Goal: Task Accomplishment & Management: Use online tool/utility

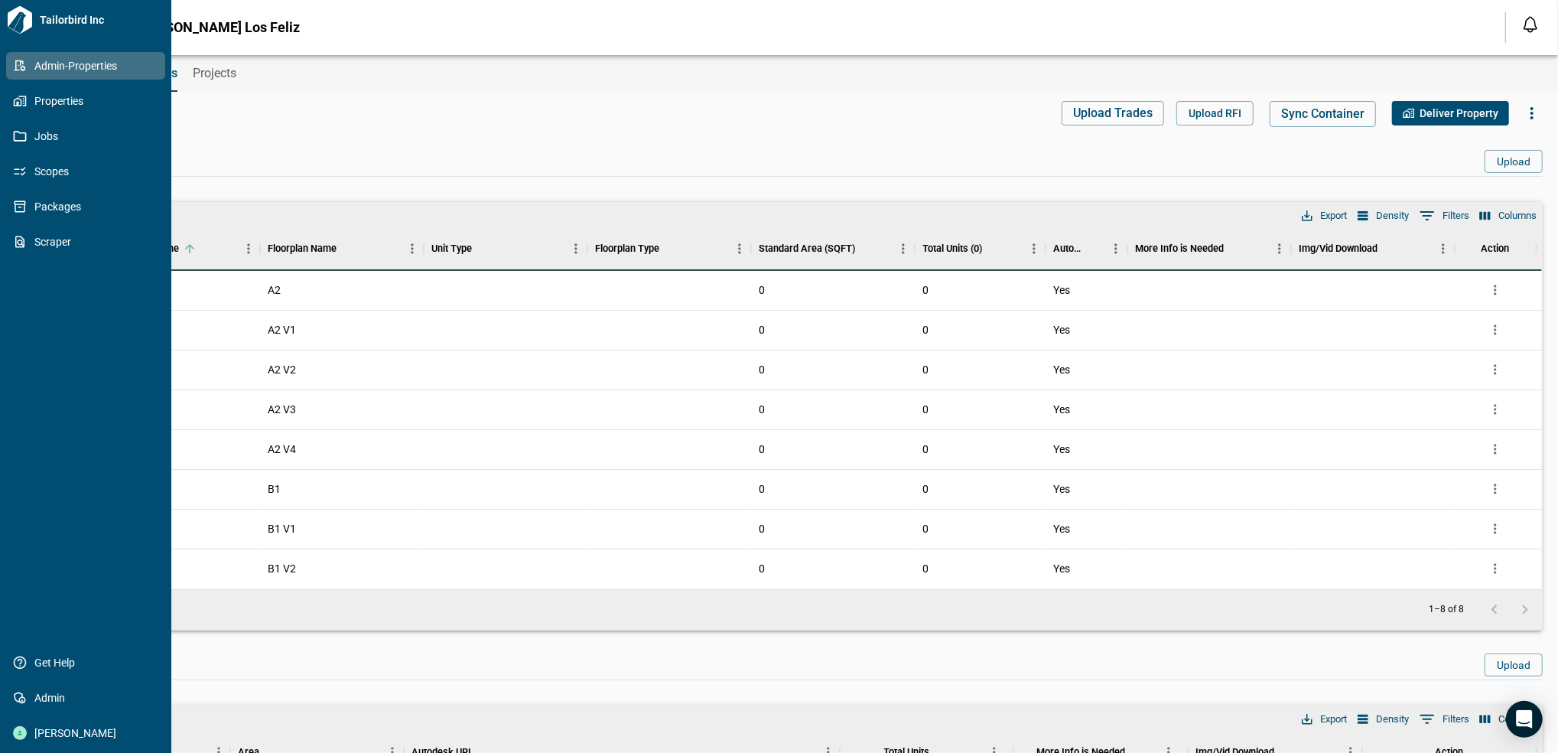
click at [17, 70] on icon at bounding box center [20, 65] width 11 height 11
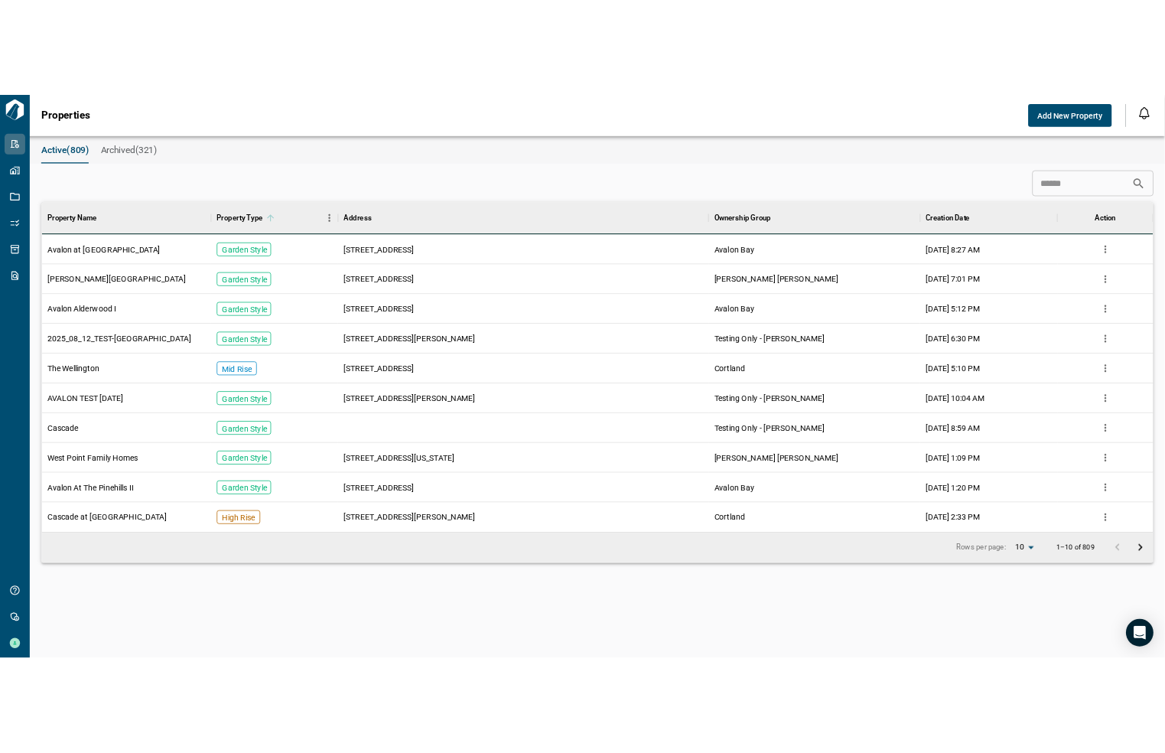
scroll to position [424, 1481]
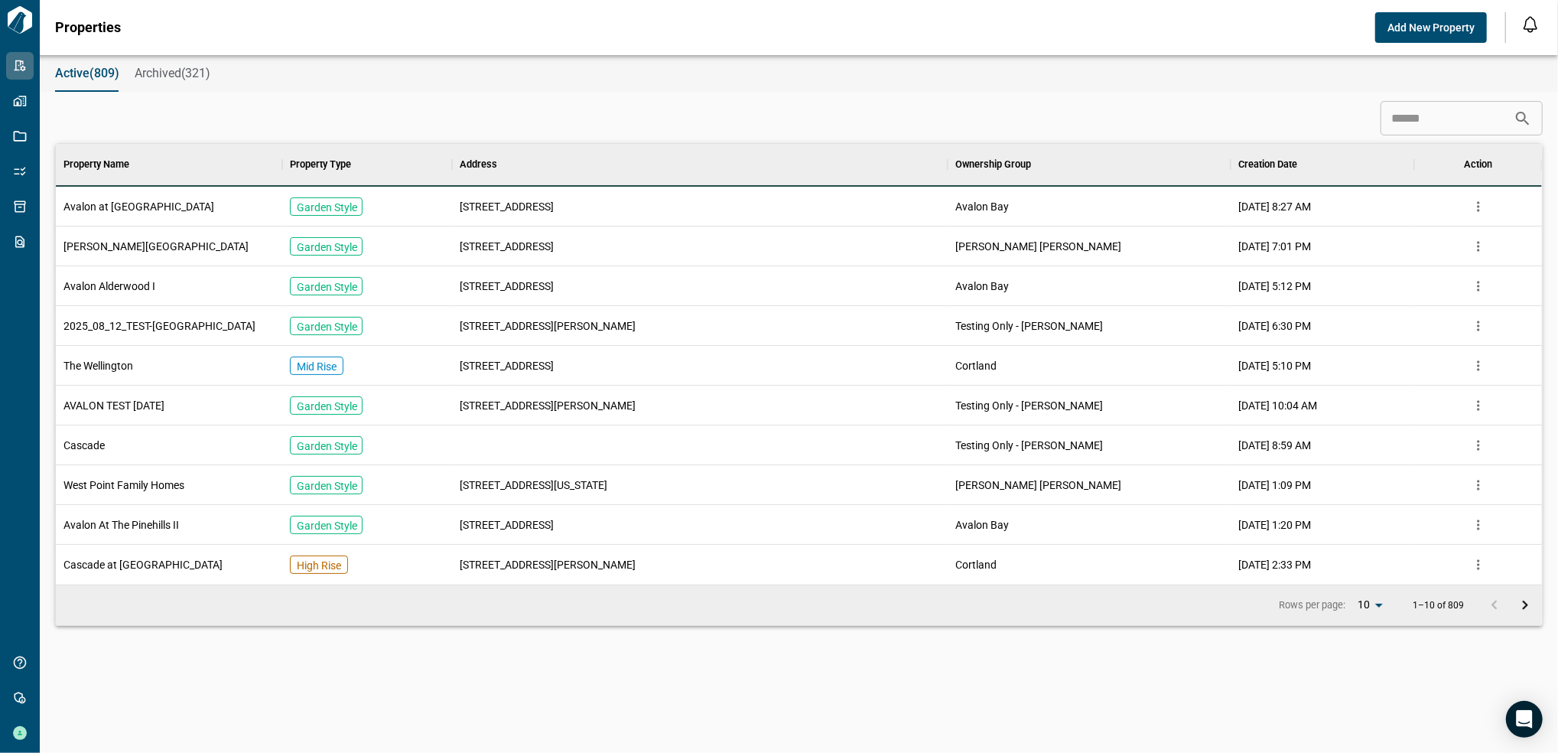
click at [1444, 134] on div "​" at bounding box center [1461, 118] width 162 height 34
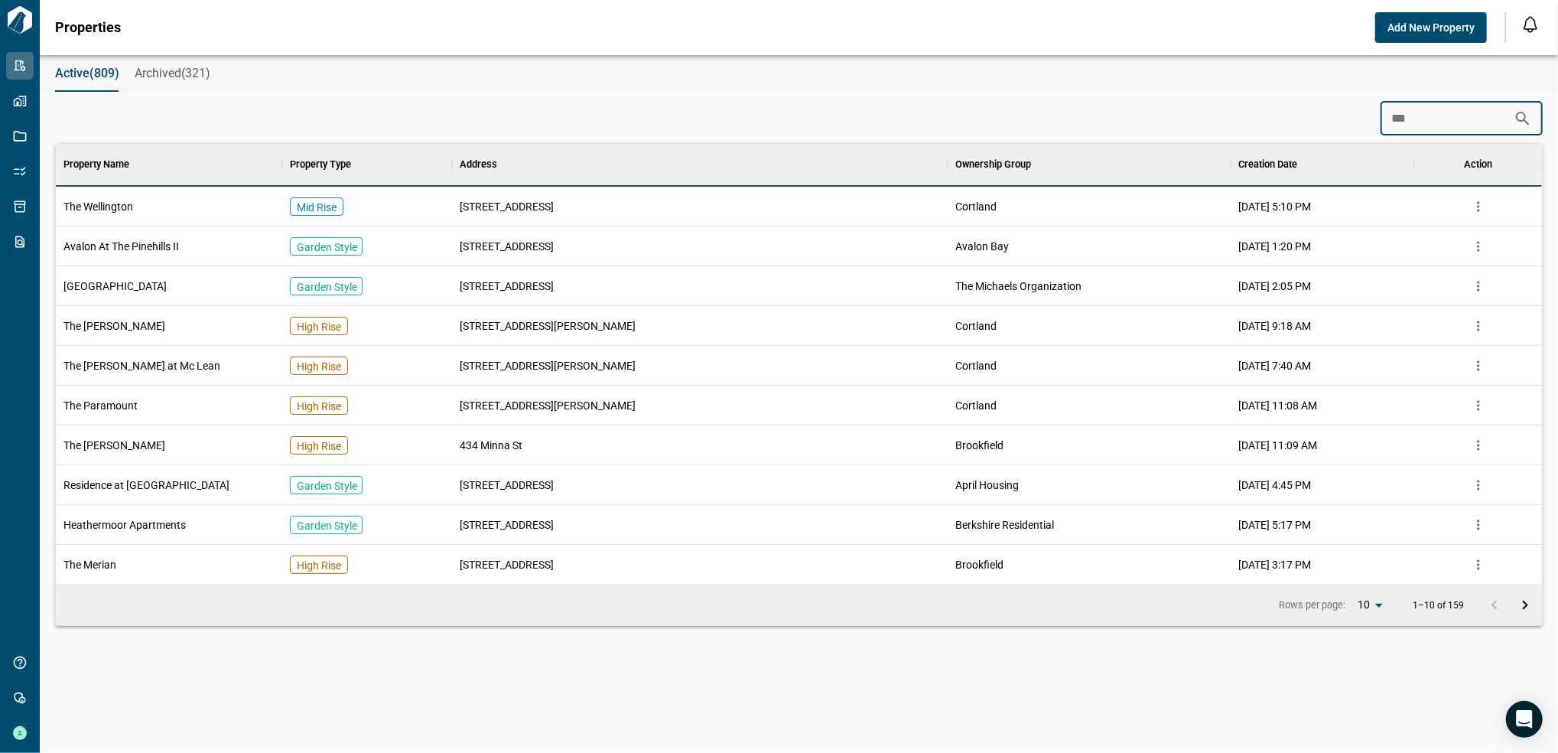
type input "***"
click at [382, 205] on div "Mid Rise" at bounding box center [367, 207] width 170 height 40
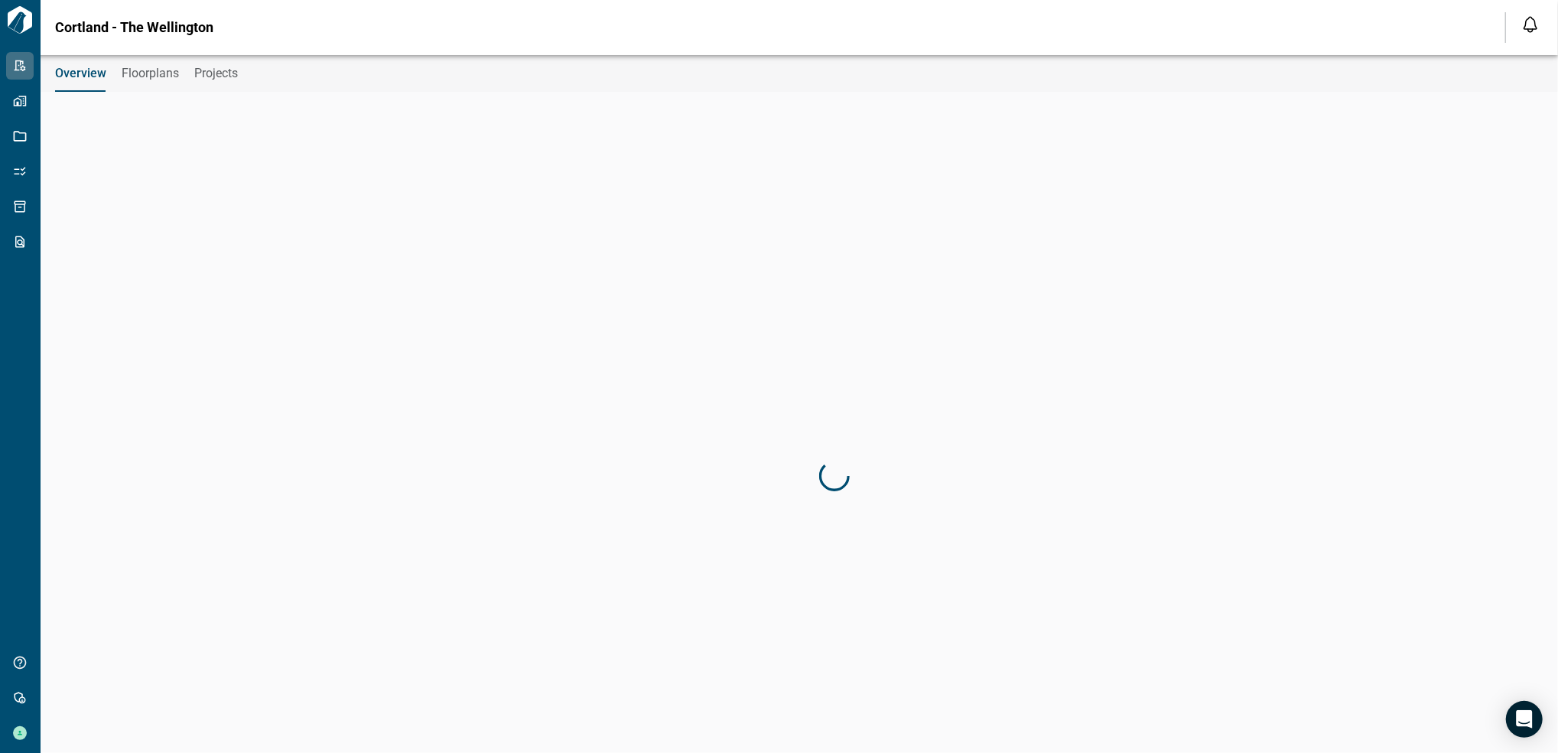
type input "********"
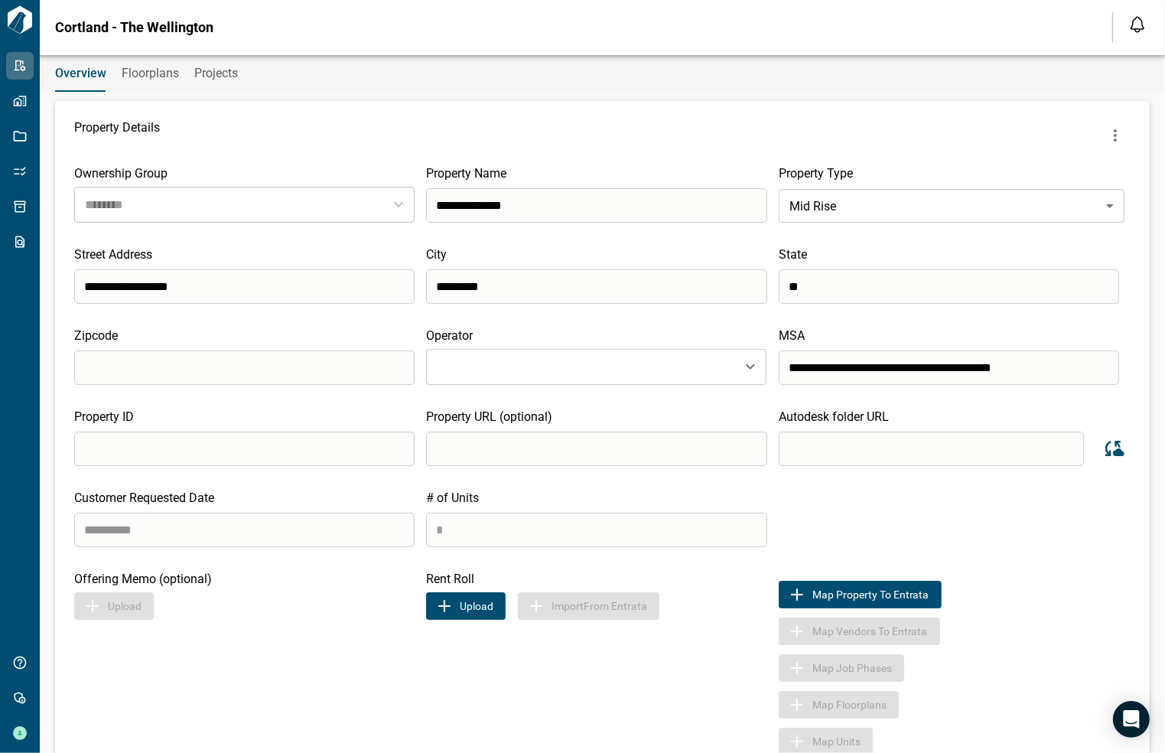
click at [454, 606] on button "Upload" at bounding box center [466, 606] width 80 height 28
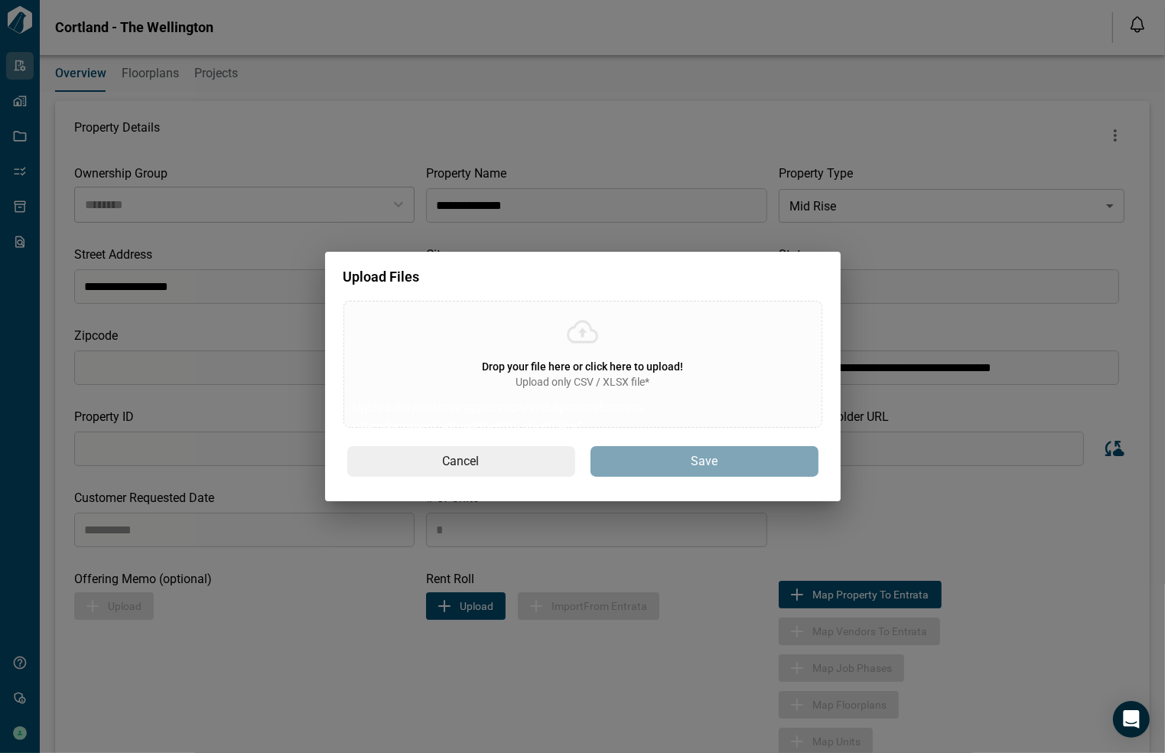
click at [559, 356] on div "Drop your file here or click here to upload! Upload only CSV / XLSX file* Uploa…" at bounding box center [582, 364] width 479 height 127
click at [0, 0] on input "Drop your file here or click here to upload! Upload only CSV / XLSX file* Uploa…" at bounding box center [0, 0] width 0 height 0
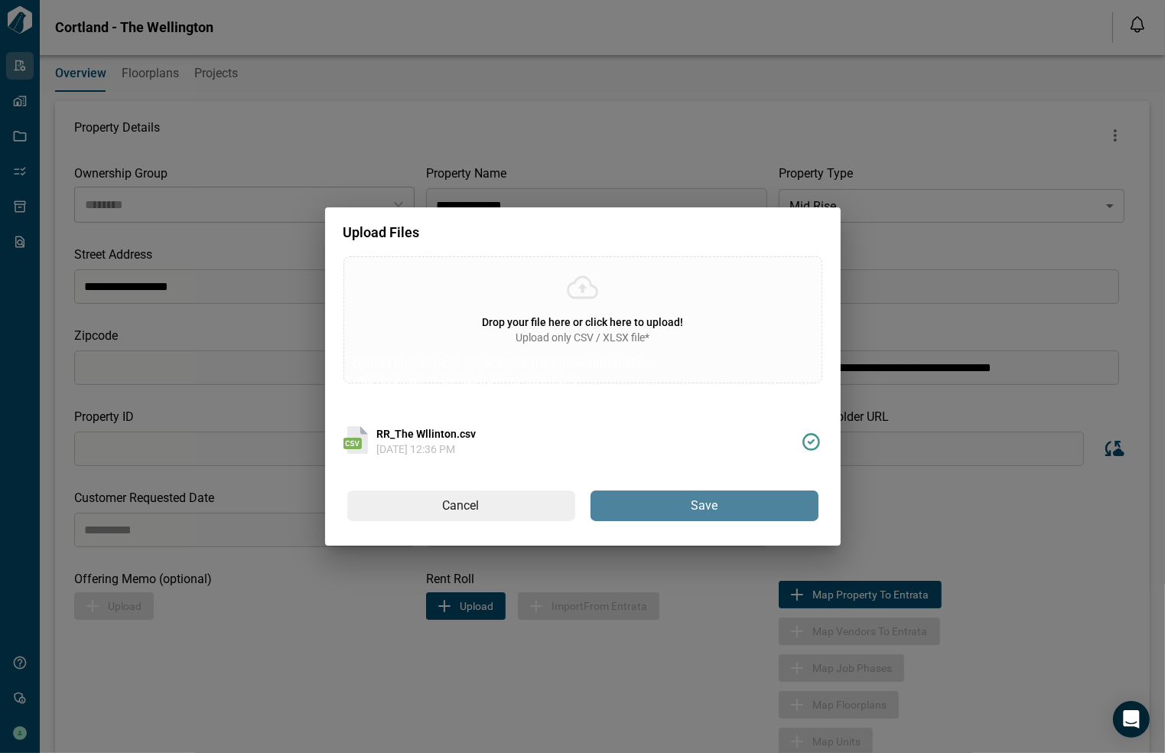
click at [744, 494] on button "Save" at bounding box center [704, 505] width 228 height 31
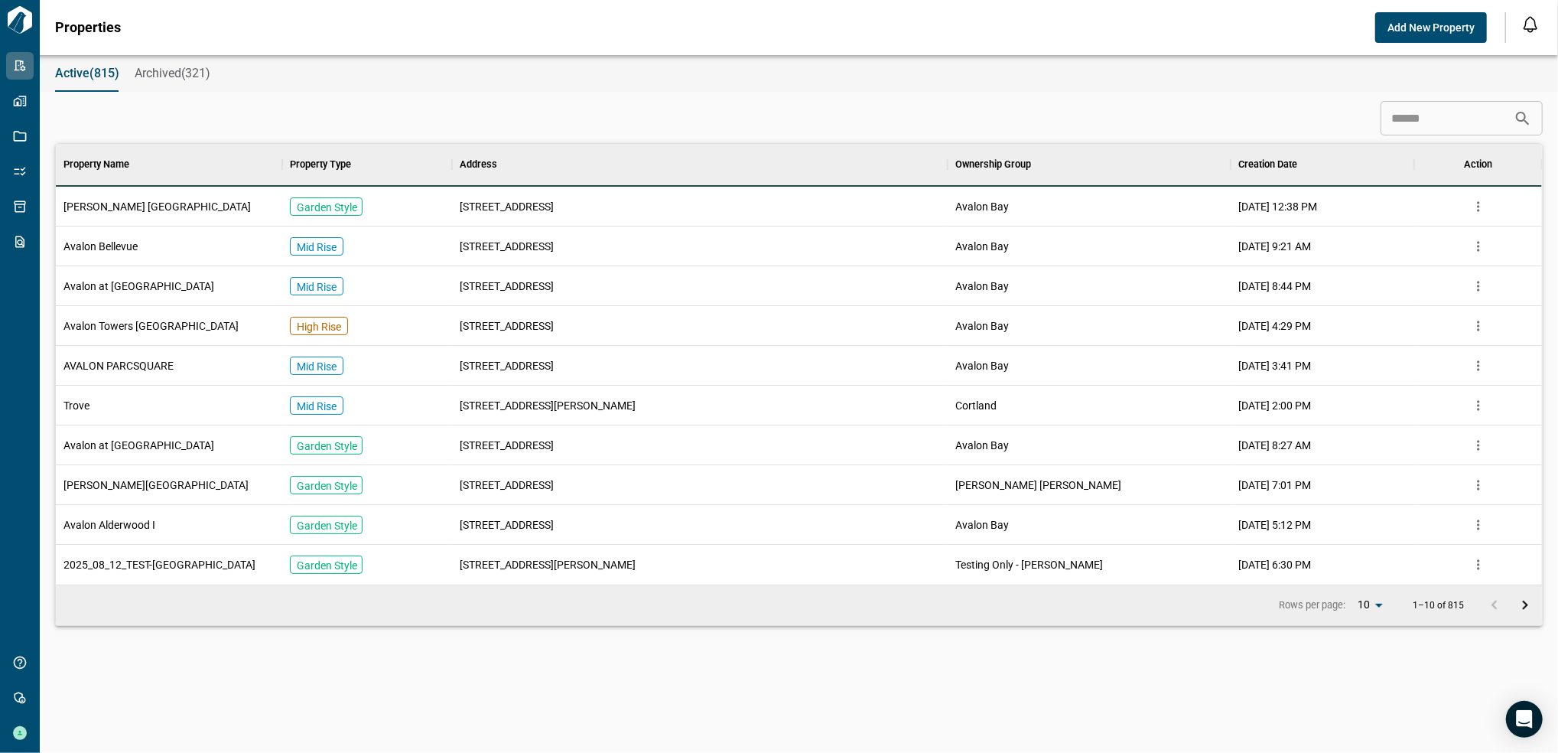
scroll to position [424, 1481]
click at [1391, 96] on div "Active(815) Archived(321) ​ Property Name Property Type Address Ownership Group…" at bounding box center [779, 404] width 1558 height 698
click at [1442, 138] on div "Property Name Property Type Address Ownership Group Creation Date Action Eaves …" at bounding box center [799, 380] width 1488 height 490
click at [1440, 114] on input at bounding box center [1446, 118] width 133 height 31
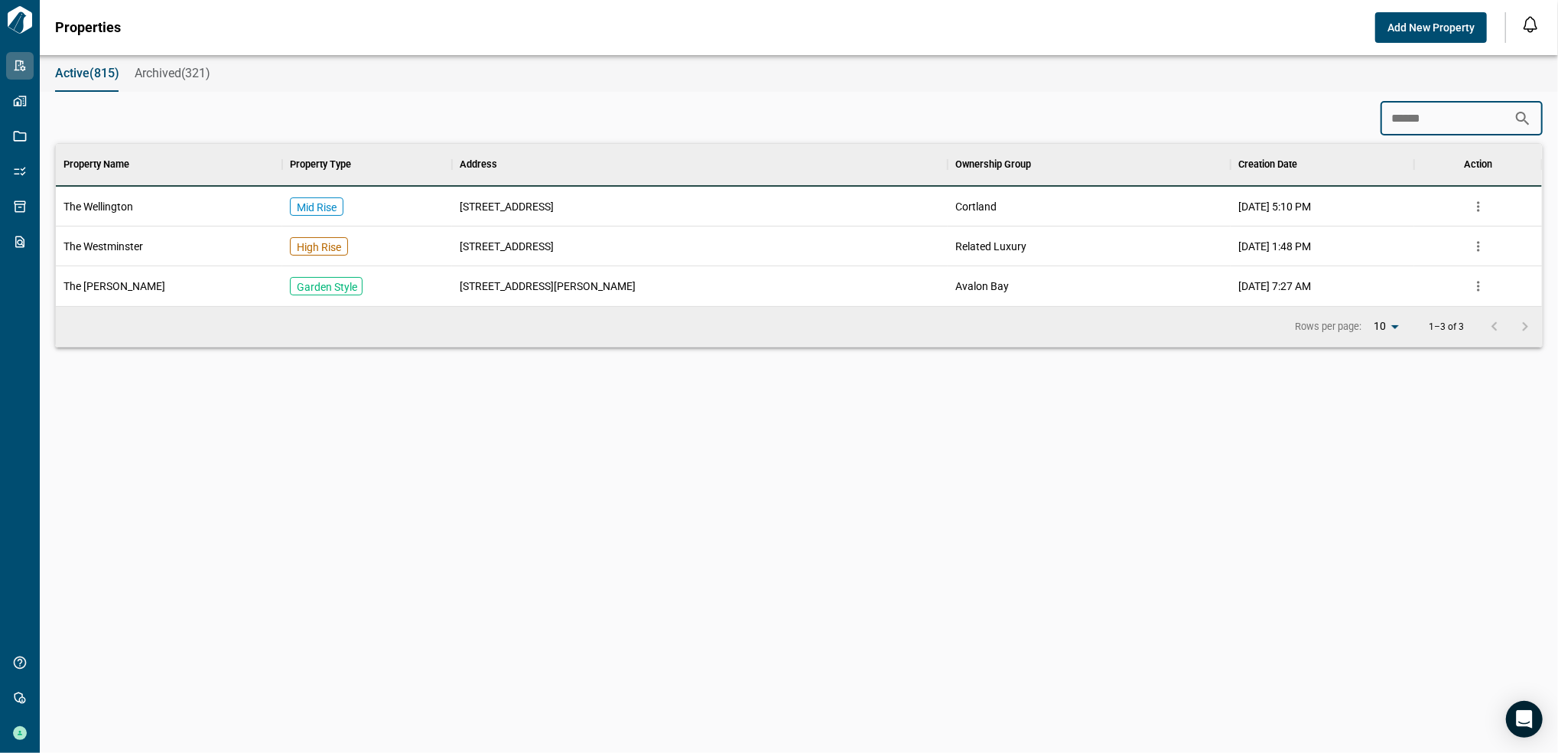
scroll to position [106, 1481]
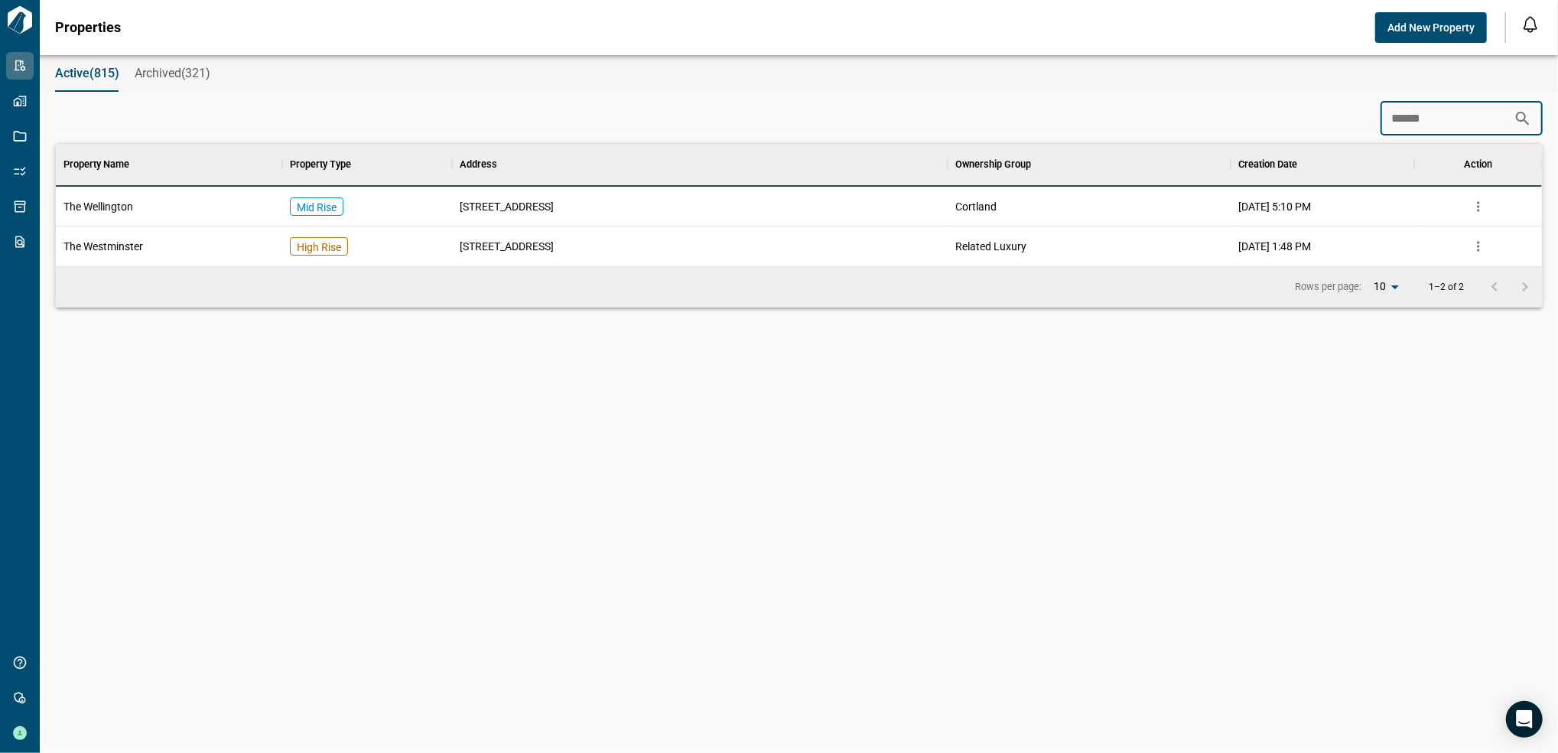
type input "******"
click at [158, 200] on div "The Wellington" at bounding box center [169, 207] width 226 height 40
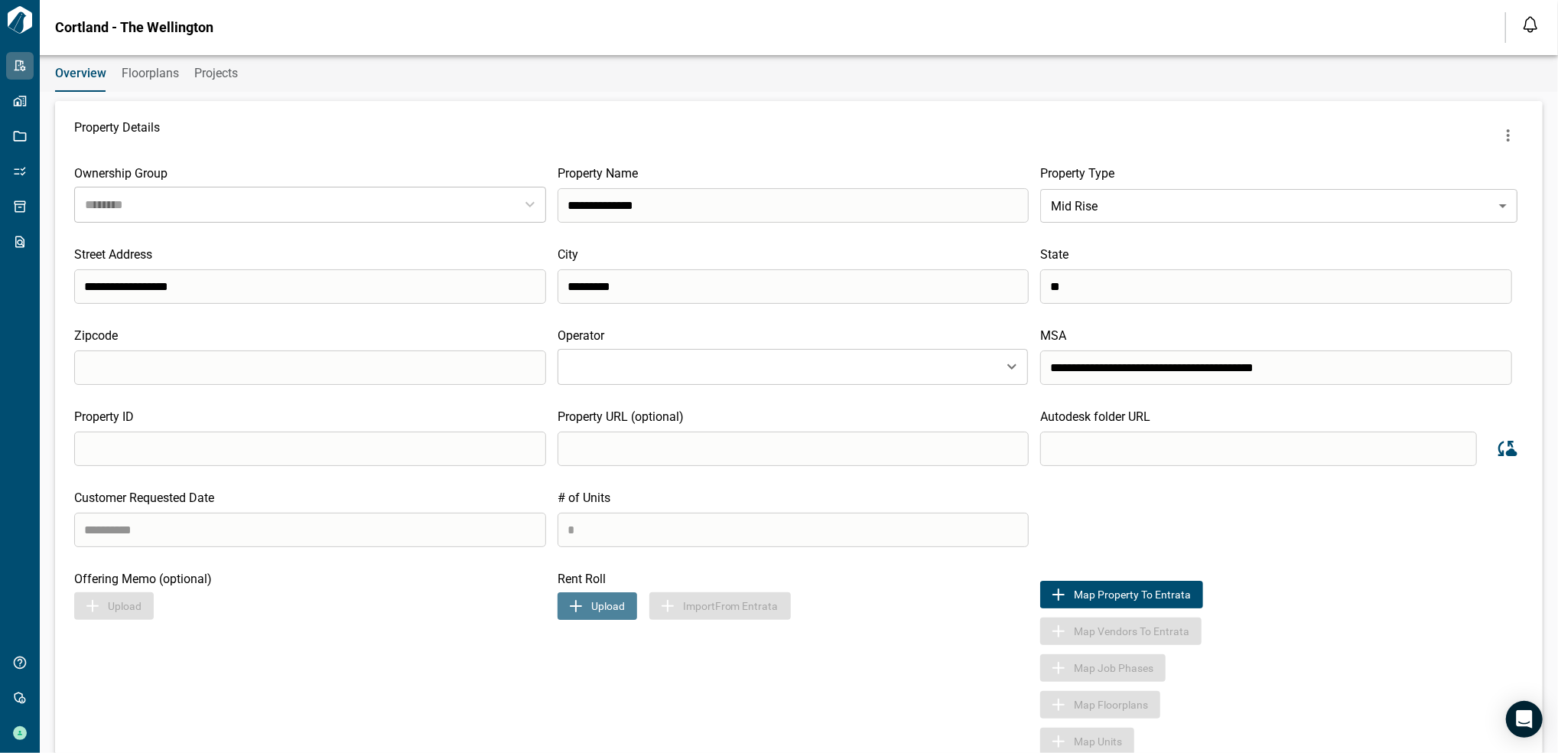
click at [589, 607] on button "Upload" at bounding box center [598, 606] width 80 height 28
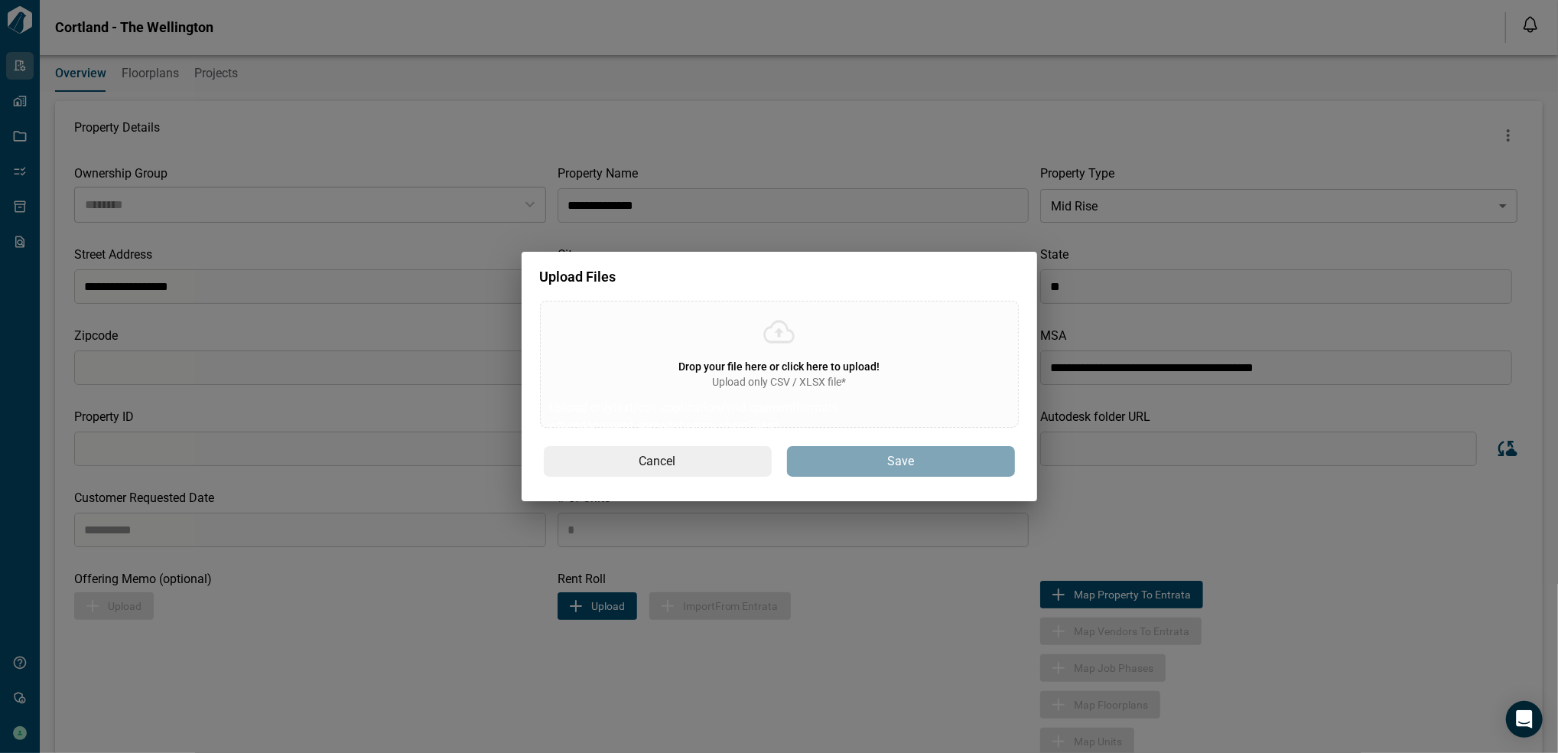
click at [211, 16] on div "Upload Files Drop your file here or click here to upload! Upload only CSV / XLS…" at bounding box center [779, 376] width 1558 height 753
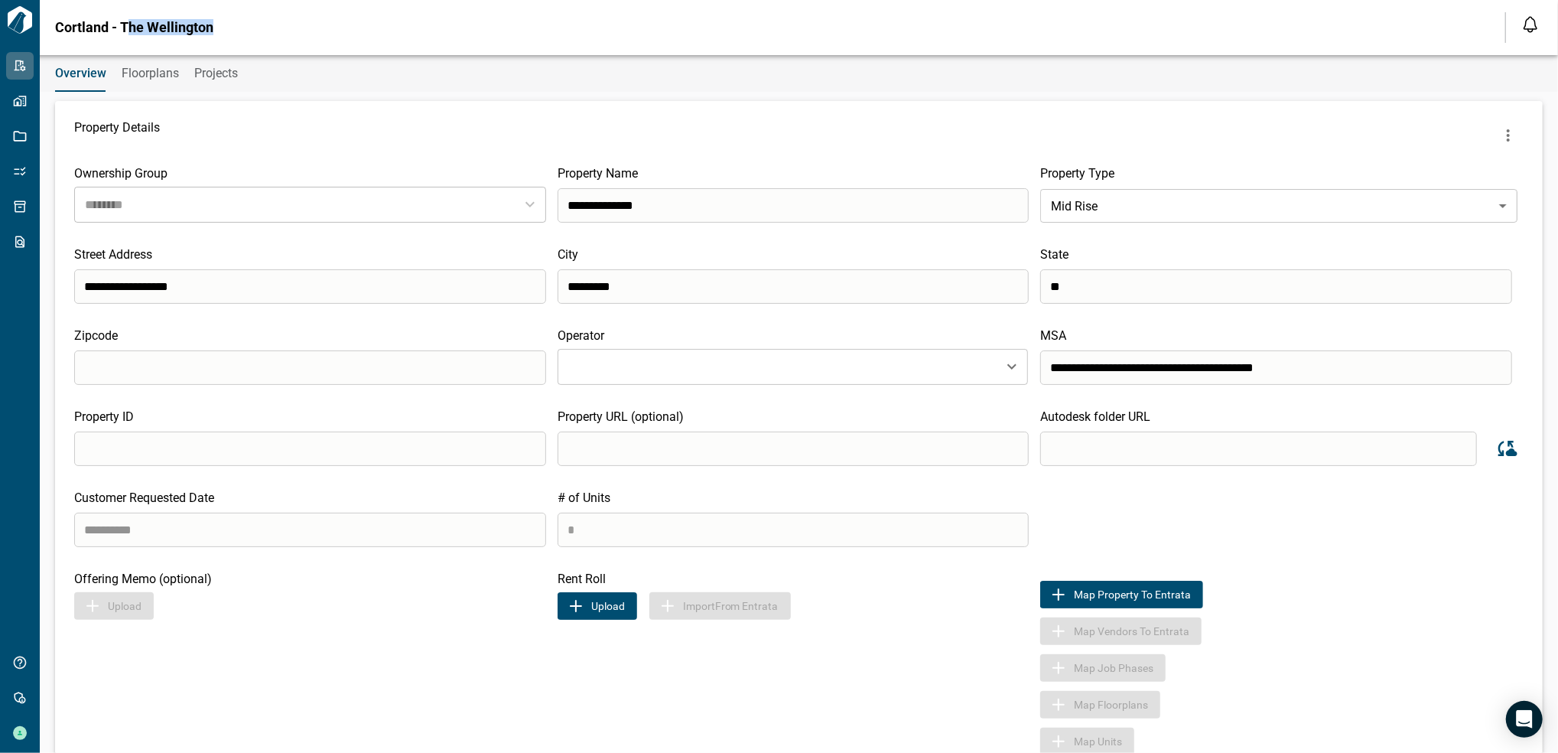
drag, startPoint x: 228, startPoint y: 29, endPoint x: 99, endPoint y: 34, distance: 129.3
click at [99, 34] on div "Cortland - The Wellington Notifications *** ****** **** Mark all as read No not…" at bounding box center [779, 27] width 1558 height 55
drag, startPoint x: 99, startPoint y: 34, endPoint x: 44, endPoint y: 24, distance: 55.2
click at [44, 24] on div "Cortland - The Wellington Notifications *** ****** **** Mark all as read No not…" at bounding box center [779, 27] width 1558 height 55
drag, startPoint x: 44, startPoint y: 24, endPoint x: 275, endPoint y: 31, distance: 231.1
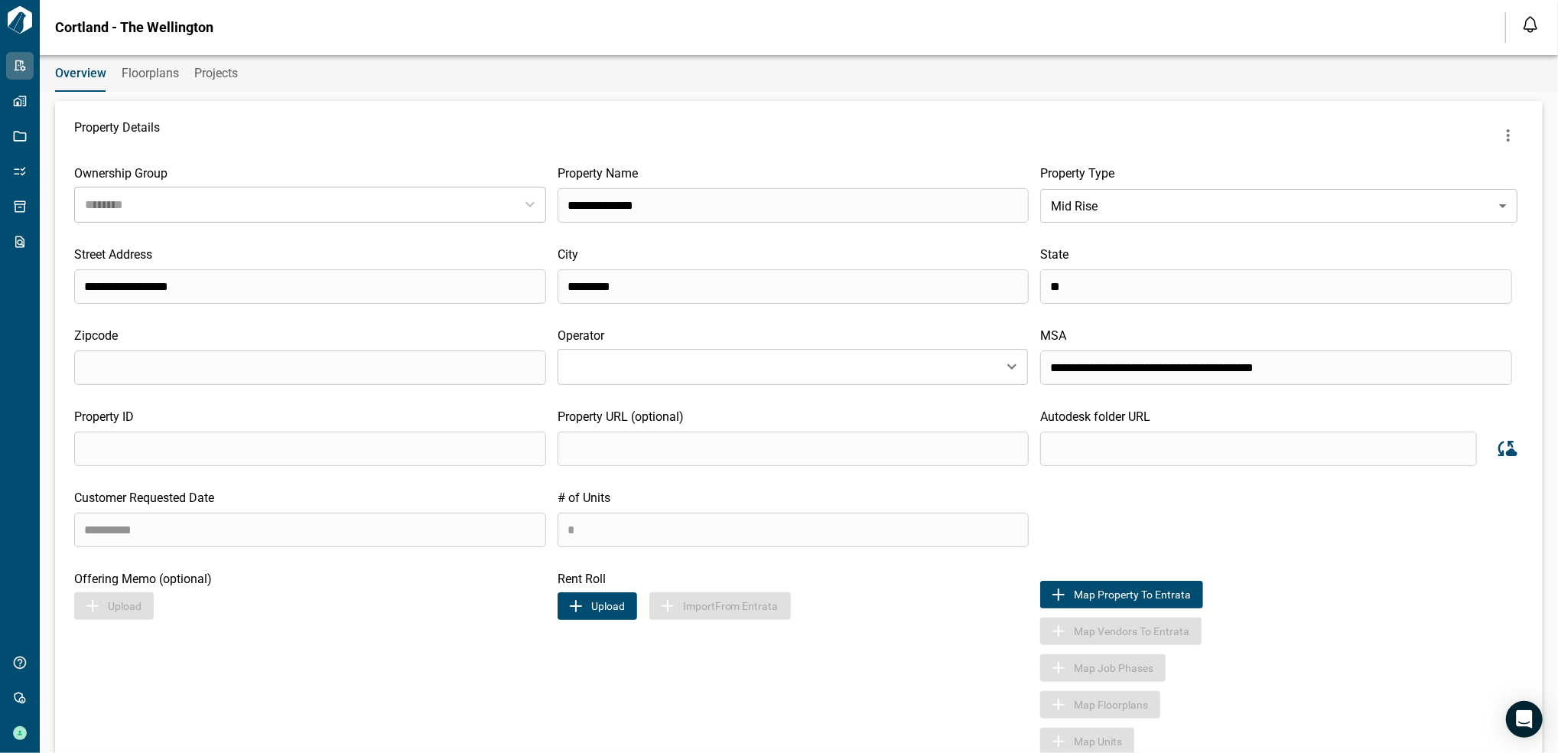
click at [275, 31] on div "Cortland - The Wellington Notifications *** ****** **** Mark all as read No not…" at bounding box center [779, 27] width 1558 height 55
drag, startPoint x: 226, startPoint y: 37, endPoint x: 187, endPoint y: 25, distance: 40.9
click at [213, 29] on div "Cortland - The Wellington Notifications *** ****** **** Mark all as read No not…" at bounding box center [779, 27] width 1558 height 55
drag, startPoint x: 187, startPoint y: 25, endPoint x: 86, endPoint y: 22, distance: 100.2
click at [86, 22] on span "Cortland - The Wellington" at bounding box center [134, 27] width 158 height 15
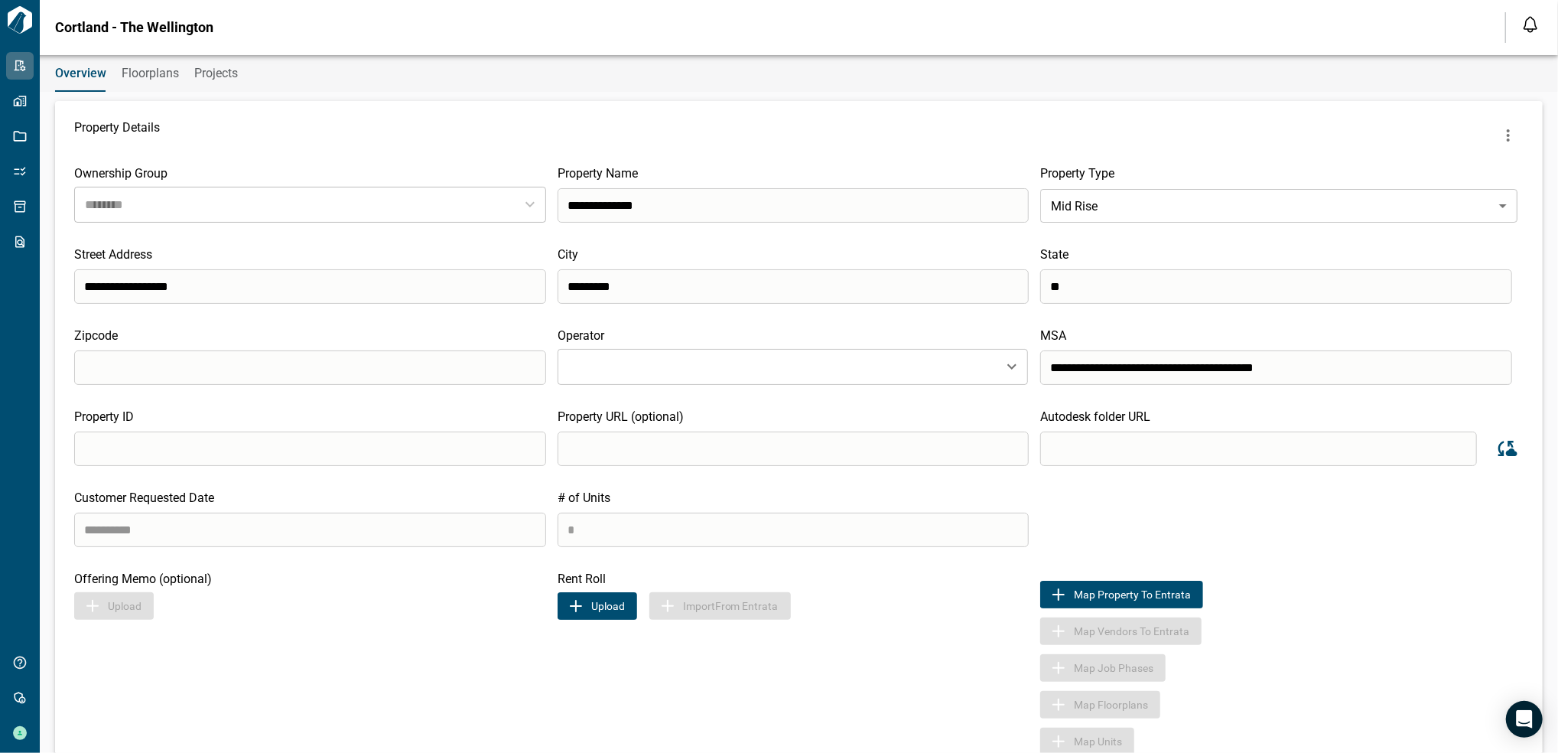
drag, startPoint x: 86, startPoint y: 22, endPoint x: 583, endPoint y: 28, distance: 496.4
click at [608, 28] on div "Cortland - The Wellington Notifications *** ****** **** Mark all as read No not…" at bounding box center [779, 27] width 1558 height 55
drag, startPoint x: 242, startPoint y: 32, endPoint x: 54, endPoint y: 15, distance: 189.7
click at [54, 15] on div "Cortland - The Wellington Notifications *** ****** **** Mark all as read No not…" at bounding box center [779, 27] width 1558 height 55
copy span "Cortland - The Wellington"
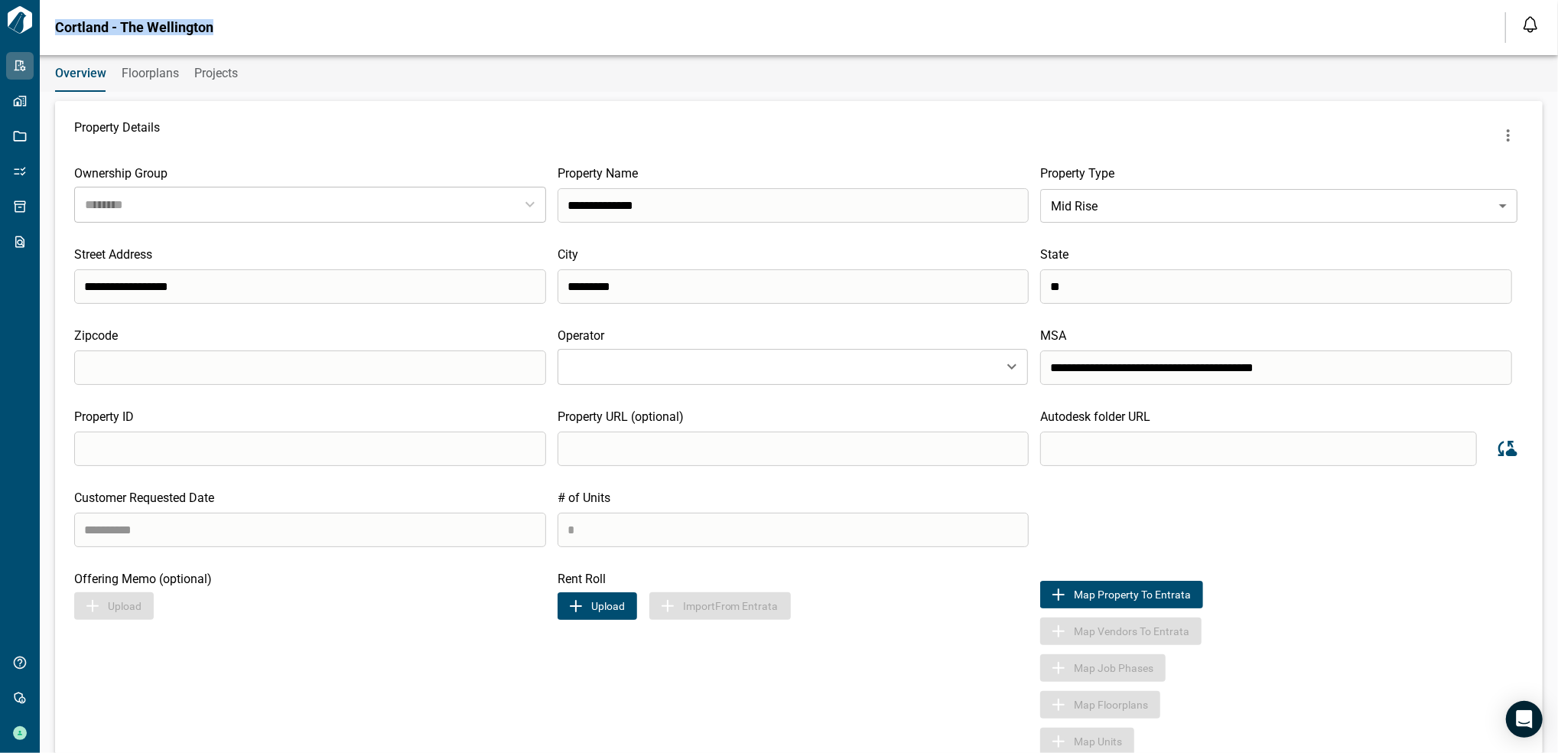
click at [615, 602] on button "Upload" at bounding box center [598, 606] width 80 height 28
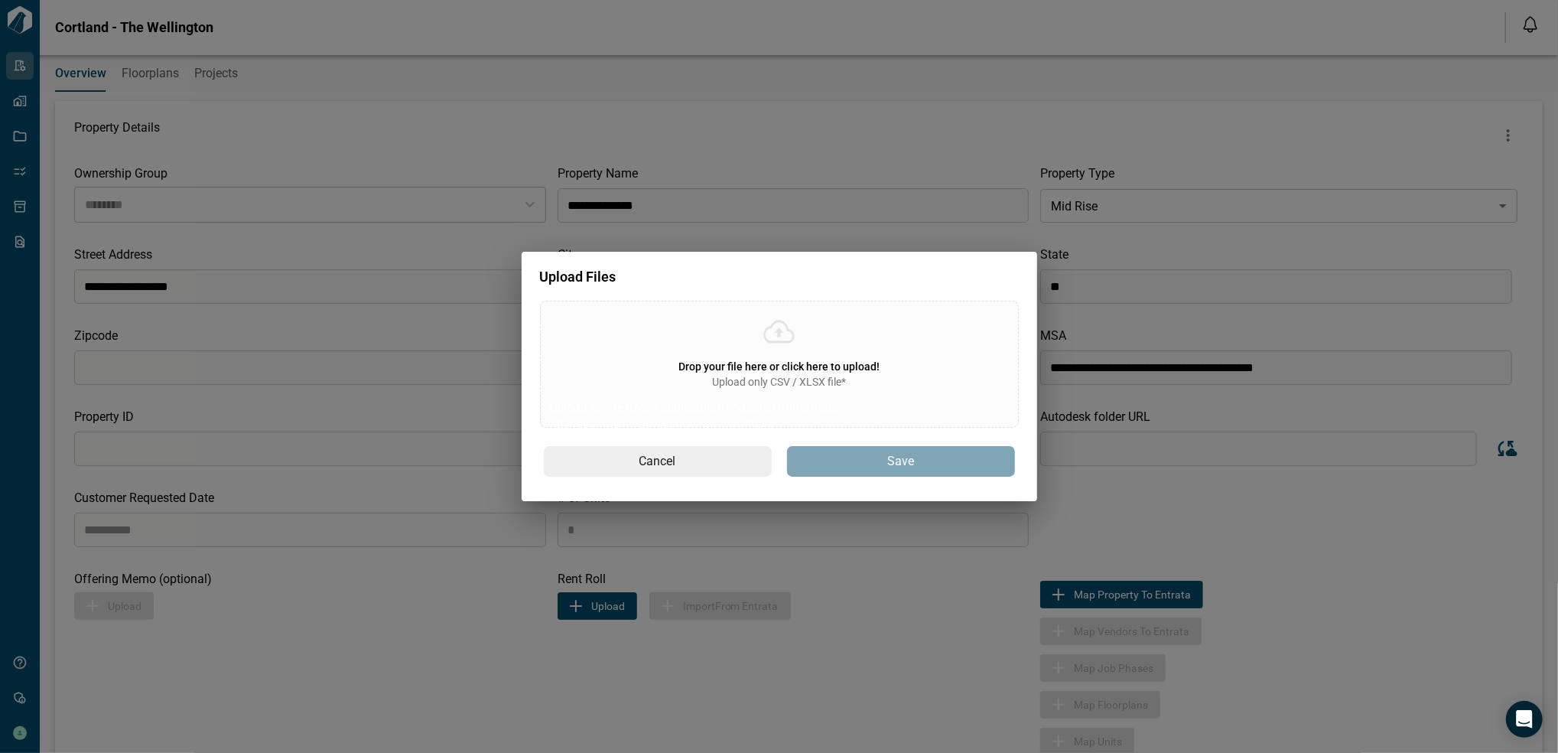
click at [755, 360] on span "Drop your file here or click here to upload!" at bounding box center [778, 366] width 201 height 12
click at [0, 0] on input "Drop your file here or click here to upload! Upload only CSV / XLSX file* Uploa…" at bounding box center [0, 0] width 0 height 0
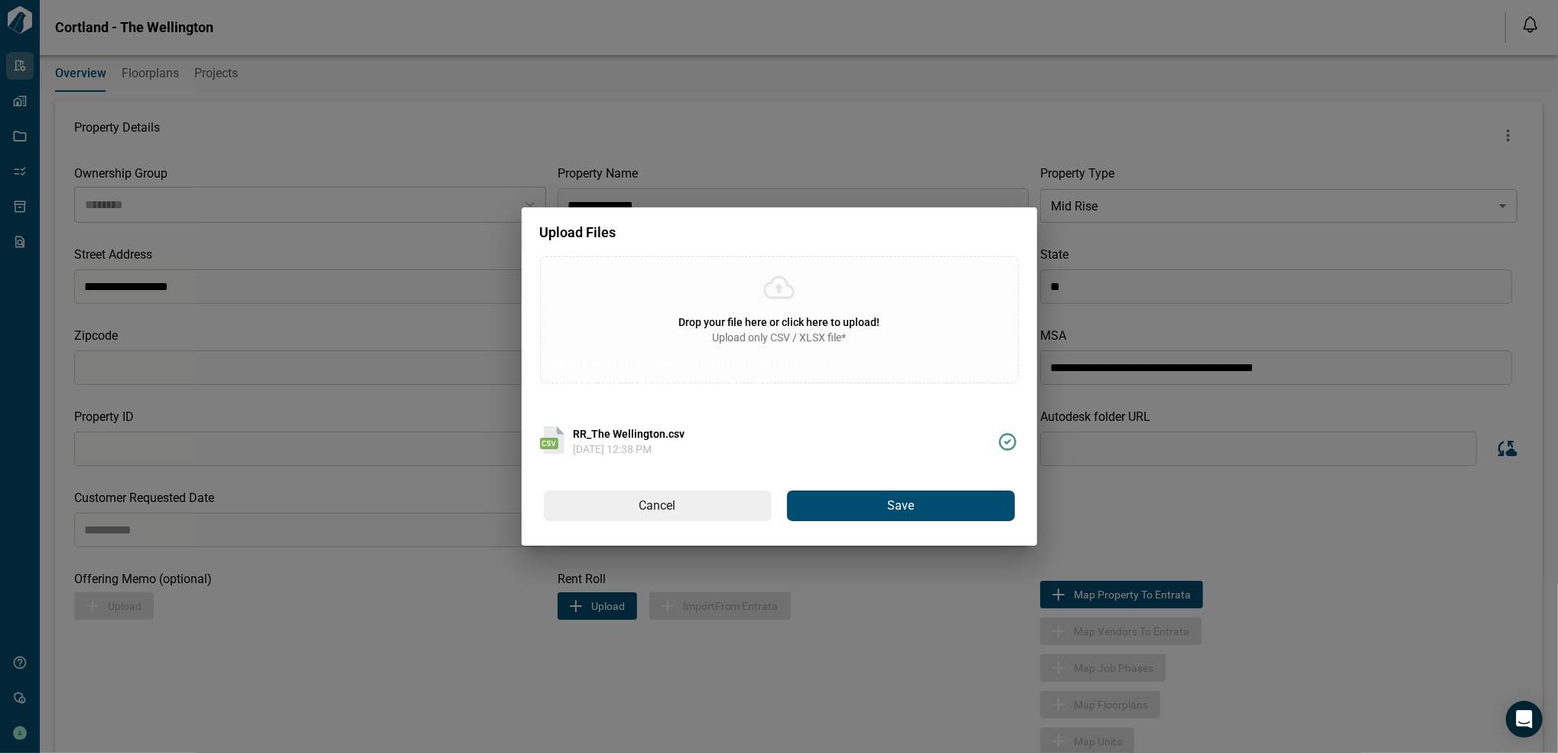
click at [886, 511] on button "Save" at bounding box center [901, 505] width 228 height 31
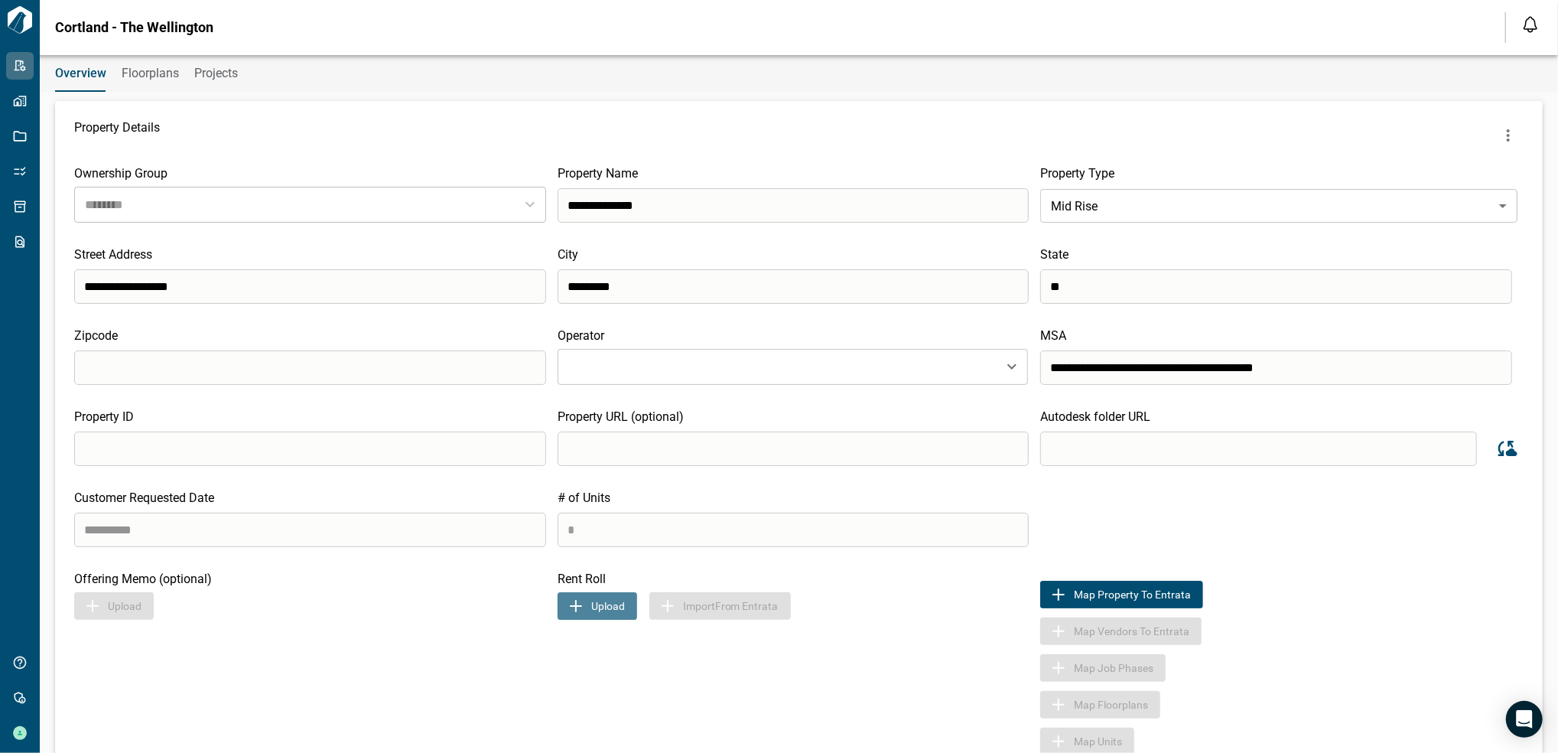
click at [600, 609] on button "Upload" at bounding box center [598, 606] width 80 height 28
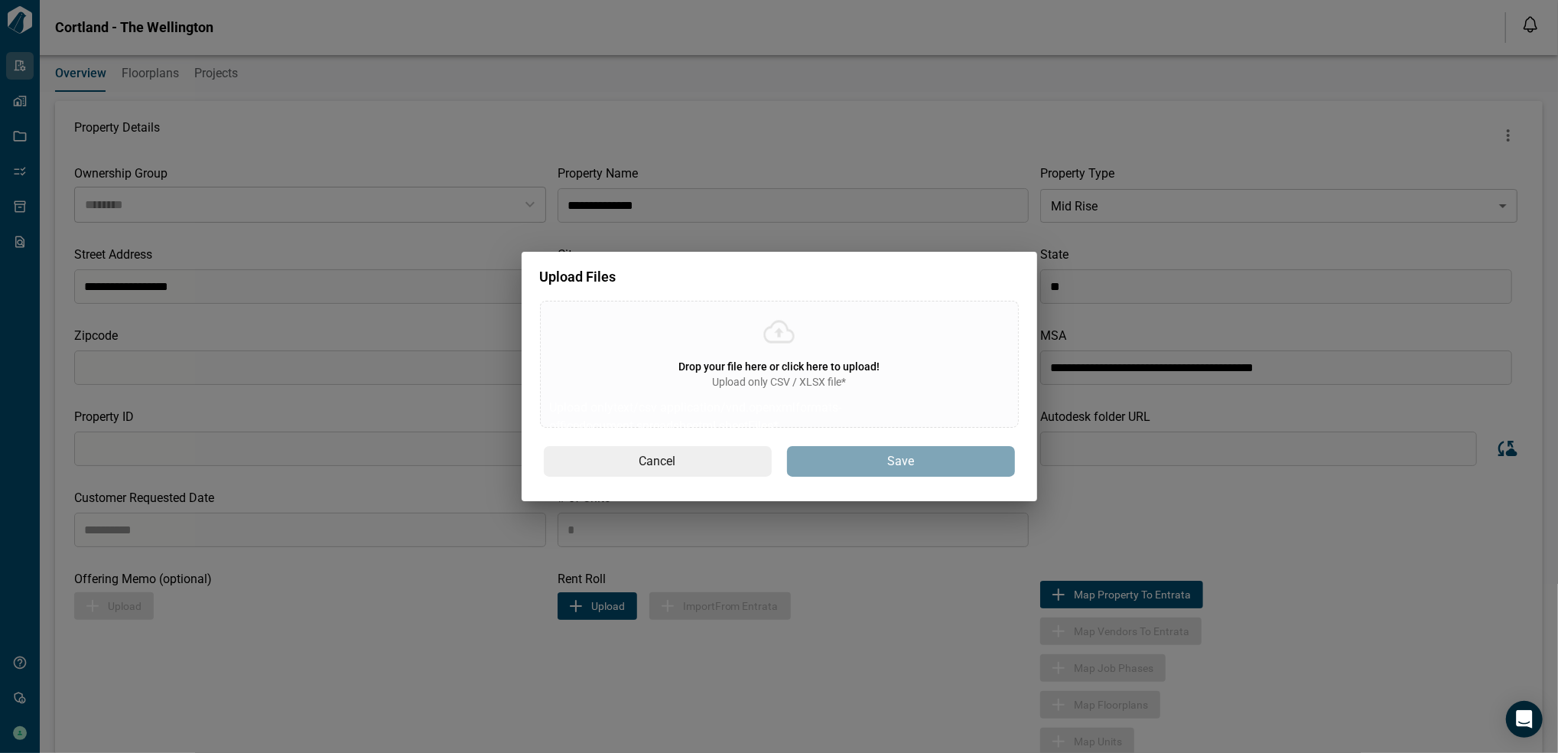
click at [726, 377] on span "Upload only CSV / XLSX file*" at bounding box center [779, 381] width 134 height 15
click at [0, 0] on input "Drop your file here or click here to upload! Upload only CSV / XLSX file* Uploa…" at bounding box center [0, 0] width 0 height 0
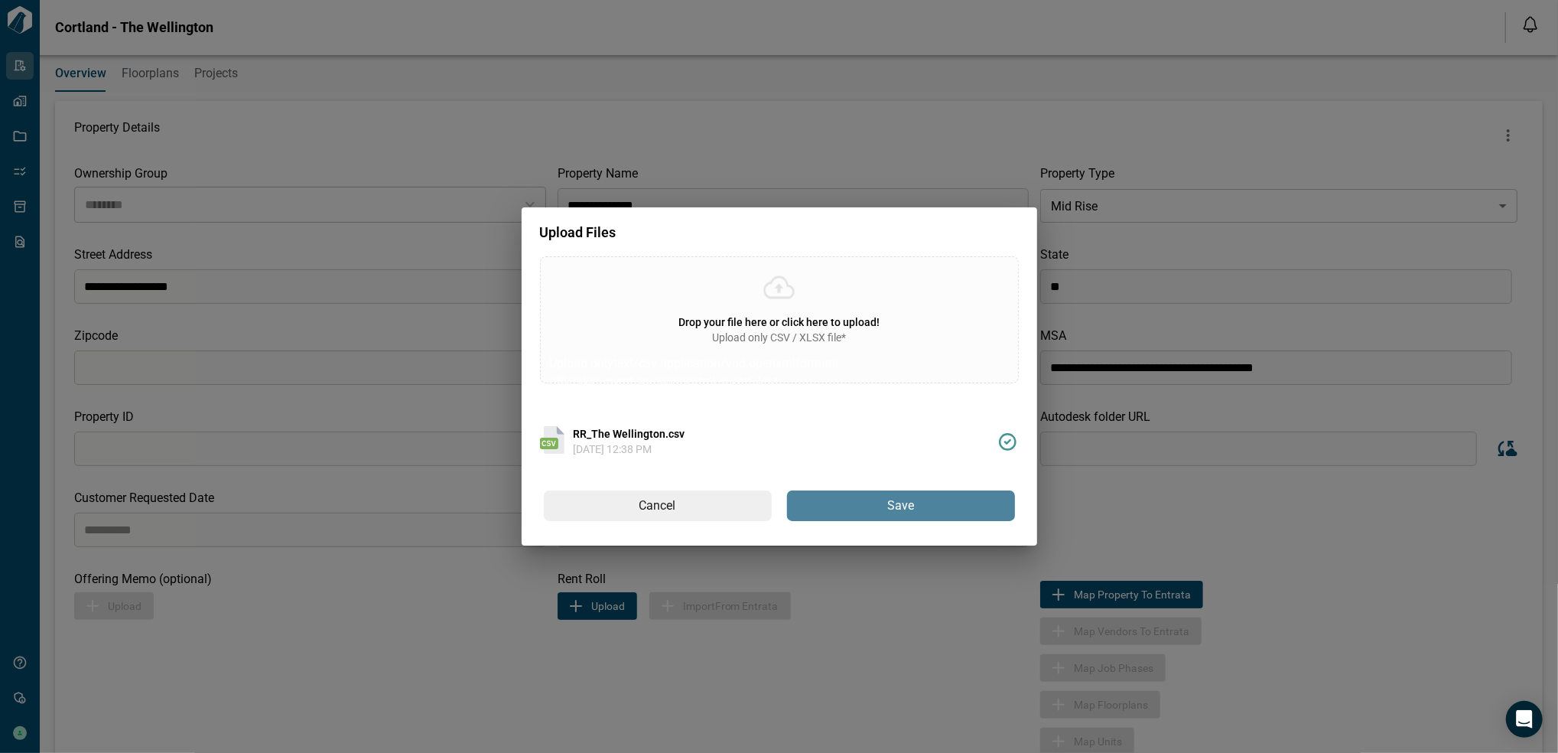
click at [928, 505] on button "Save" at bounding box center [901, 505] width 228 height 31
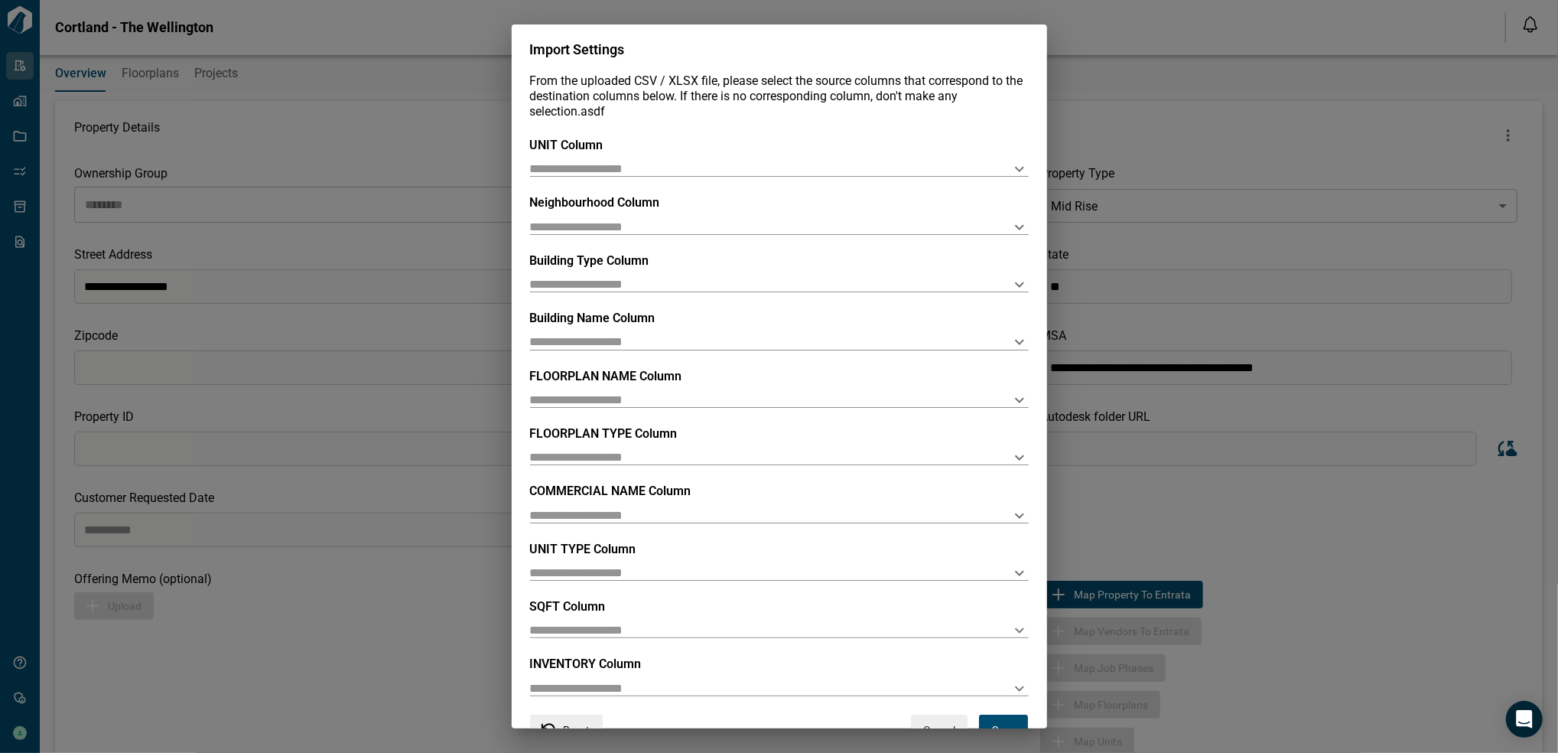
click at [813, 381] on div "FLOORPLAN NAME Column" at bounding box center [779, 388] width 499 height 39
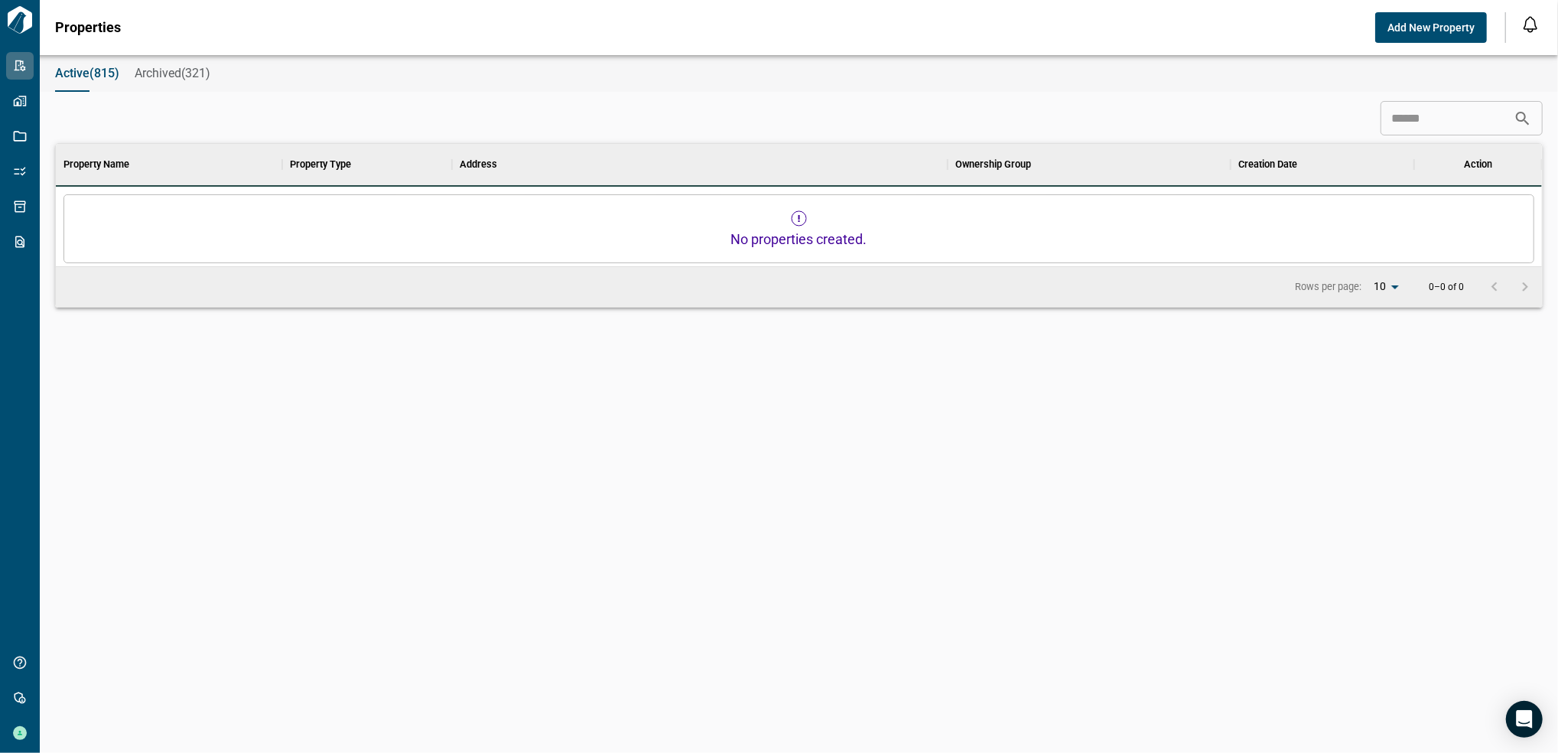
scroll to position [424, 1481]
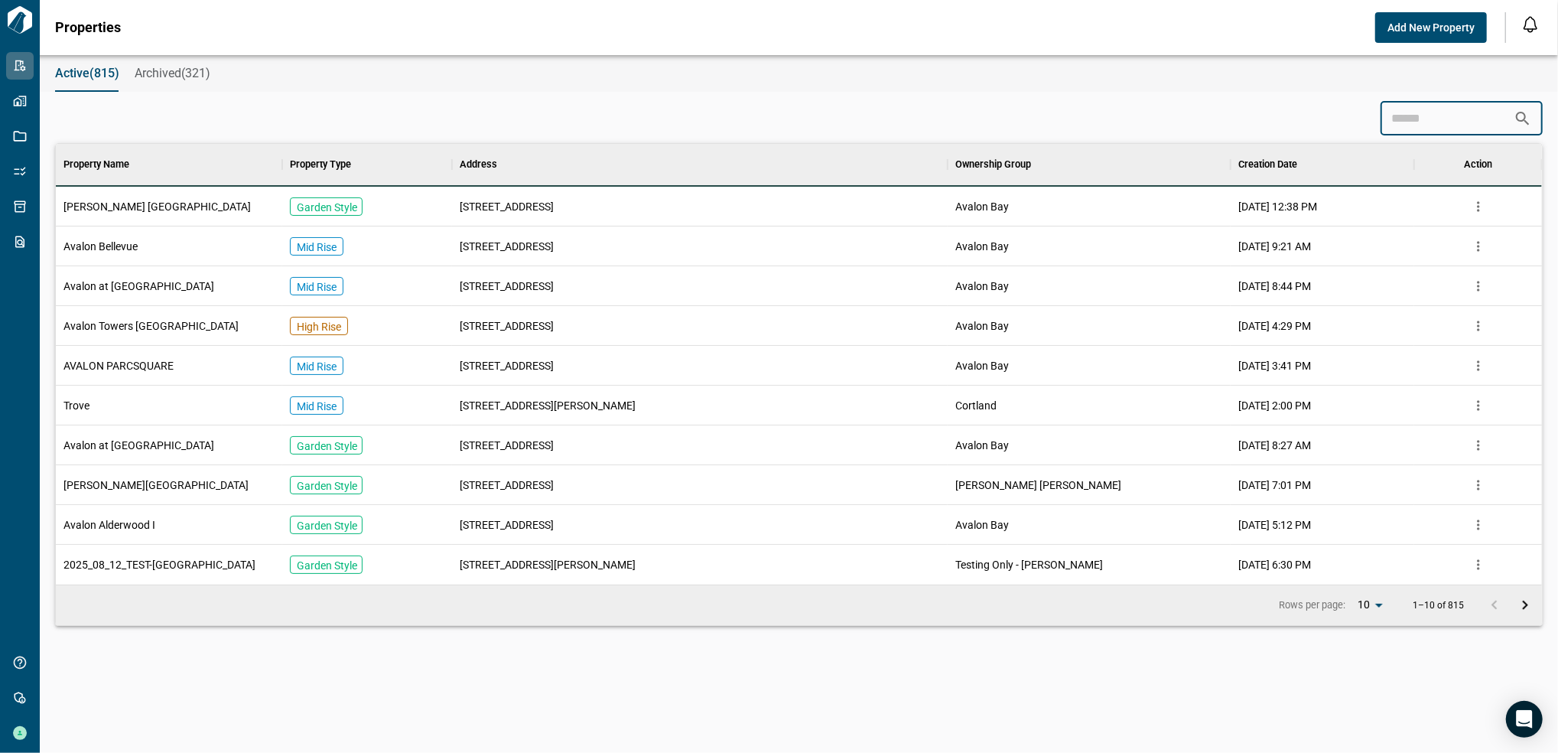
click at [1452, 116] on input at bounding box center [1446, 118] width 133 height 31
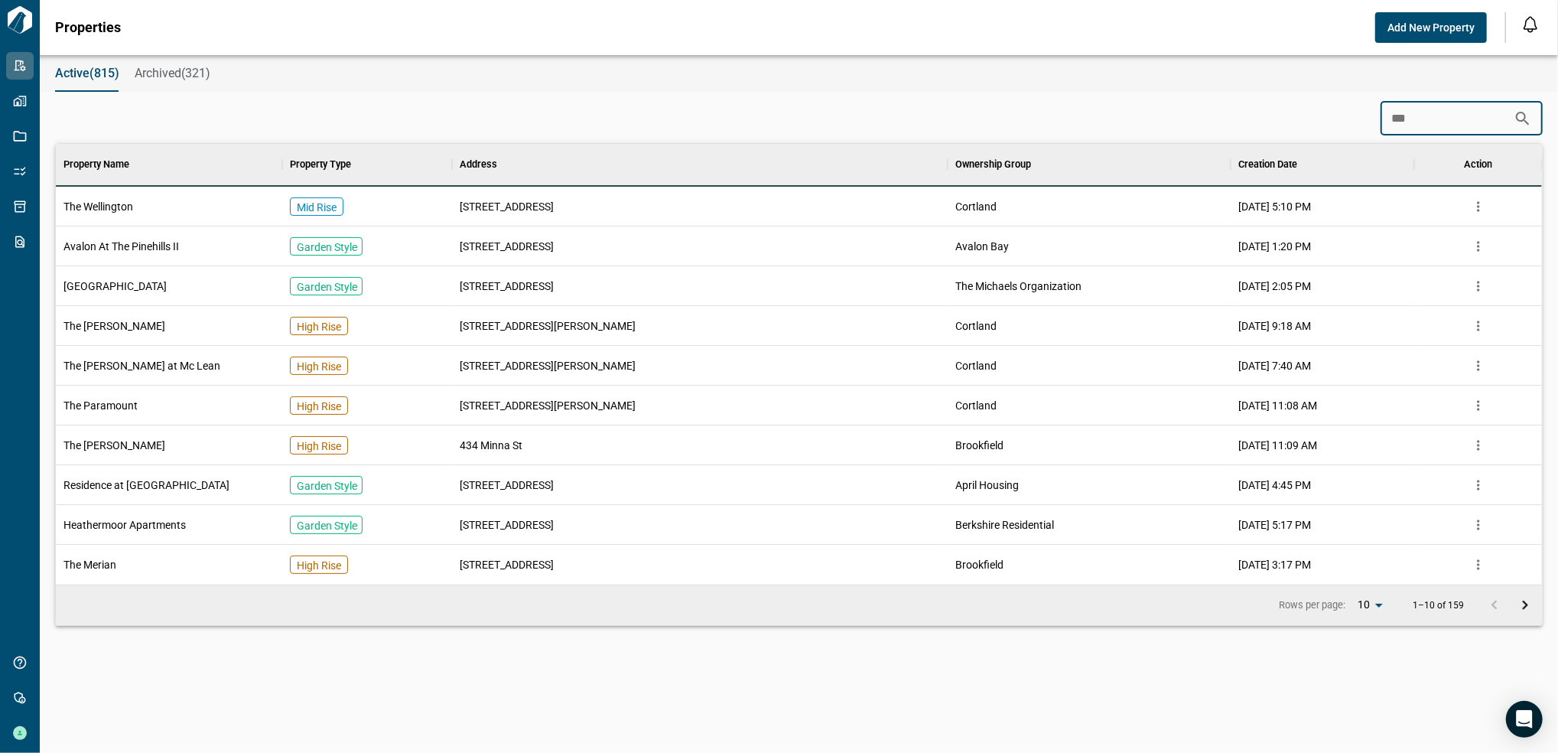
type input "***"
click at [162, 206] on div "The Wellington" at bounding box center [169, 207] width 226 height 40
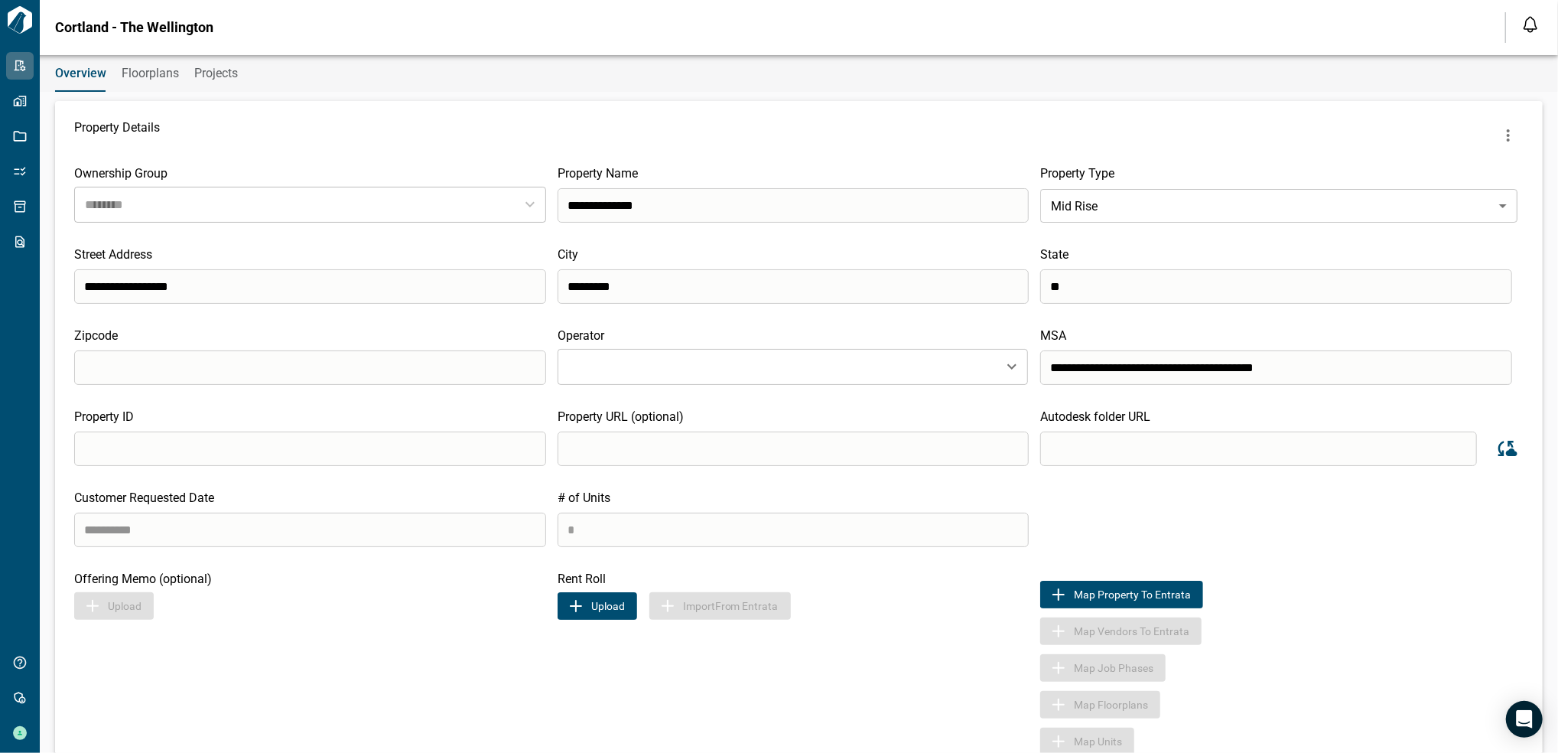
click at [606, 620] on div "Rent Roll Upload Import From Entrata" at bounding box center [799, 663] width 483 height 184
click at [598, 610] on button "Upload" at bounding box center [598, 606] width 80 height 28
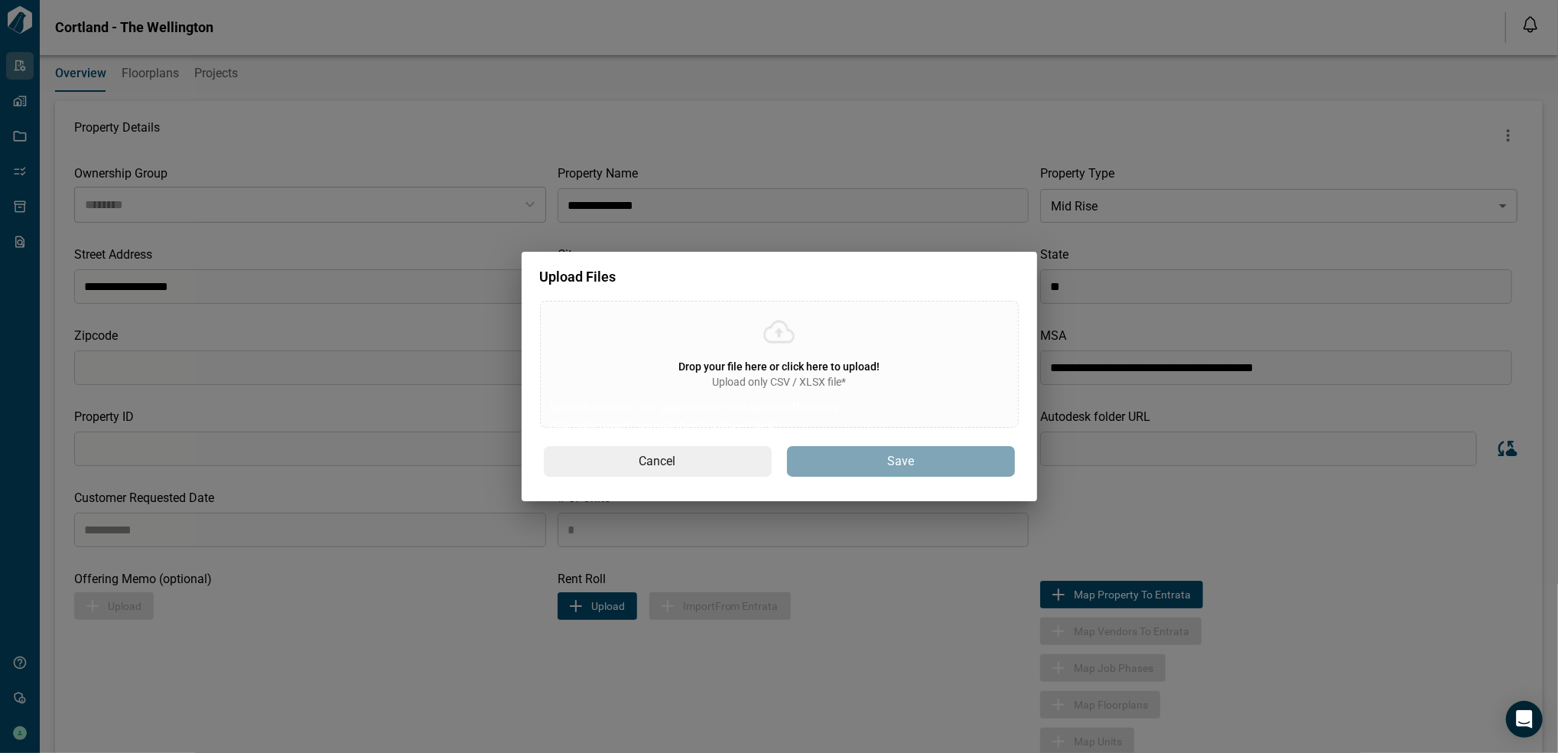
click at [832, 363] on span "Drop your file here or click here to upload!" at bounding box center [778, 366] width 201 height 12
click at [0, 0] on input "Drop your file here or click here to upload! Upload only CSV / XLSX file* Uploa…" at bounding box center [0, 0] width 0 height 0
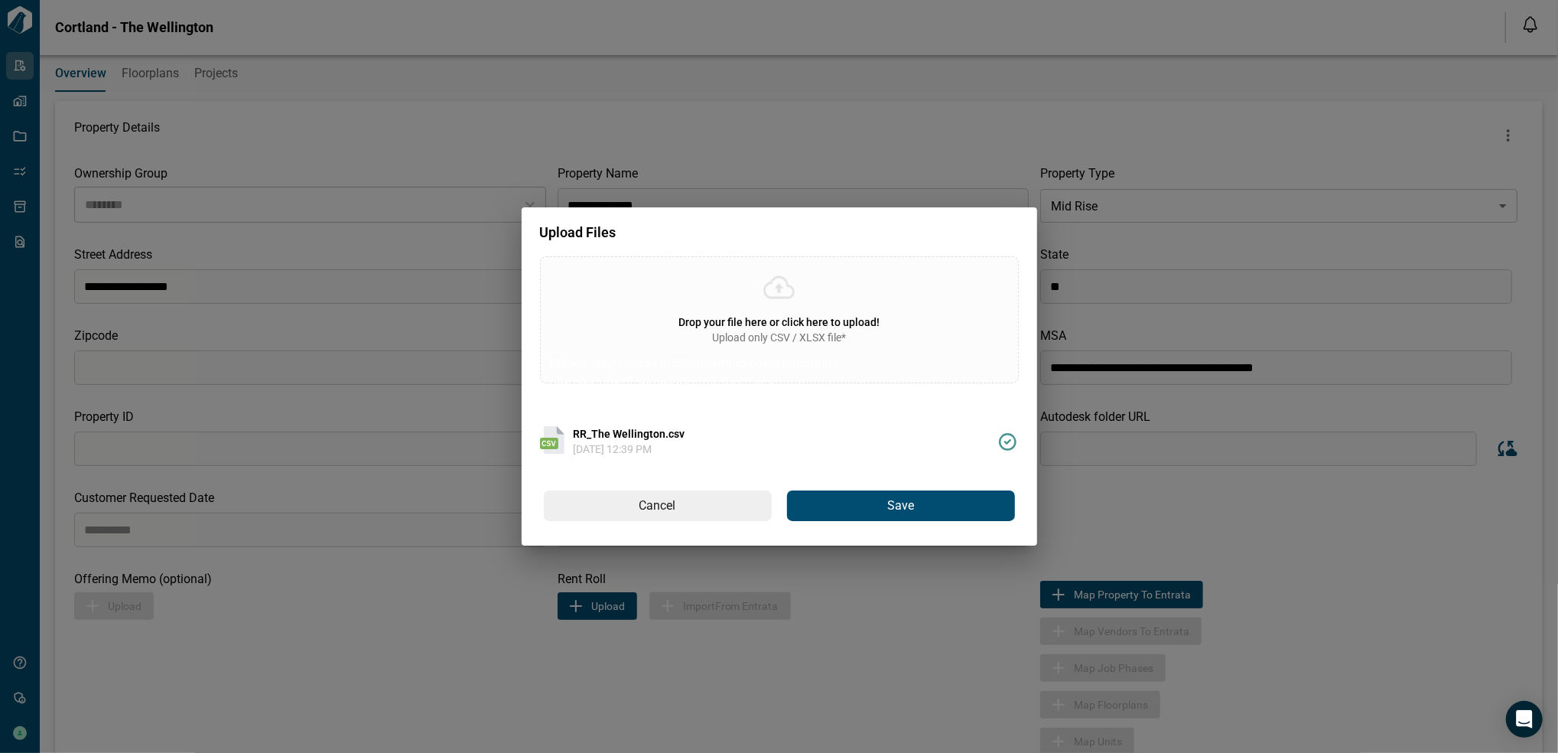
click at [944, 513] on button "Save" at bounding box center [901, 505] width 228 height 31
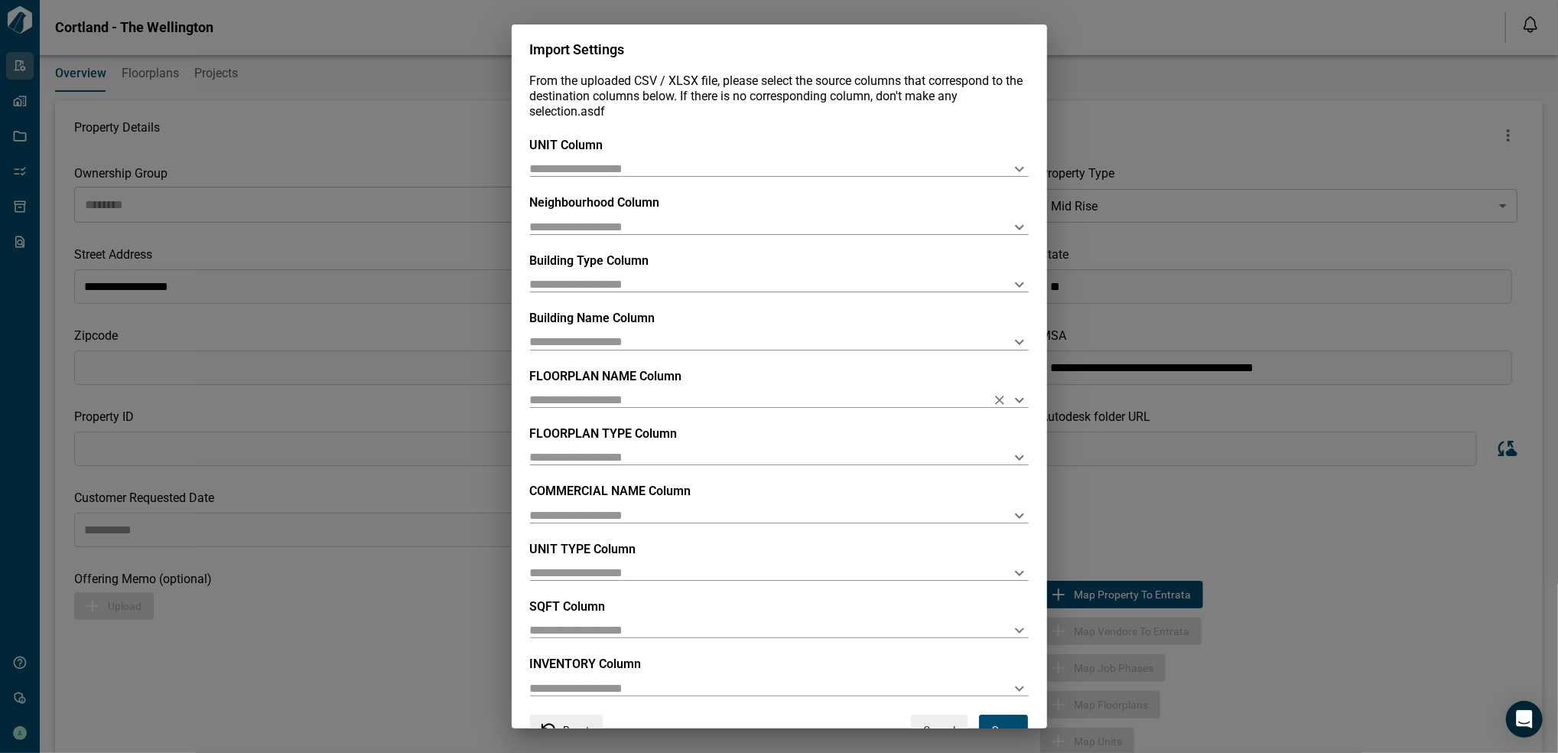
click at [1013, 395] on icon "Open" at bounding box center [1019, 400] width 18 height 18
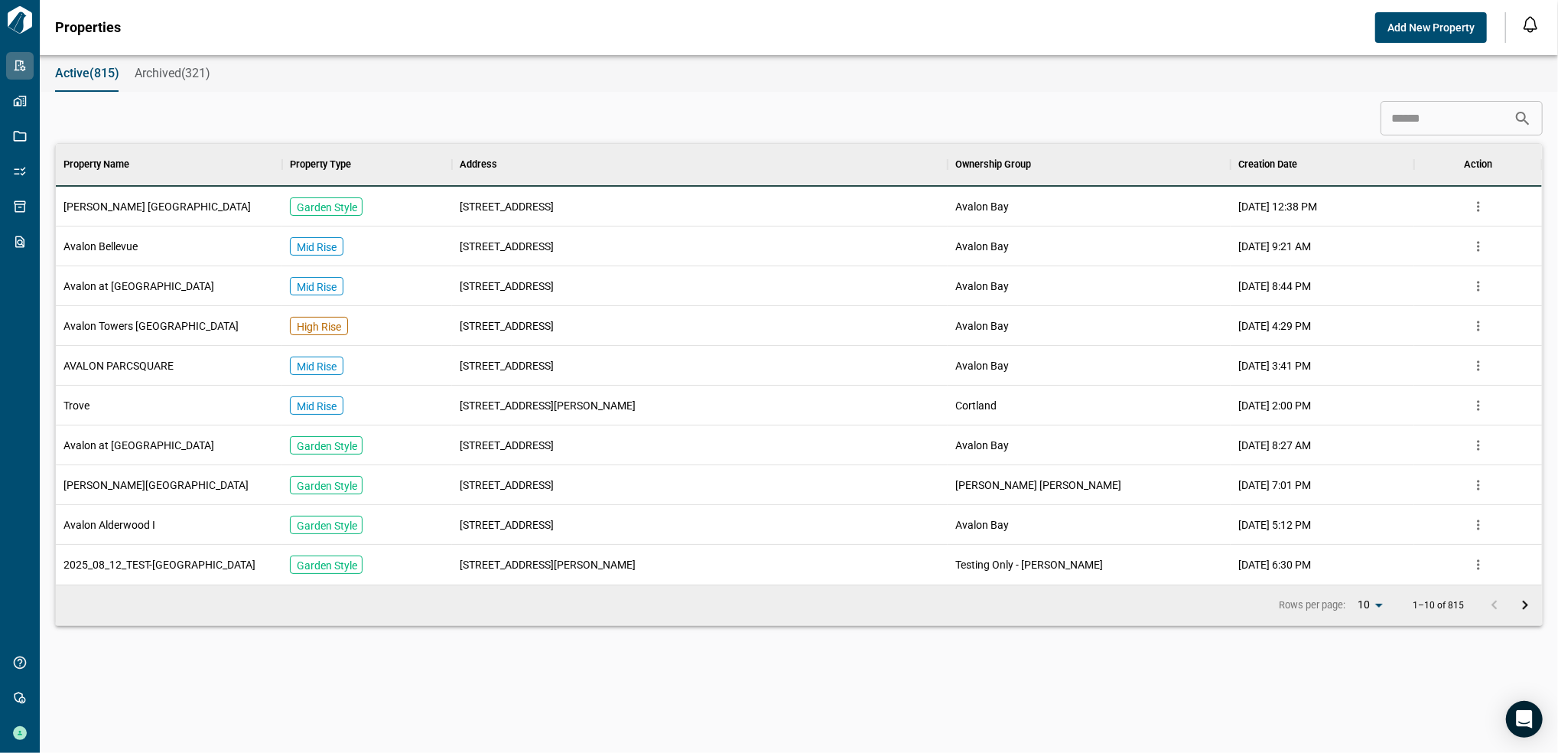
scroll to position [424, 1481]
click at [149, 81] on button "Archived(321)" at bounding box center [173, 73] width 76 height 37
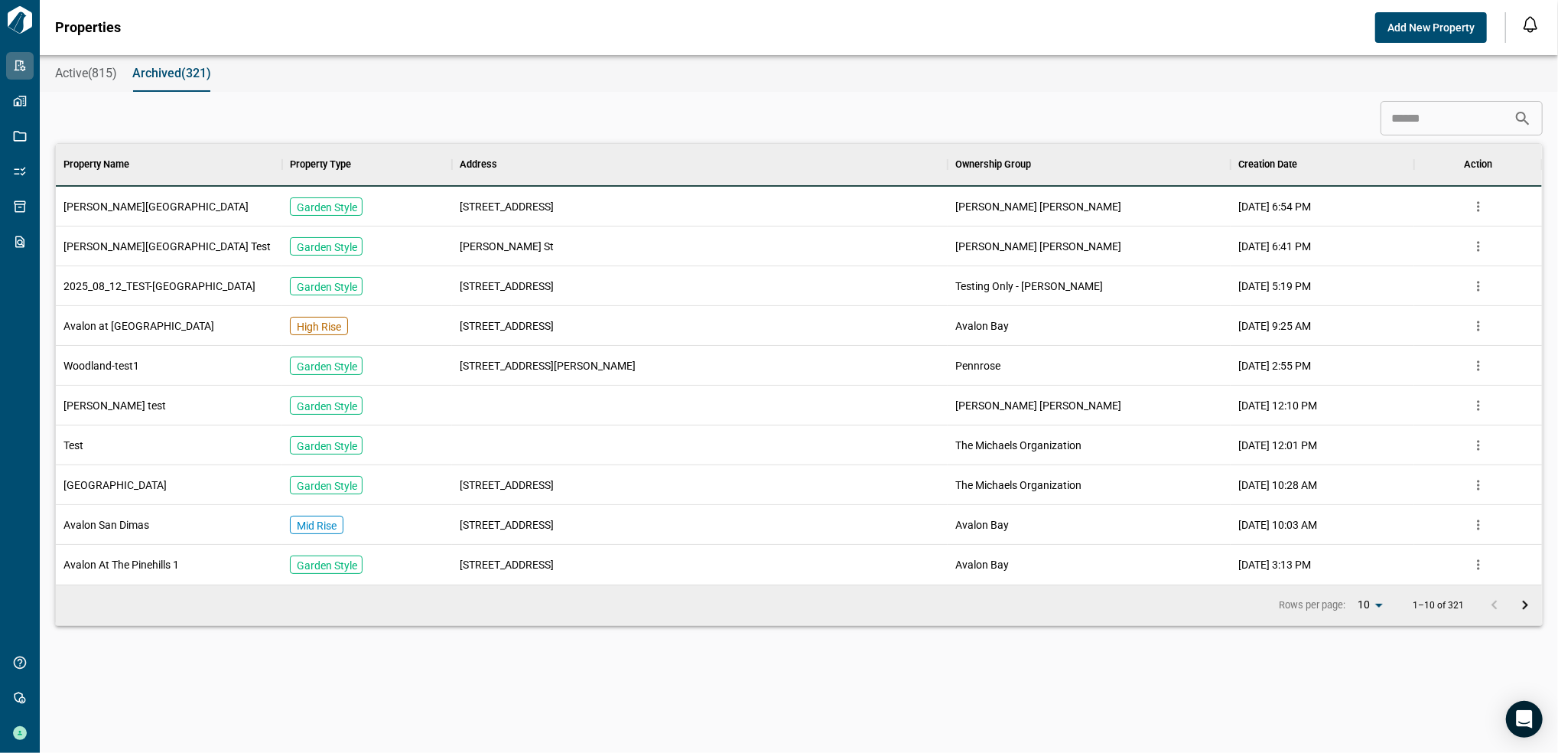
scroll to position [424, 1481]
click at [109, 70] on span "Active(815)" at bounding box center [86, 73] width 62 height 15
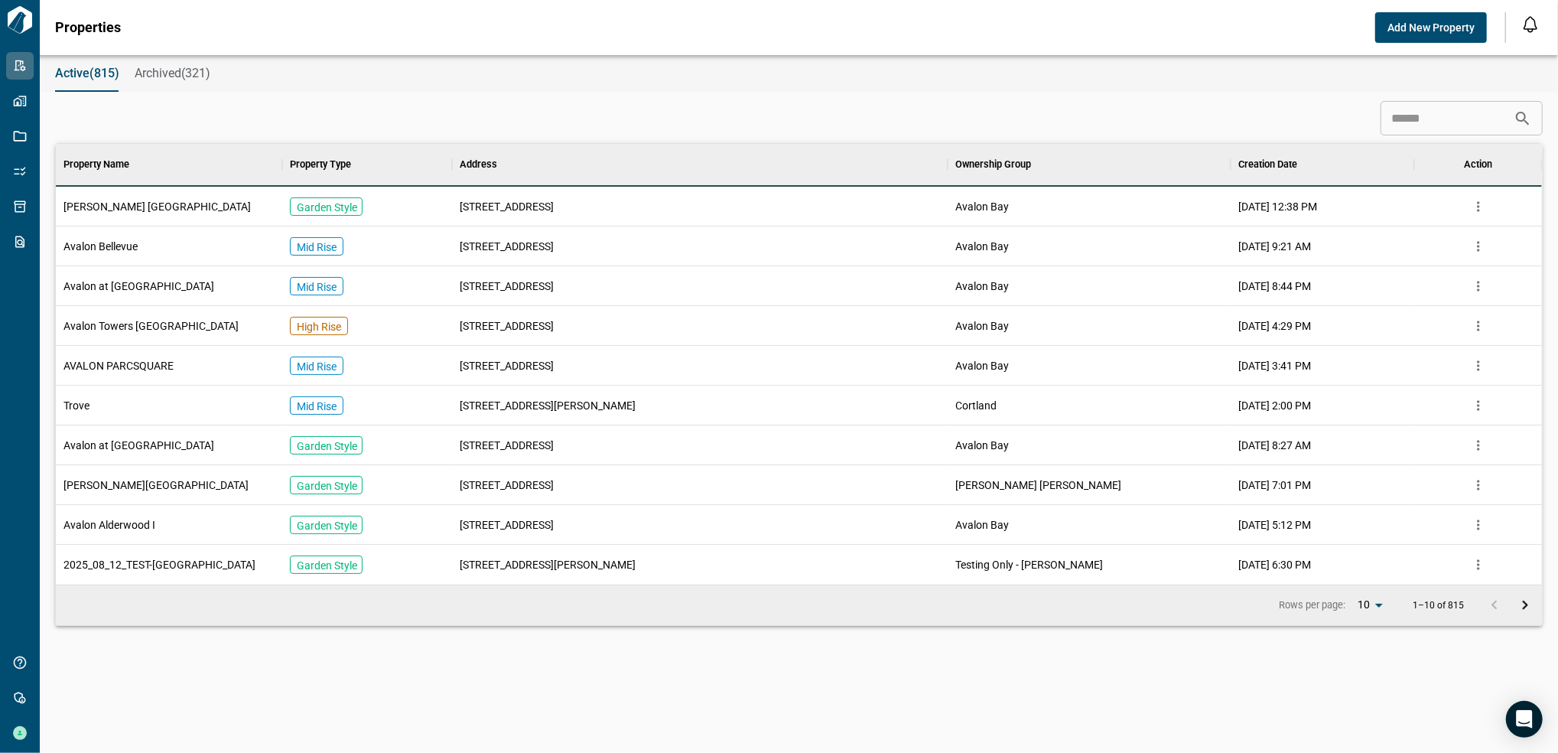
scroll to position [424, 1481]
click at [1438, 125] on input at bounding box center [1446, 118] width 133 height 31
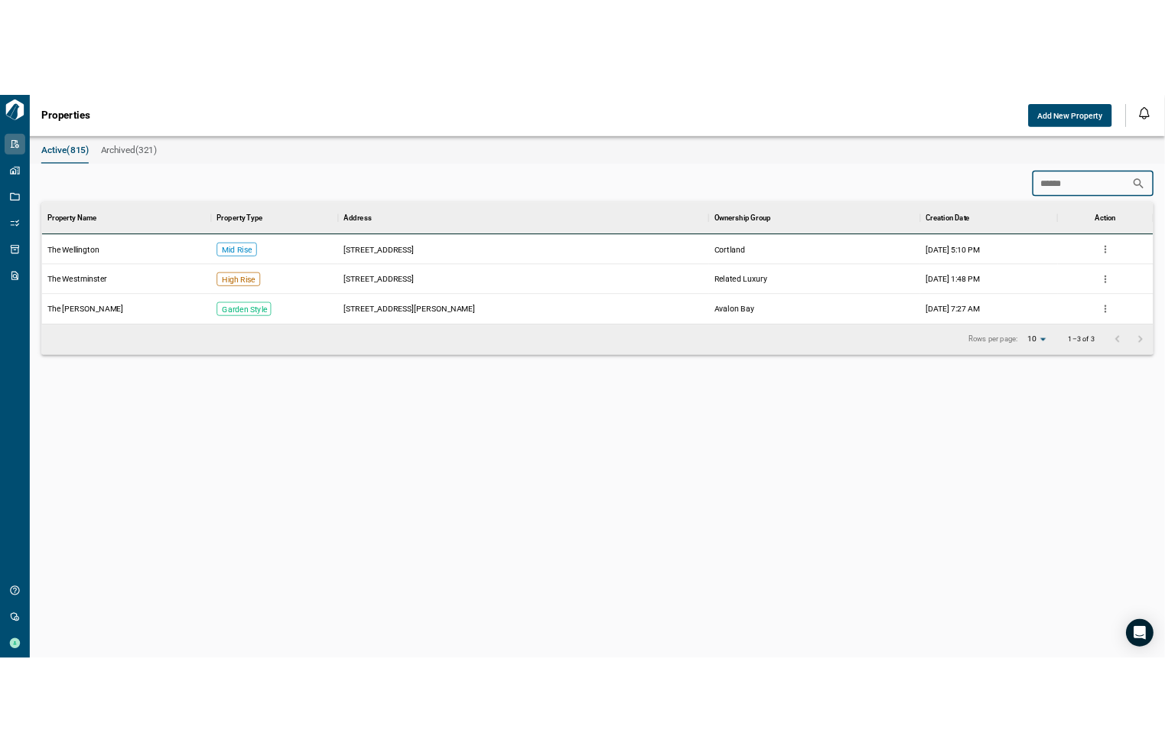
scroll to position [106, 1481]
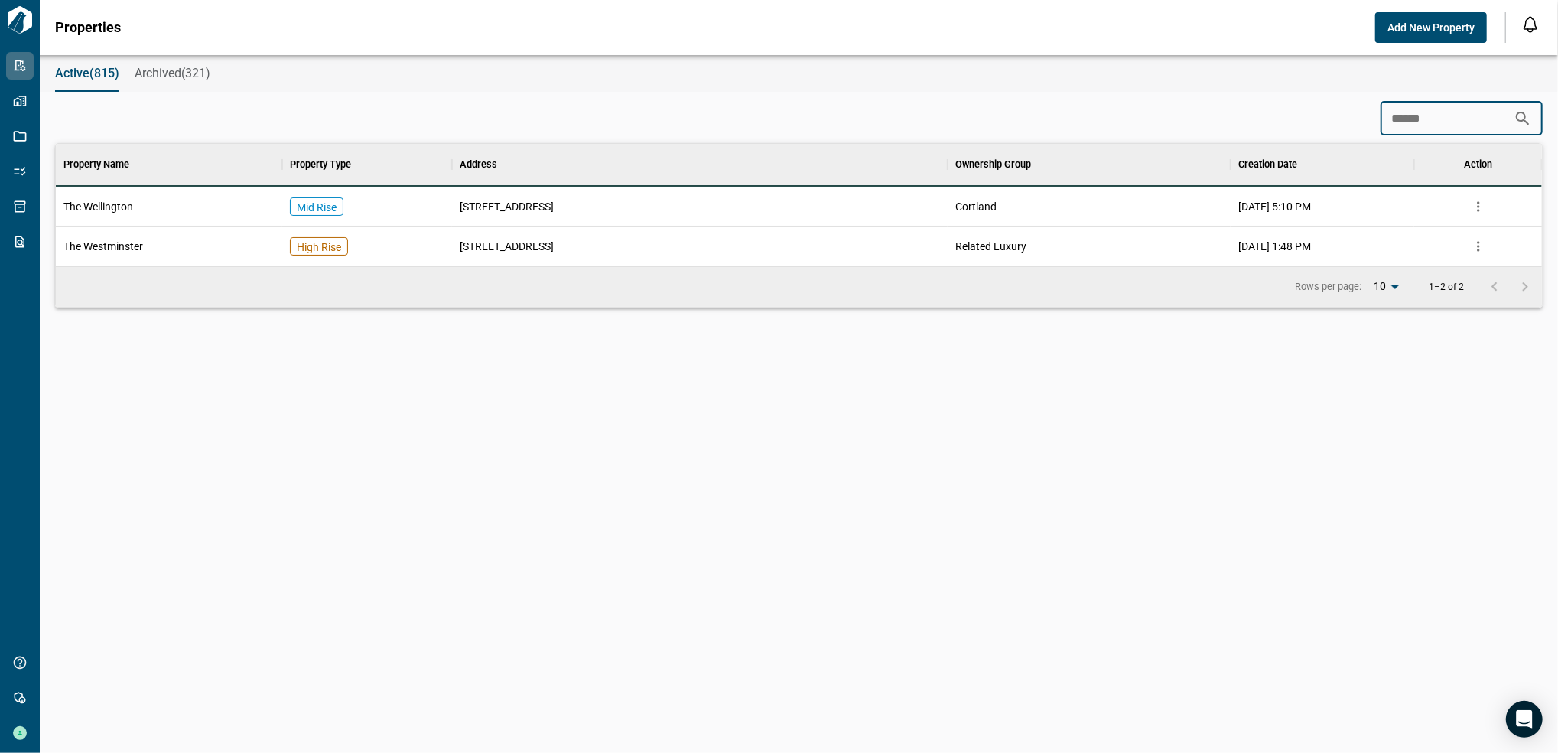
type input "******"
click at [167, 216] on div "The Wellington" at bounding box center [169, 207] width 226 height 40
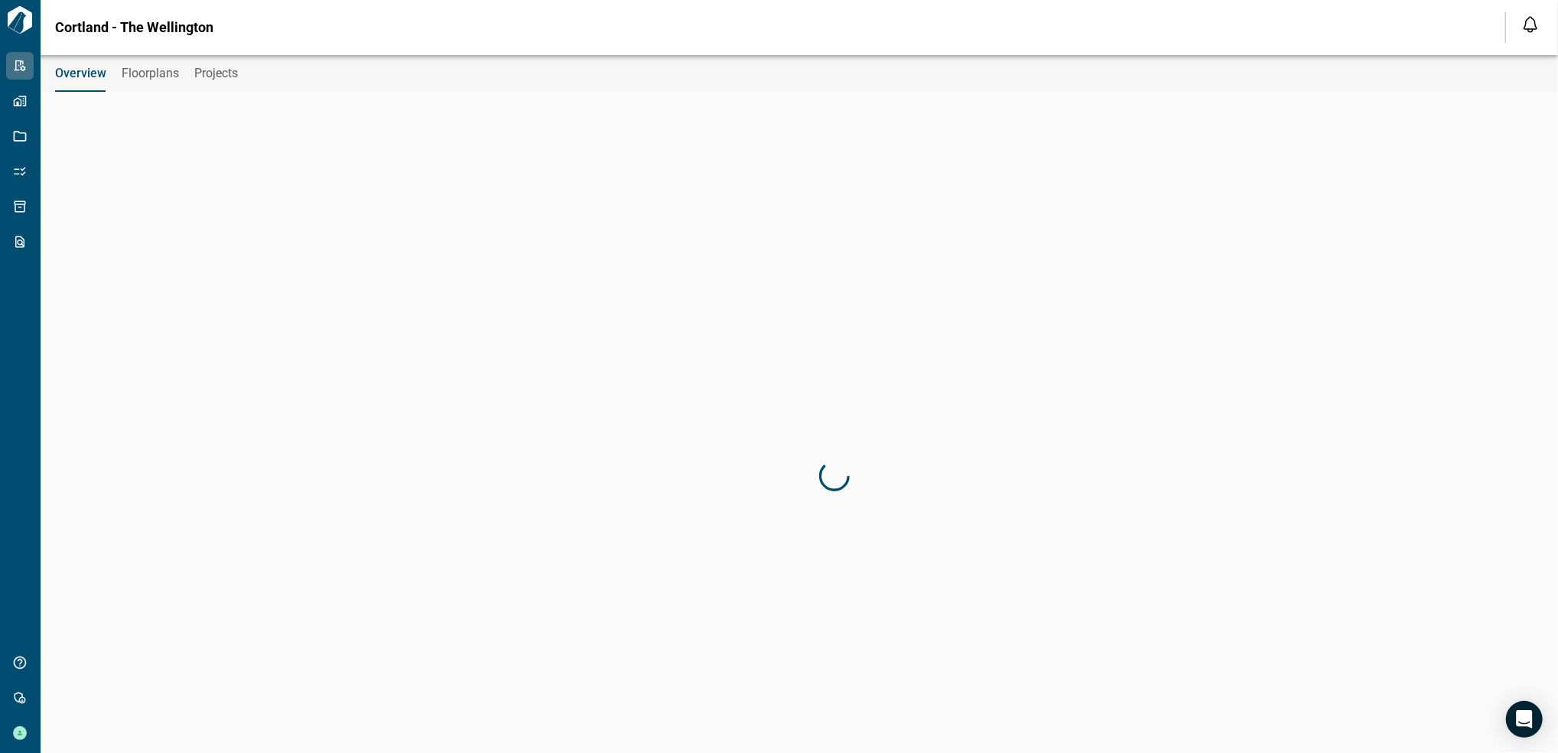
type input "********"
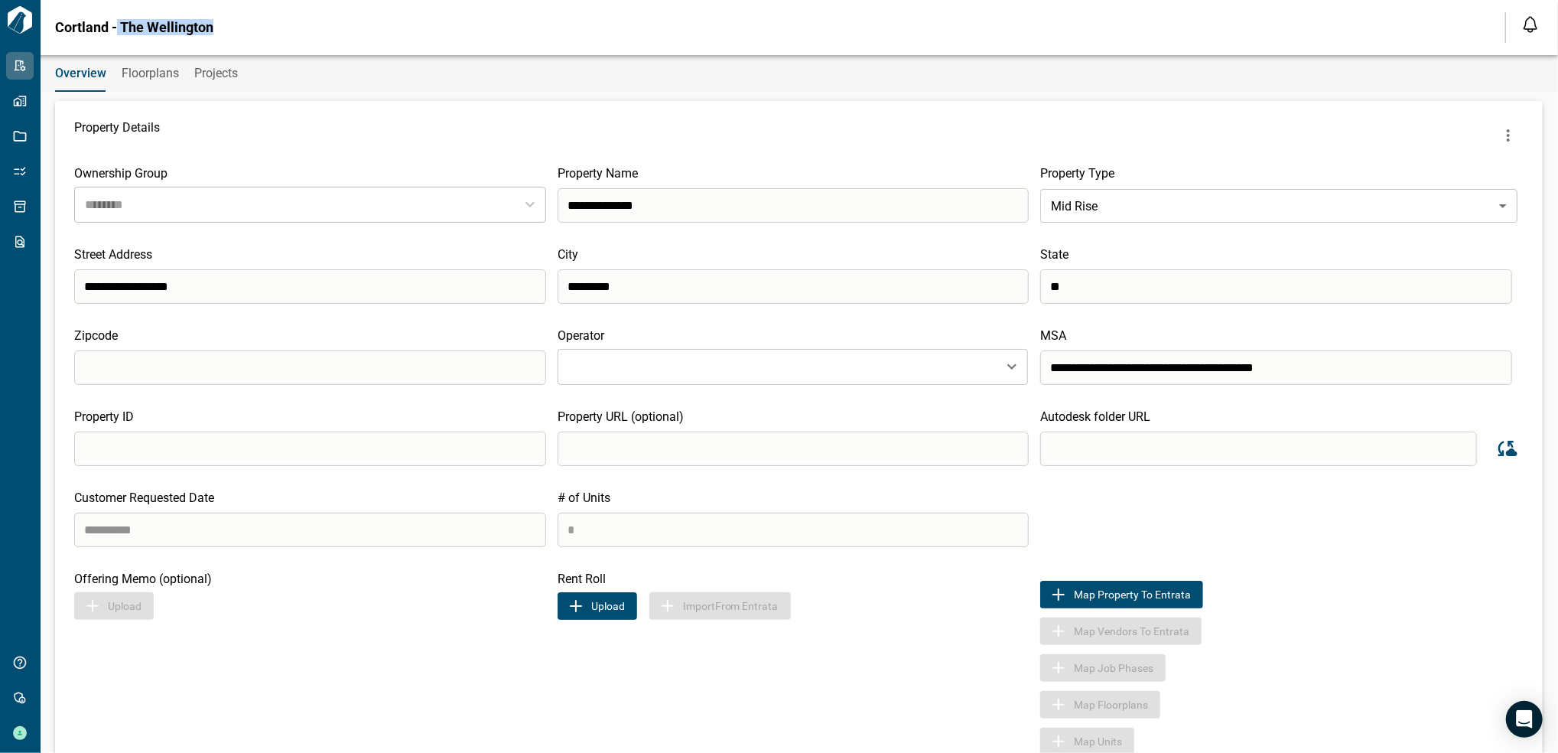
drag, startPoint x: 228, startPoint y: 28, endPoint x: 115, endPoint y: 18, distance: 112.8
click at [115, 18] on div "Cortland - The Wellington Notifications *** ****** **** Mark all as read No not…" at bounding box center [779, 27] width 1558 height 55
copy span "The Wellington"
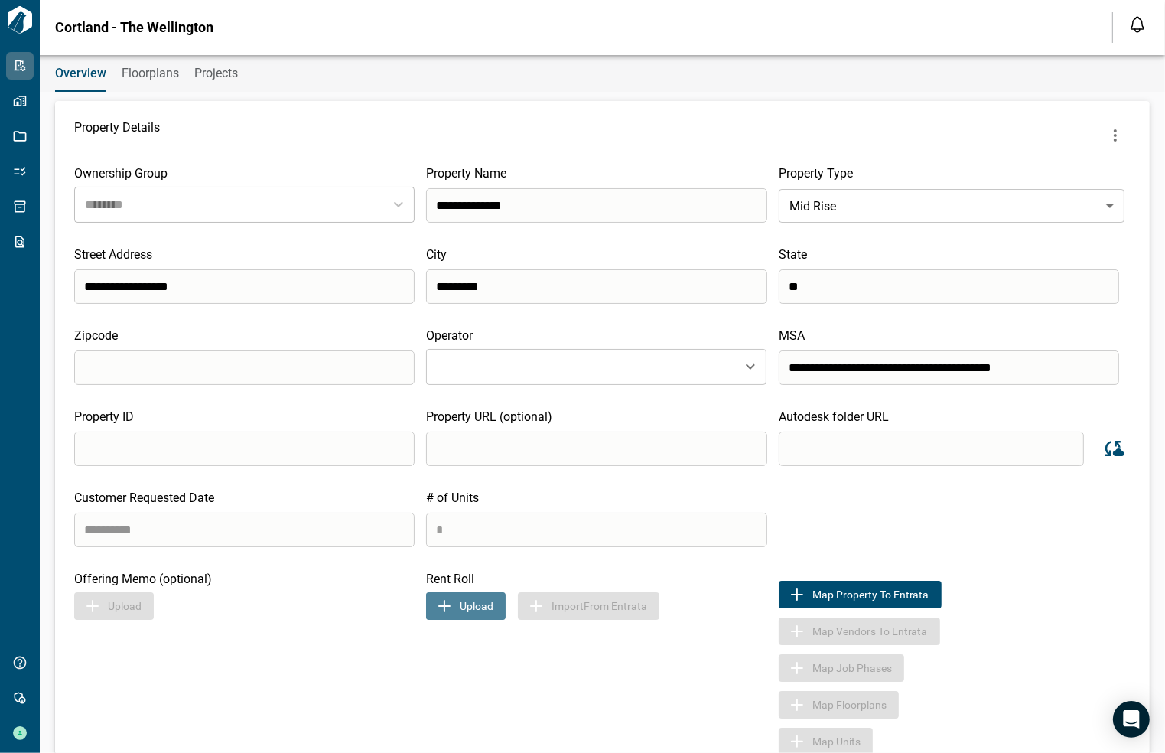
click at [467, 615] on button "Upload" at bounding box center [466, 606] width 80 height 28
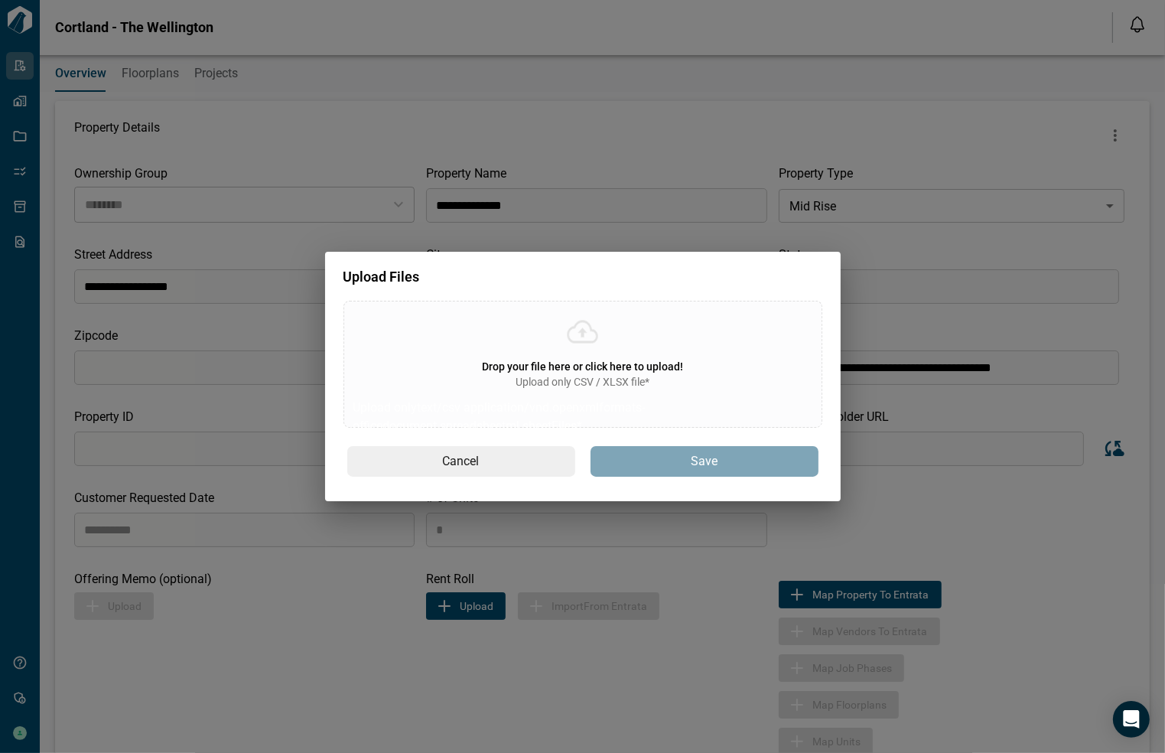
click at [609, 392] on div "Drop your file here or click here to upload! Upload only CSV / XLSX file* Uploa…" at bounding box center [582, 364] width 479 height 127
click at [0, 0] on input "Drop your file here or click here to upload! Upload only CSV / XLSX file* Uploa…" at bounding box center [0, 0] width 0 height 0
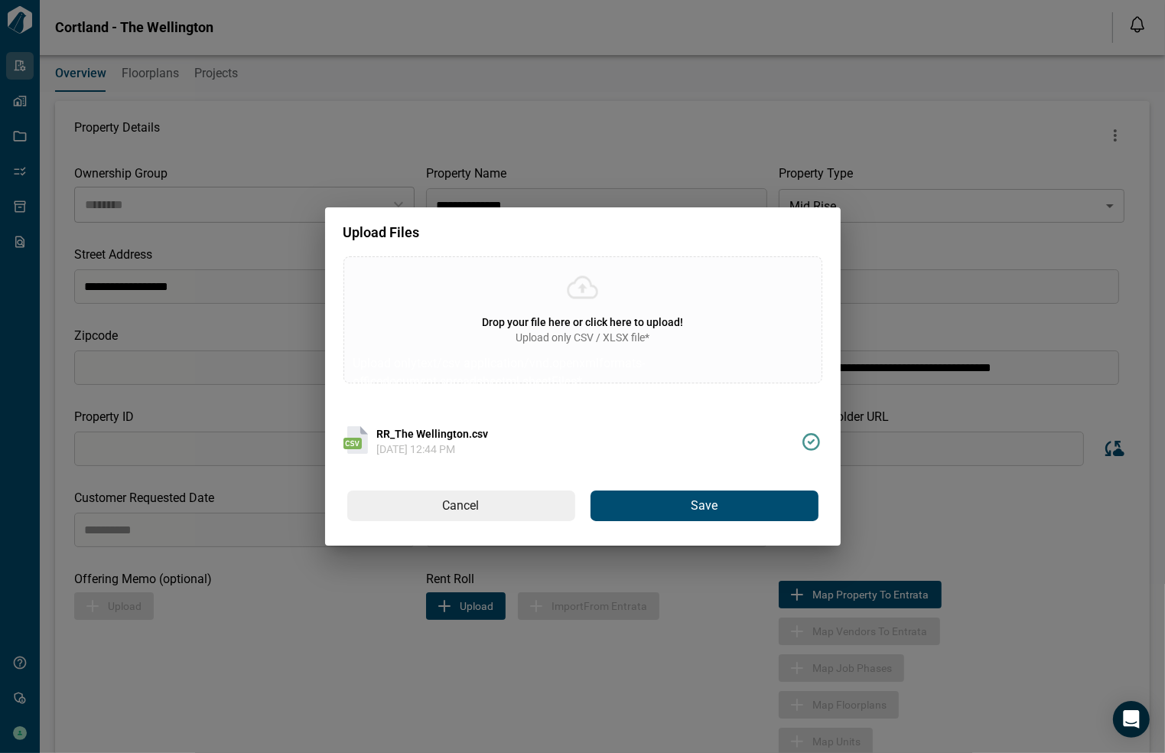
click at [691, 506] on span "Save" at bounding box center [704, 506] width 27 height 16
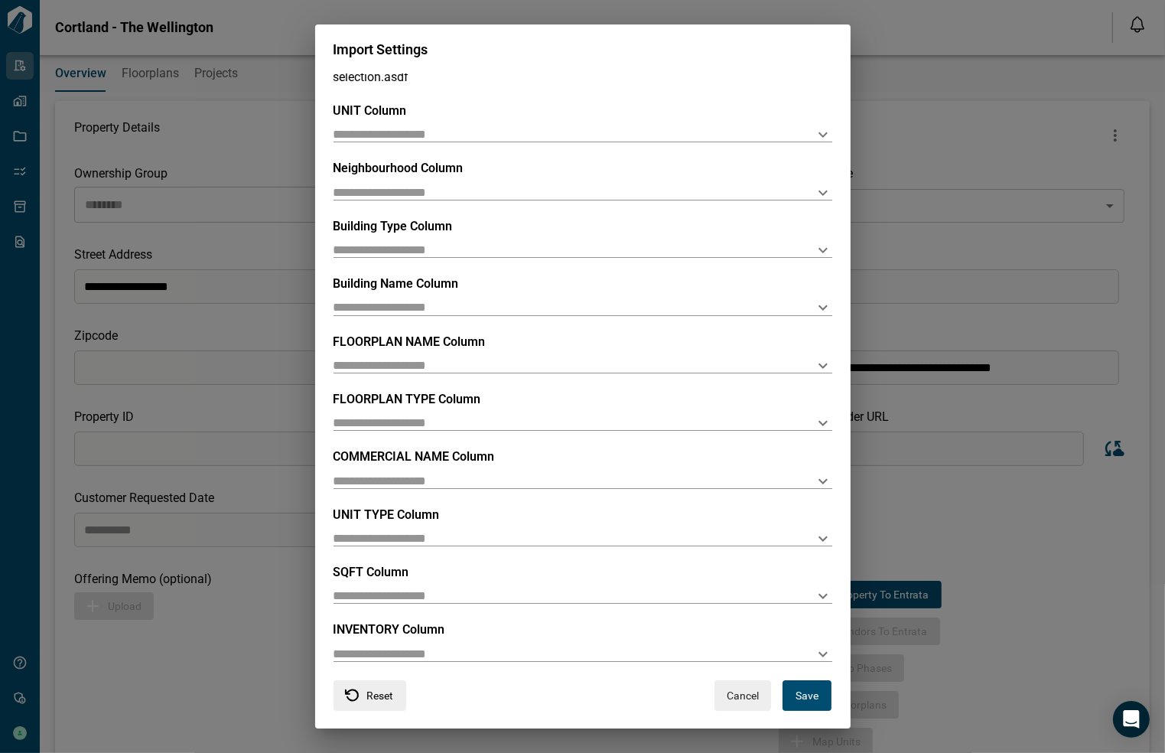
scroll to position [50, 0]
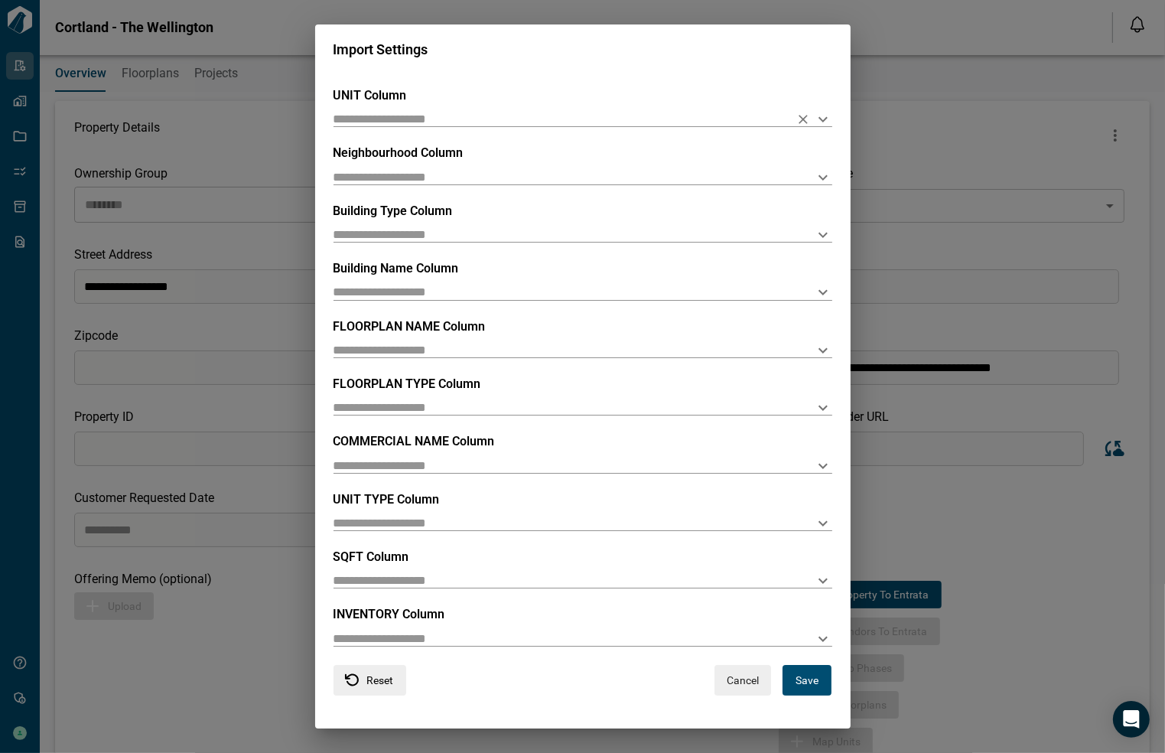
click at [823, 116] on icon "Open" at bounding box center [823, 119] width 18 height 18
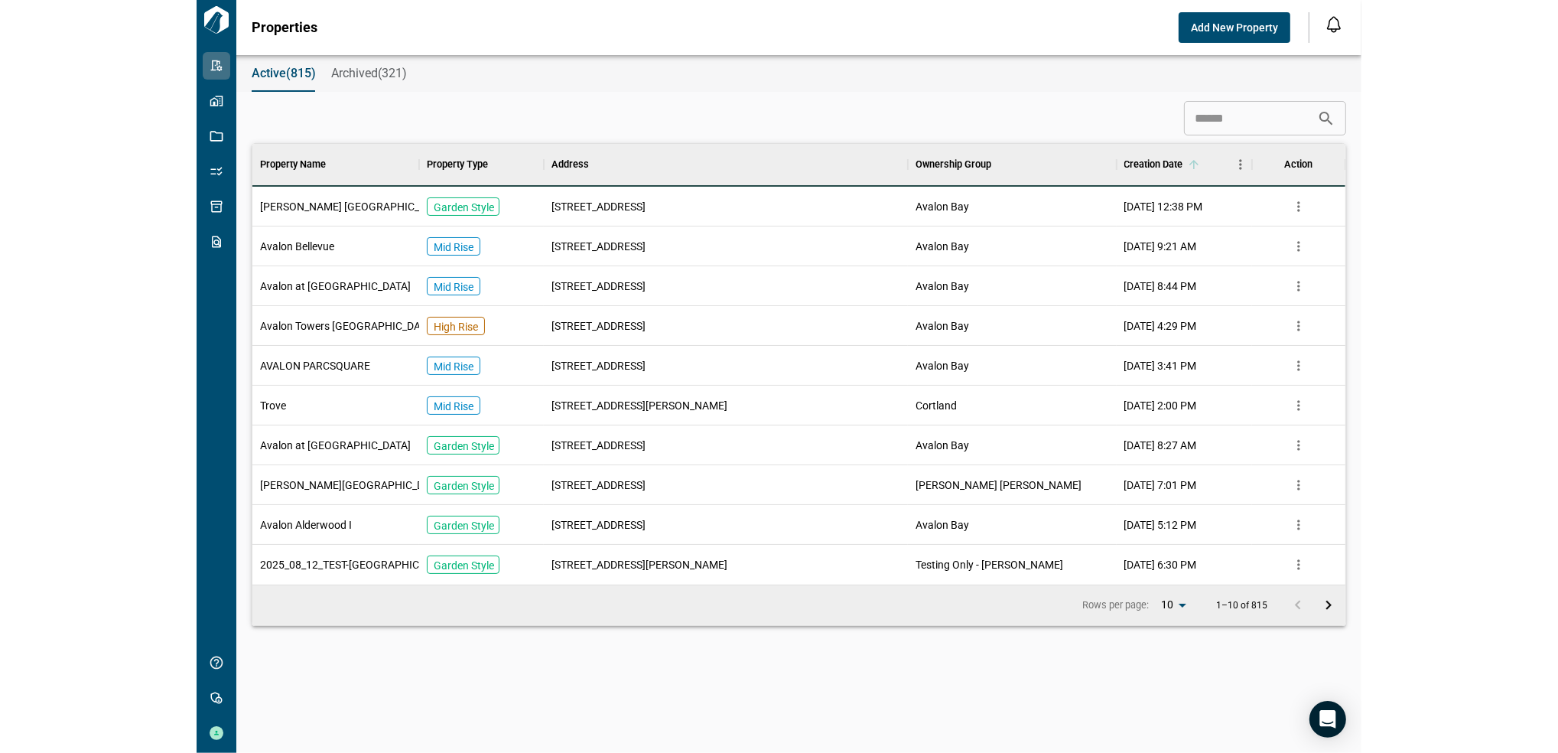
scroll to position [424, 1087]
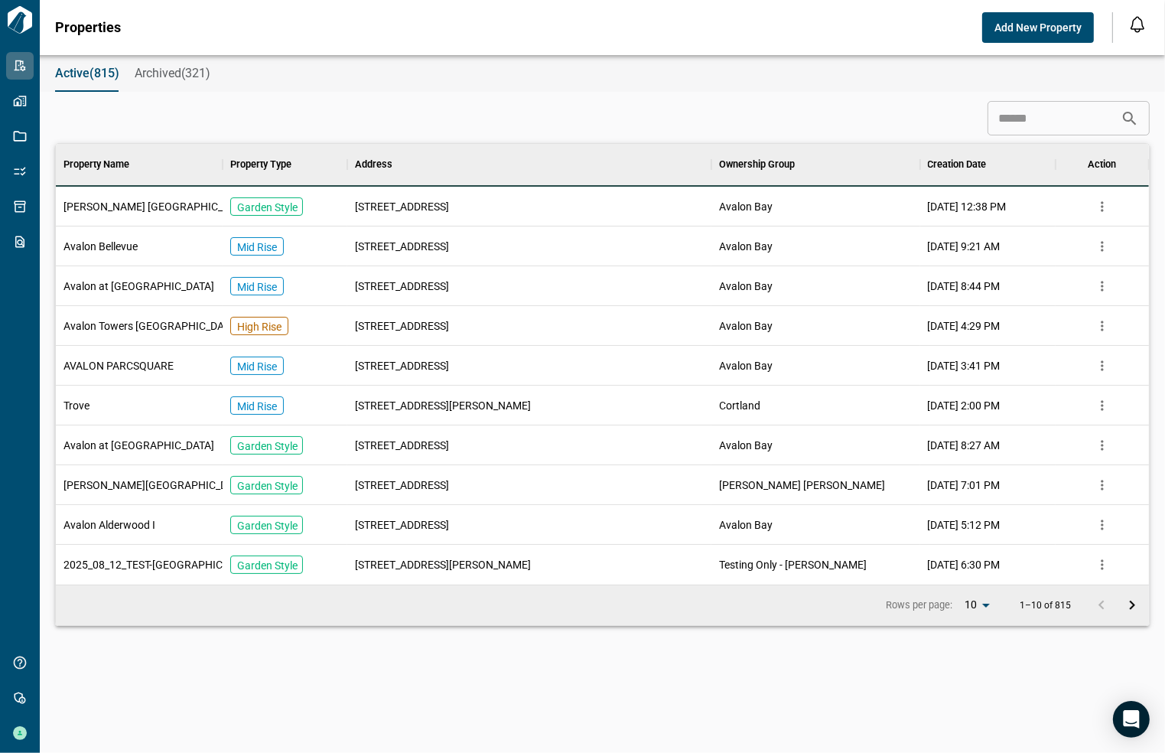
click at [998, 120] on input at bounding box center [1053, 118] width 133 height 31
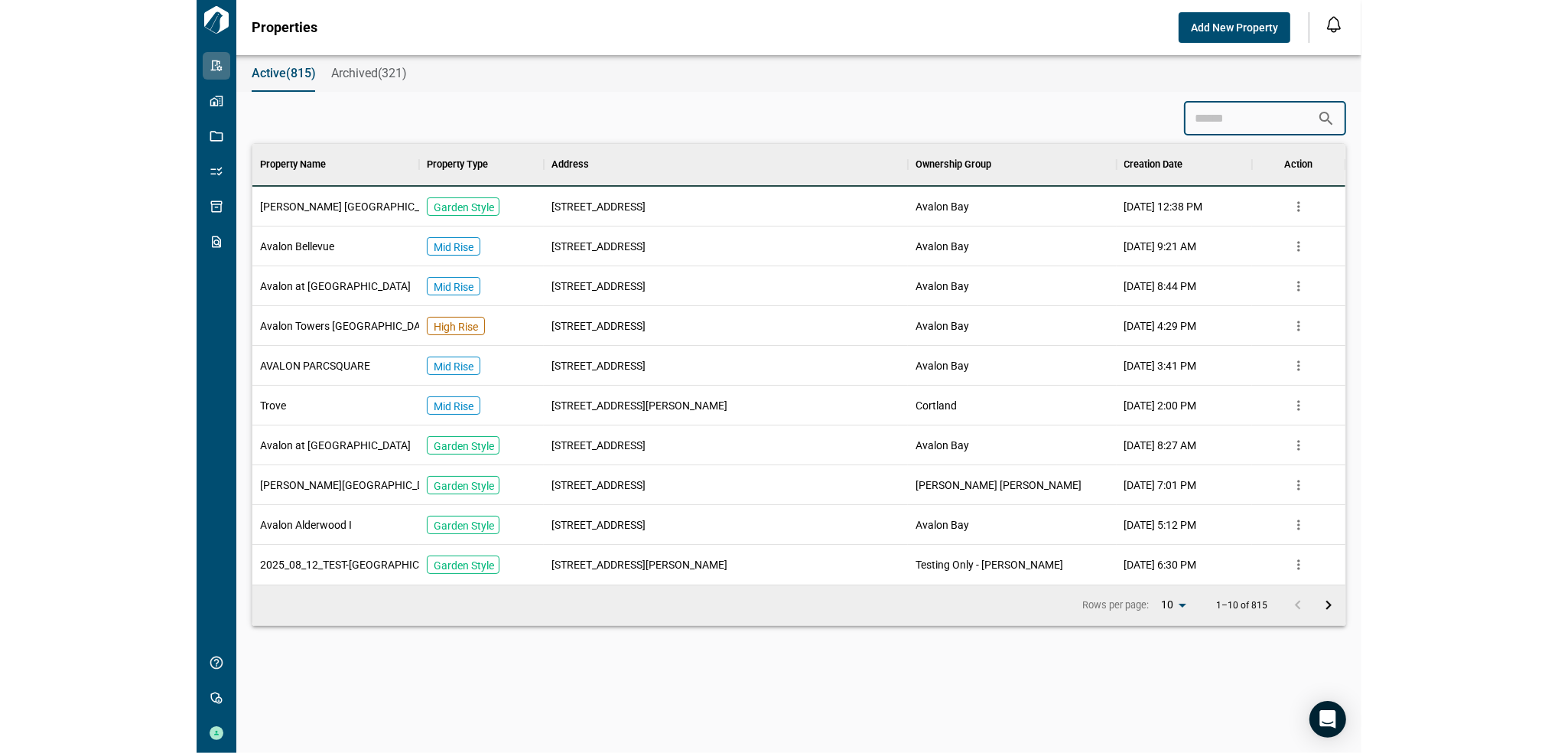
scroll to position [16, 6]
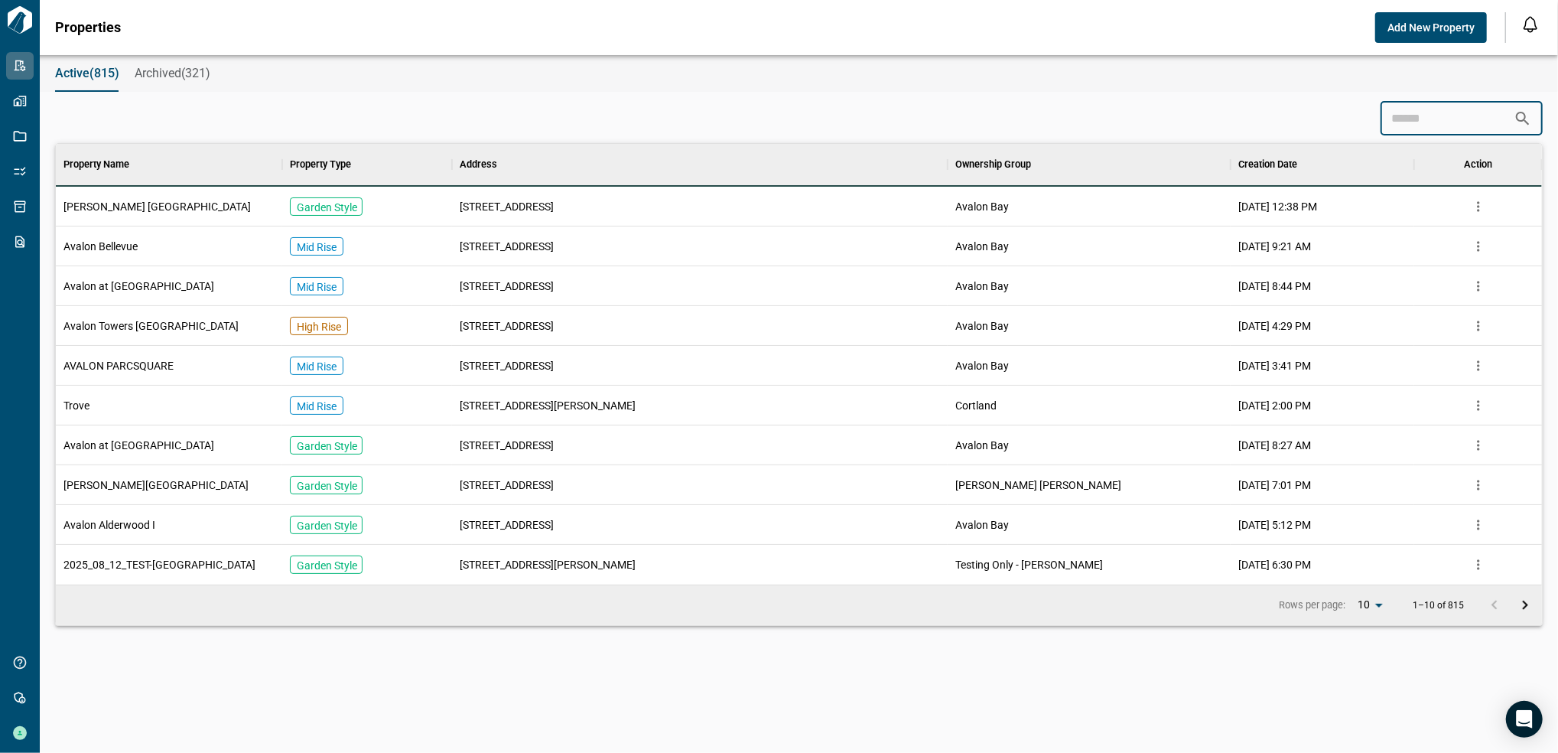
click at [1164, 124] on input at bounding box center [1446, 118] width 133 height 31
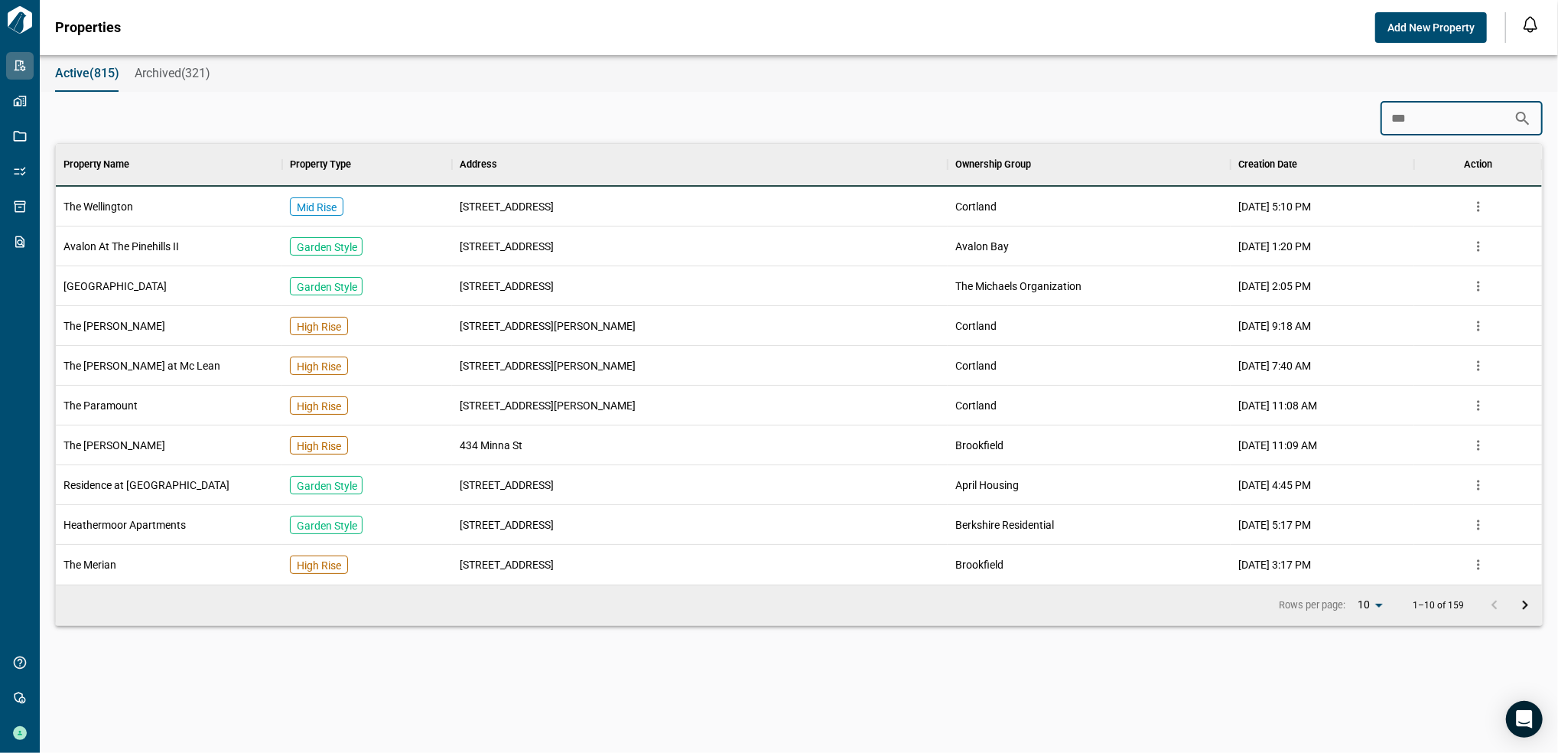
type input "***"
click at [120, 202] on span "The Wellington" at bounding box center [98, 206] width 70 height 15
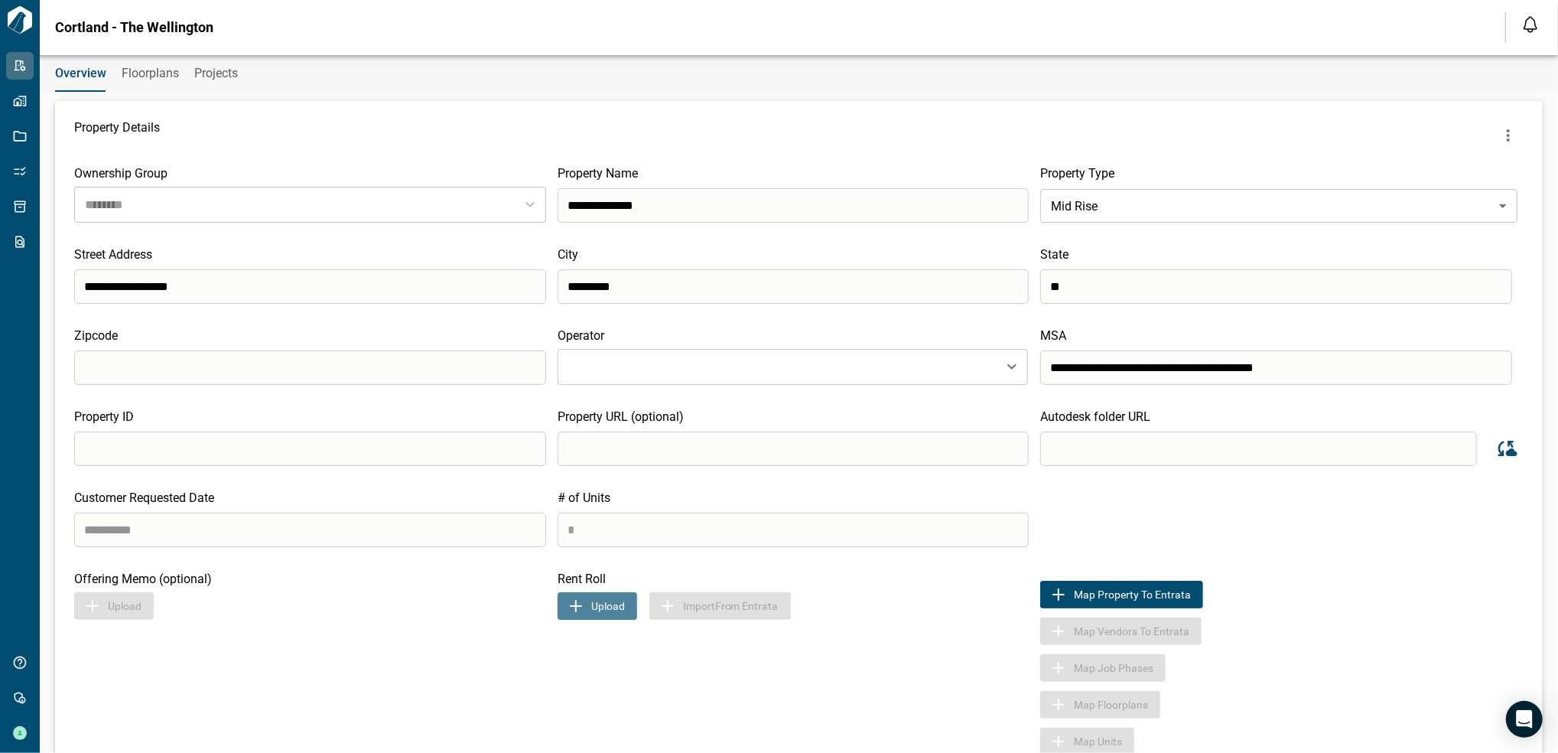
click at [597, 603] on button "Upload" at bounding box center [598, 606] width 80 height 28
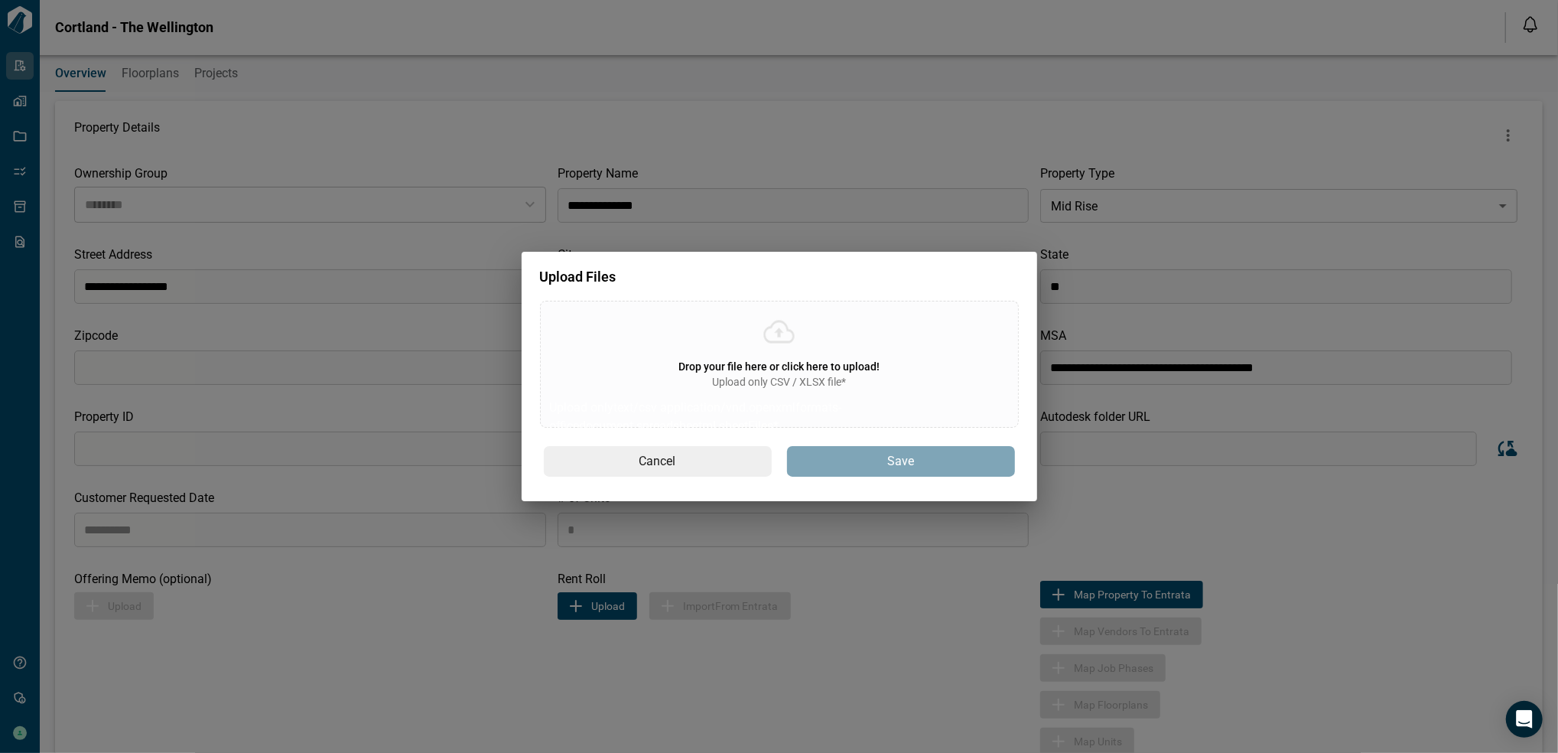
click at [806, 371] on span "Drop your file here or click here to upload!" at bounding box center [778, 366] width 201 height 12
click at [0, 0] on input "Drop your file here or click here to upload! Upload only CSV / XLSX file* Uploa…" at bounding box center [0, 0] width 0 height 0
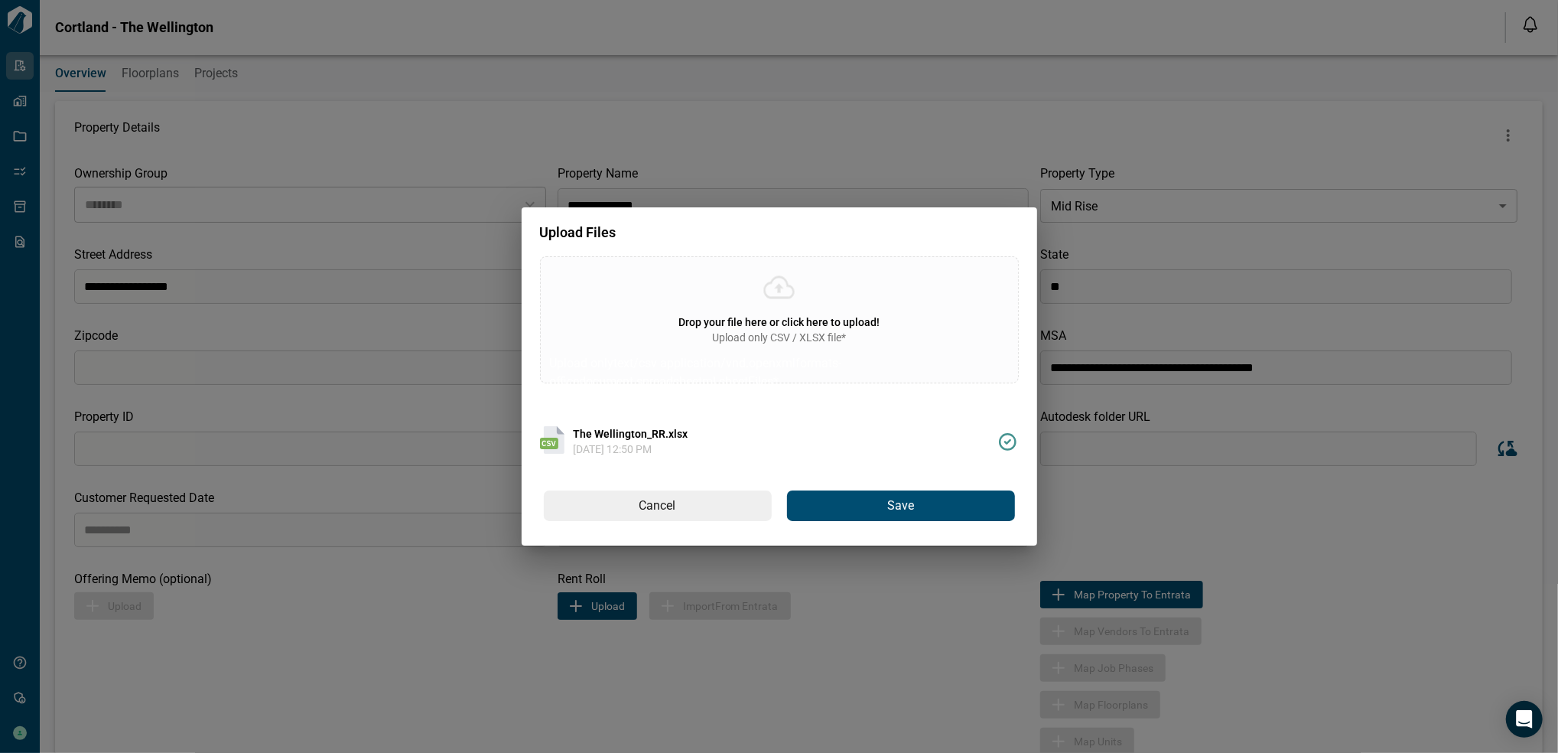
click at [916, 512] on button "Save" at bounding box center [901, 505] width 228 height 31
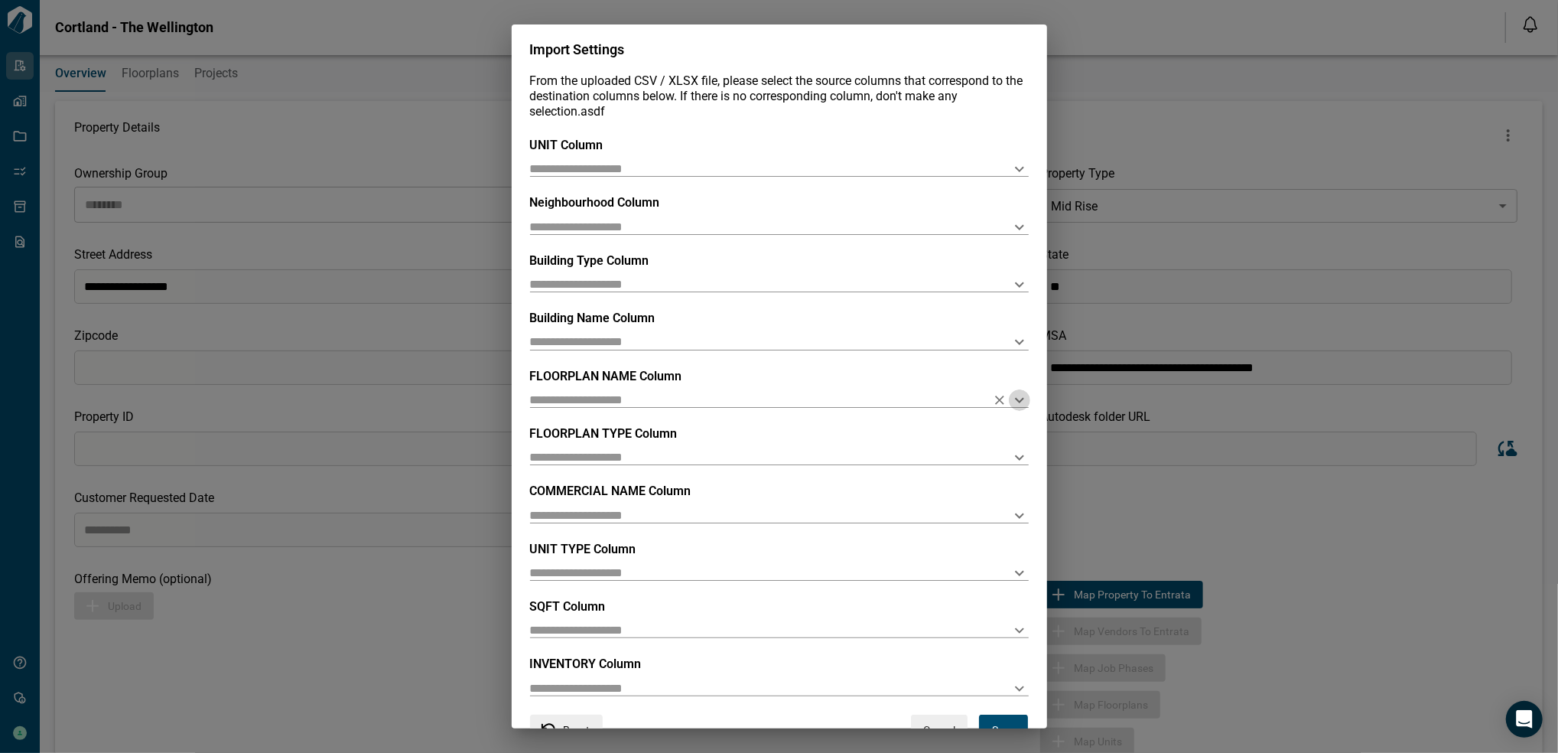
click at [1013, 400] on icon "Open" at bounding box center [1019, 400] width 18 height 18
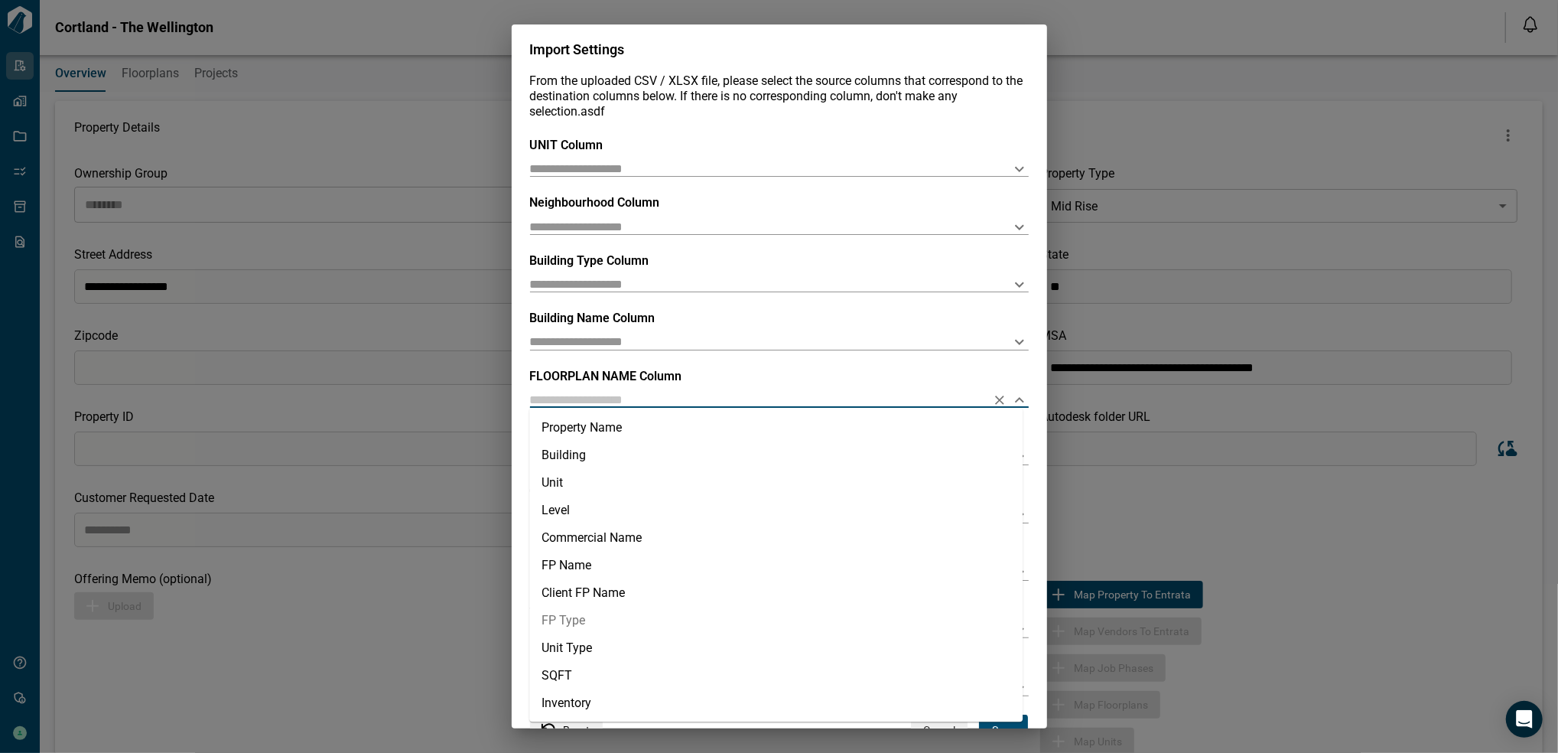
scroll to position [2, 0]
click at [637, 566] on li "FP Name" at bounding box center [775, 564] width 493 height 28
type input "*******"
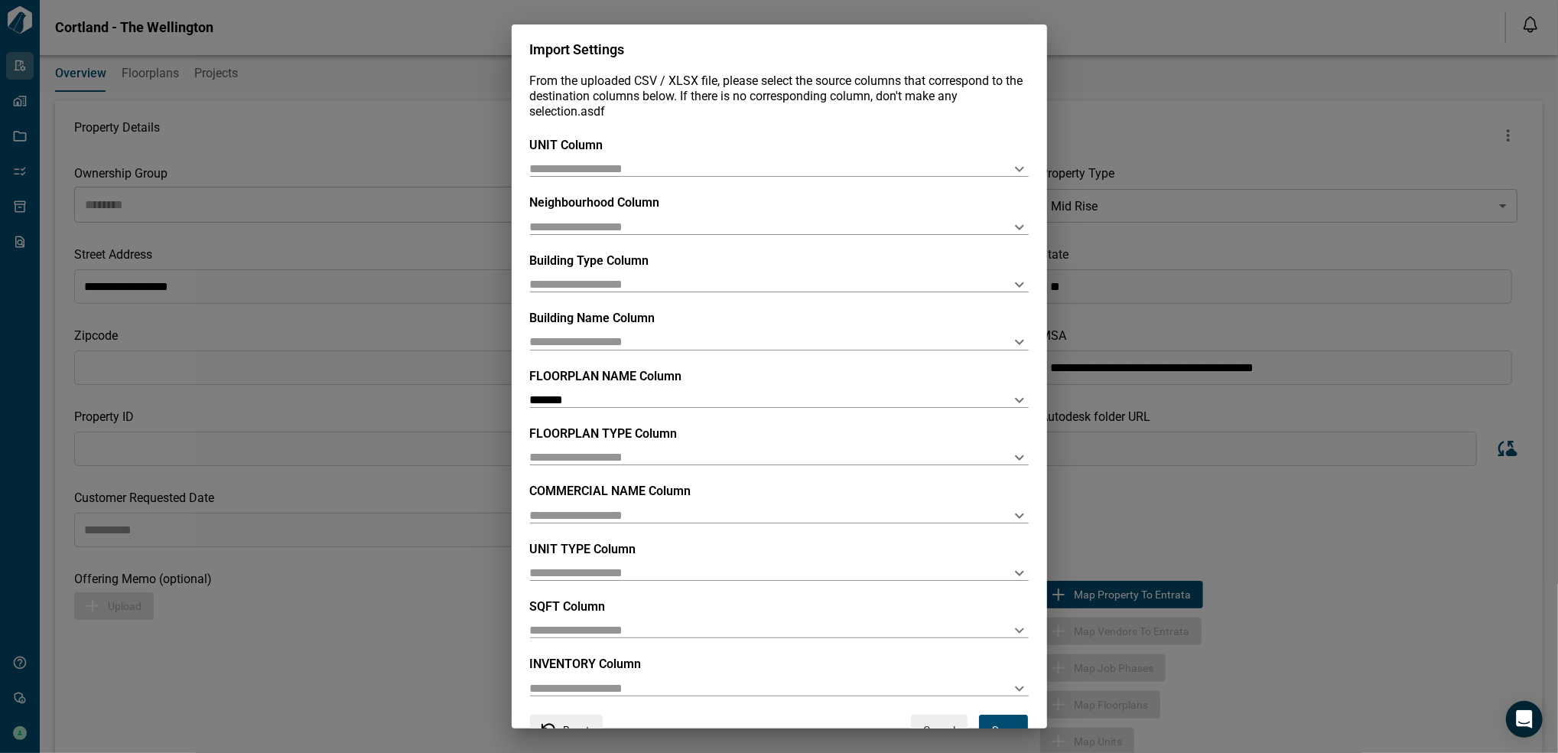
click at [1010, 473] on div "UNIT Column Neighbourhood Column Building Type Column Building Name Column FLOO…" at bounding box center [779, 426] width 499 height 577
click at [1015, 456] on icon "Open" at bounding box center [1019, 457] width 9 height 5
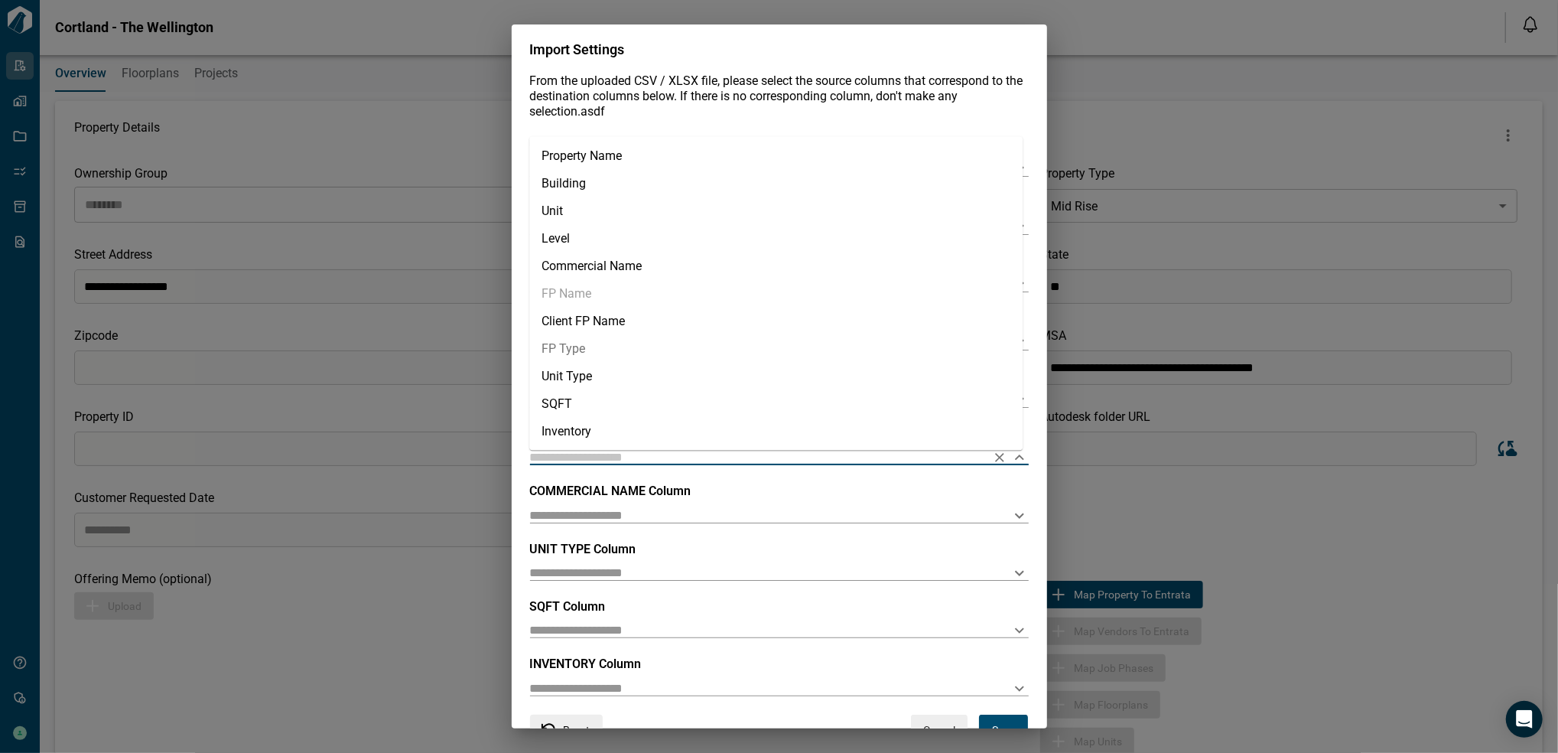
click at [644, 350] on li "FP Type" at bounding box center [775, 350] width 493 height 28
type input "*******"
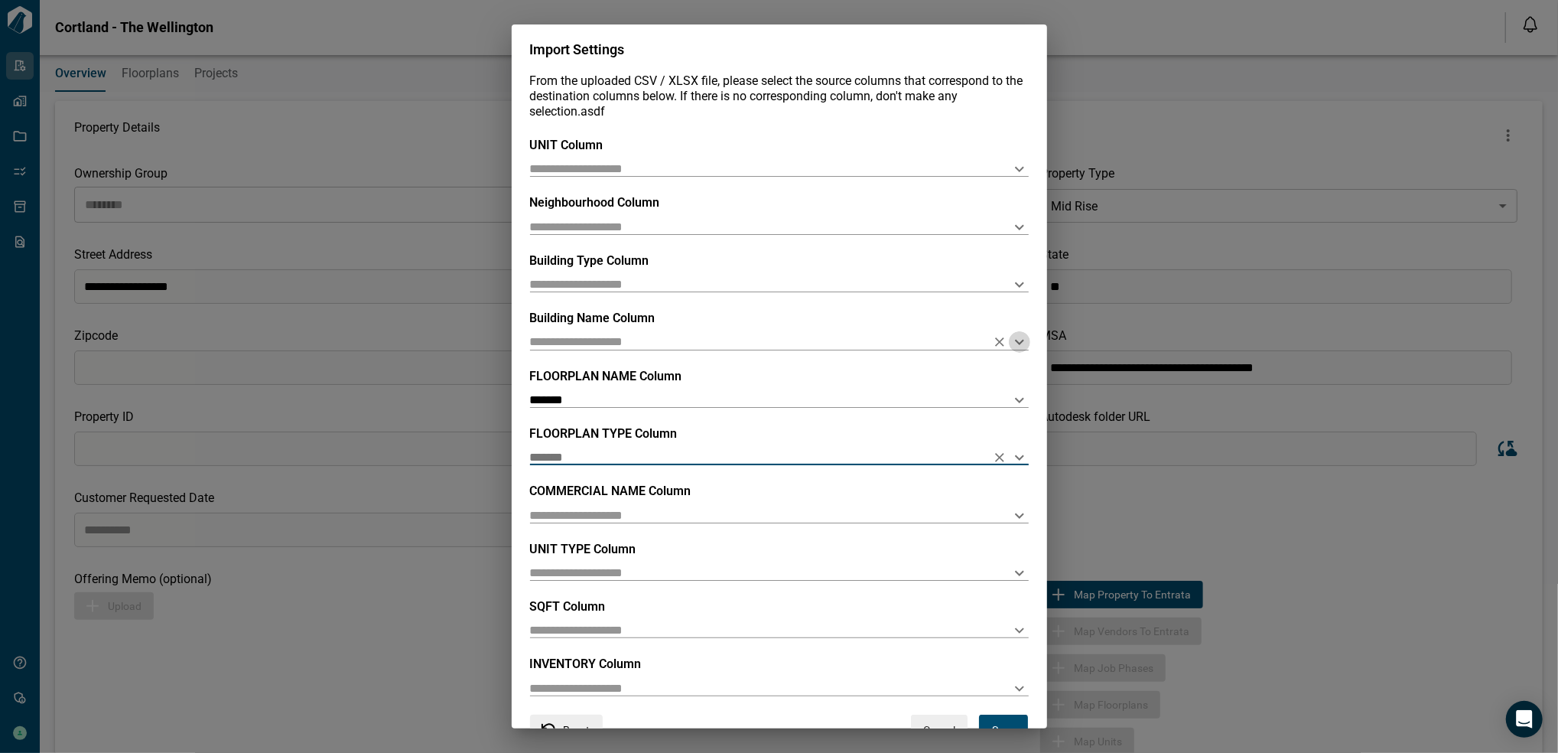
click at [1010, 341] on icon "Open" at bounding box center [1019, 342] width 18 height 18
click at [765, 178] on div "UNIT Column Neighbourhood Column Building Type Column Building Name Column FLOO…" at bounding box center [779, 426] width 499 height 577
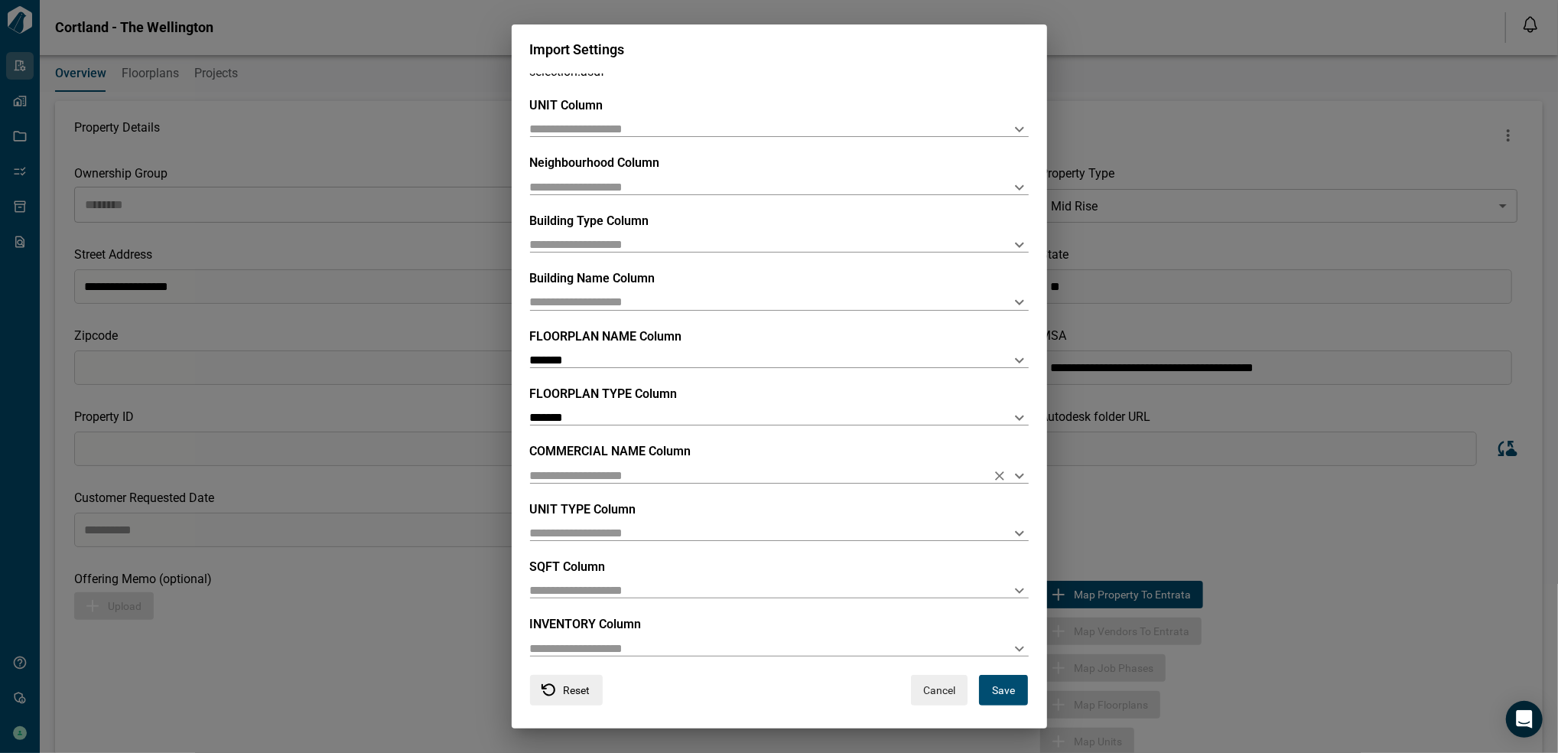
scroll to position [50, 0]
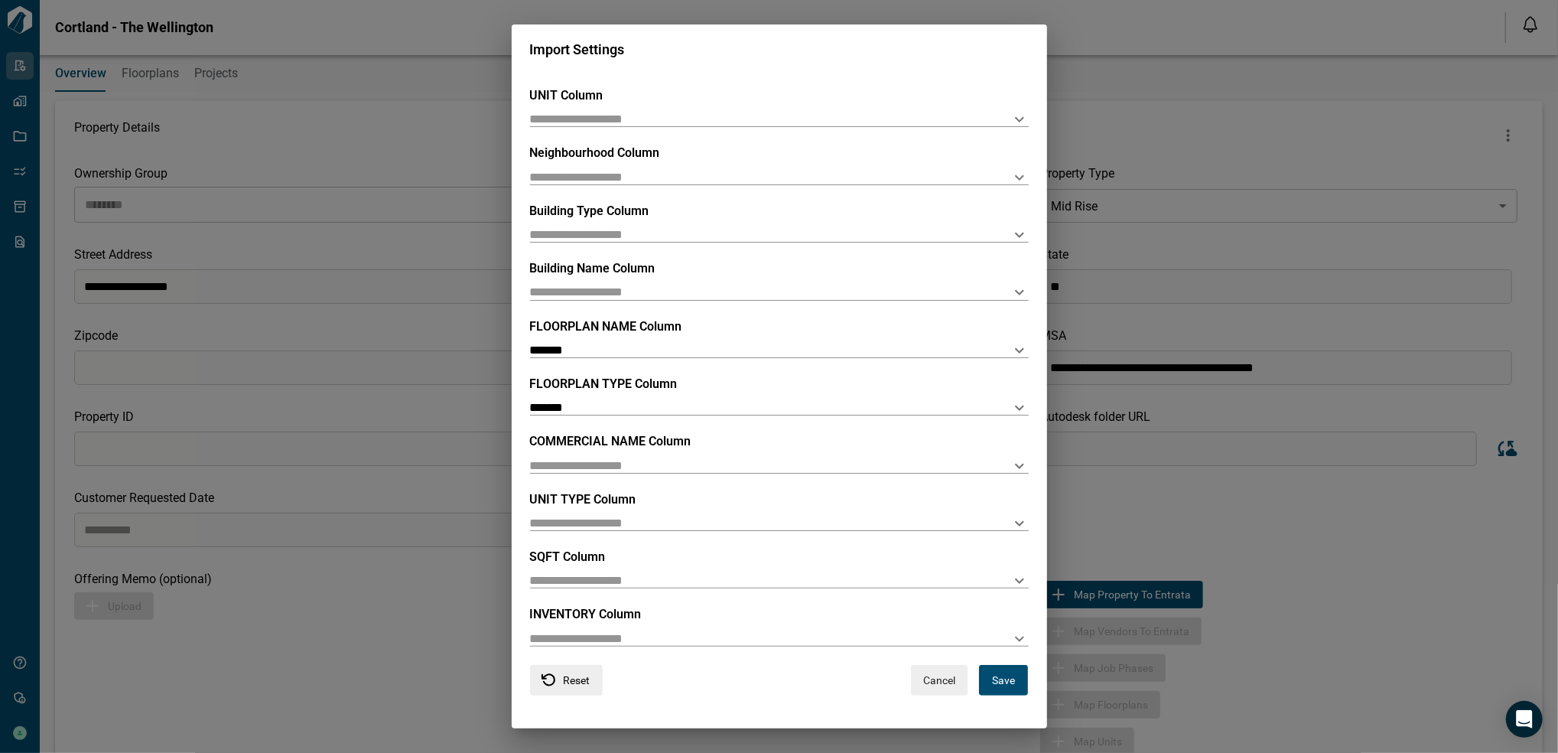
click at [598, 669] on button "Reset" at bounding box center [566, 680] width 73 height 31
click at [584, 691] on button "Reset" at bounding box center [566, 680] width 73 height 31
click at [962, 688] on div "Cancel Save" at bounding box center [925, 680] width 208 height 31
click at [948, 674] on button "Cancel" at bounding box center [939, 680] width 57 height 31
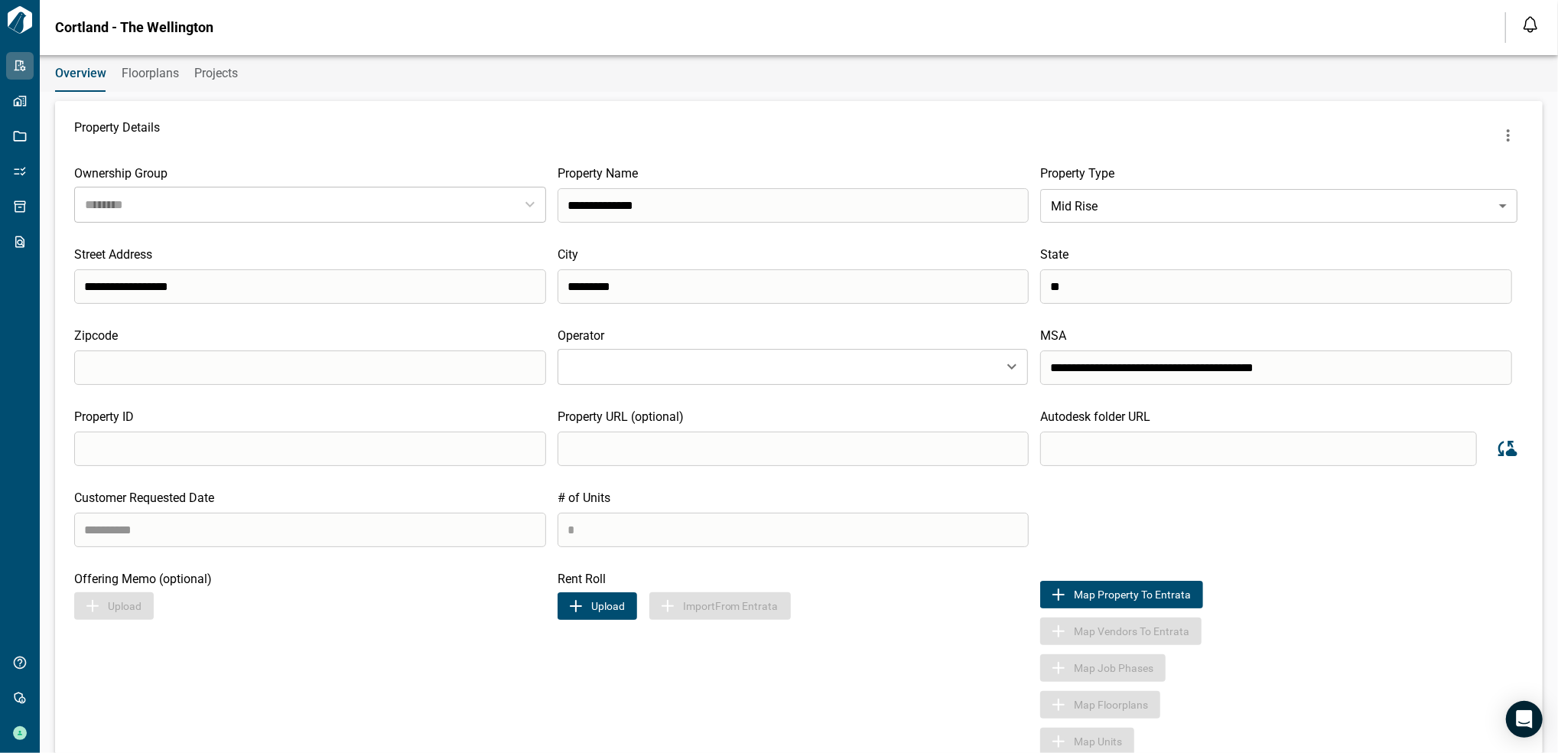
click at [619, 606] on button "Upload" at bounding box center [598, 606] width 80 height 28
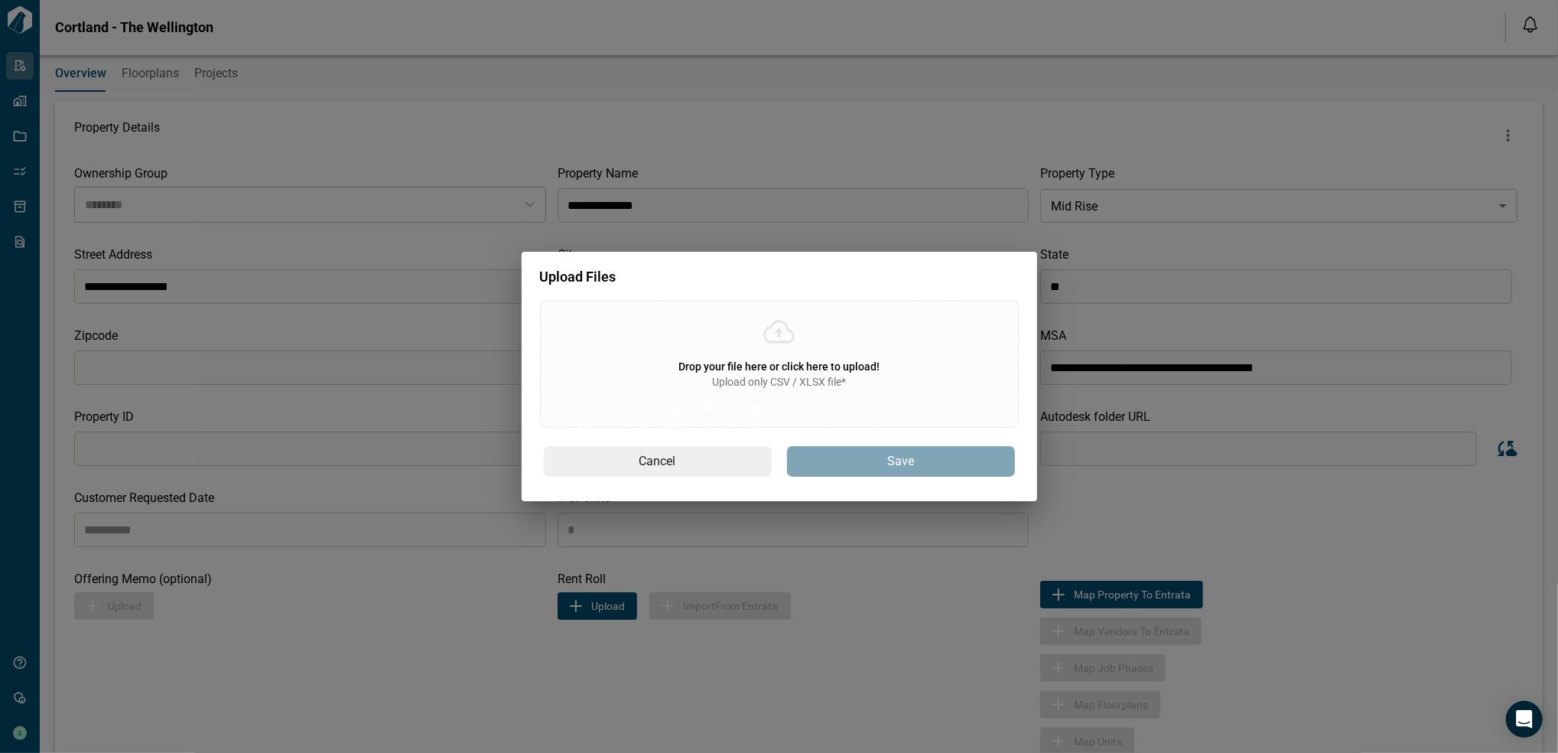
click at [767, 388] on span "Upload only CSV / XLSX file*" at bounding box center [779, 381] width 134 height 15
click at [0, 0] on input "Drop your file here or click here to upload! Upload only CSV / XLSX file* Uploa…" at bounding box center [0, 0] width 0 height 0
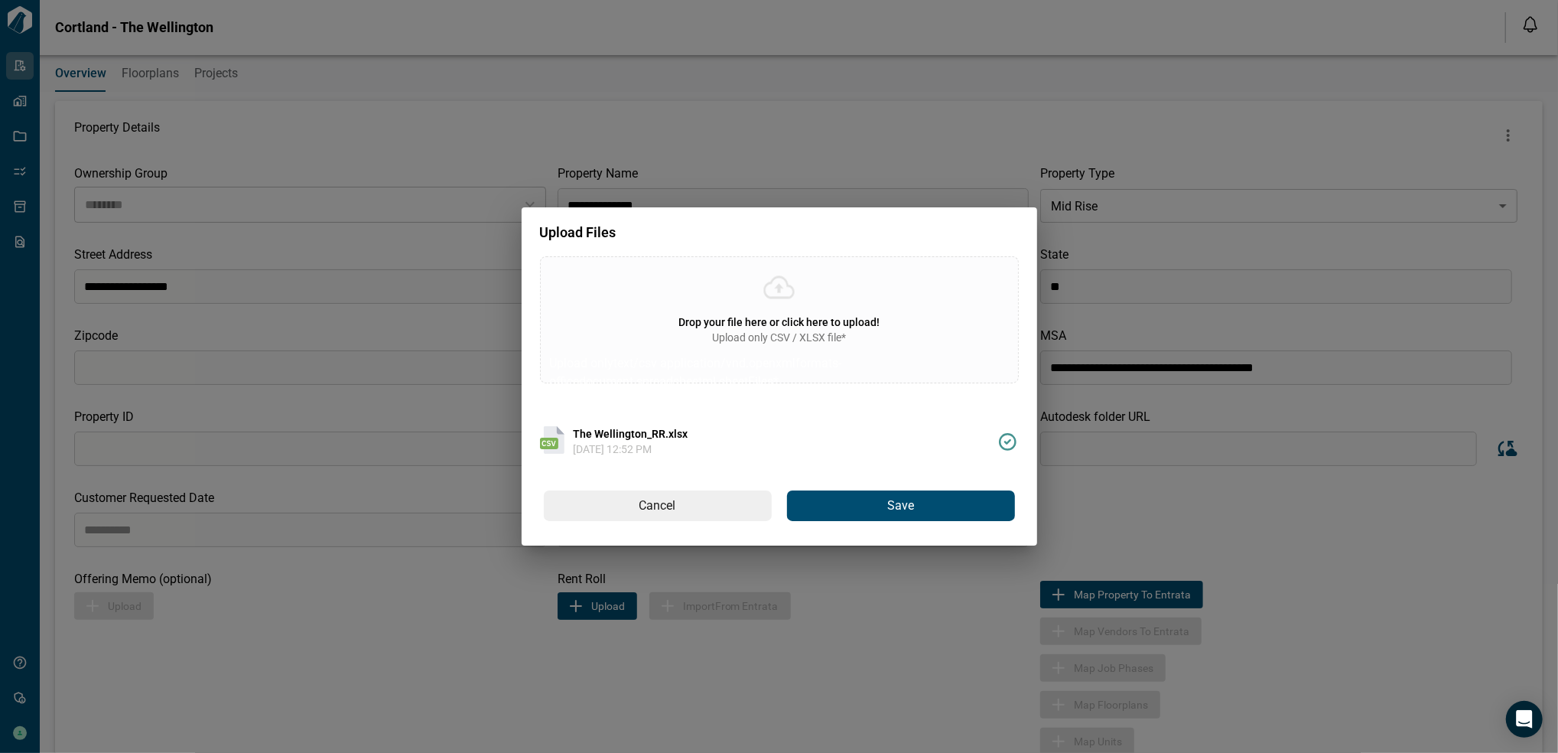
click at [893, 514] on span "Save" at bounding box center [900, 506] width 27 height 16
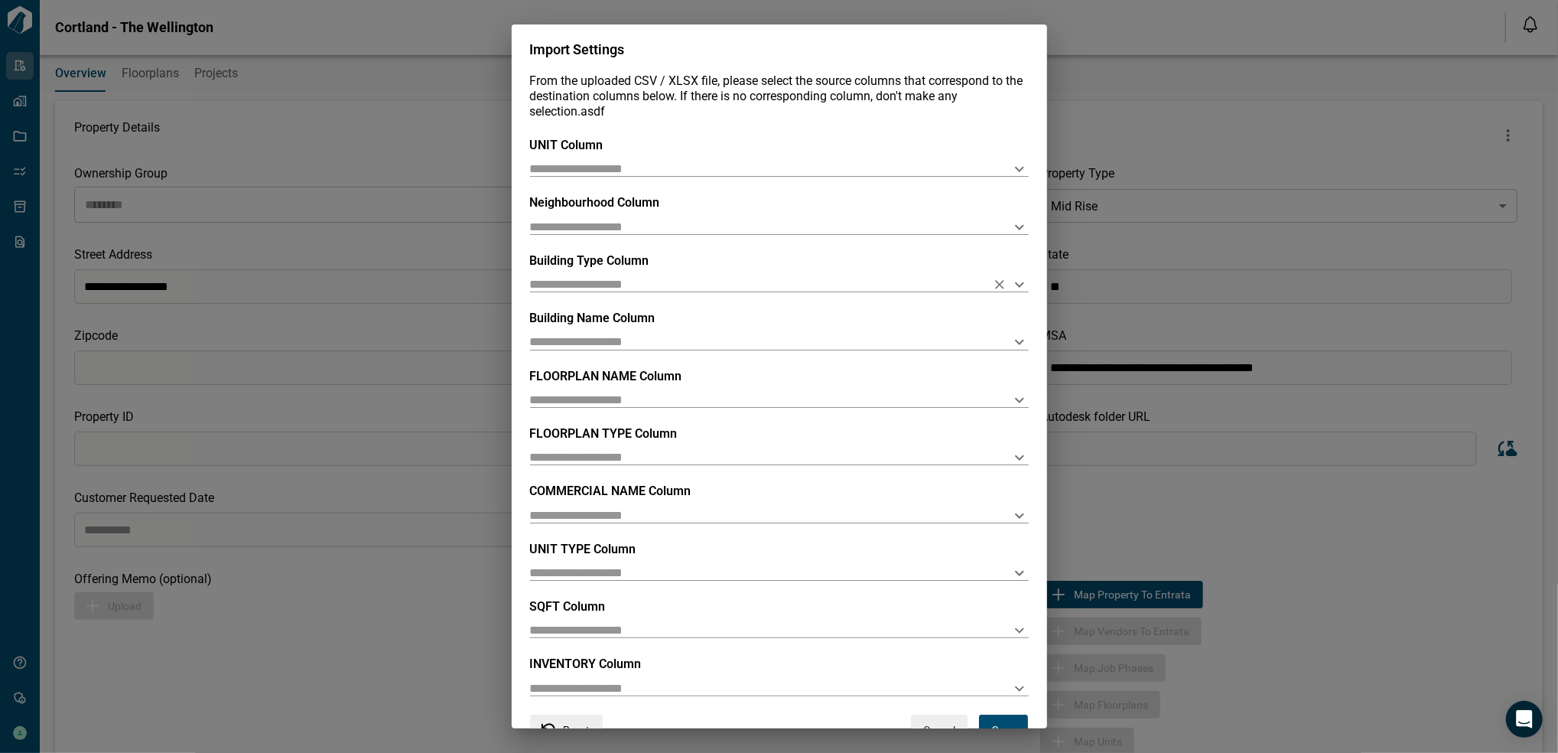
click at [1016, 284] on icon "Open" at bounding box center [1019, 284] width 9 height 5
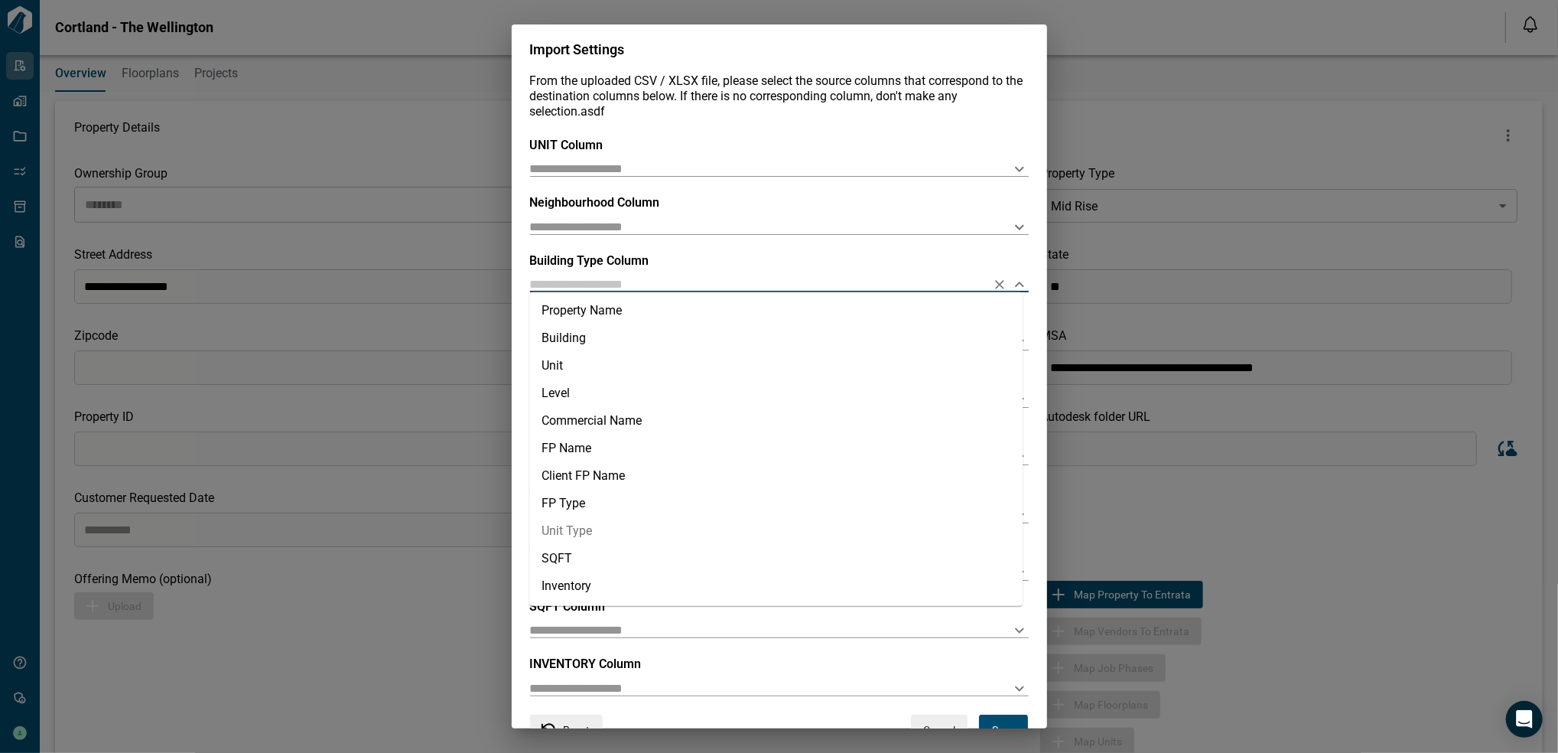
scroll to position [0, 0]
click at [874, 161] on input "text" at bounding box center [755, 168] width 450 height 15
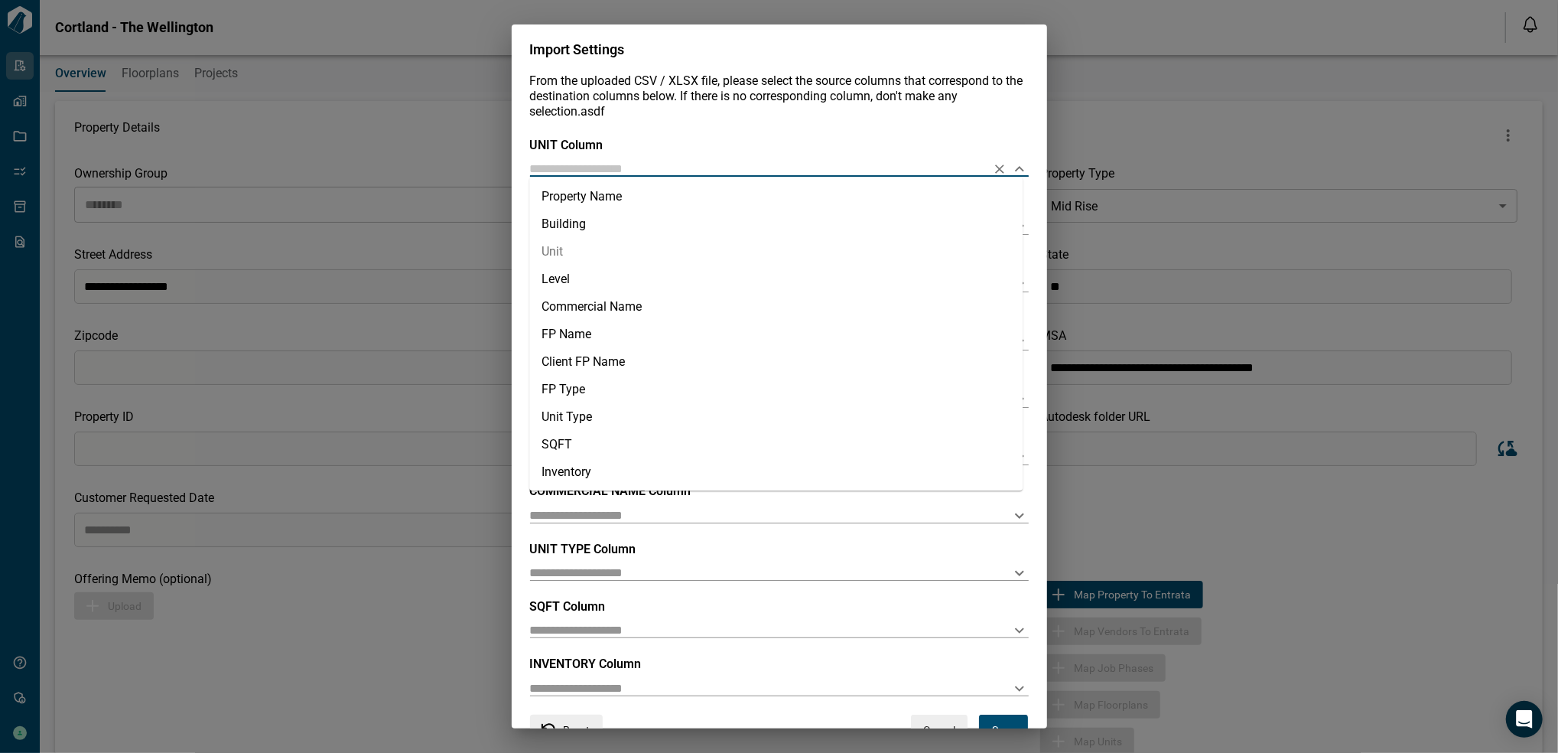
click at [650, 255] on li "Unit" at bounding box center [775, 252] width 493 height 28
type input "****"
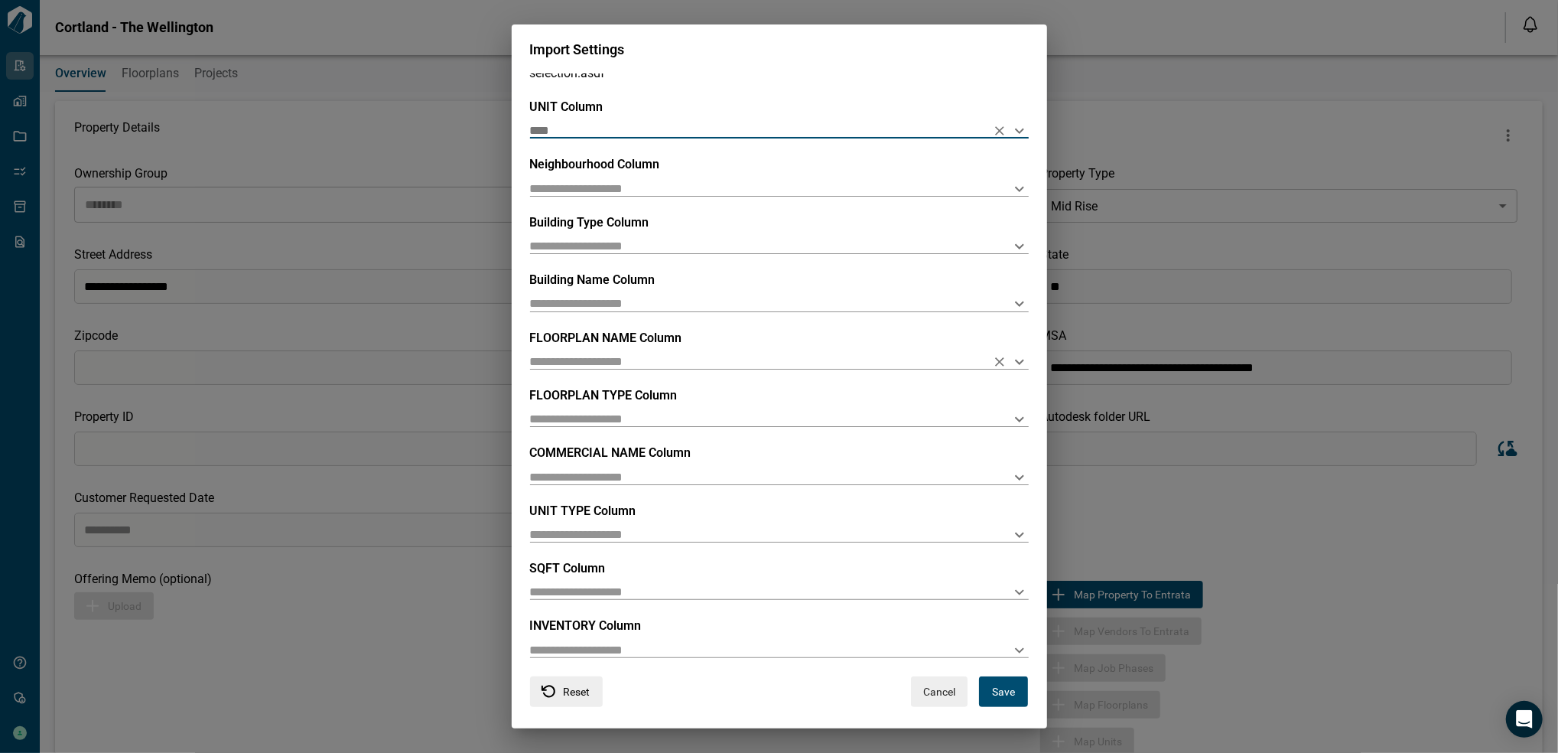
scroll to position [50, 0]
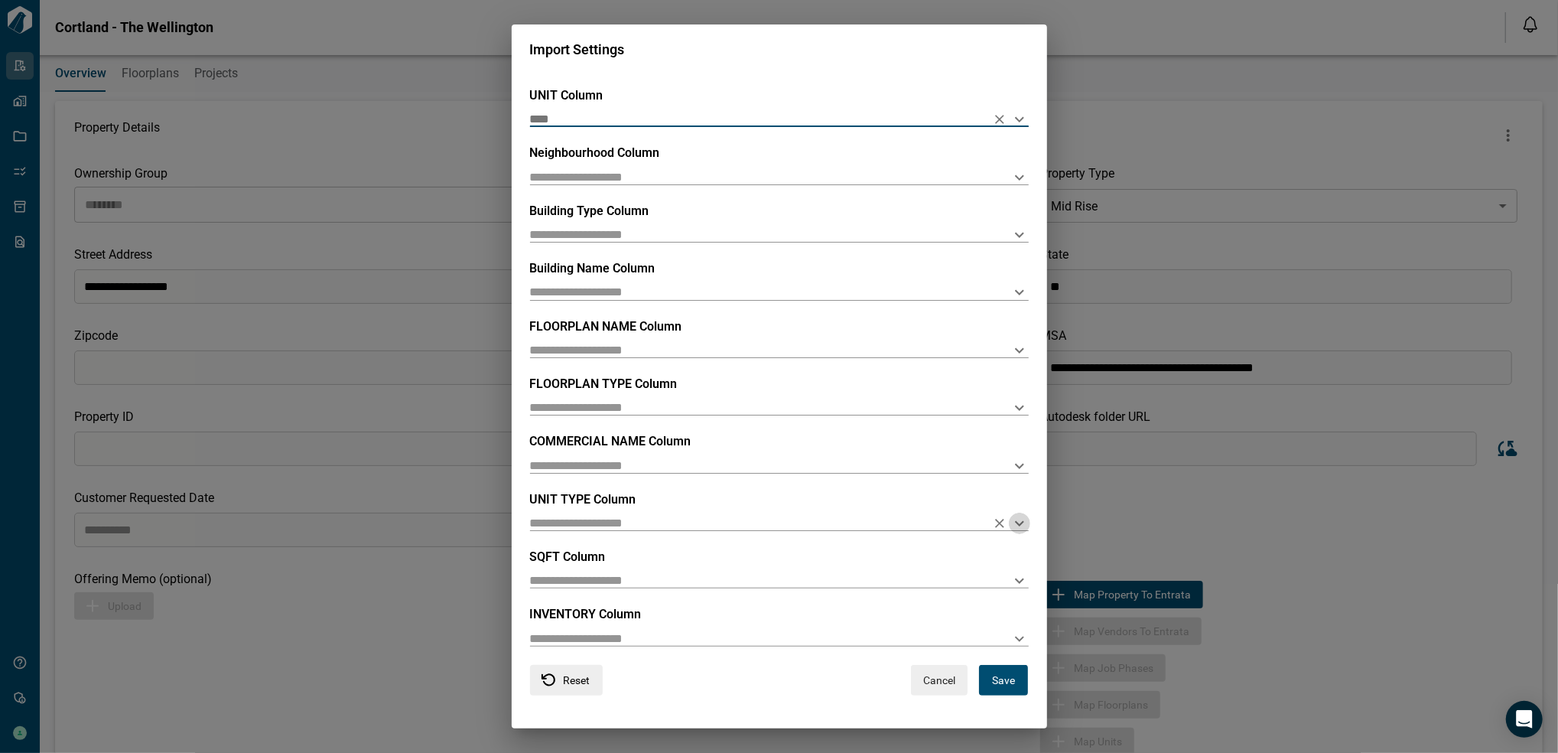
click at [1016, 526] on icon "Open" at bounding box center [1019, 523] width 18 height 18
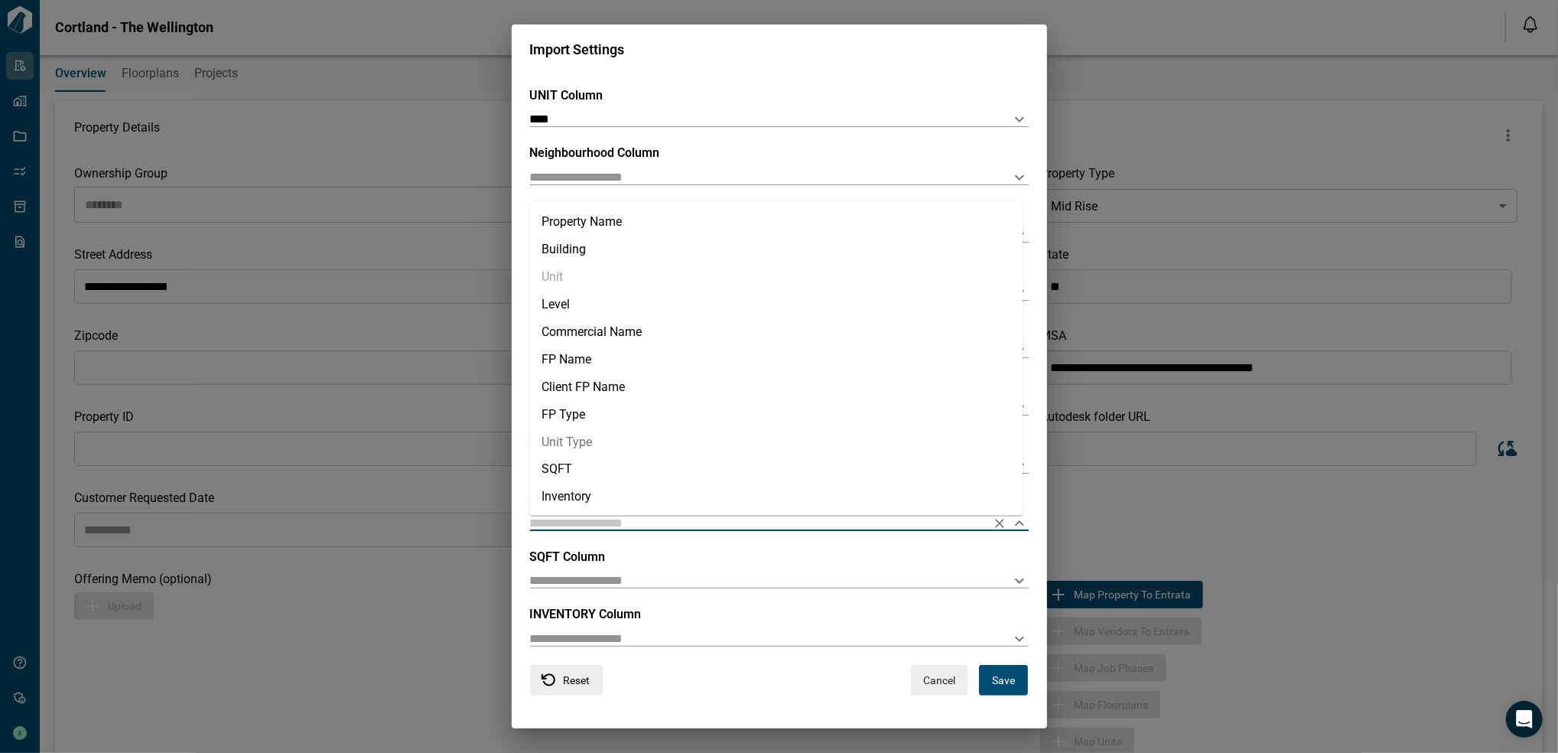
click at [742, 451] on li "Unit Type" at bounding box center [775, 442] width 493 height 28
type input "*********"
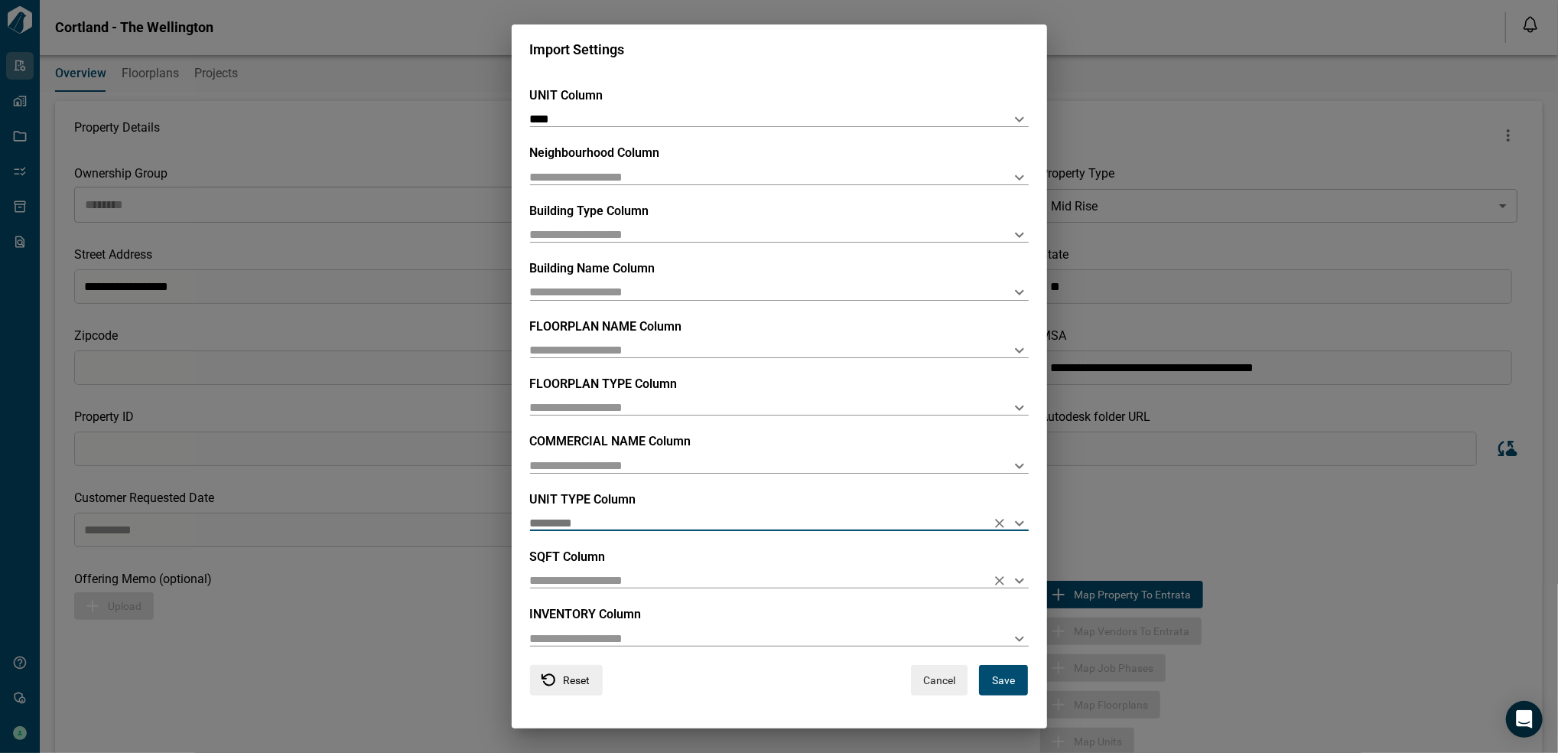
click at [1014, 586] on icon "Open" at bounding box center [1019, 580] width 18 height 18
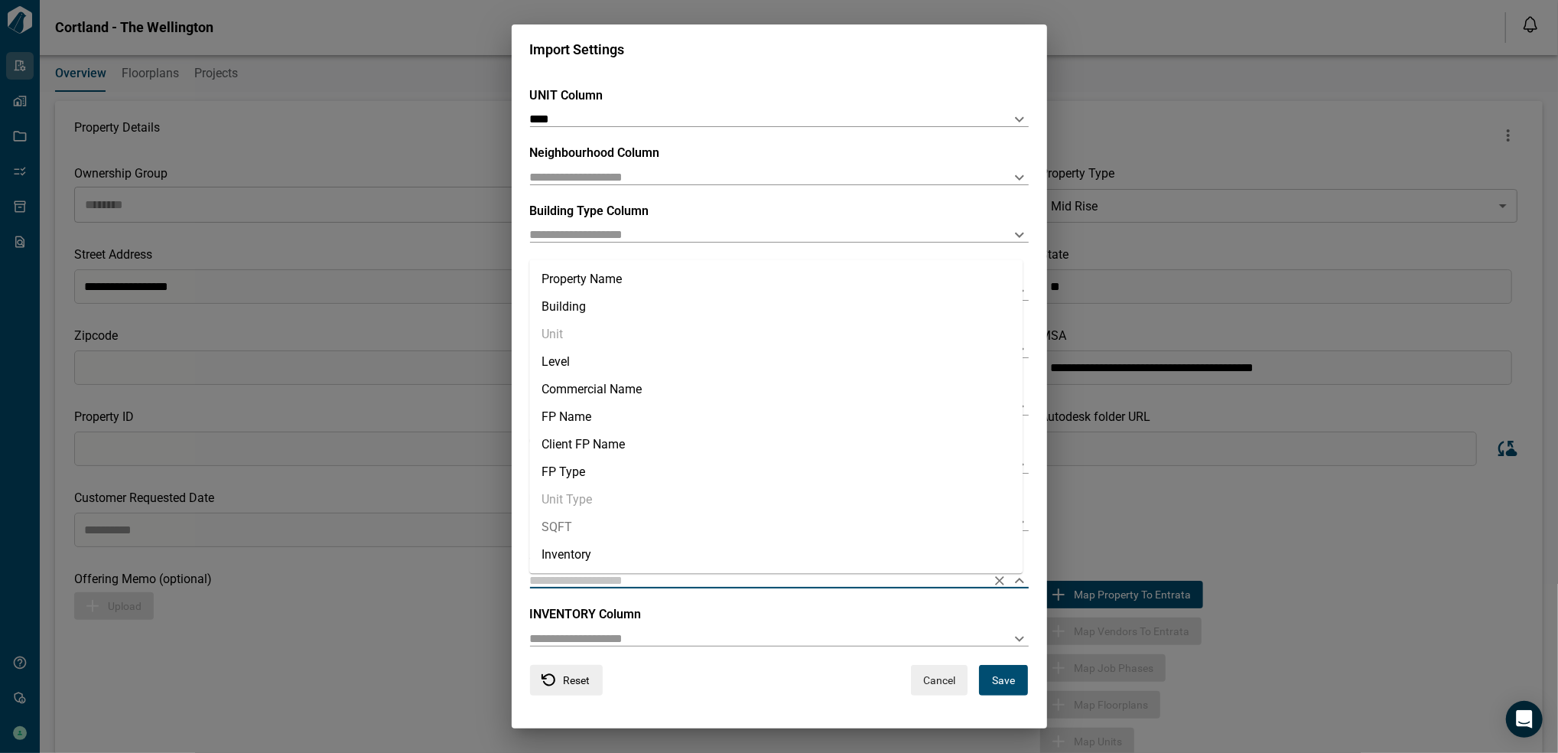
click at [688, 526] on li "SQFT" at bounding box center [775, 528] width 493 height 28
type input "****"
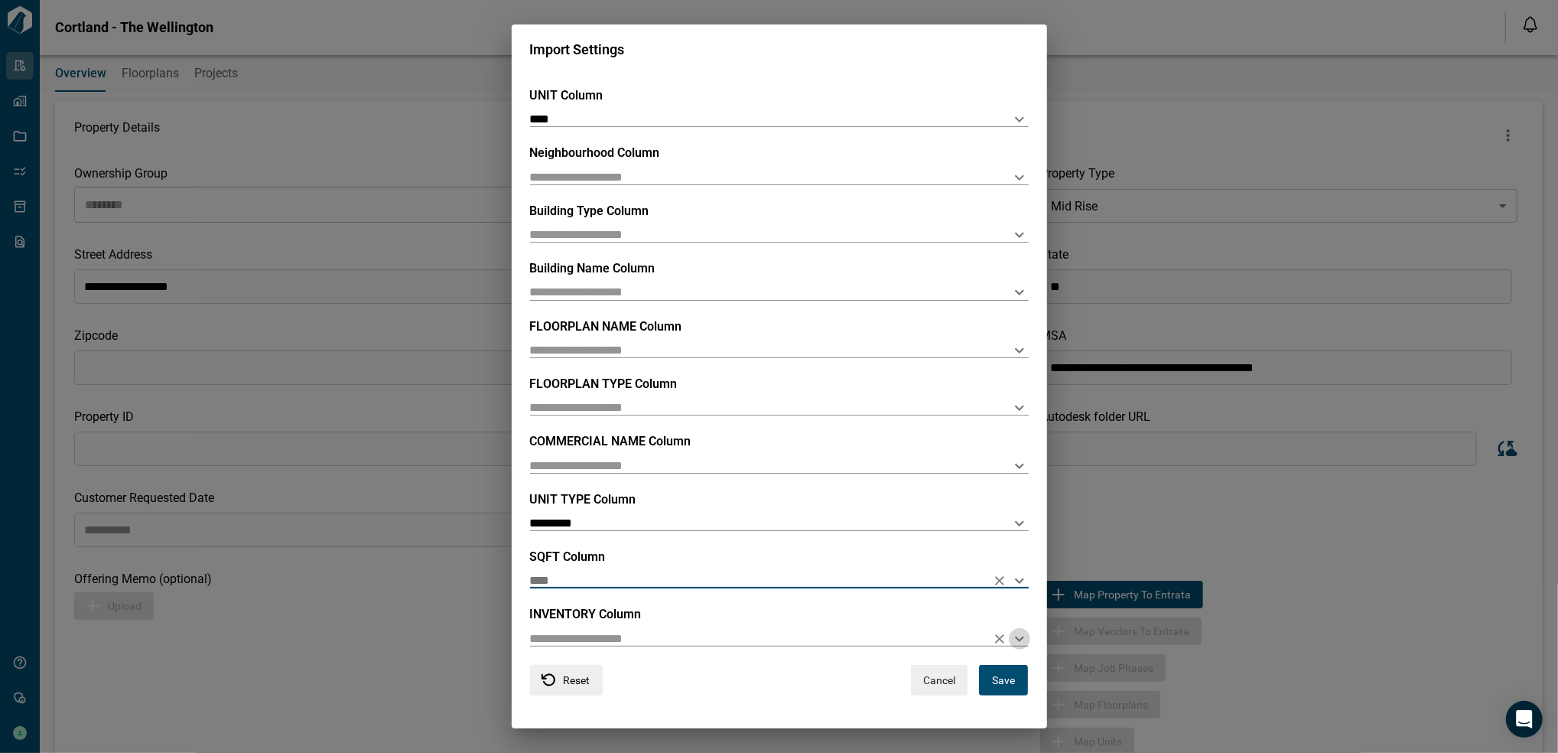
click at [1015, 638] on icon "Open" at bounding box center [1019, 638] width 9 height 5
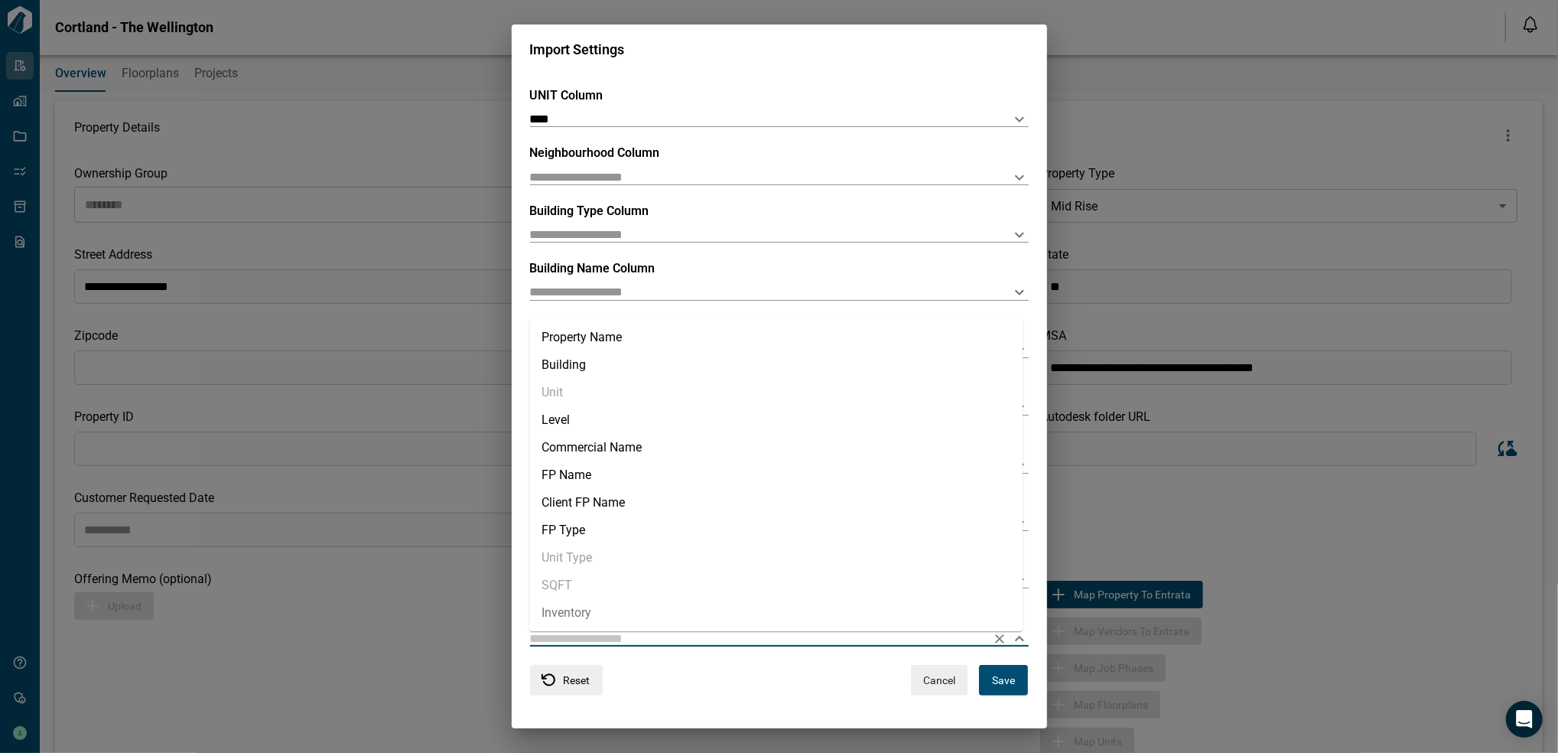
click at [805, 601] on li "Inventory" at bounding box center [775, 613] width 493 height 28
type input "*********"
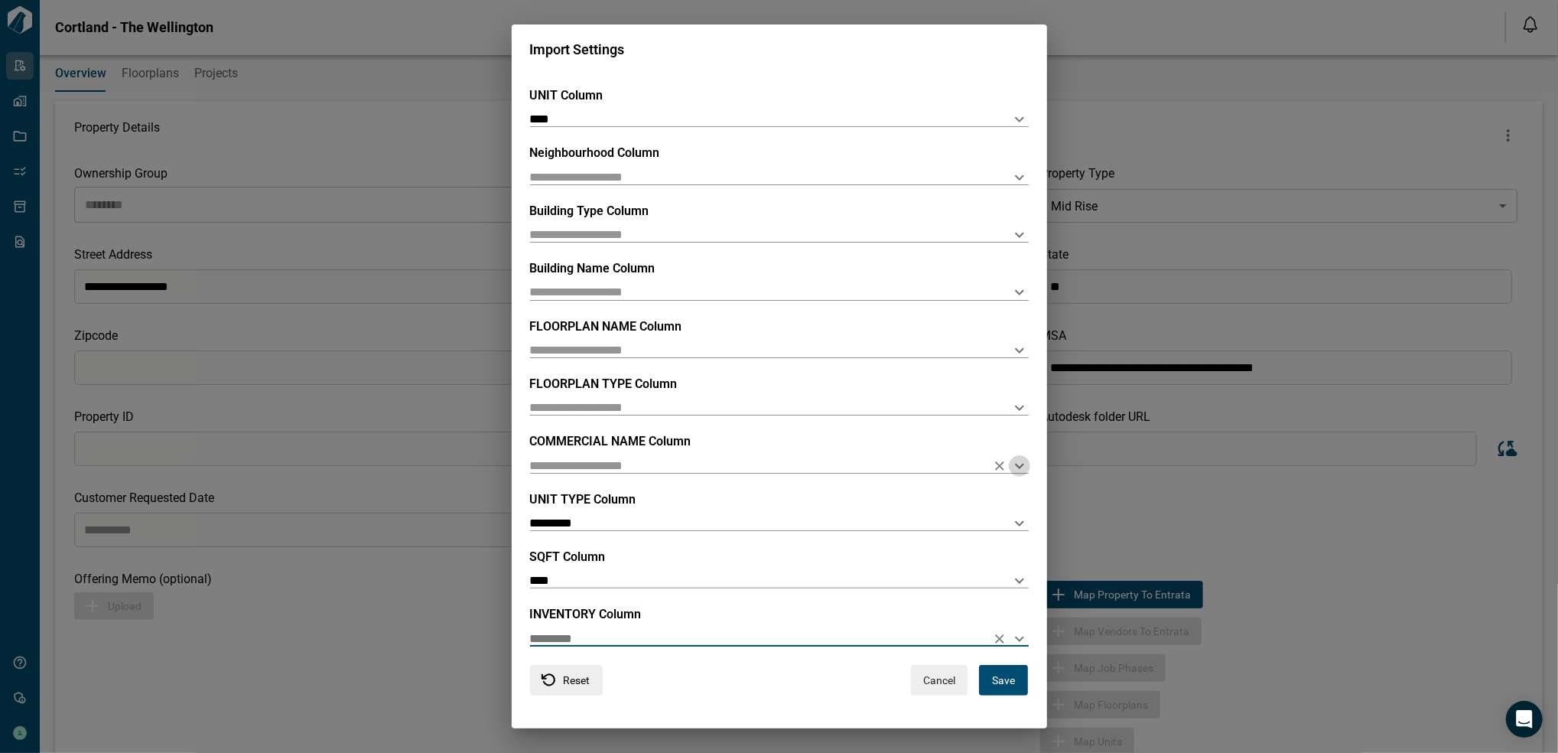
click at [1018, 462] on icon "Open" at bounding box center [1019, 466] width 18 height 18
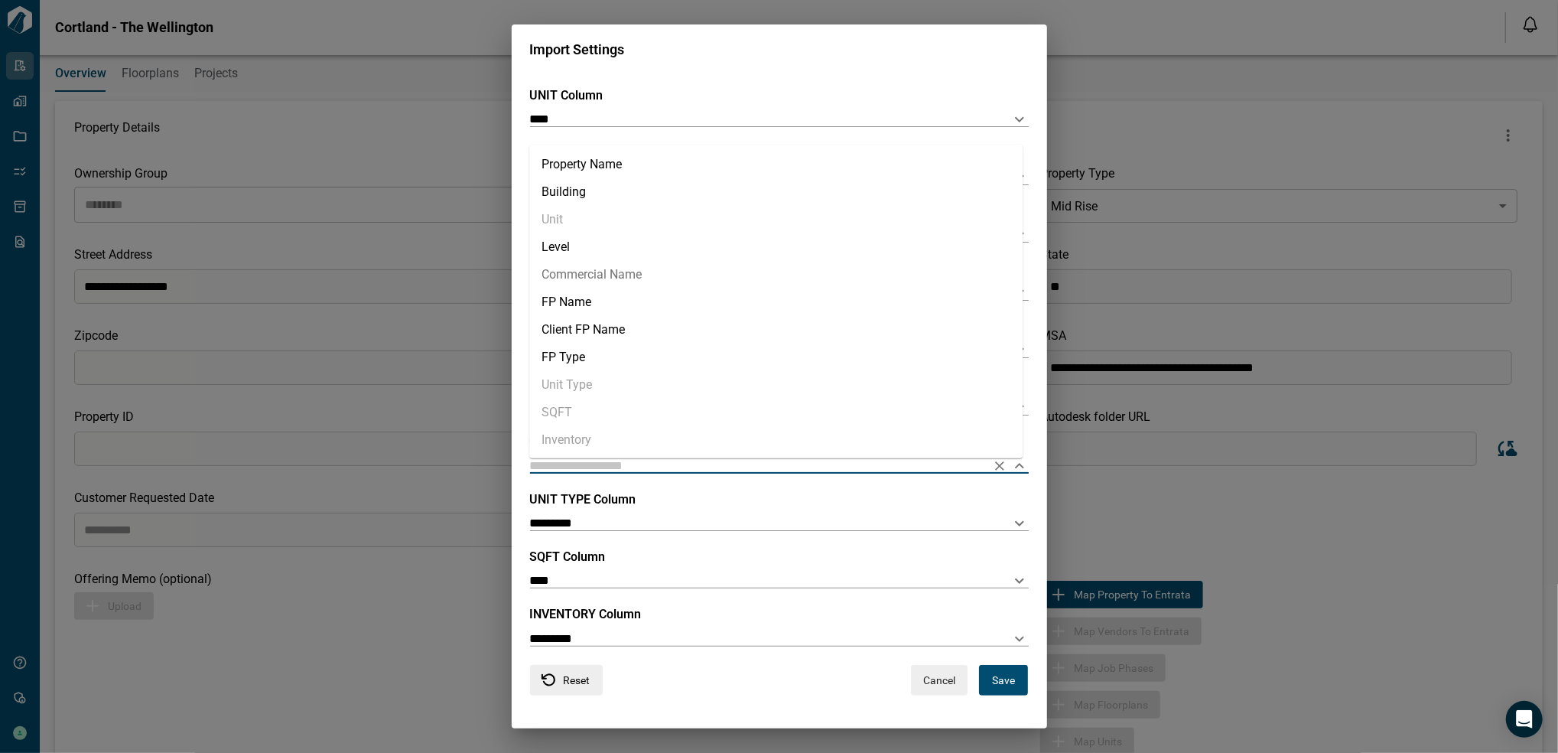
click at [670, 281] on li "Commercial Name" at bounding box center [775, 275] width 493 height 28
type input "**********"
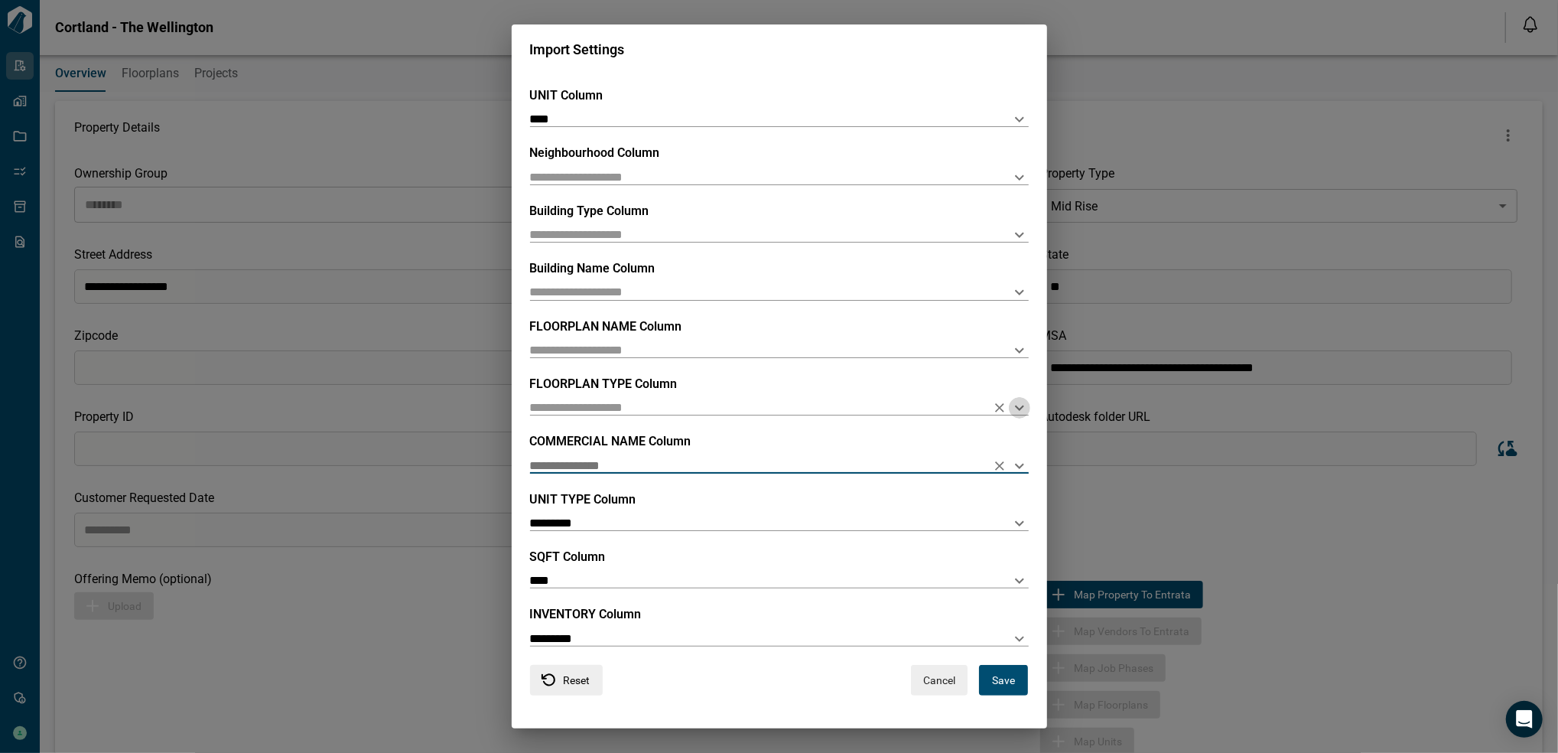
click at [1017, 406] on icon "Open" at bounding box center [1019, 407] width 9 height 5
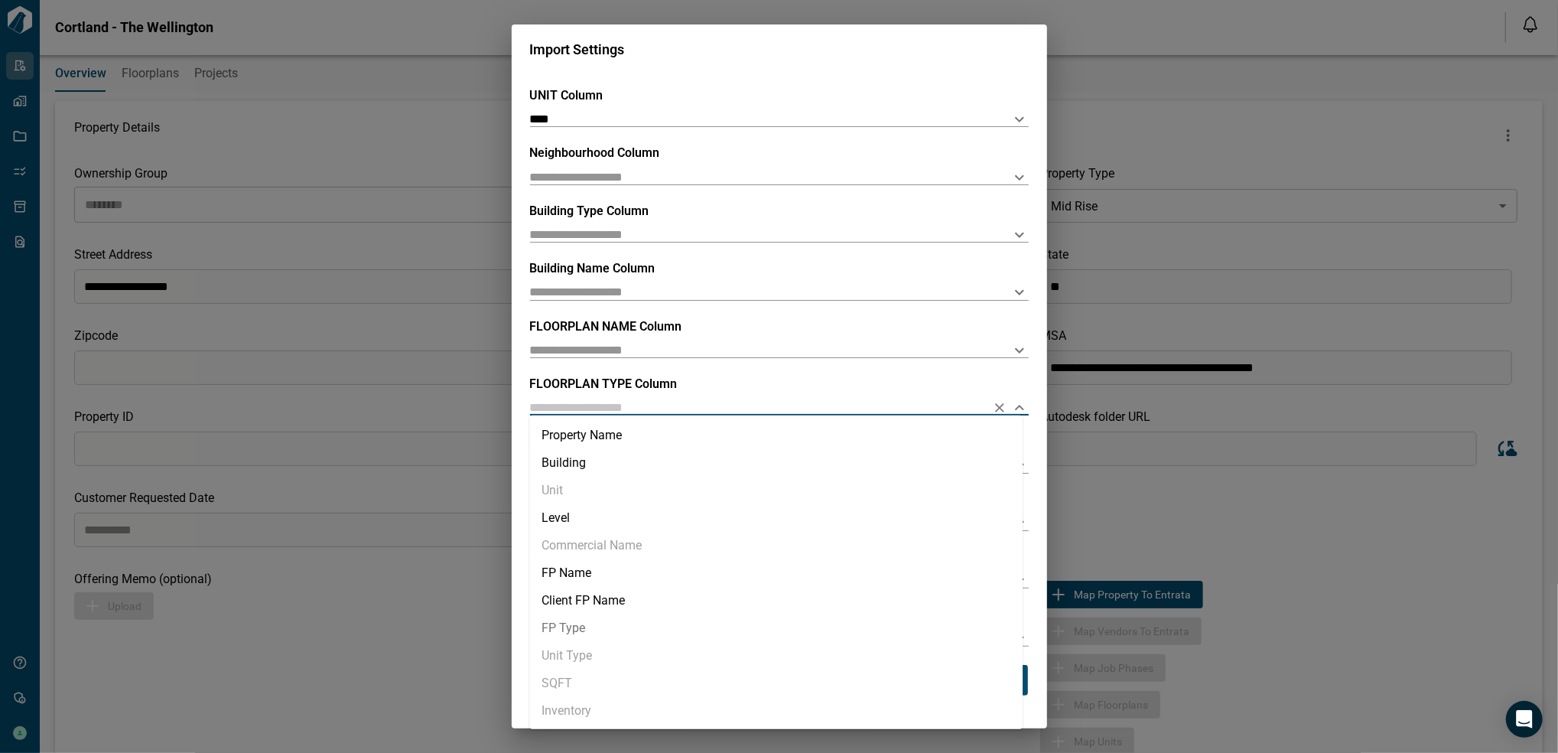
click at [686, 622] on li "FP Type" at bounding box center [775, 628] width 493 height 28
type input "*******"
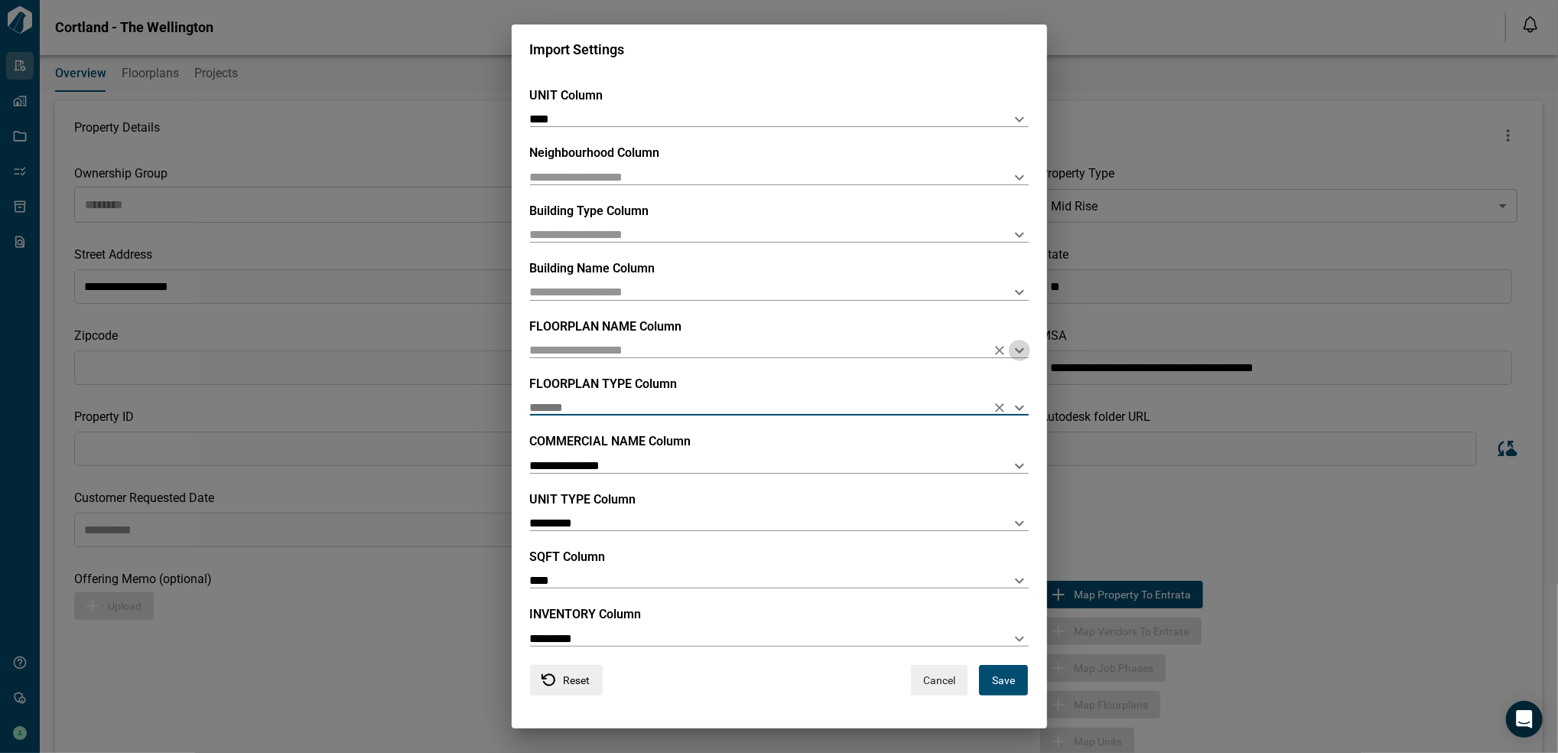
click at [1010, 351] on icon "Open" at bounding box center [1019, 350] width 18 height 18
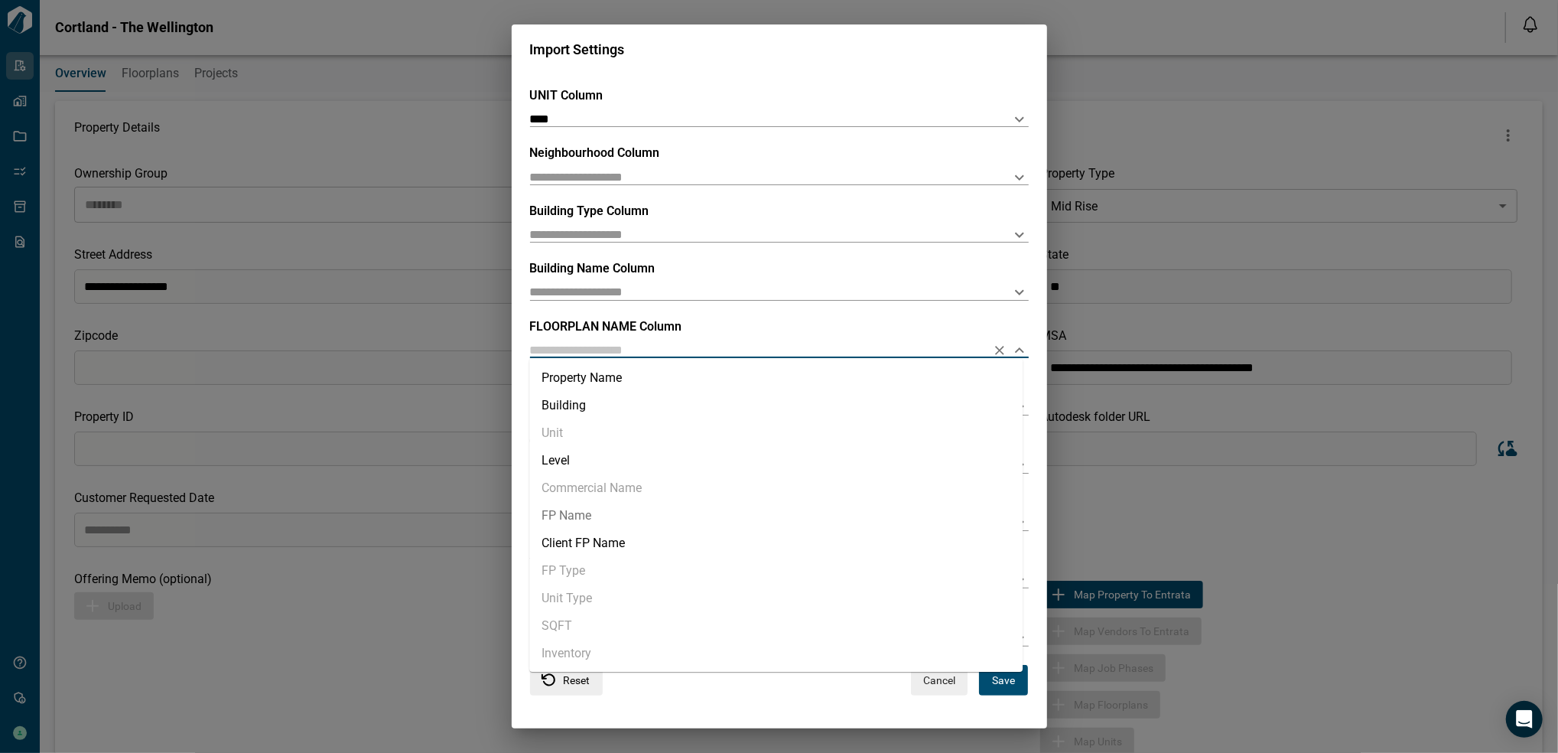
click at [655, 522] on li "FP Name" at bounding box center [775, 516] width 493 height 28
type input "*******"
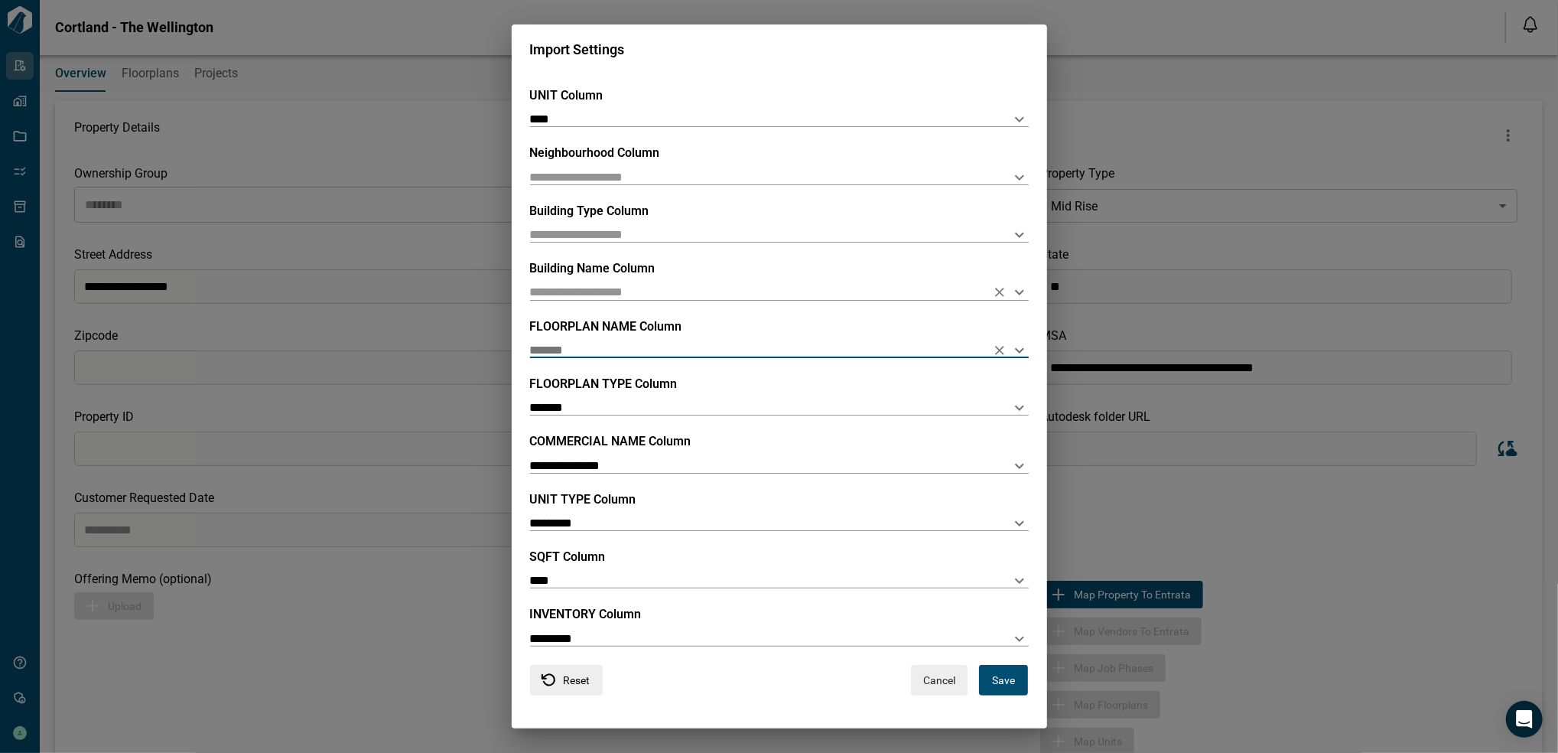
click at [1019, 290] on icon "Open" at bounding box center [1019, 292] width 18 height 18
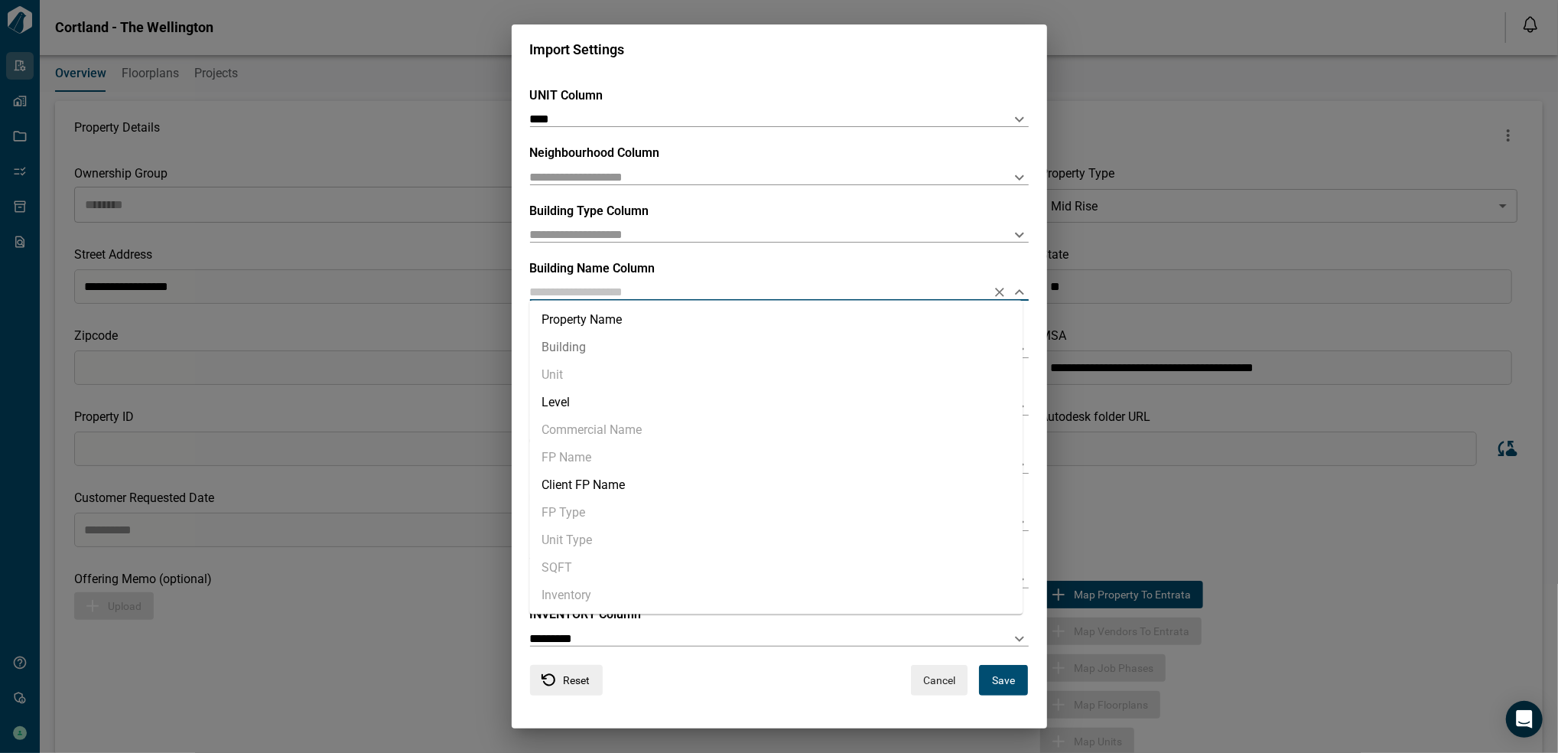
click at [737, 350] on li "Building" at bounding box center [775, 348] width 493 height 28
type input "********"
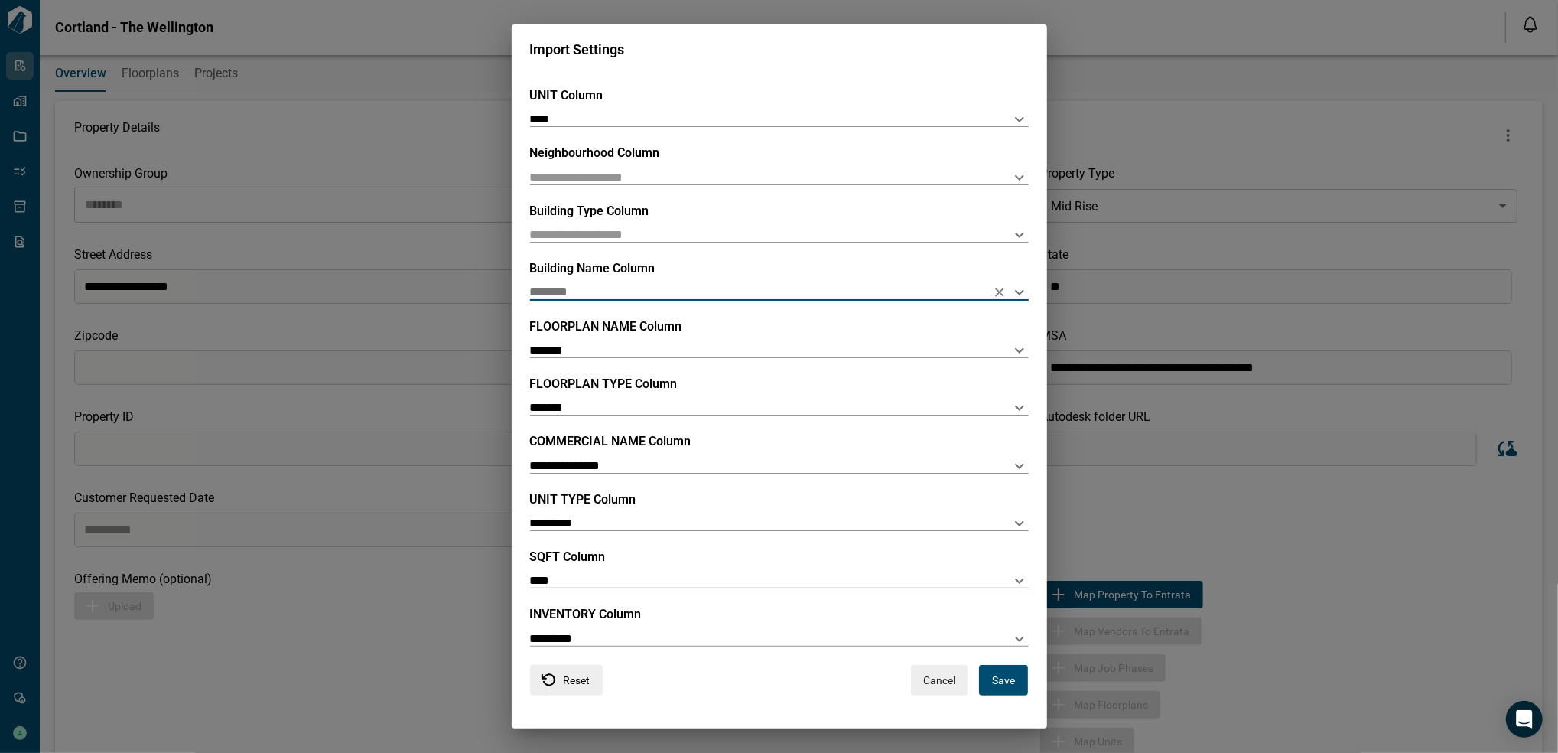
click at [994, 683] on button "Save" at bounding box center [1003, 680] width 49 height 31
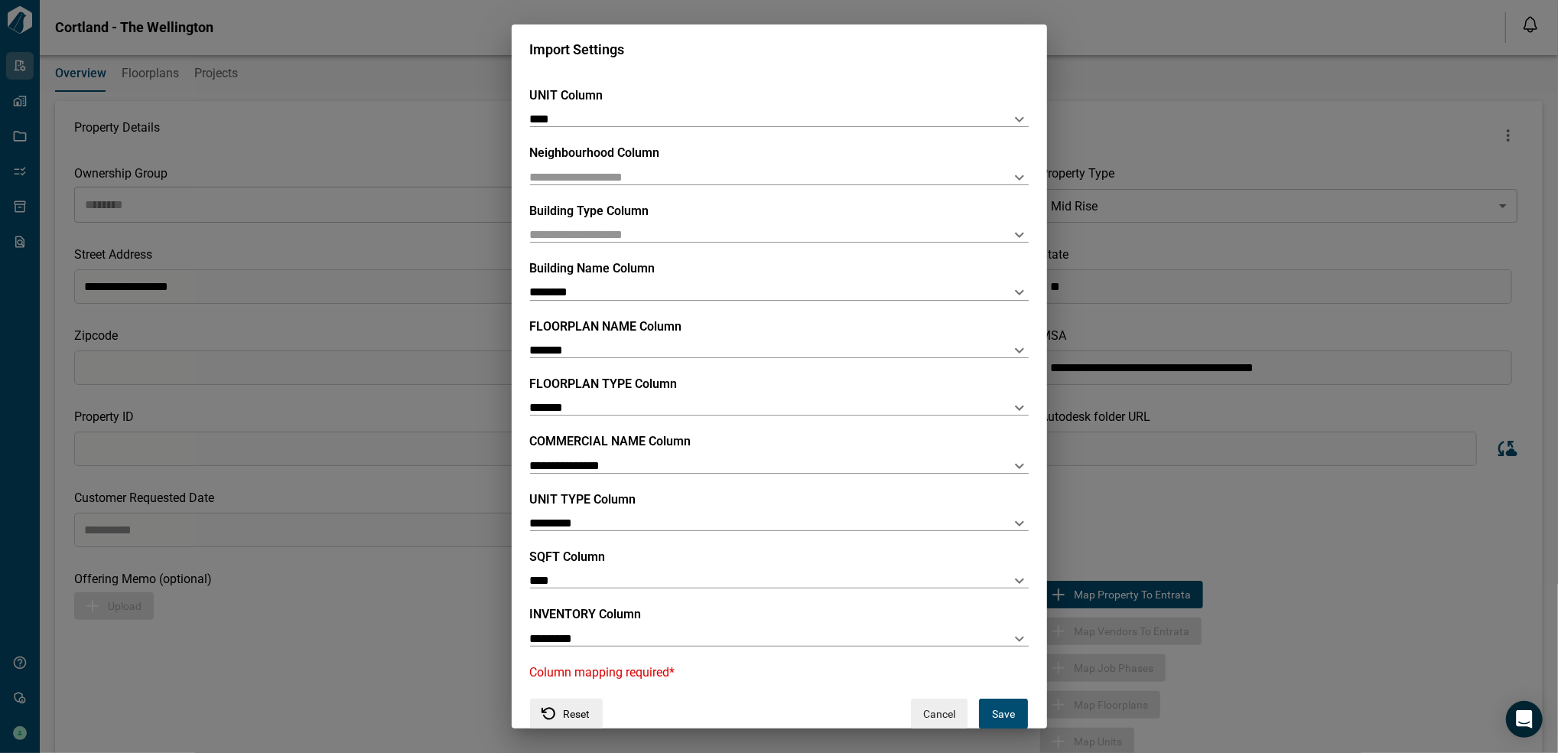
scroll to position [0, 0]
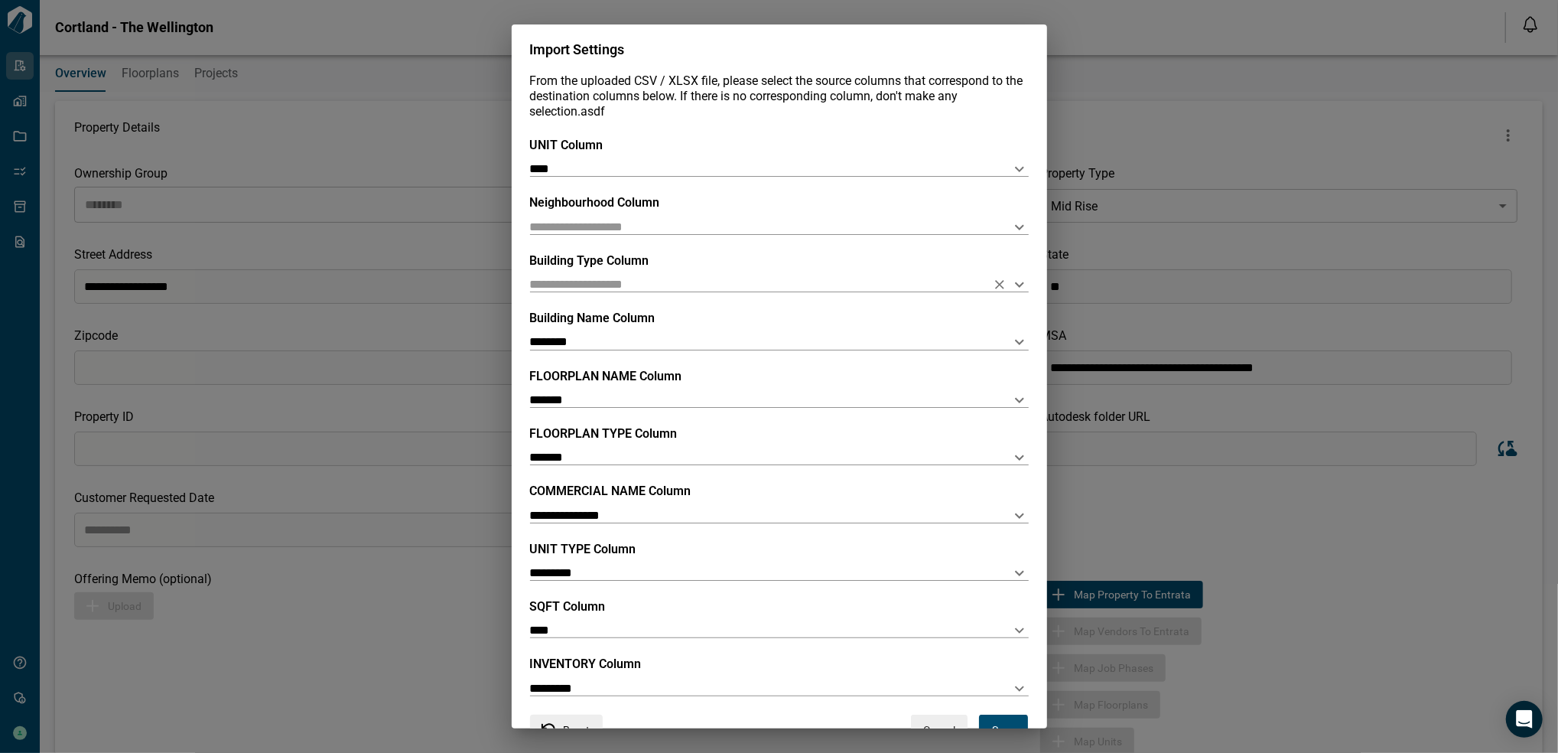
click at [1017, 282] on icon "Open" at bounding box center [1019, 284] width 9 height 5
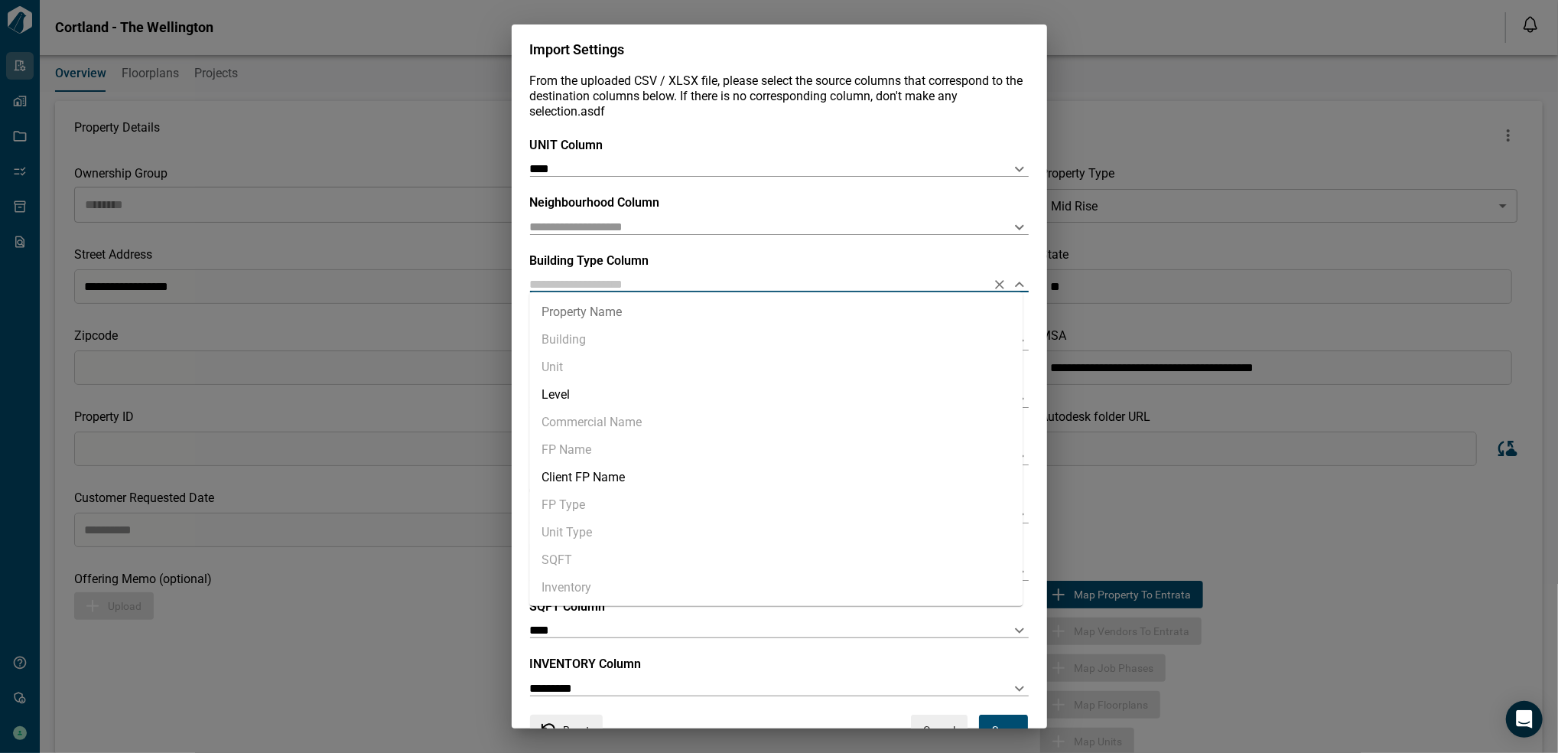
scroll to position [2, 0]
click at [597, 389] on li "Level" at bounding box center [775, 393] width 493 height 28
type input "*****"
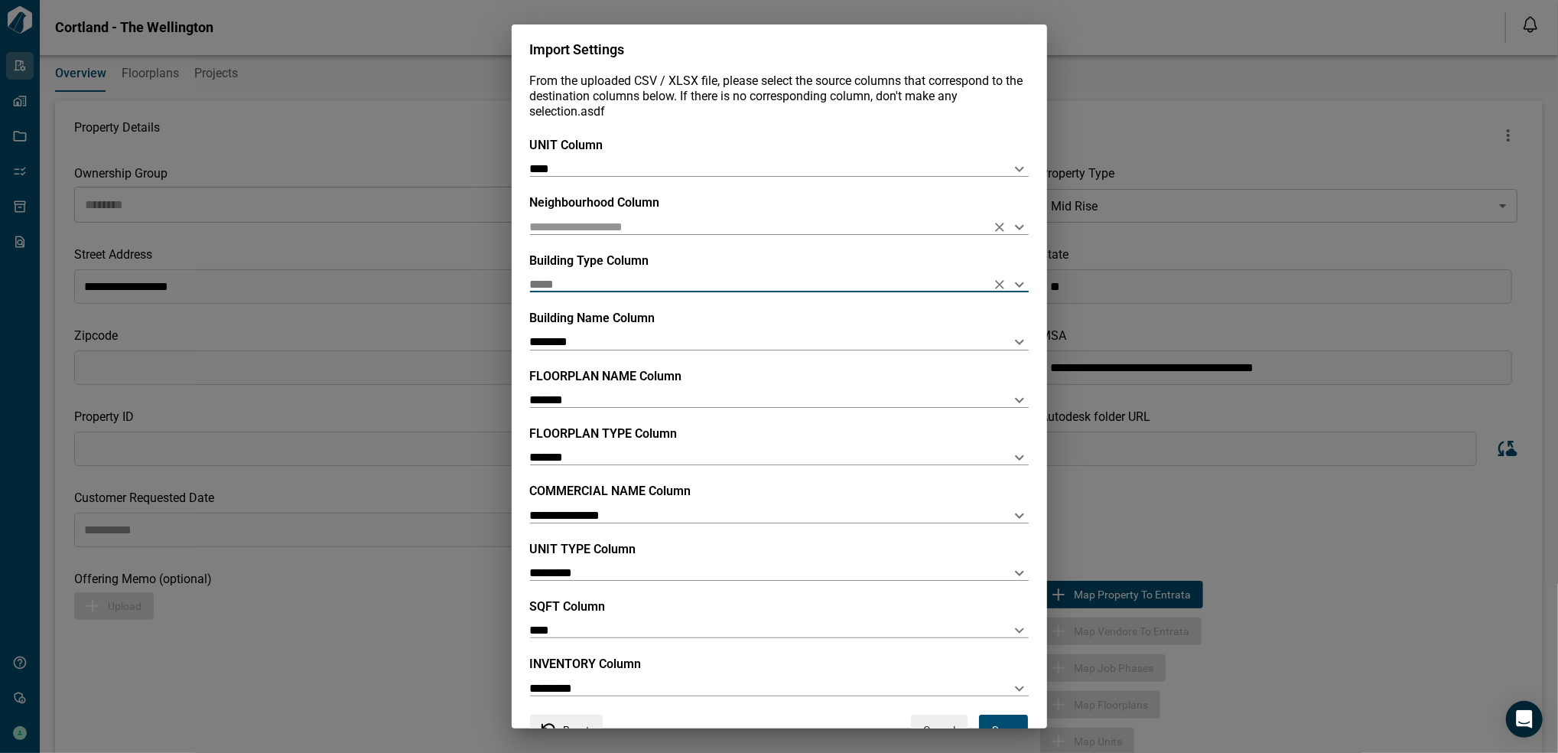
click at [1015, 227] on icon "Open" at bounding box center [1019, 226] width 9 height 5
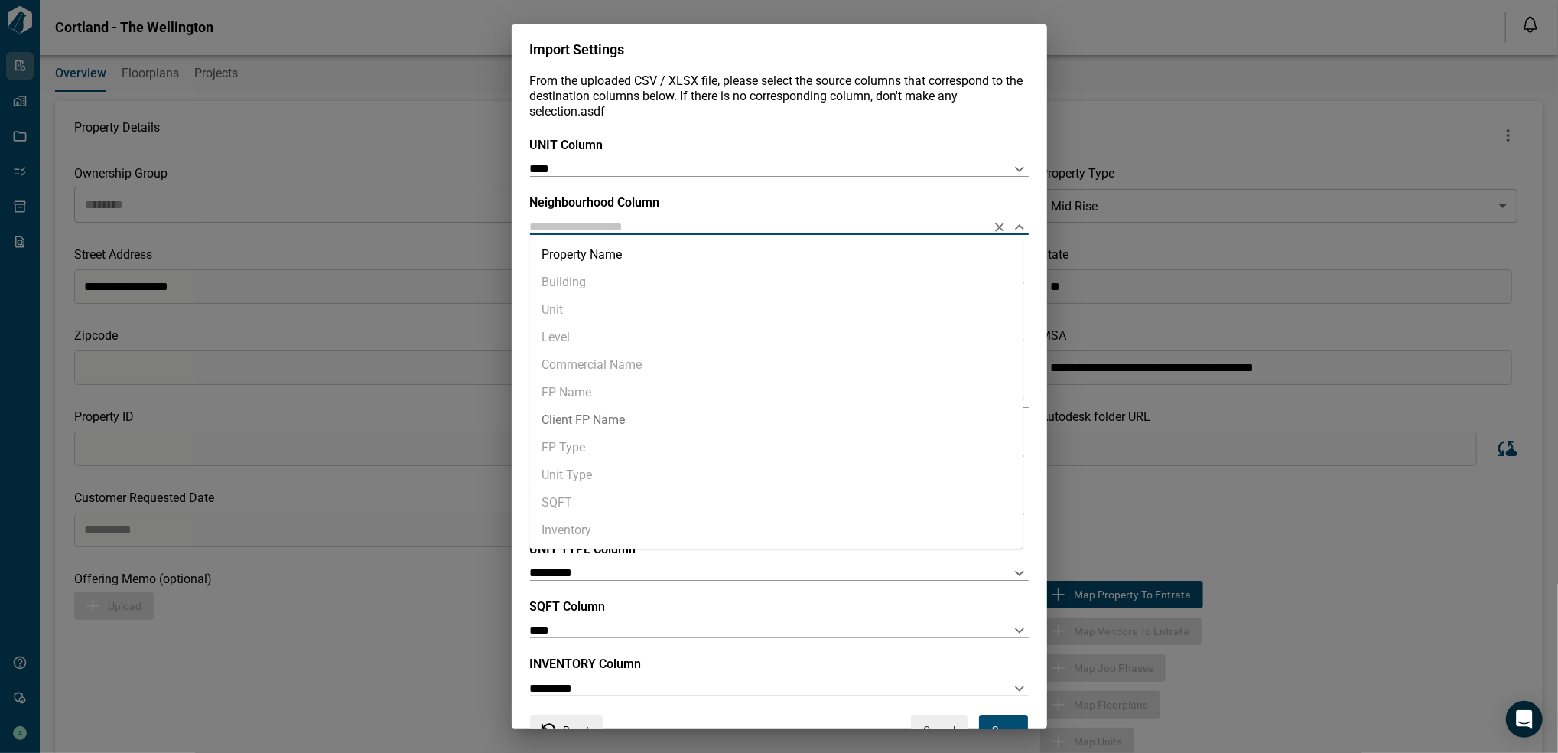
click at [636, 414] on li "Client FP Name" at bounding box center [775, 420] width 493 height 28
type input "**********"
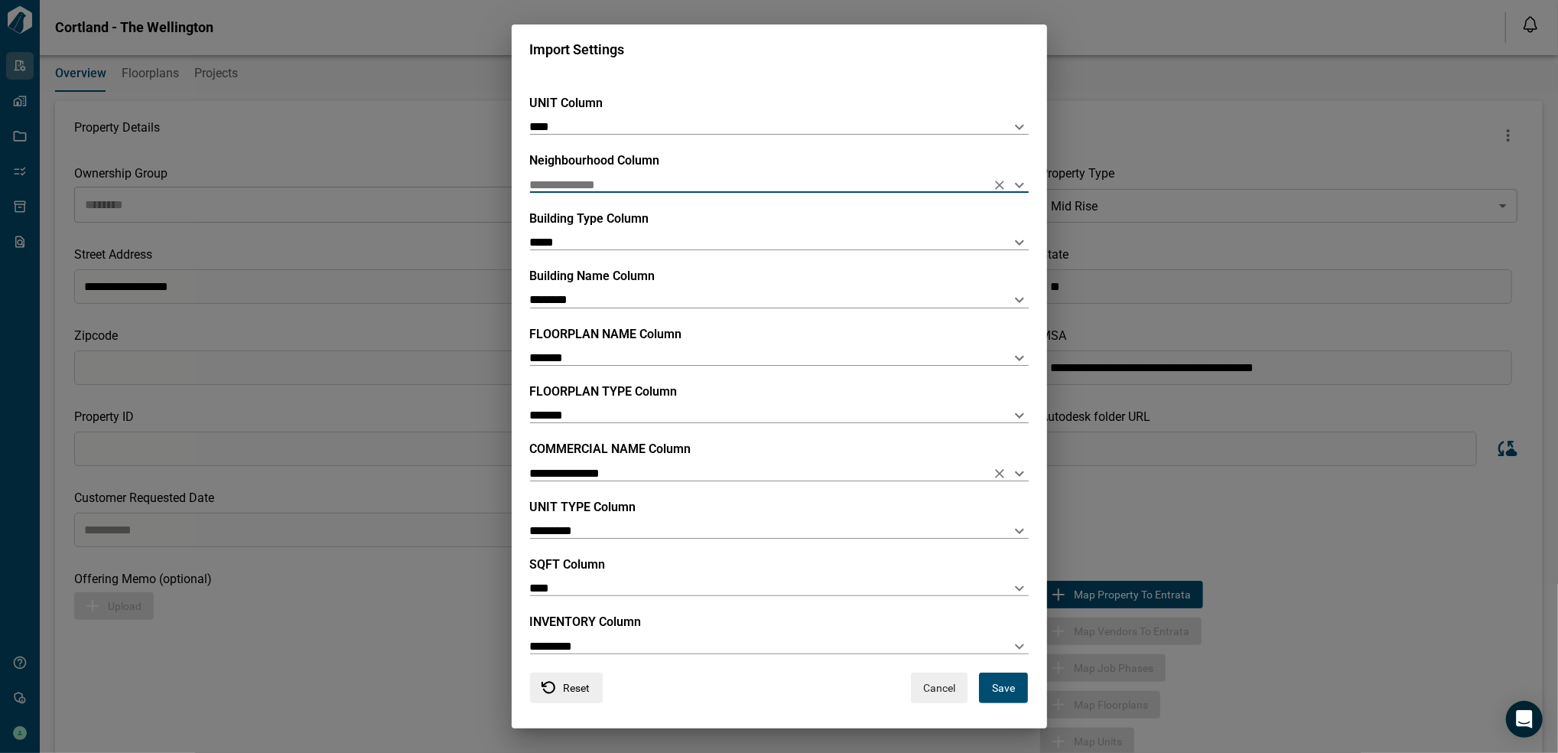
scroll to position [50, 0]
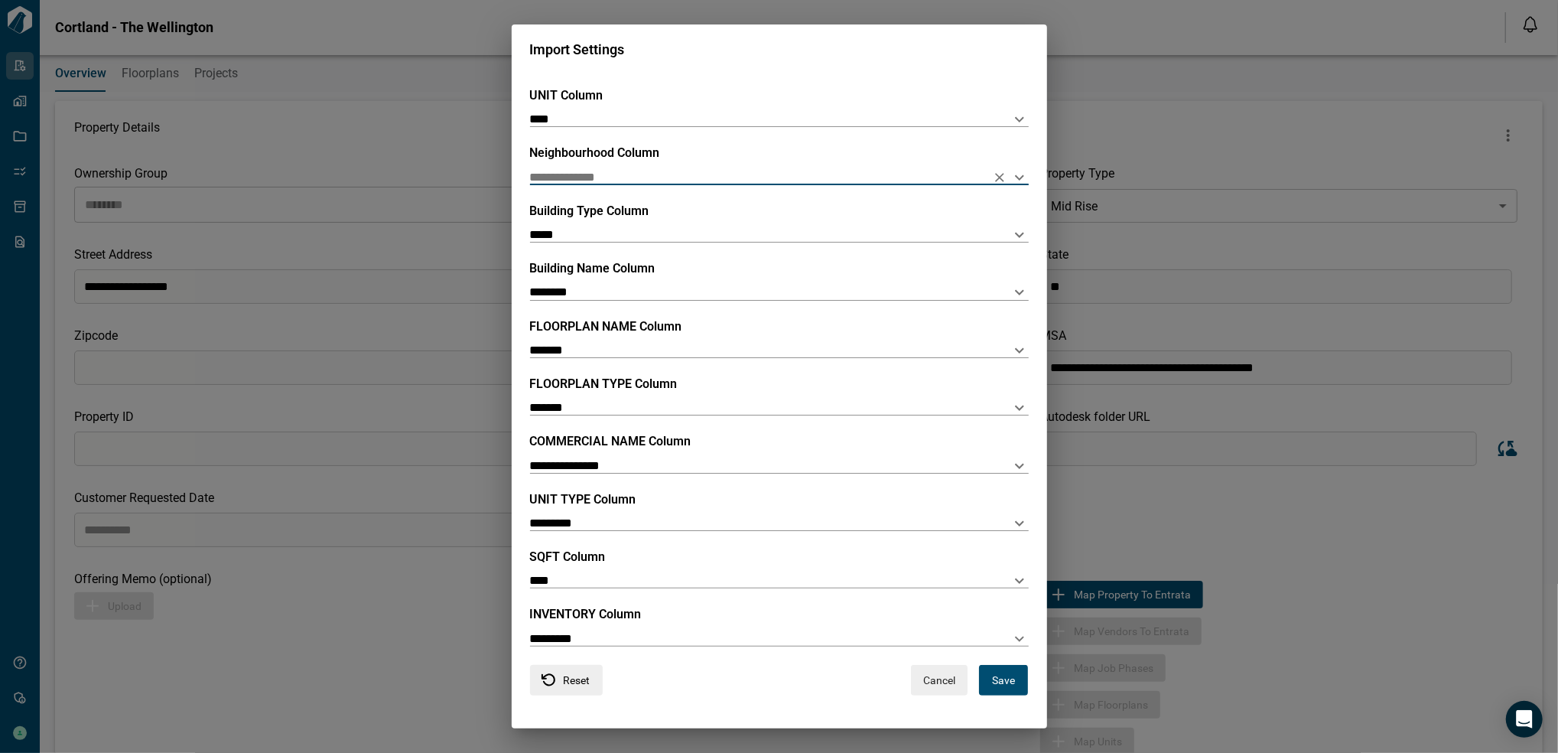
click at [984, 673] on button "Save" at bounding box center [1003, 680] width 49 height 31
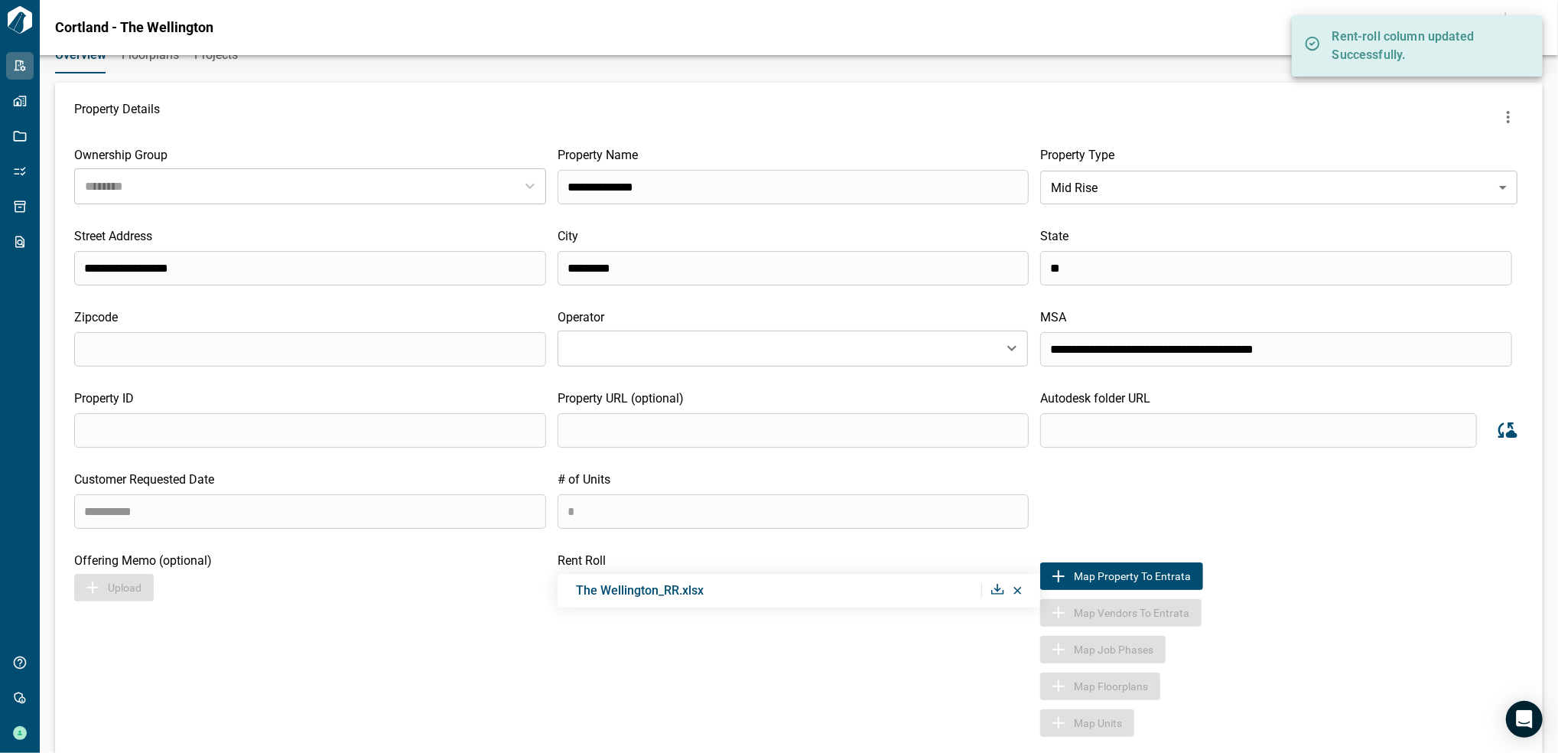
scroll to position [0, 0]
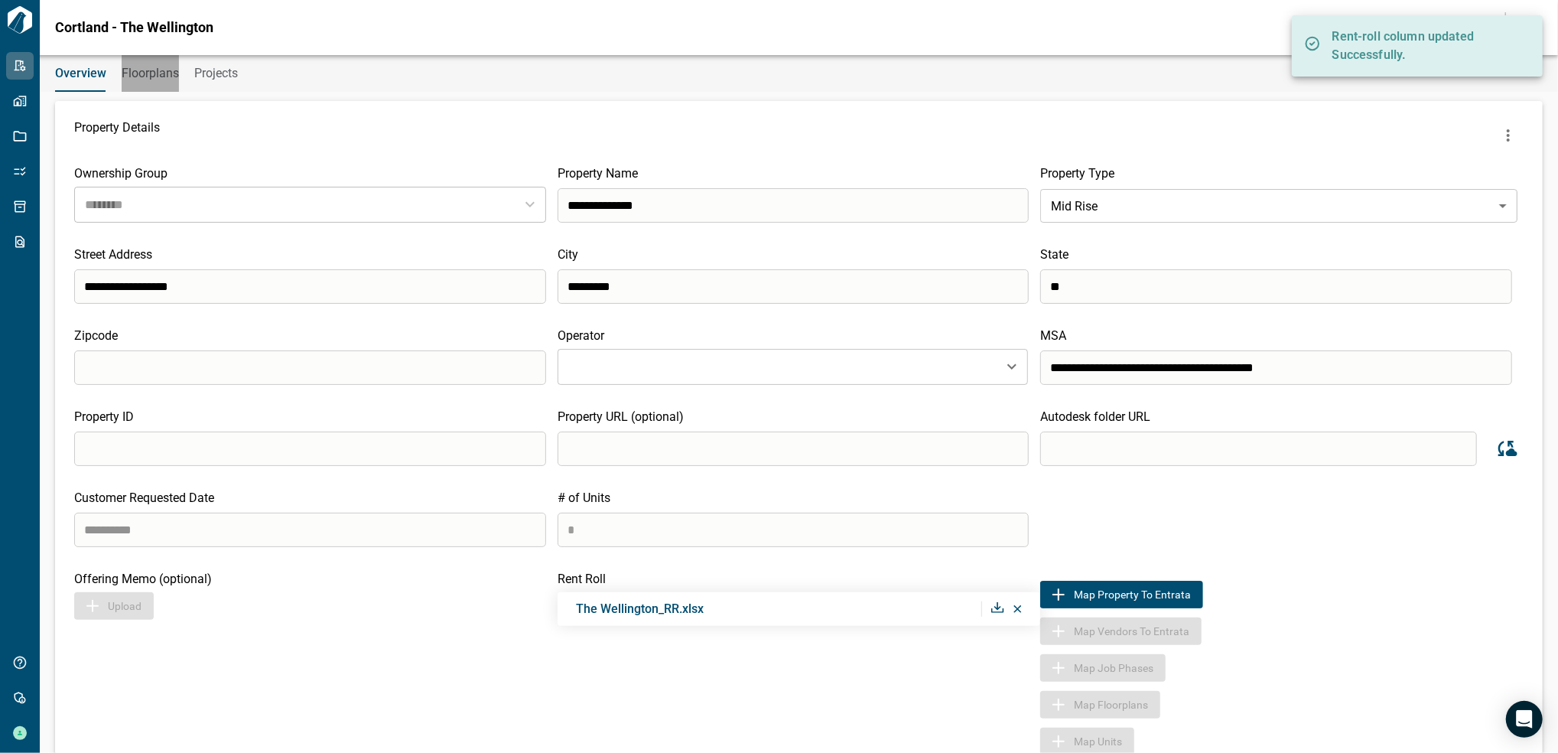
click at [154, 80] on span "Floorplans" at bounding box center [150, 73] width 57 height 15
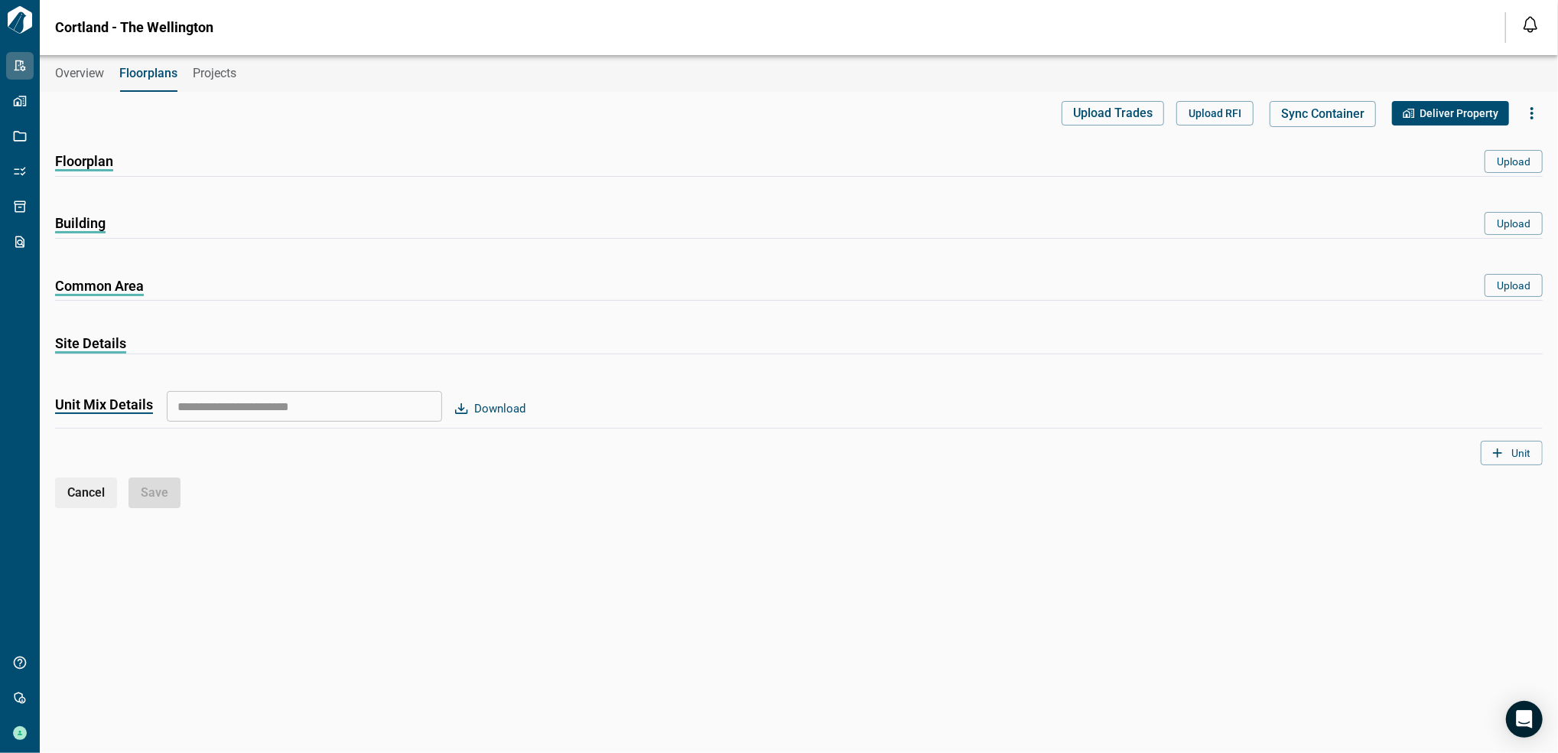
click at [88, 81] on button "Overview" at bounding box center [79, 73] width 49 height 37
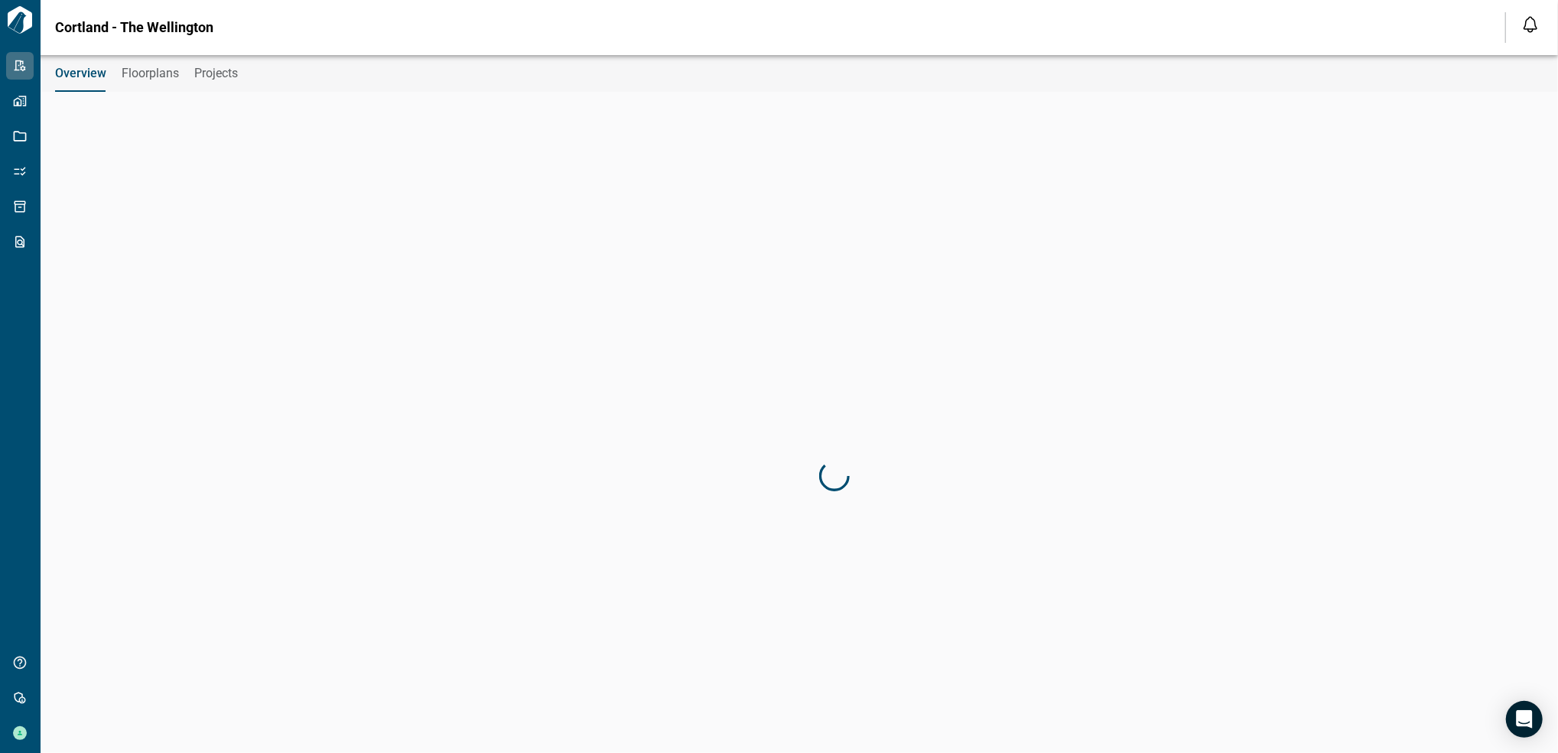
type input "********"
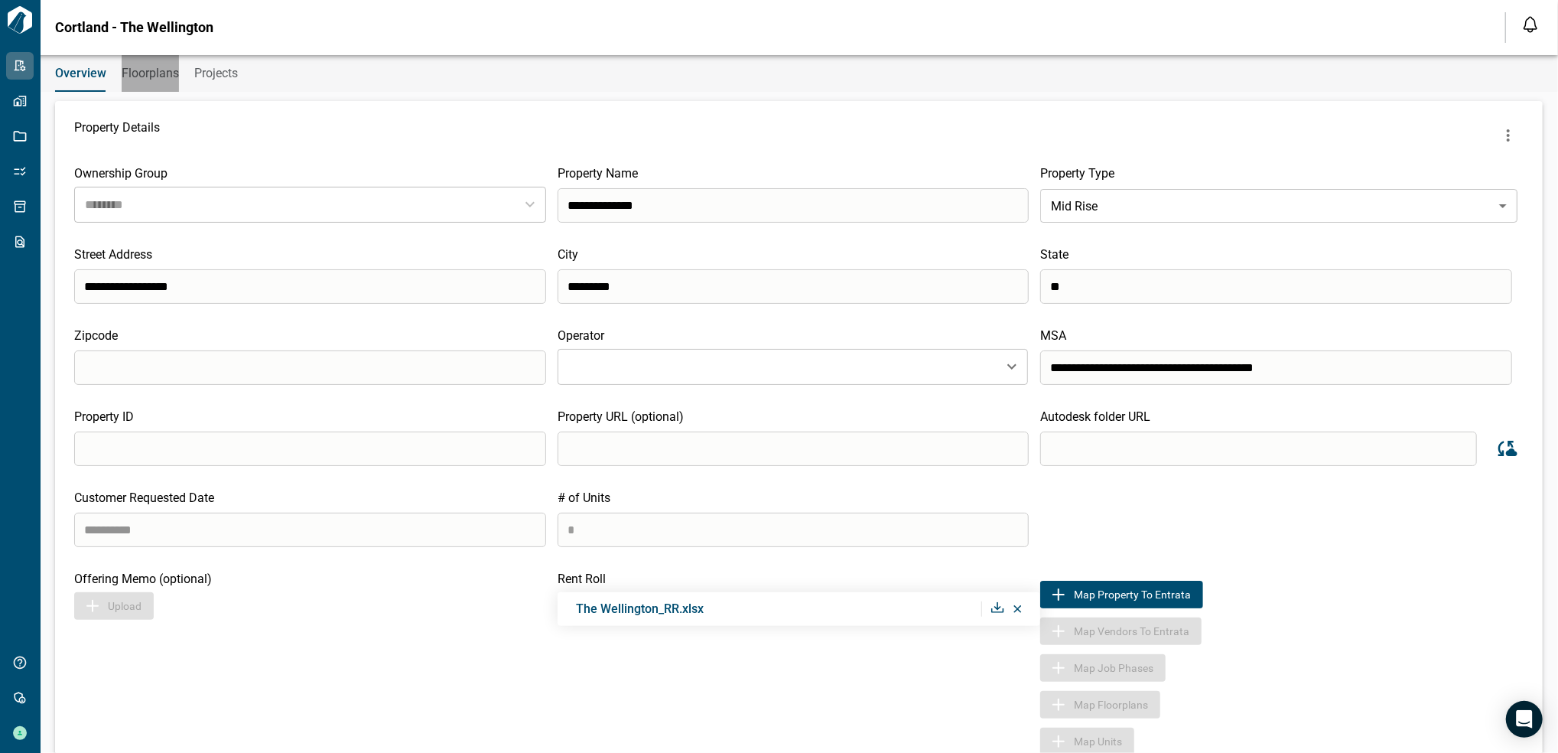
click at [135, 83] on button "Floorplans" at bounding box center [150, 73] width 57 height 37
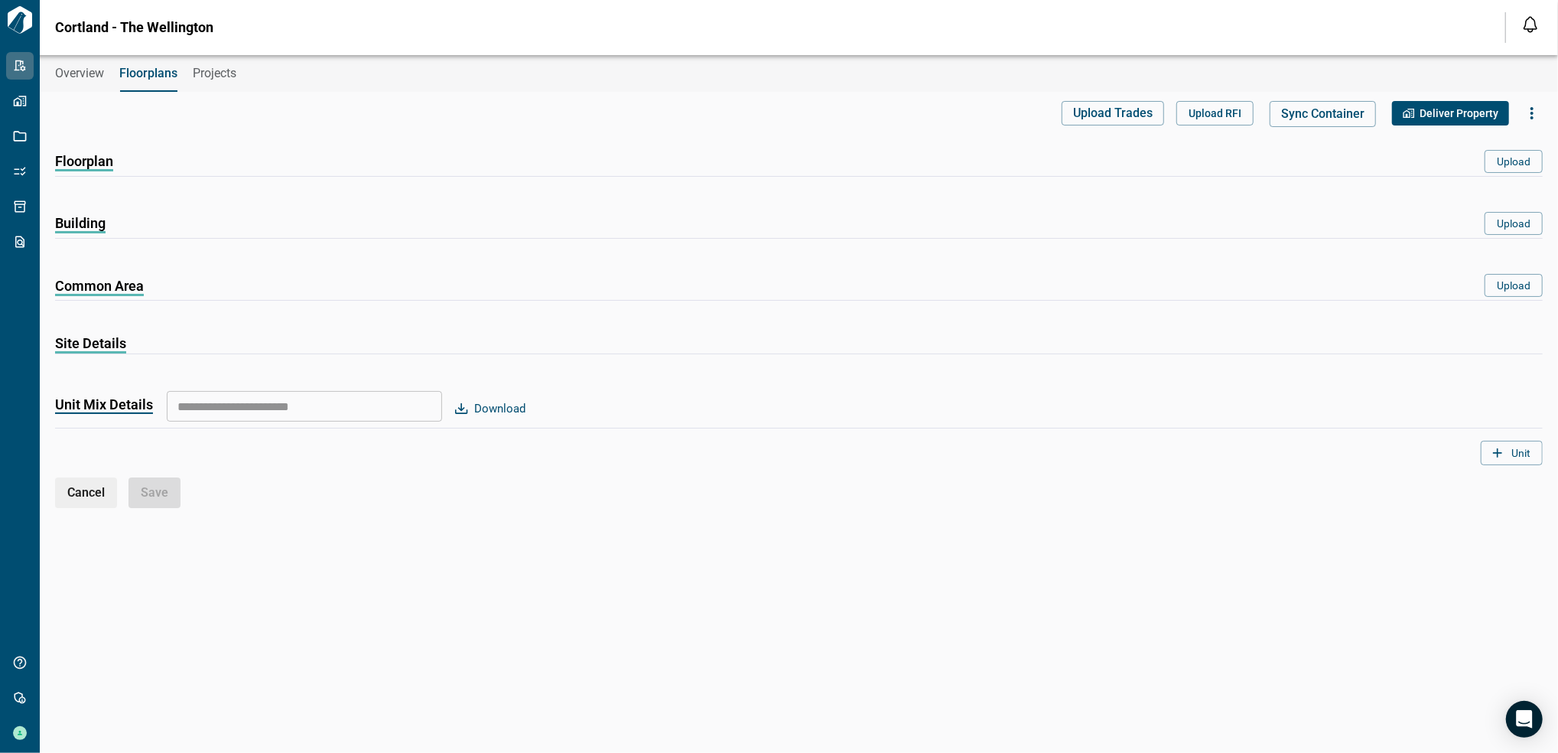
click at [128, 415] on div "Unit Mix Details ​ Download" at bounding box center [799, 408] width 1488 height 39
click at [67, 75] on span "Overview" at bounding box center [79, 73] width 49 height 15
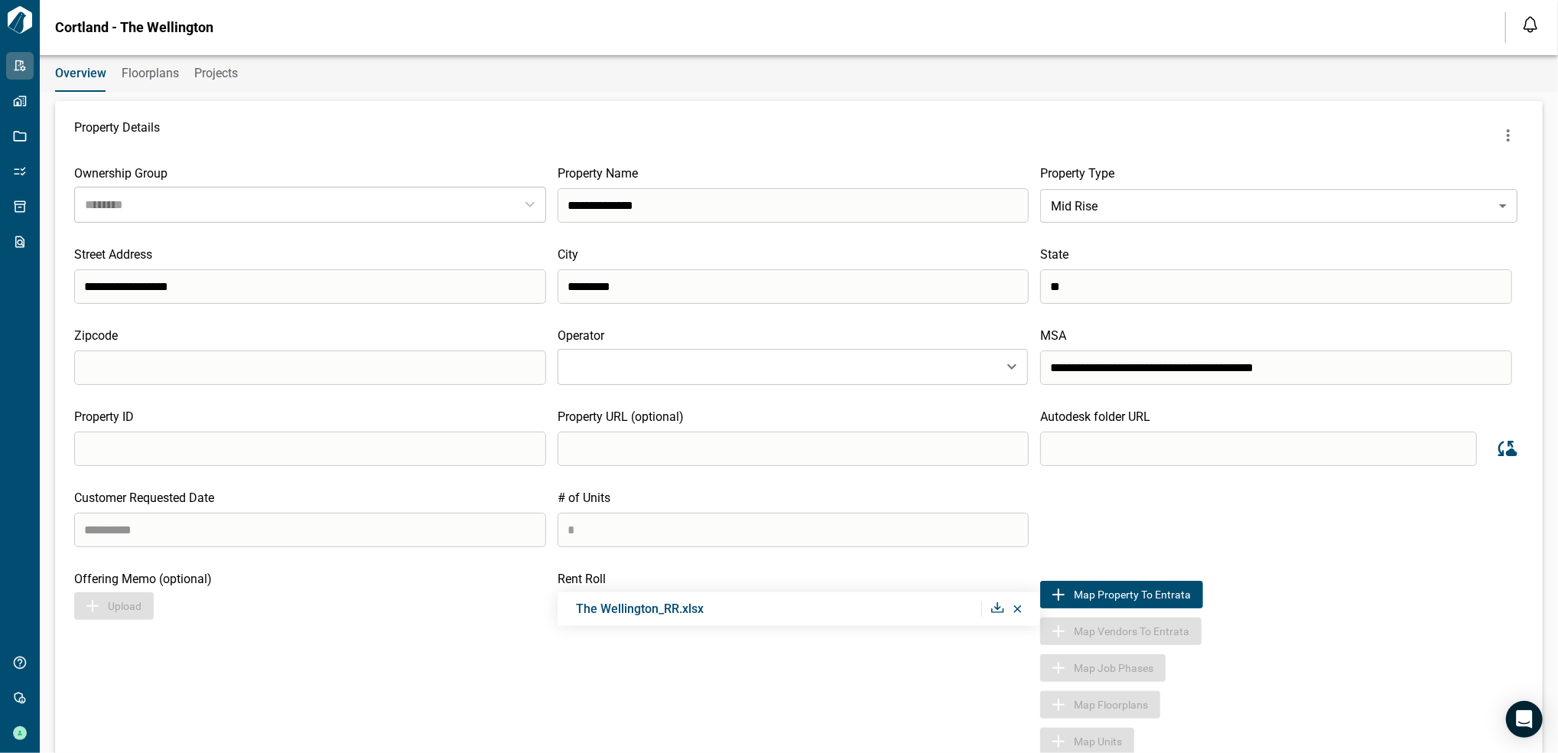
type input "********"
click at [145, 77] on span "Floorplans" at bounding box center [150, 73] width 57 height 15
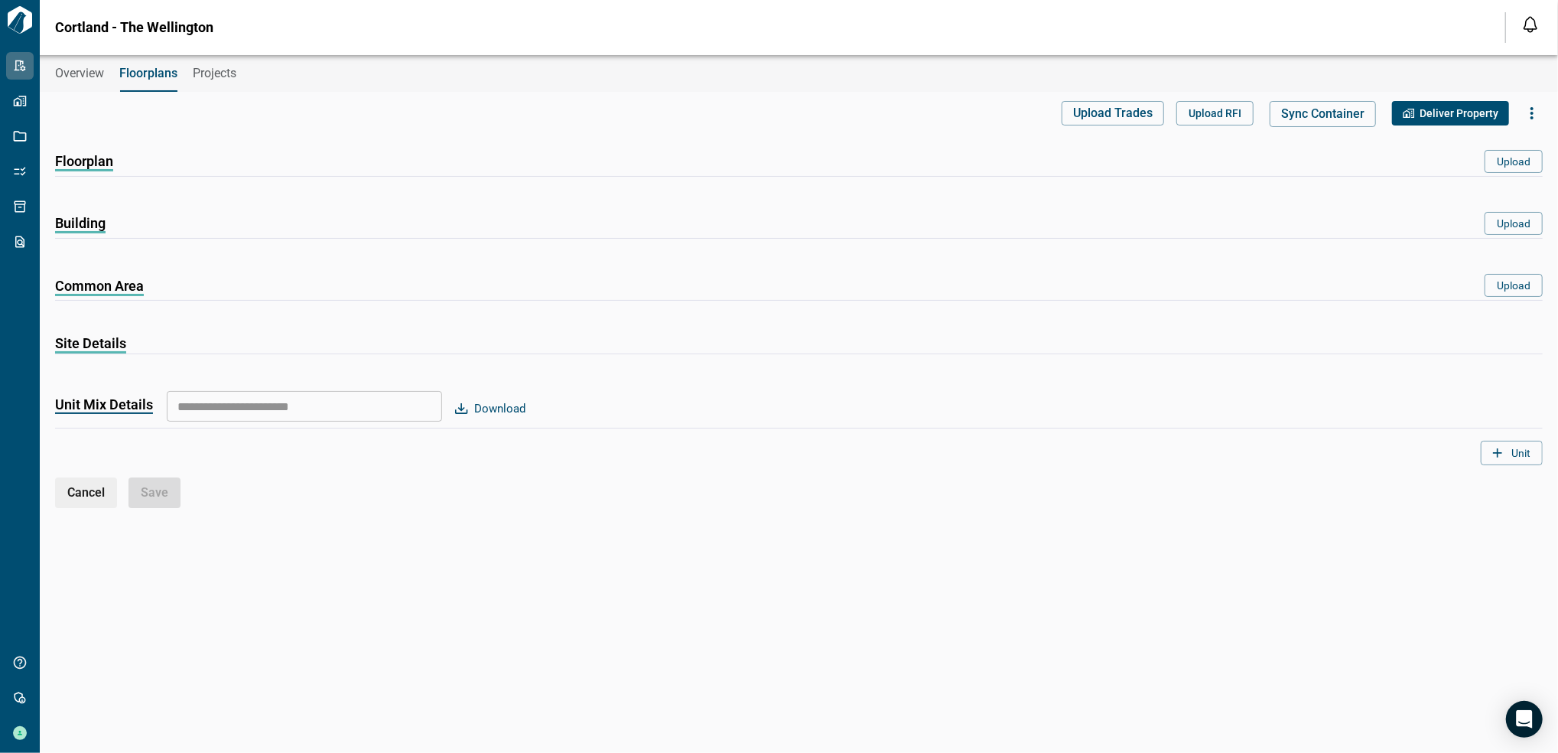
click at [107, 163] on span "Floorplan" at bounding box center [84, 163] width 58 height 18
click at [70, 165] on span "Floorplan" at bounding box center [84, 163] width 58 height 18
click at [76, 73] on span "Overview" at bounding box center [79, 73] width 49 height 15
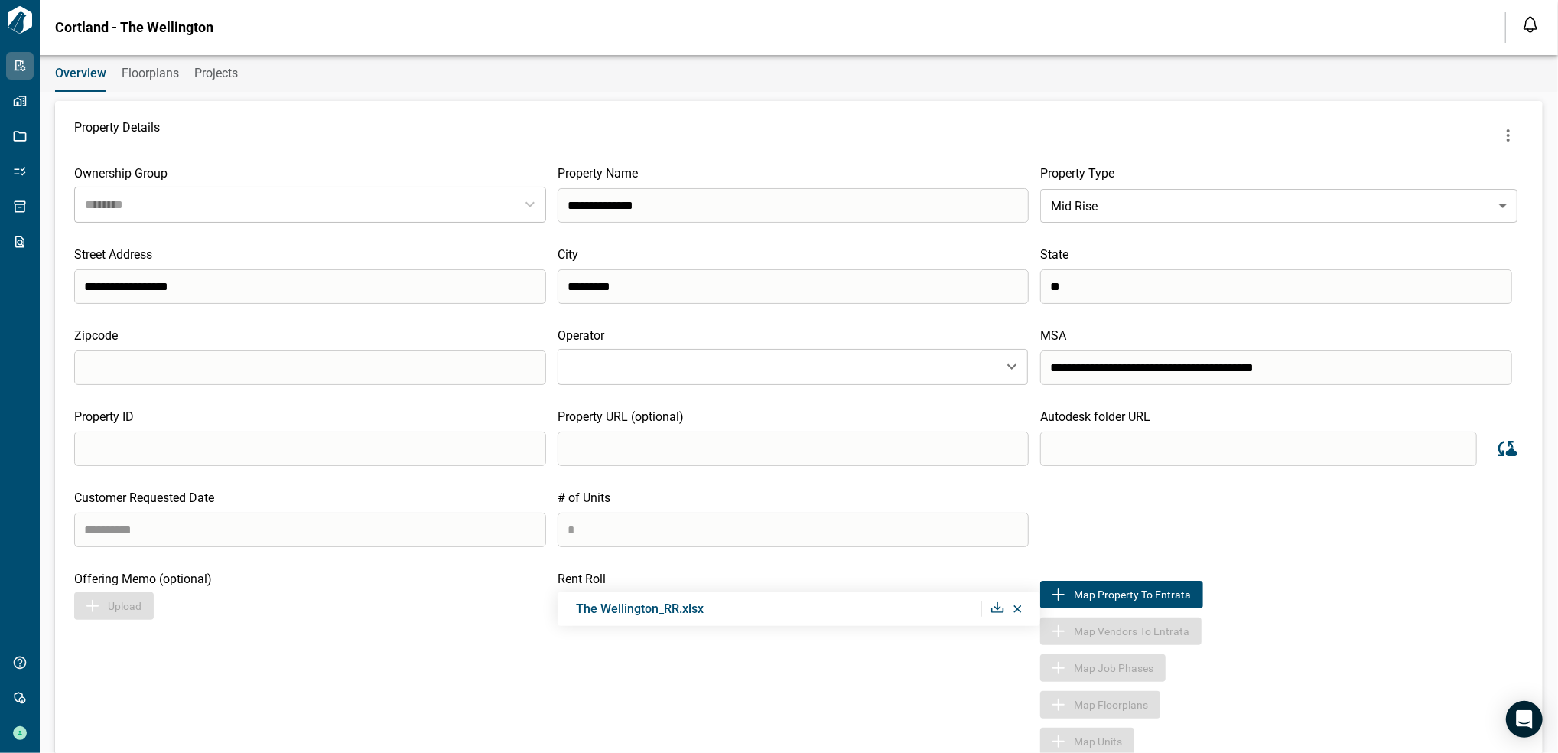
click at [133, 68] on span "Floorplans" at bounding box center [150, 73] width 57 height 15
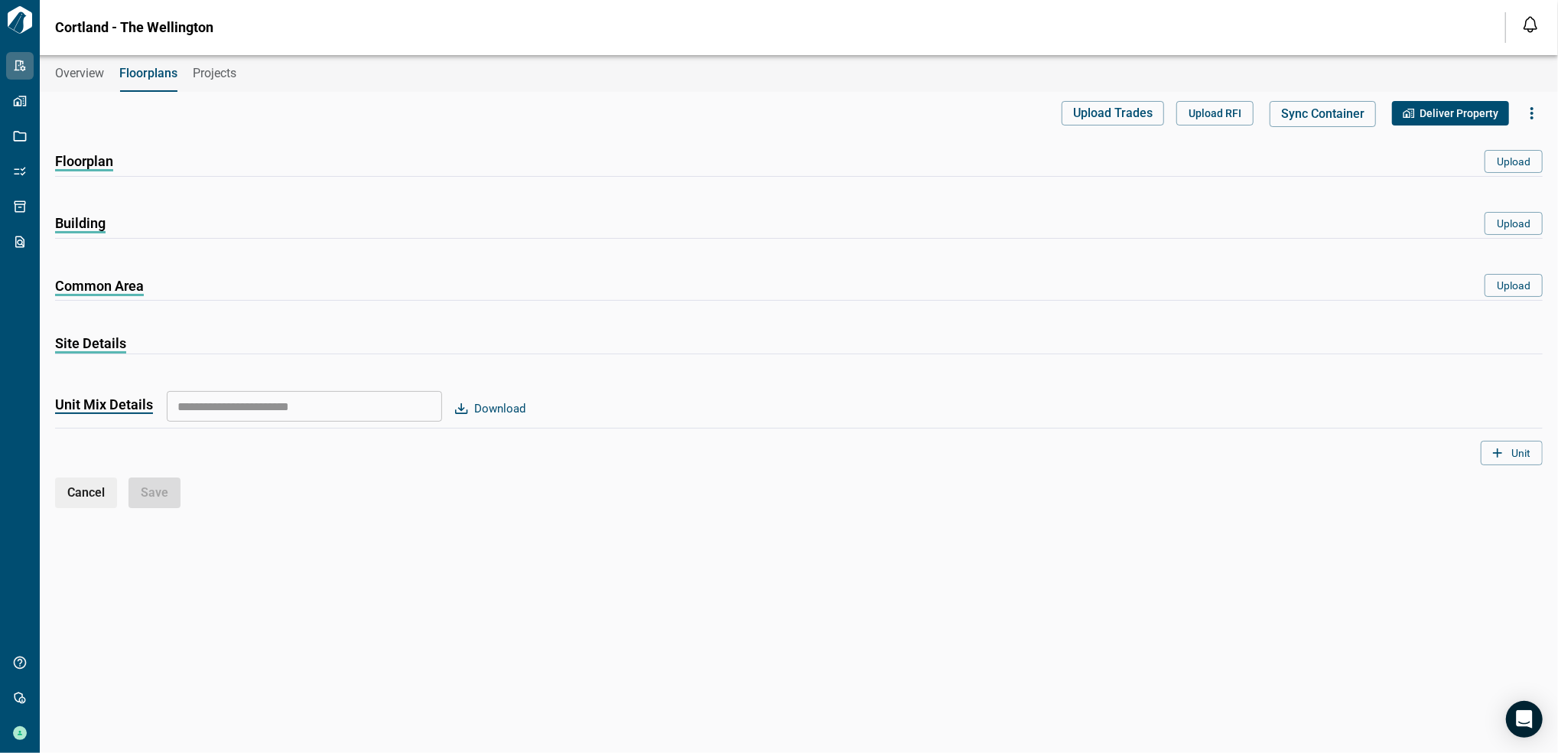
click at [96, 171] on span "Floorplan" at bounding box center [84, 163] width 58 height 18
click at [78, 160] on span "Floorplan" at bounding box center [84, 163] width 58 height 18
click at [96, 75] on span "Overview" at bounding box center [79, 73] width 49 height 15
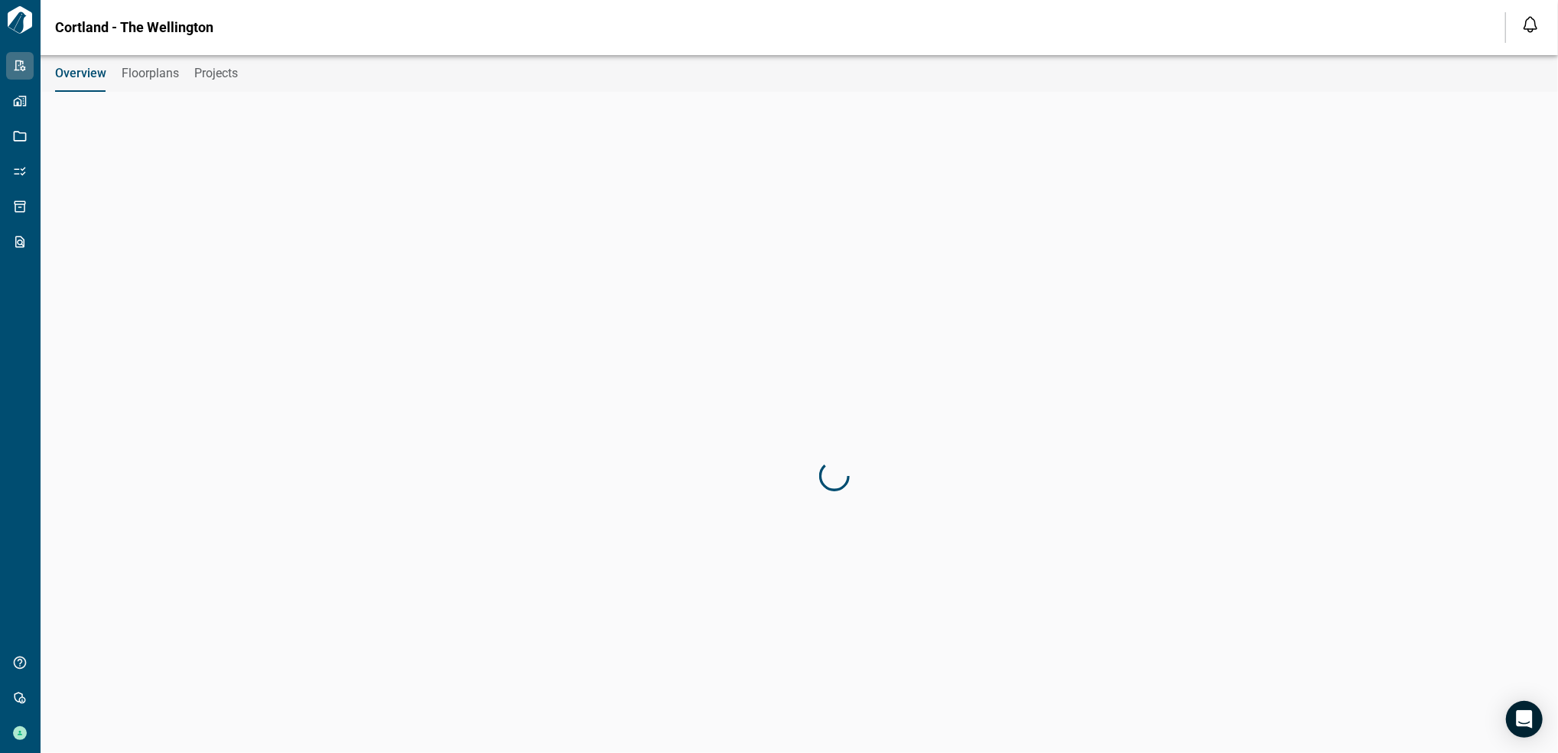
type input "********"
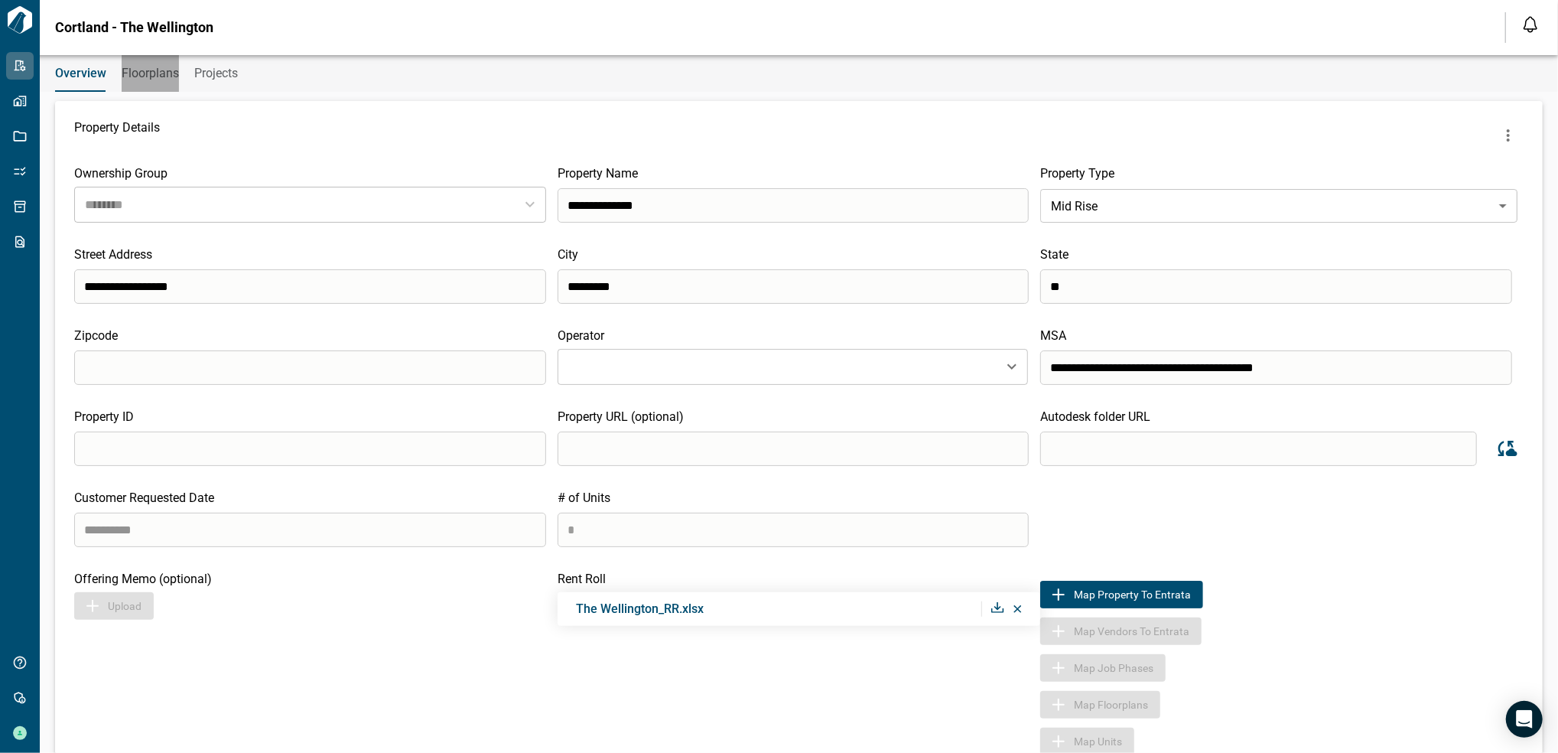
click at [145, 72] on span "Floorplans" at bounding box center [150, 73] width 57 height 15
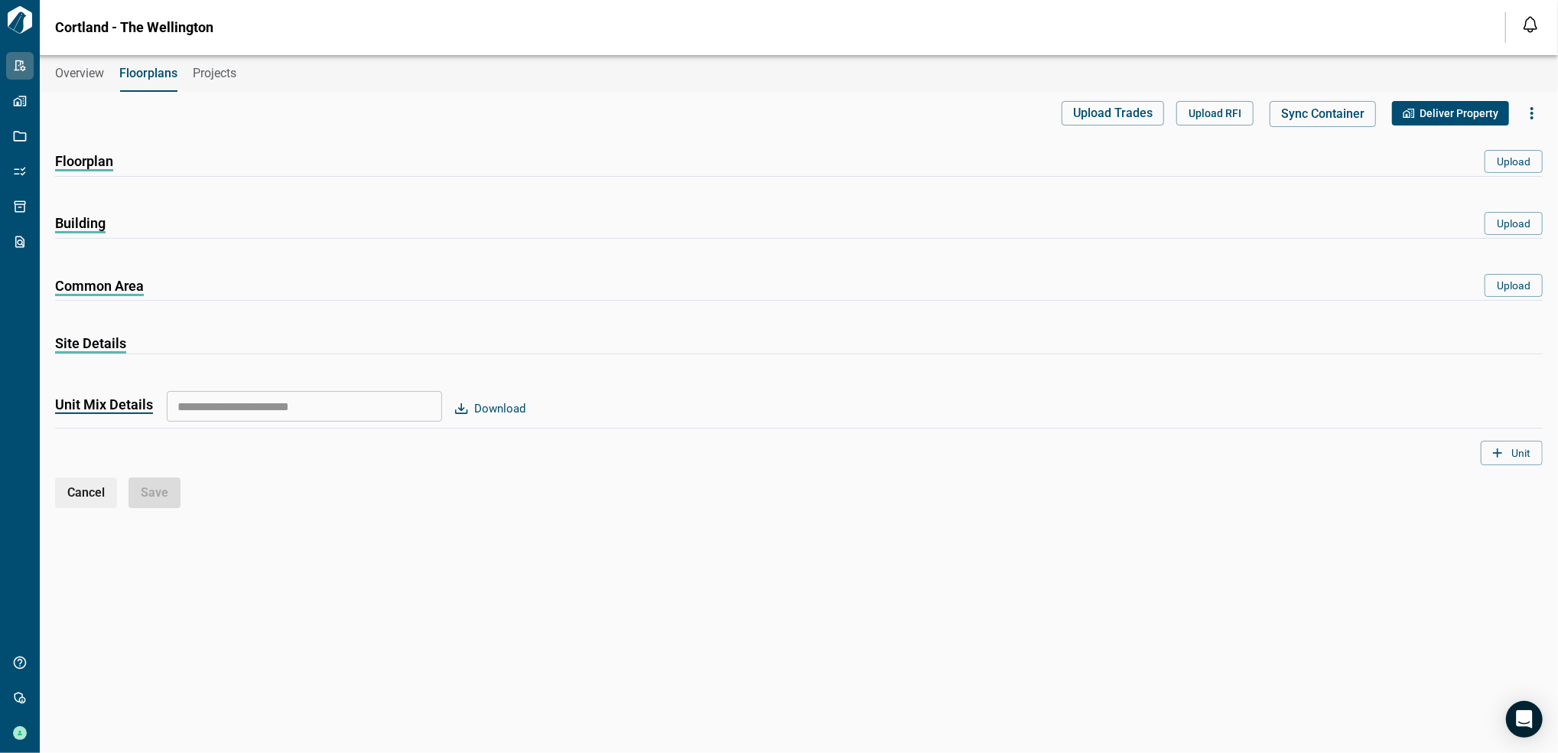
click at [91, 168] on span "Floorplan" at bounding box center [84, 163] width 58 height 18
click at [1343, 177] on div "Floorplan Upload" at bounding box center [799, 169] width 1488 height 39
click at [86, 62] on button "Overview" at bounding box center [79, 73] width 49 height 37
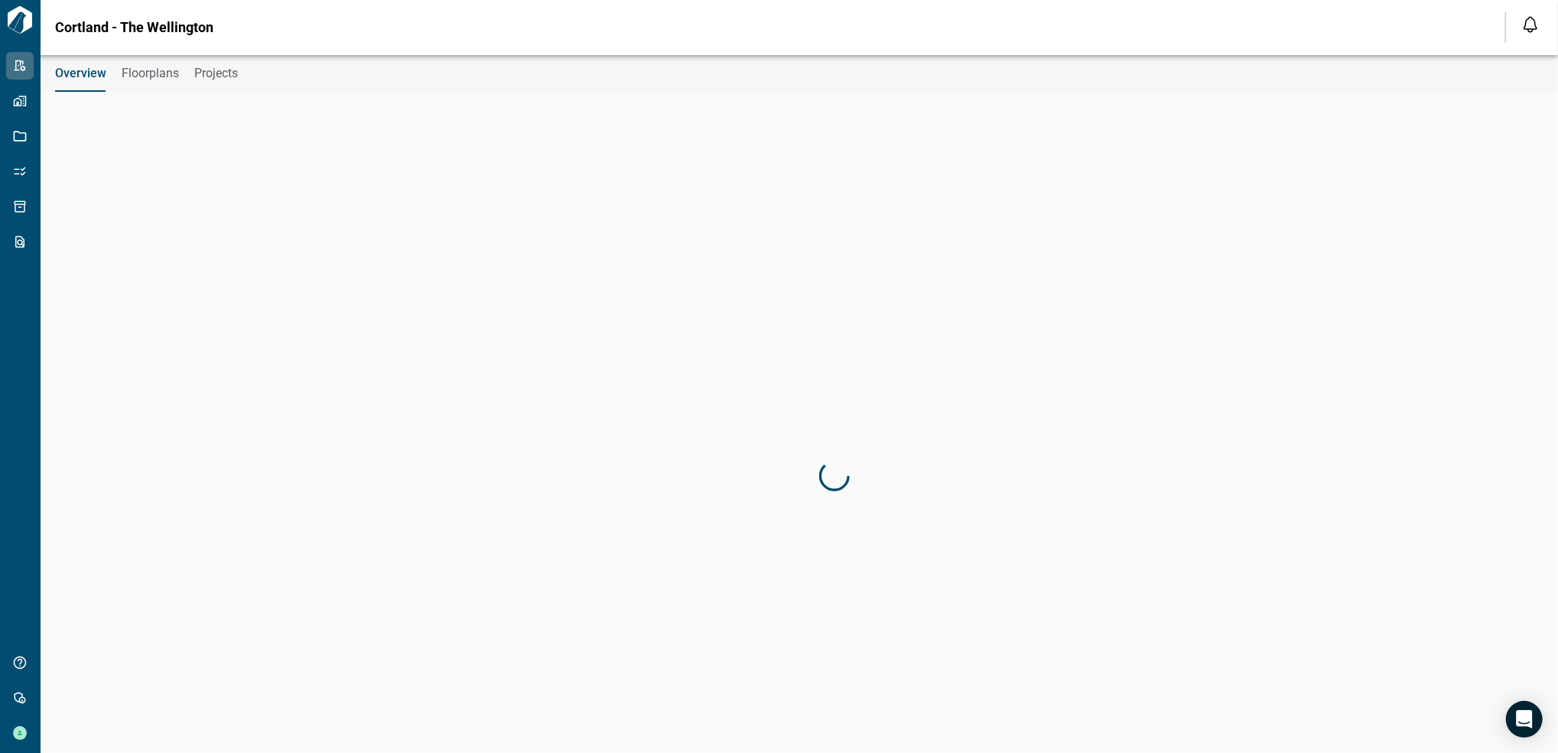
type input "********"
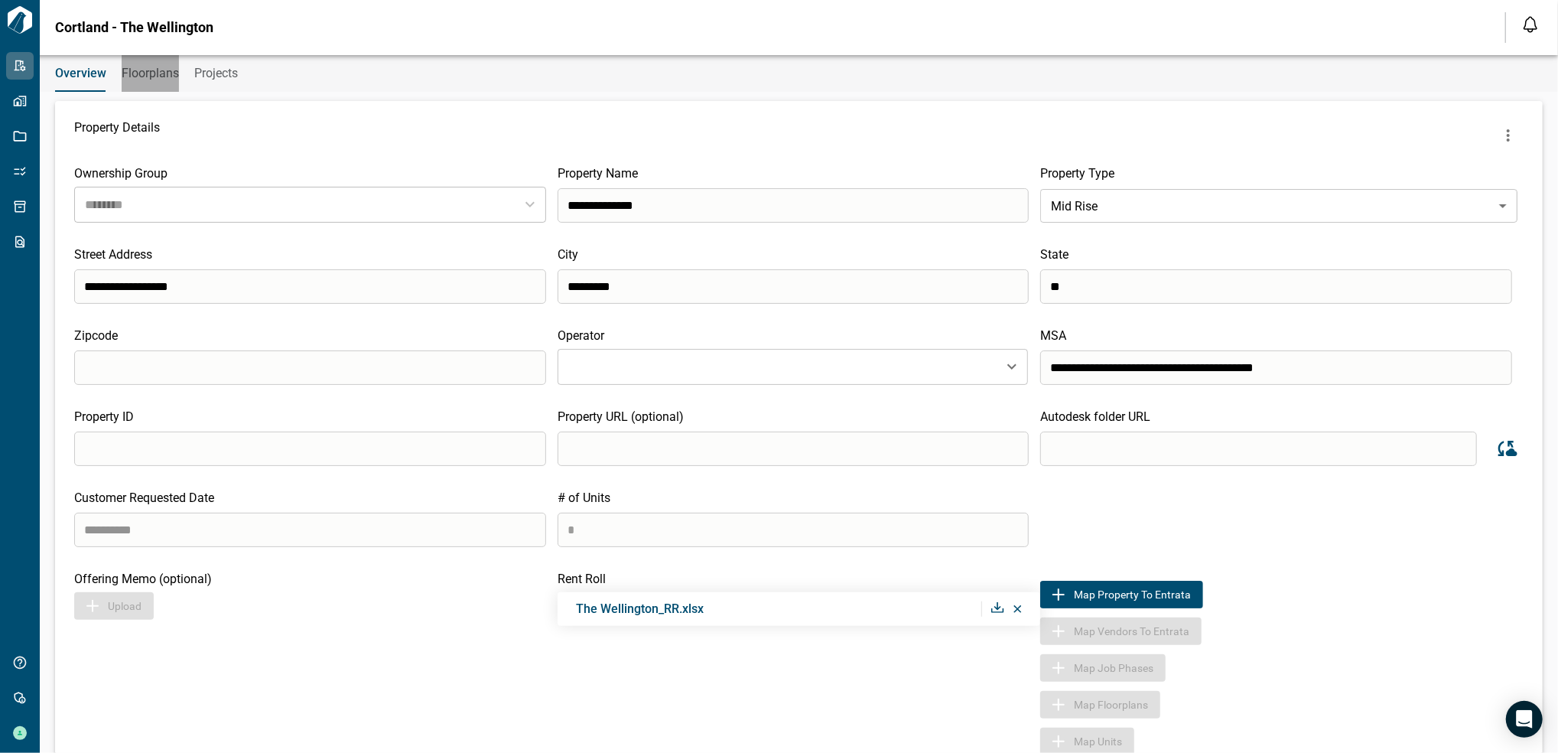
click at [136, 84] on button "Floorplans" at bounding box center [150, 73] width 57 height 37
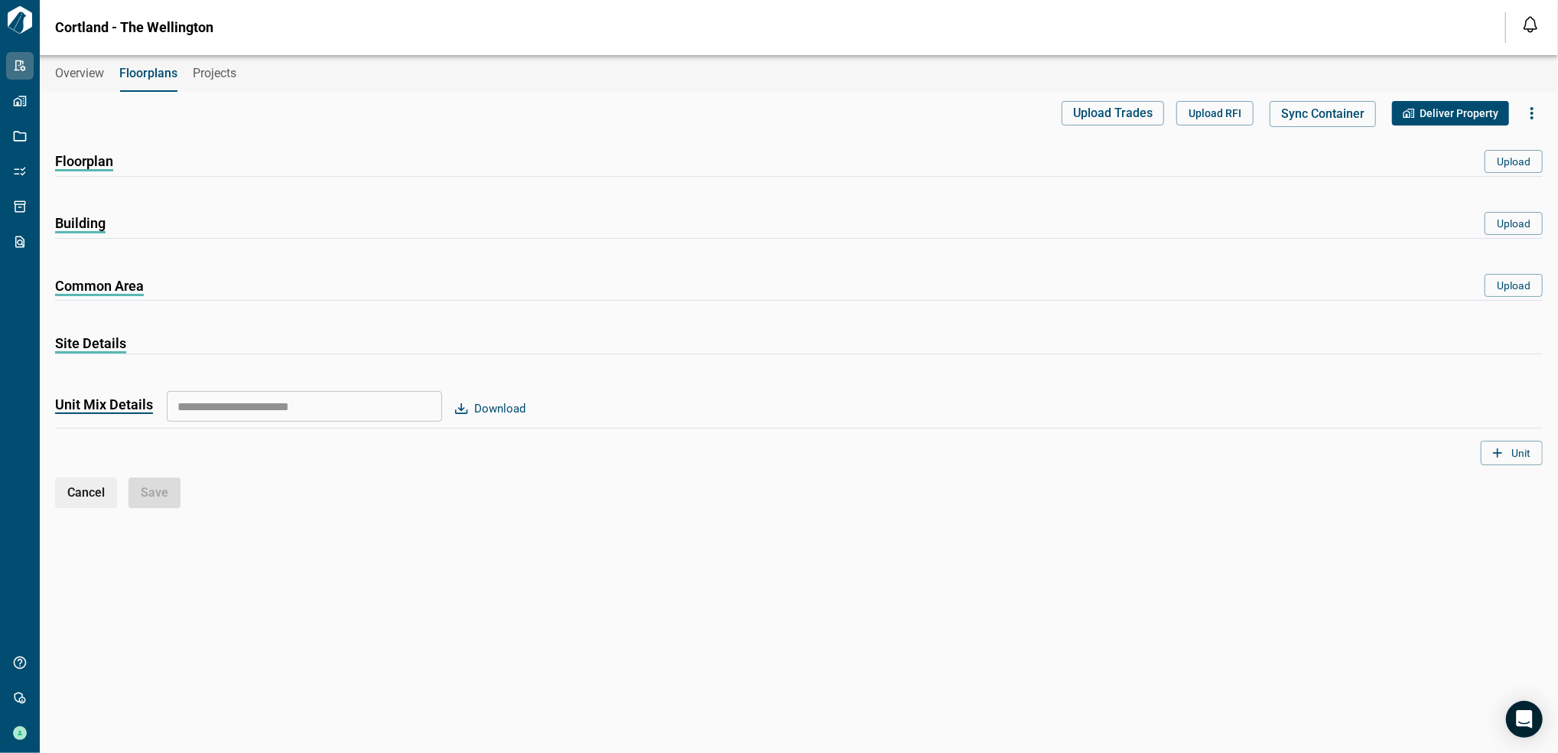
click at [84, 81] on button "Overview" at bounding box center [79, 73] width 49 height 37
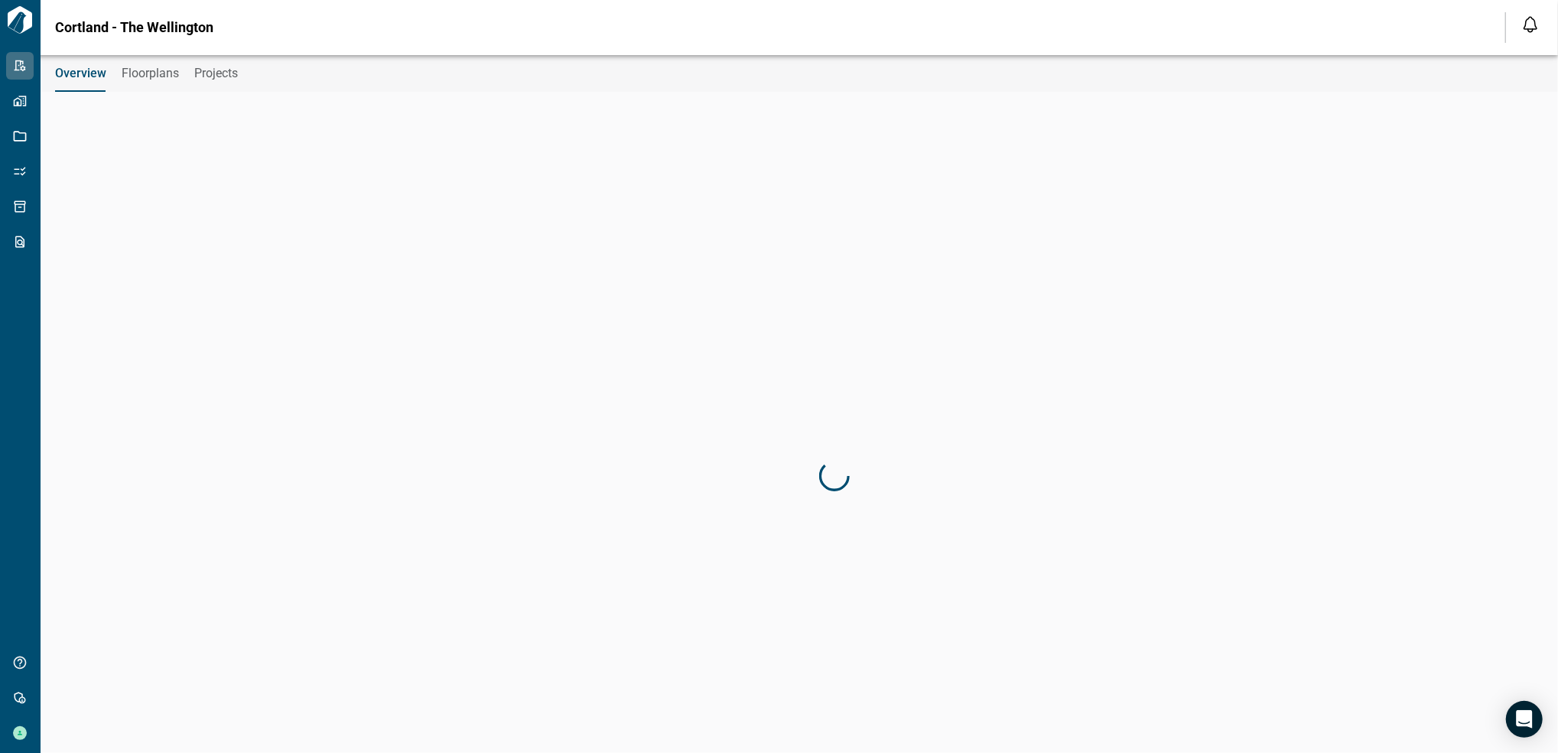
type input "********"
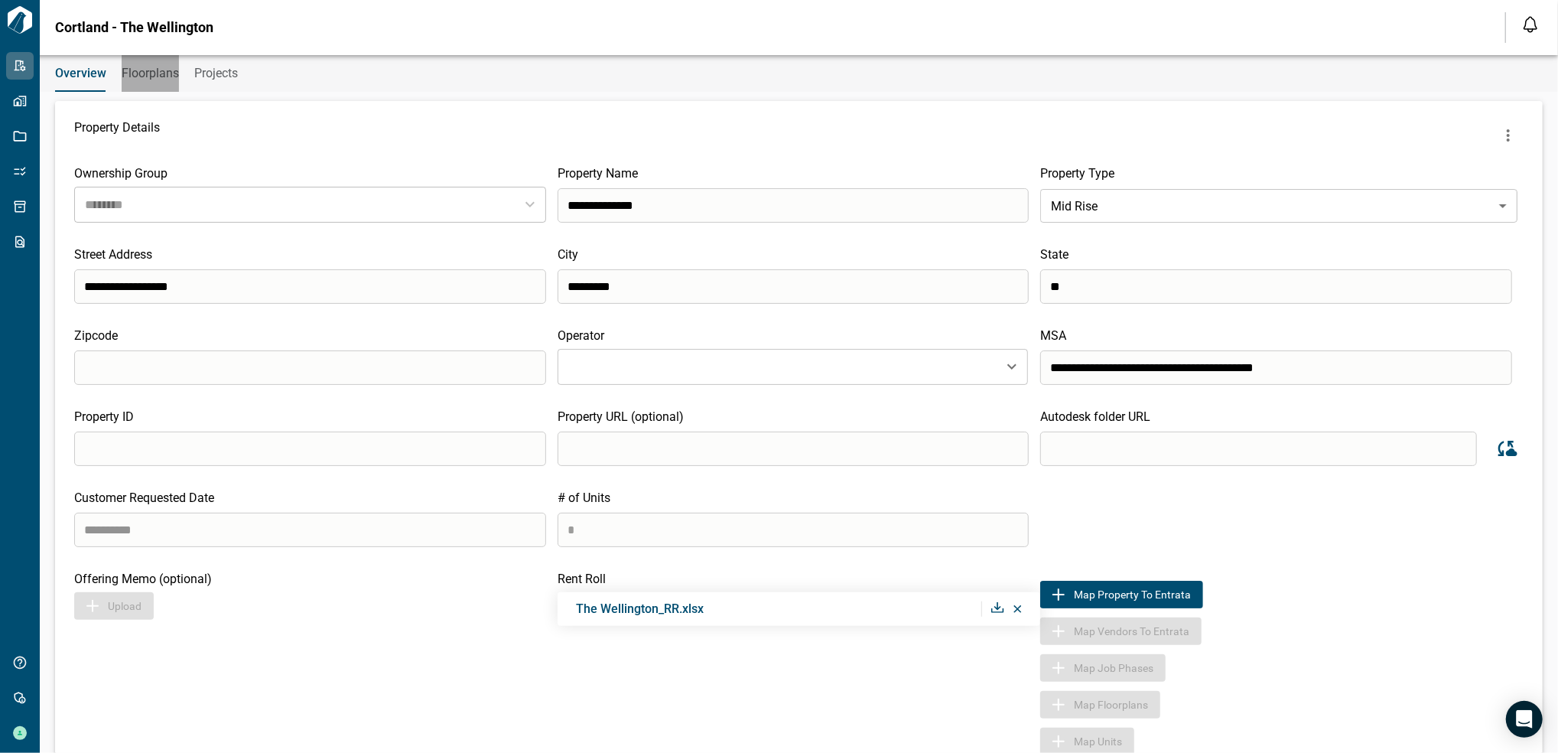
click at [137, 80] on span "Floorplans" at bounding box center [150, 73] width 57 height 15
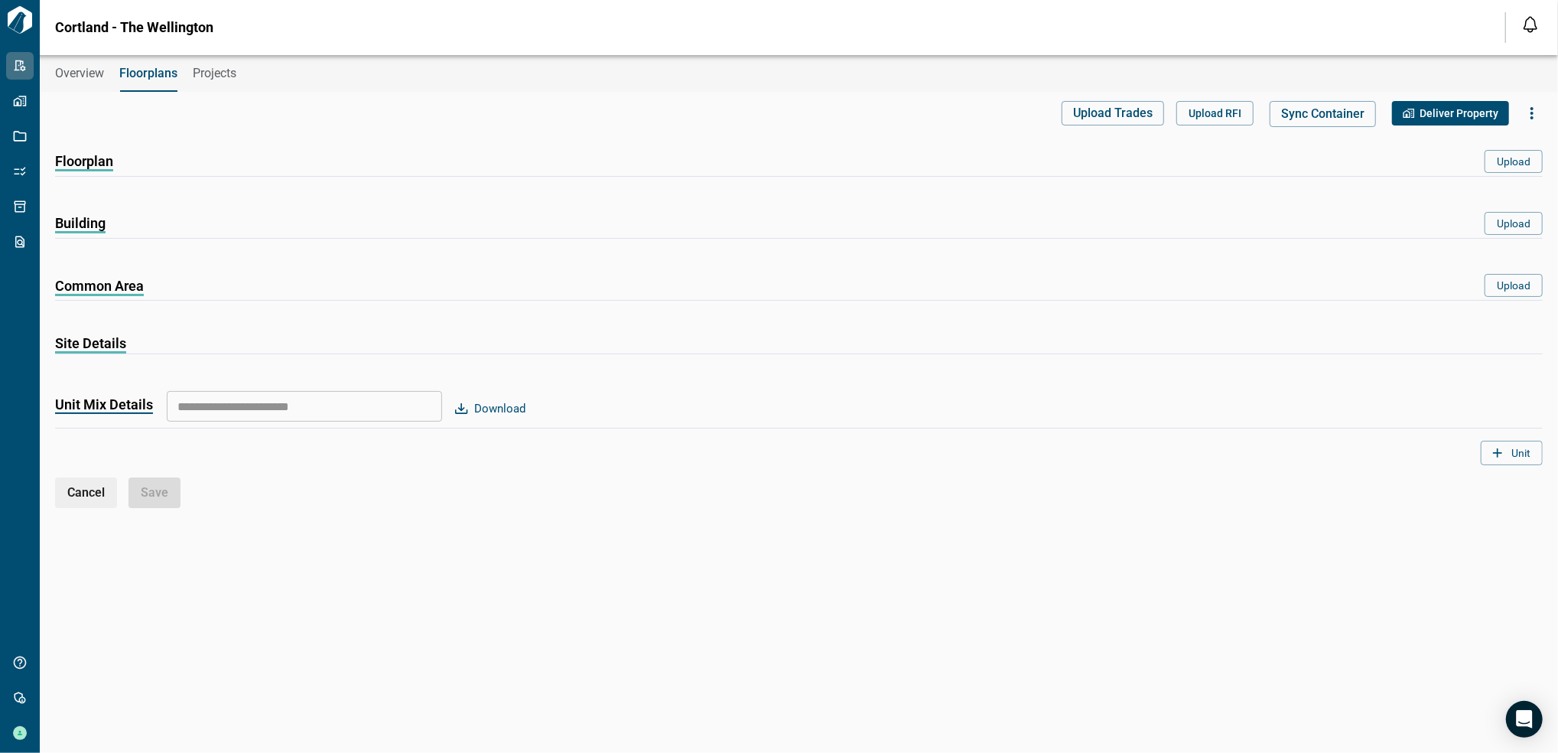
click at [96, 167] on span "Floorplan" at bounding box center [84, 163] width 58 height 18
click at [96, 172] on div "Floorplan" at bounding box center [84, 163] width 58 height 26
click at [450, 306] on div "Common Area Upload" at bounding box center [799, 293] width 1488 height 39
click at [76, 66] on span "Overview" at bounding box center [79, 73] width 49 height 15
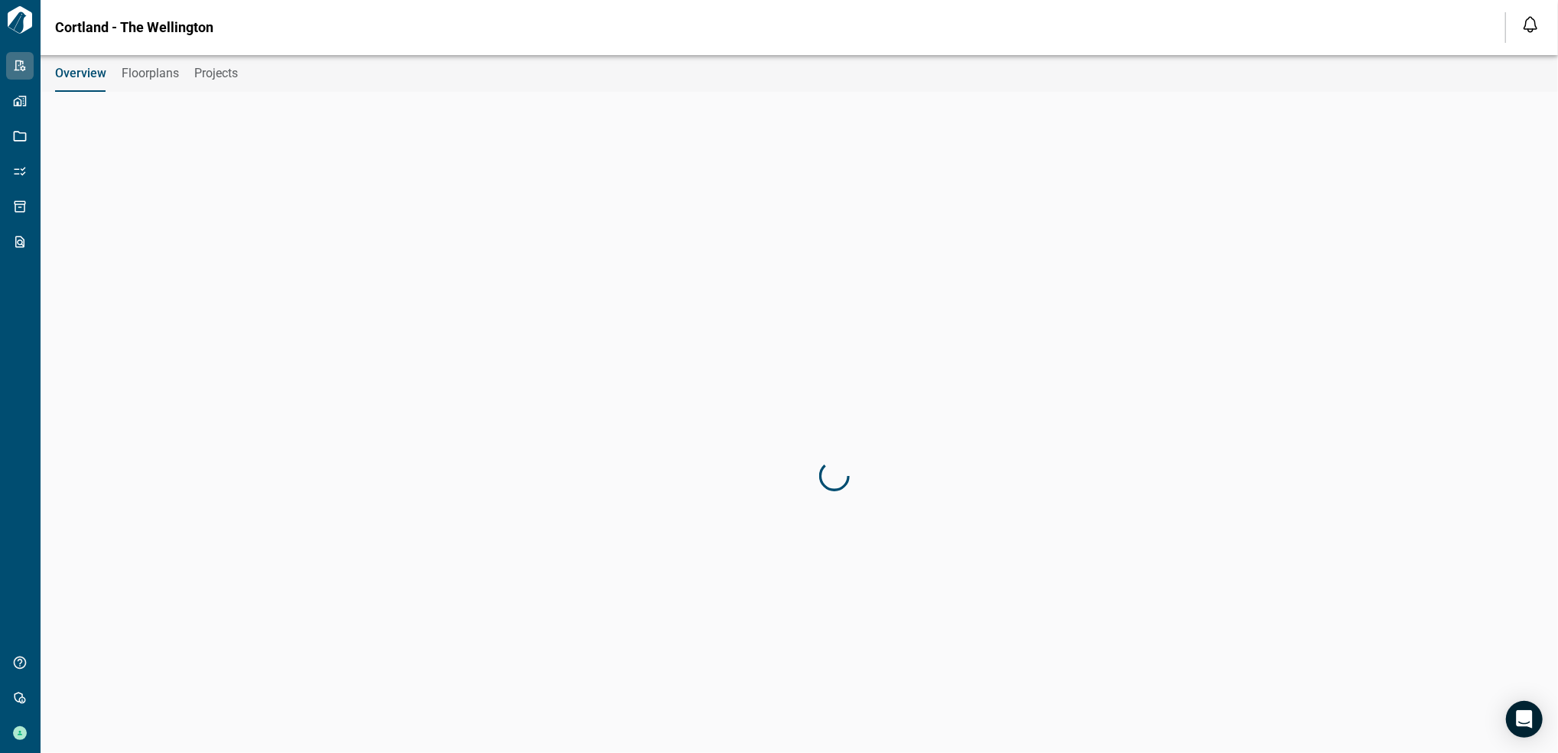
type input "********"
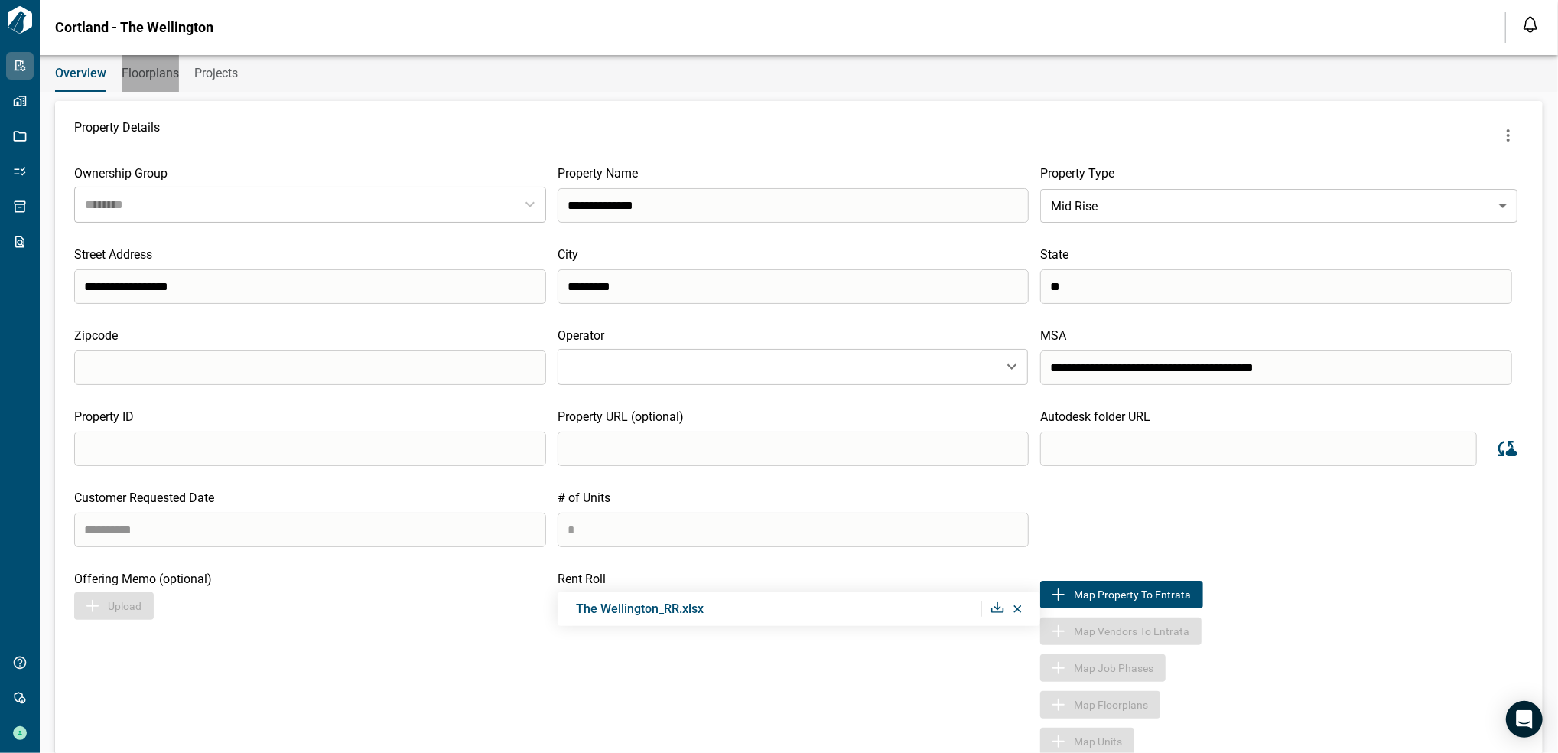
click at [135, 75] on span "Floorplans" at bounding box center [150, 73] width 57 height 15
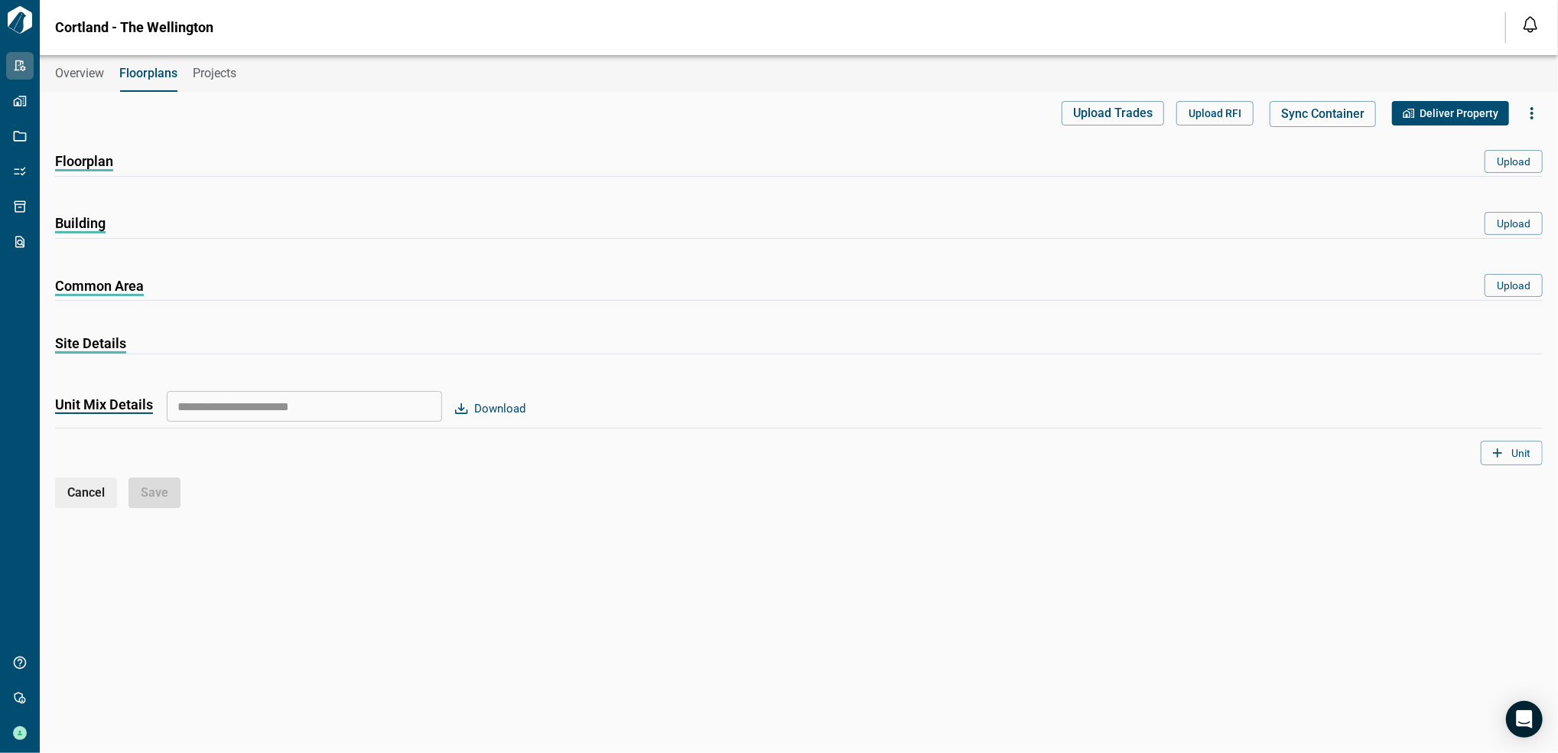
click at [83, 166] on span "Floorplan" at bounding box center [84, 163] width 58 height 18
click at [65, 69] on span "Overview" at bounding box center [79, 73] width 49 height 15
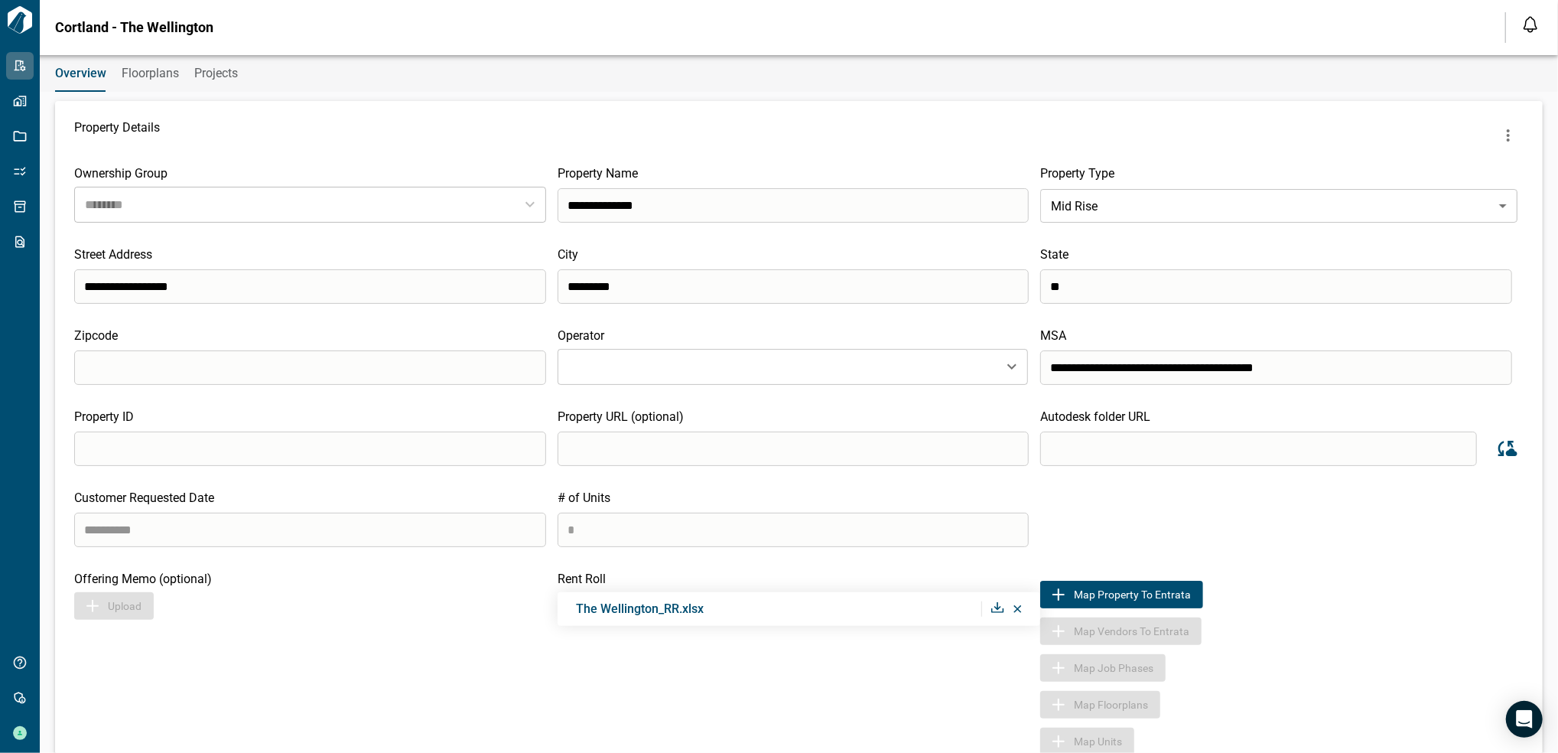
click at [157, 85] on button "Floorplans" at bounding box center [150, 73] width 57 height 37
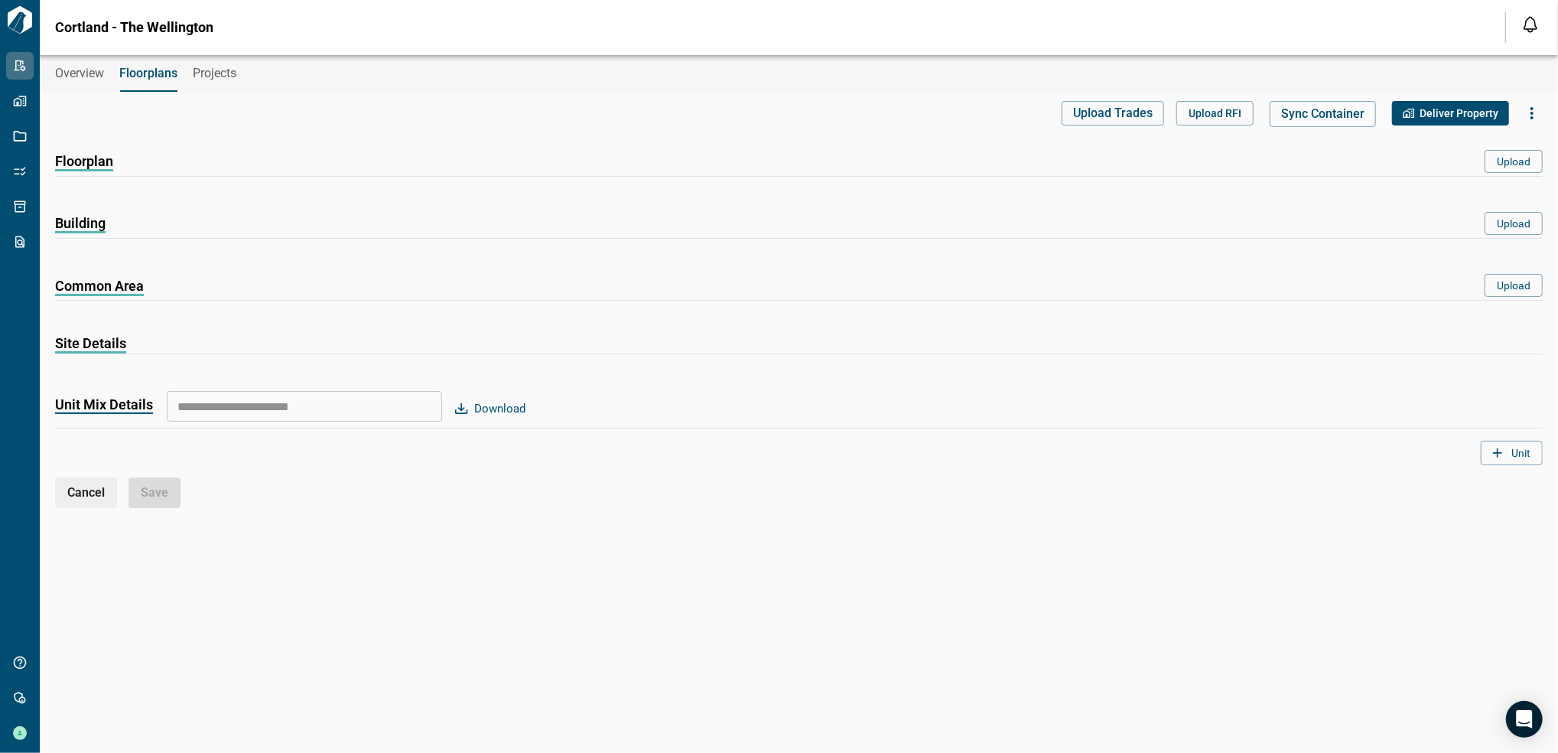
click at [95, 171] on span "Floorplan" at bounding box center [84, 163] width 58 height 18
click at [64, 150] on div "Floorplan" at bounding box center [84, 163] width 58 height 26
click at [63, 70] on span "Overview" at bounding box center [79, 73] width 49 height 15
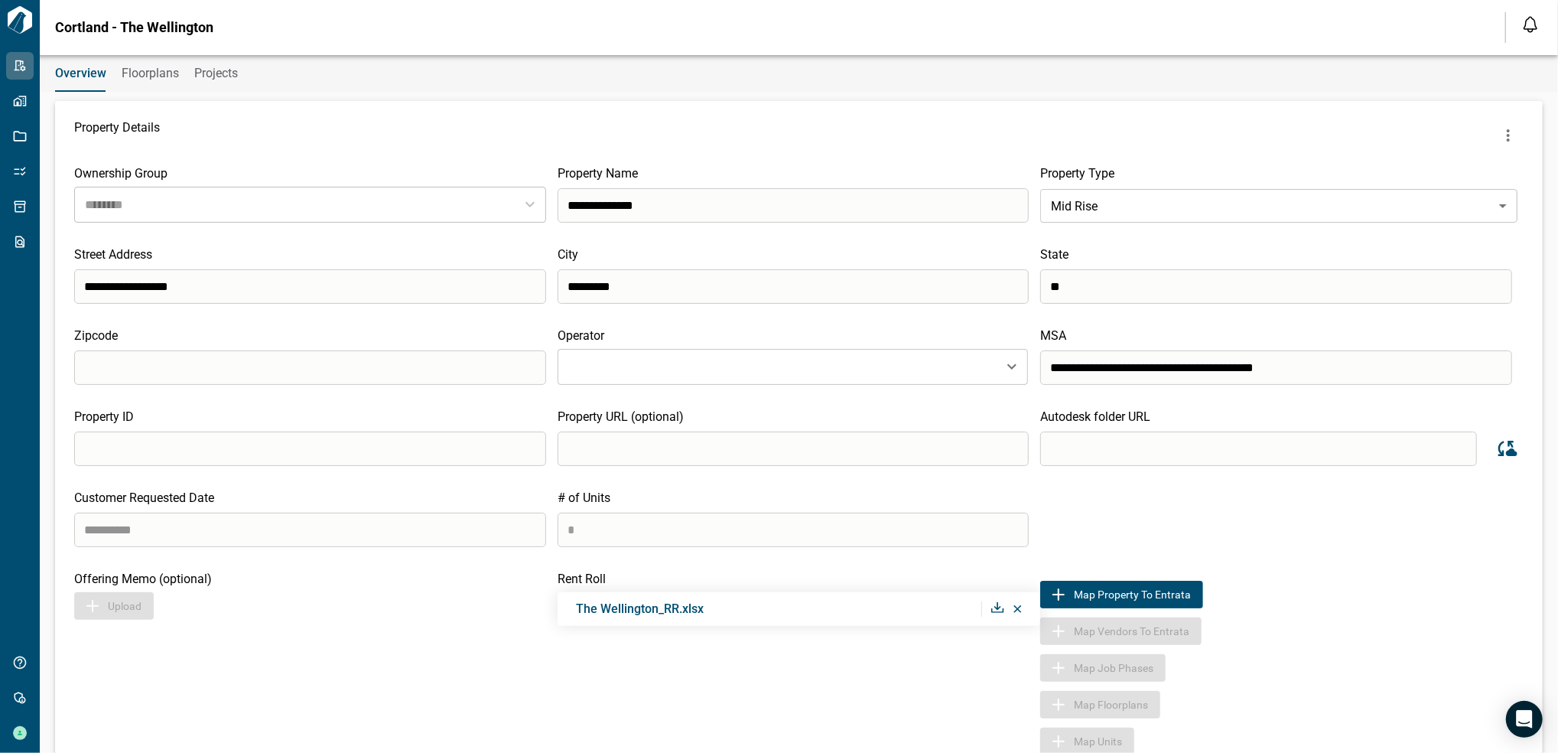
click at [1210, 457] on input "search" at bounding box center [1258, 448] width 437 height 34
paste input "**********"
type input "**********"
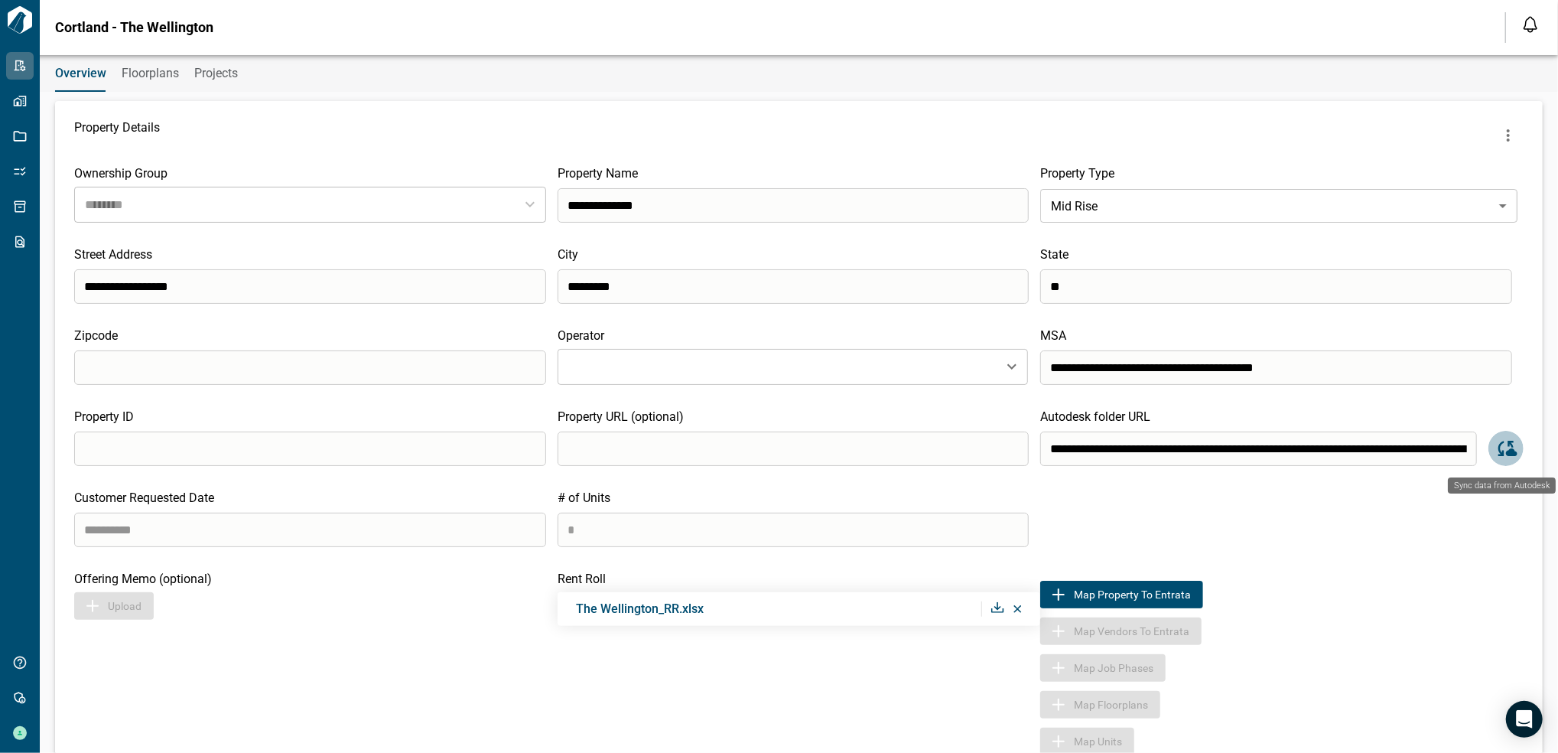
click at [1514, 454] on button "Sync data from Autodesk" at bounding box center [1505, 448] width 35 height 35
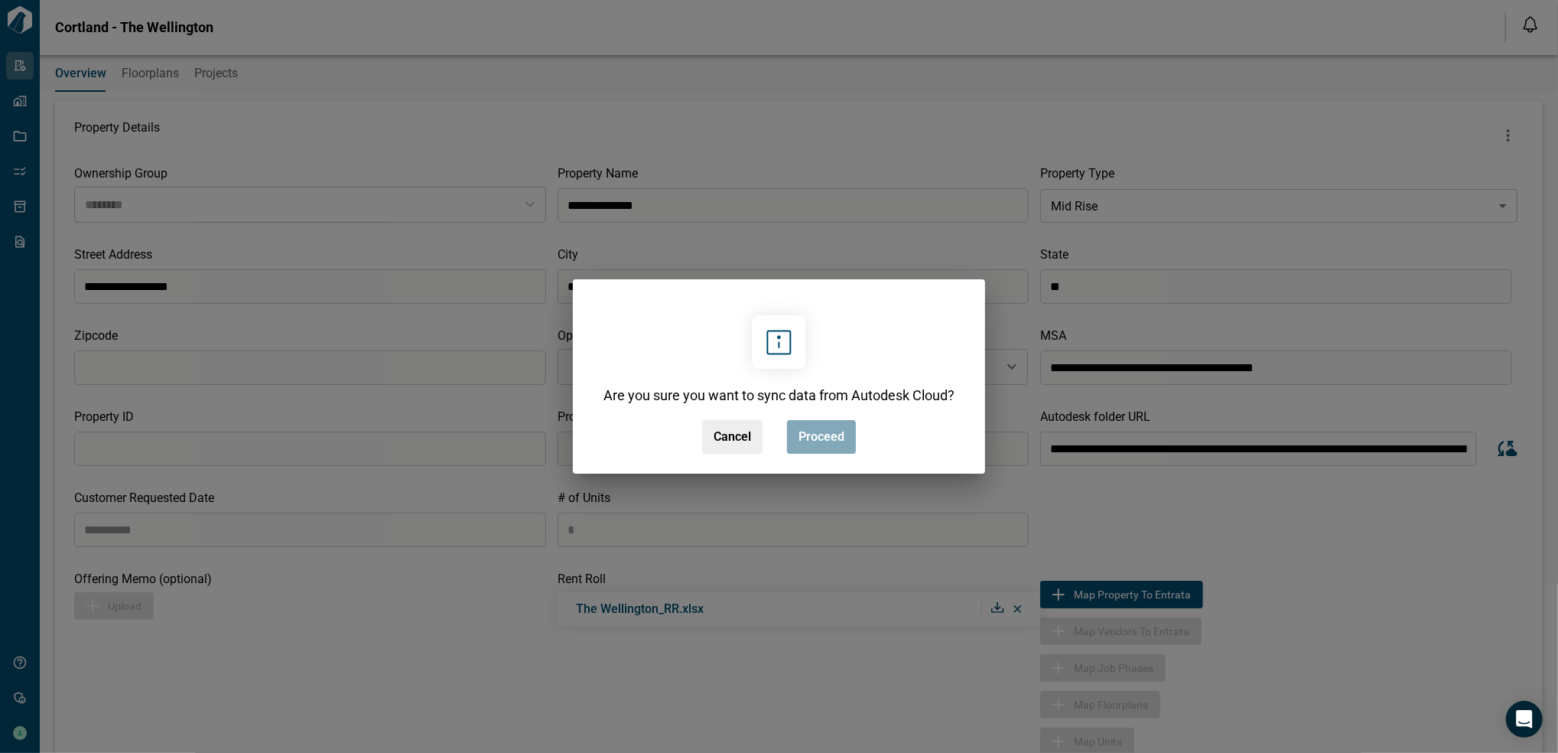
click at [828, 443] on span "Proceed" at bounding box center [821, 436] width 46 height 15
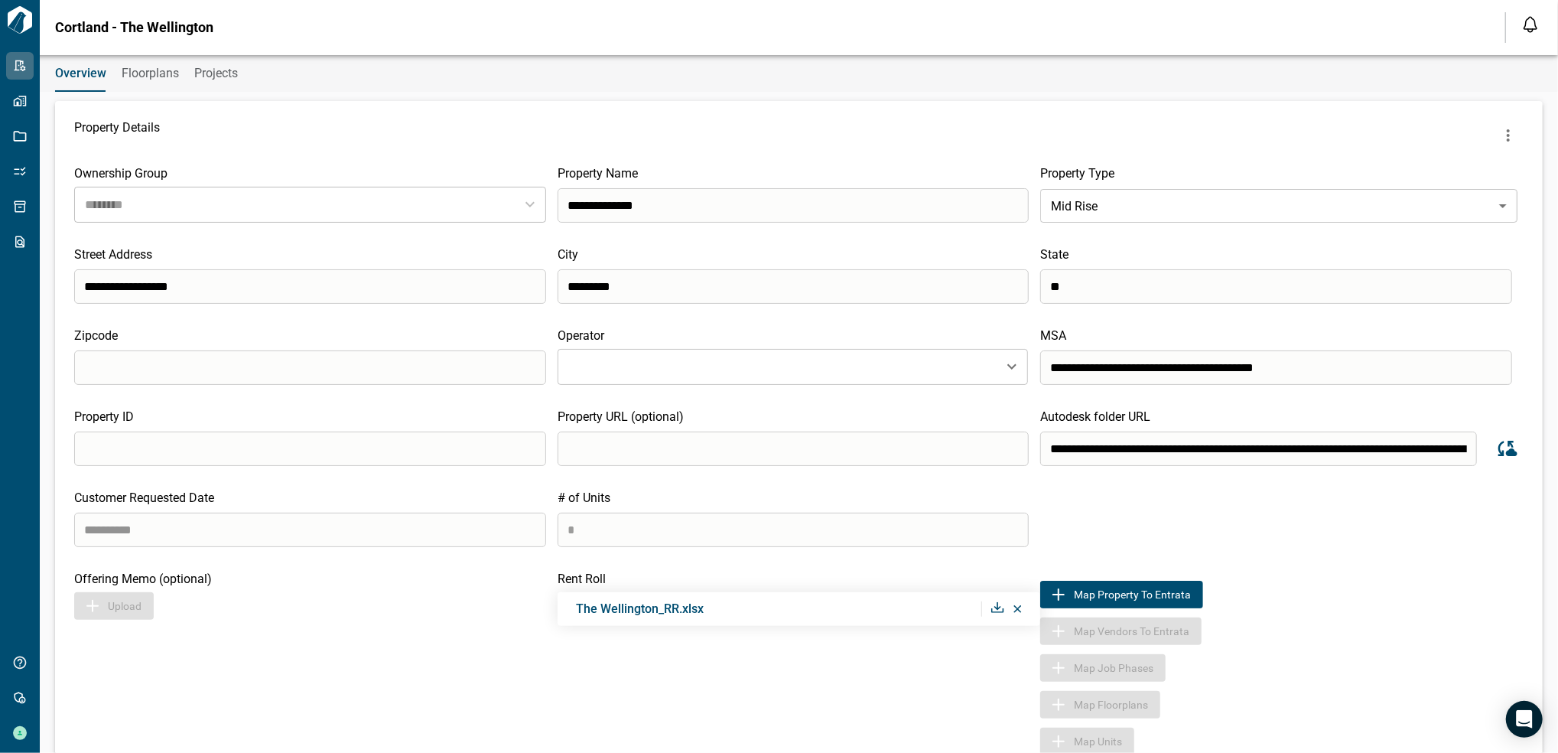
click at [141, 76] on span "Floorplans" at bounding box center [150, 73] width 57 height 15
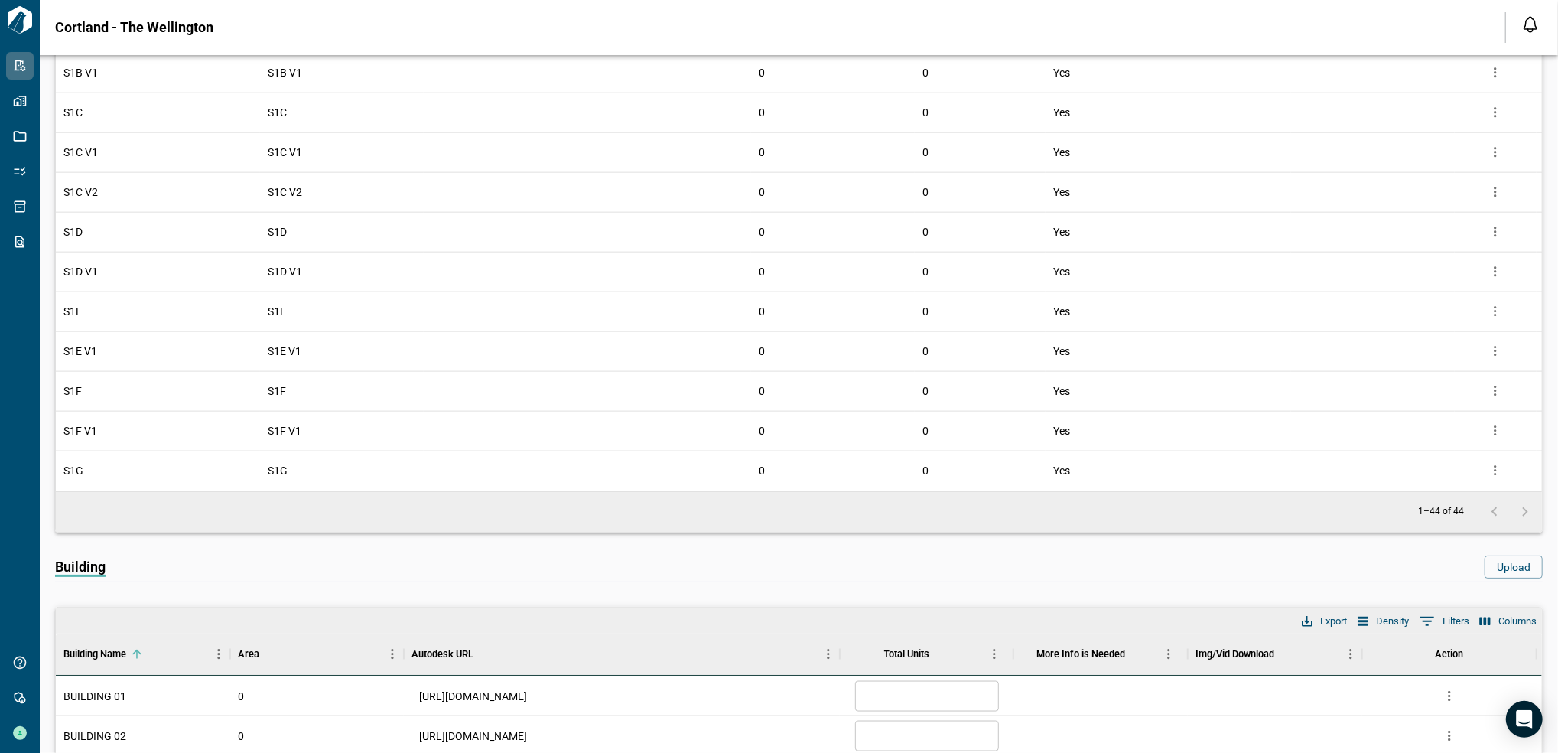
scroll to position [1121, 0]
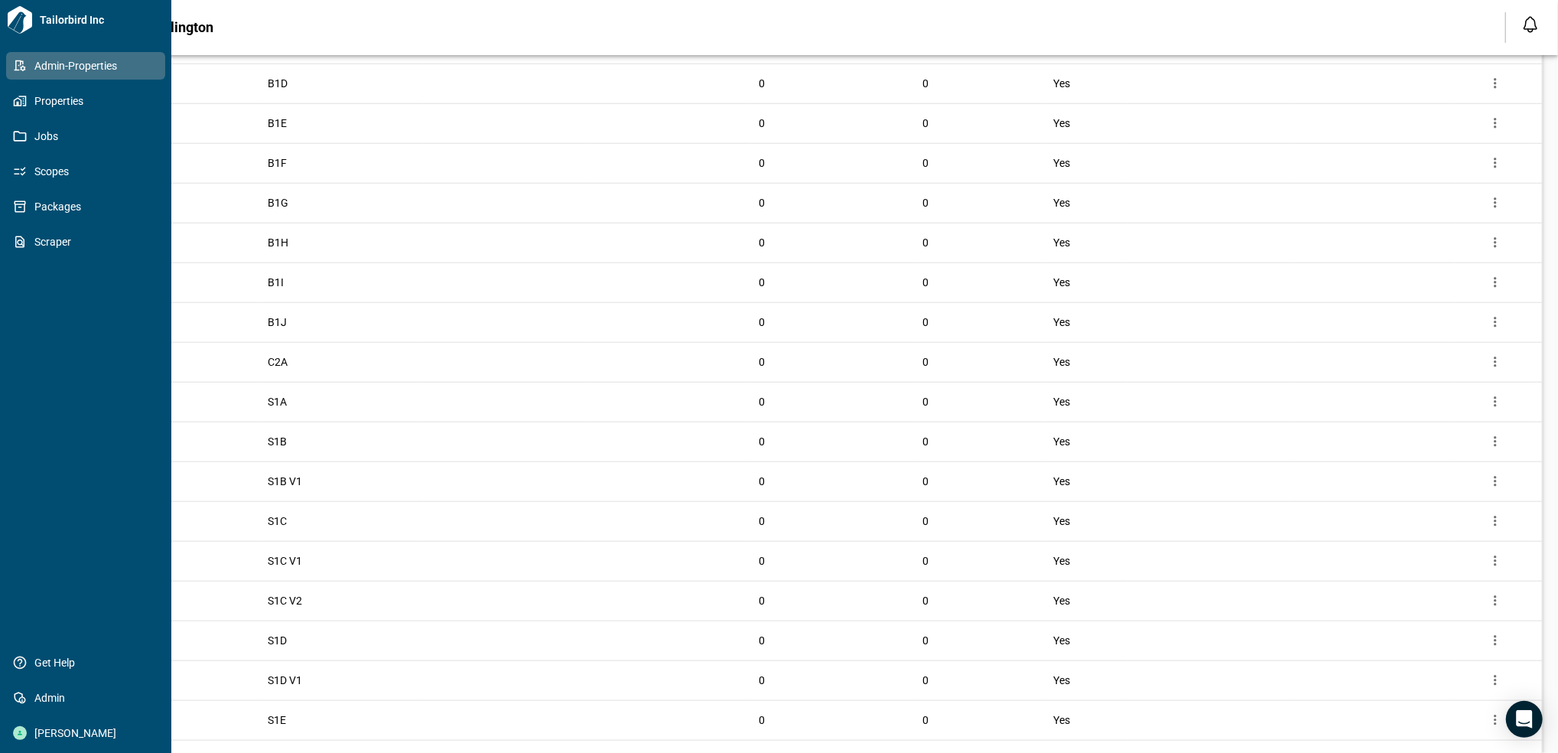
click at [3, 102] on div "Tailorbird Inc Admin-Properties Properties Jobs Scopes Packages Scraper Get Hel…" at bounding box center [85, 376] width 171 height 753
click at [30, 96] on span "Properties" at bounding box center [89, 100] width 124 height 15
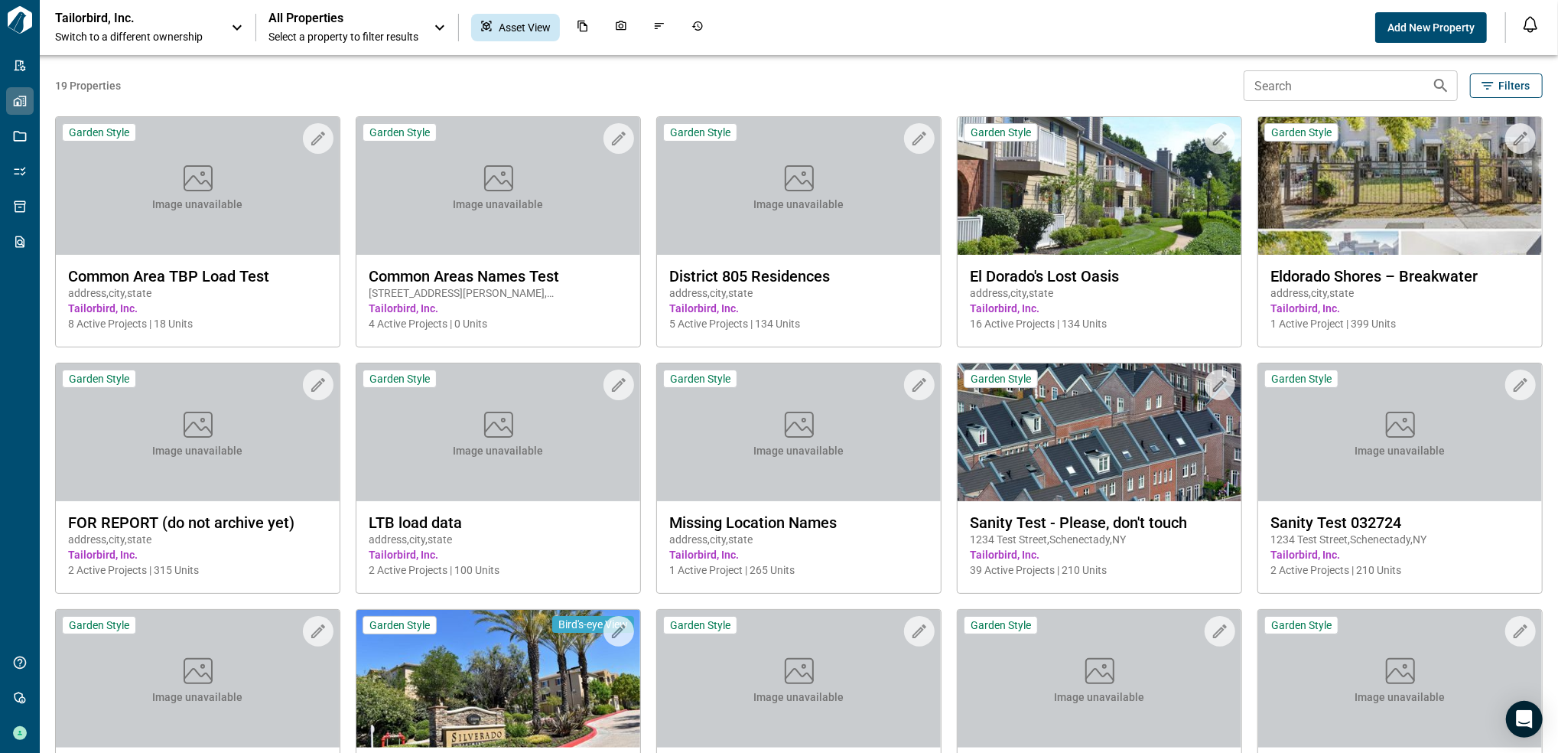
click at [1400, 89] on input "Search" at bounding box center [1332, 85] width 176 height 31
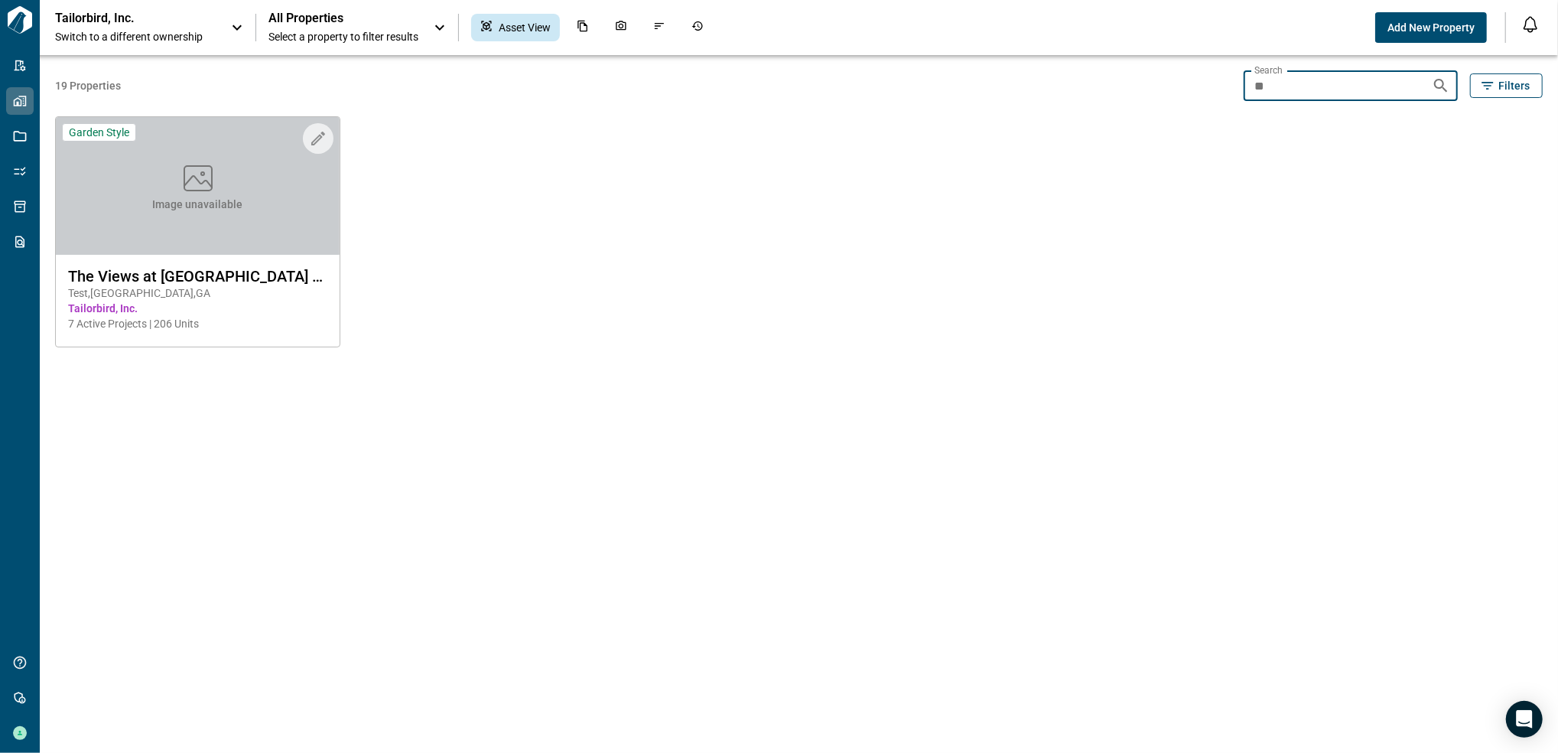
type input "*"
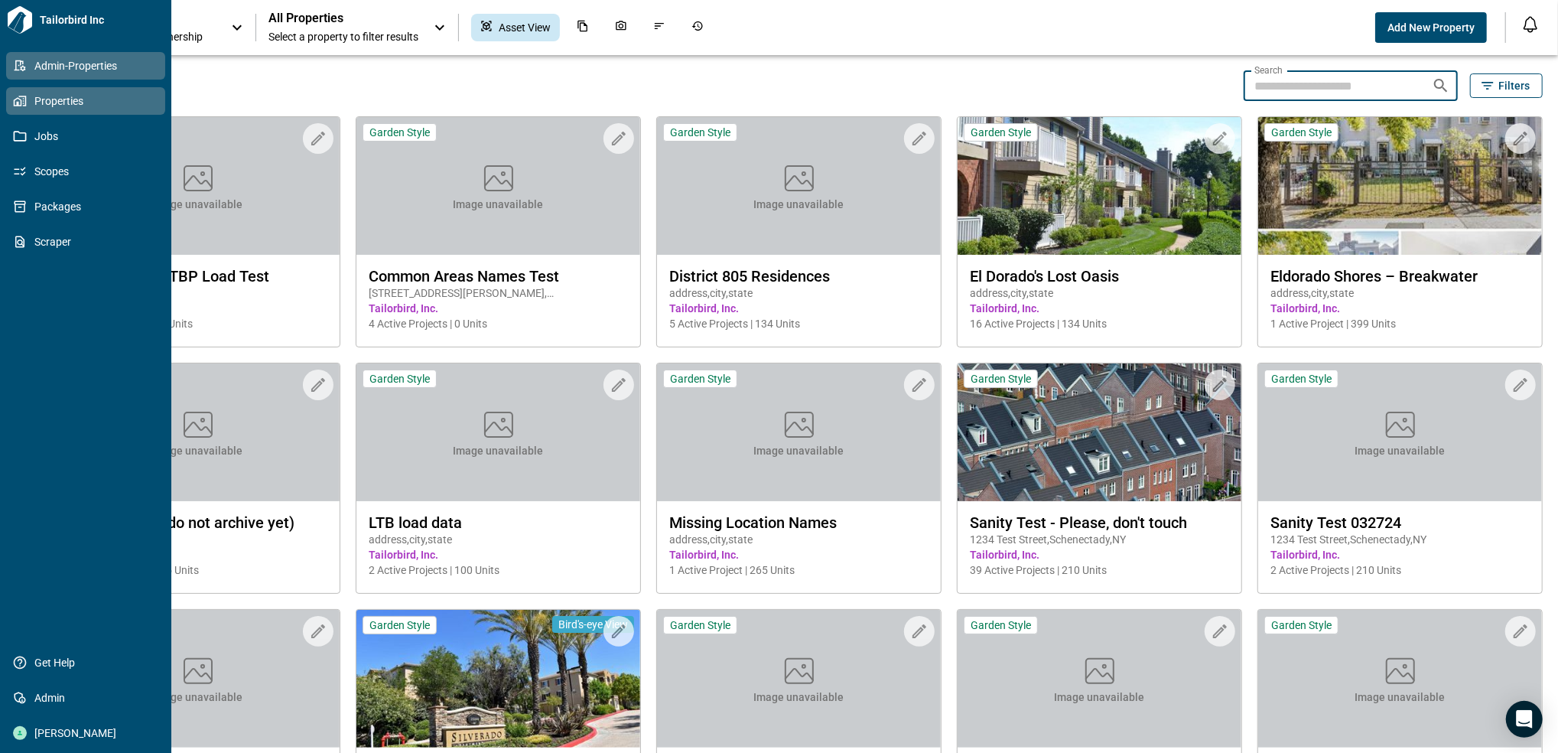
click at [99, 60] on span "Admin-Properties" at bounding box center [89, 65] width 124 height 15
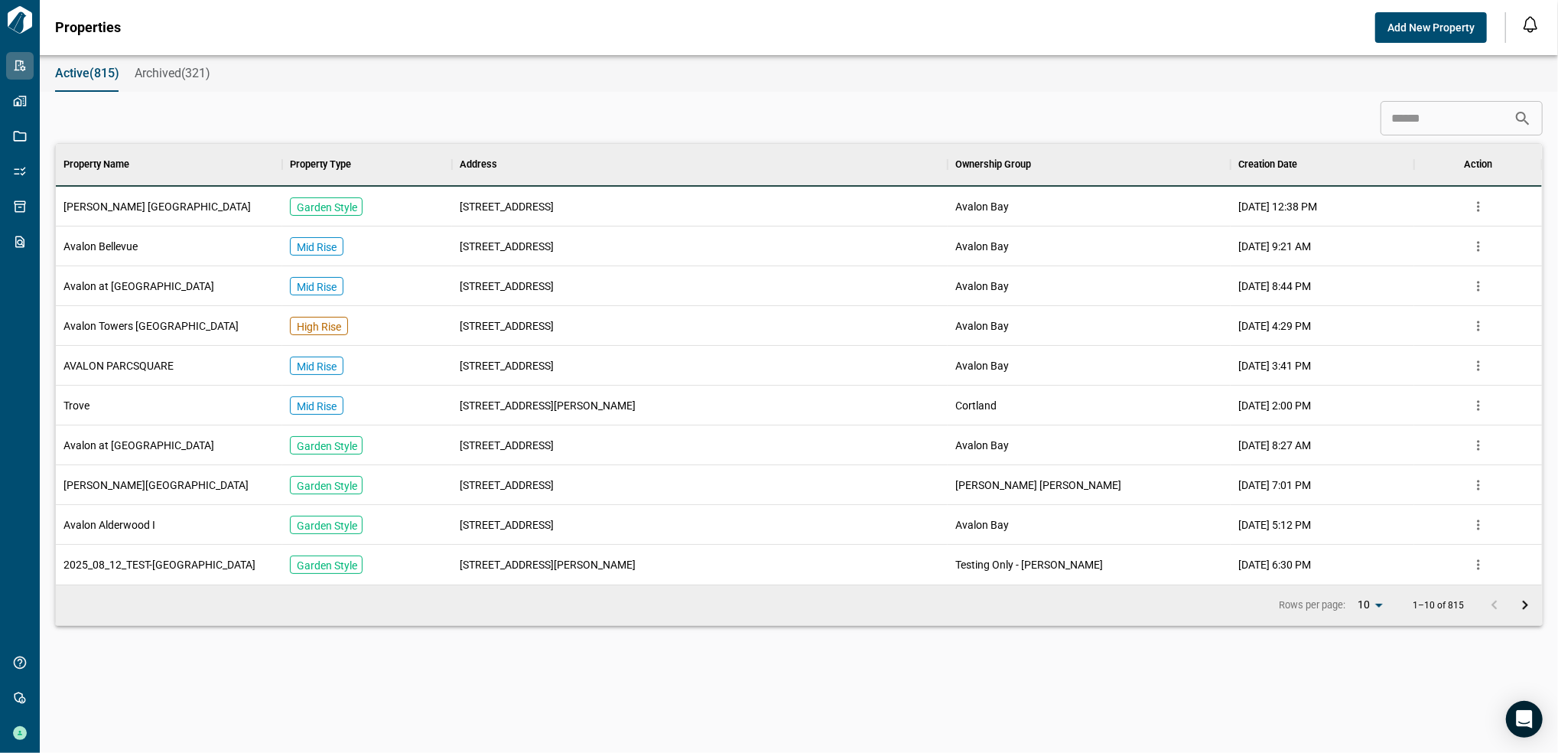
scroll to position [424, 1481]
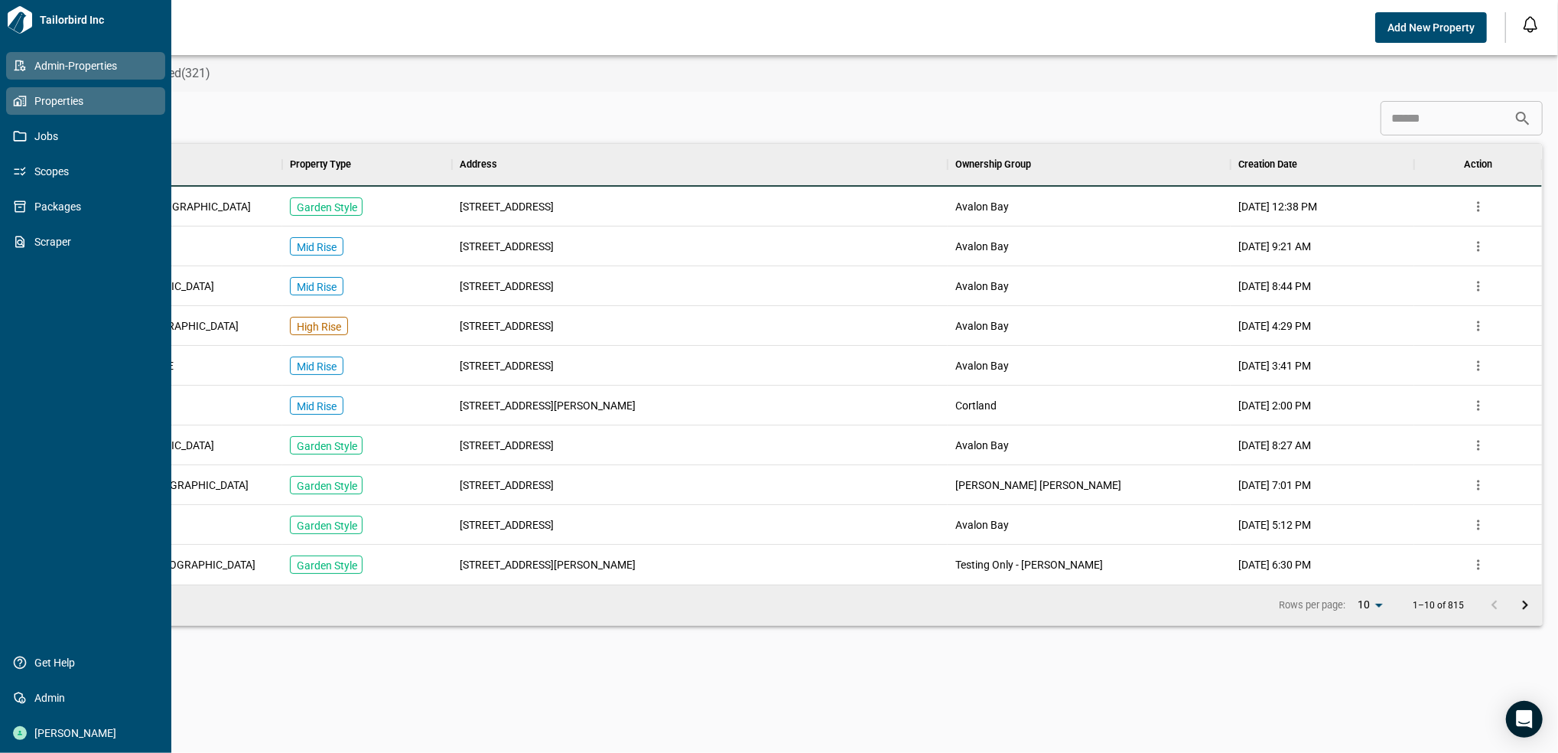
click at [31, 96] on span "Properties" at bounding box center [89, 100] width 124 height 15
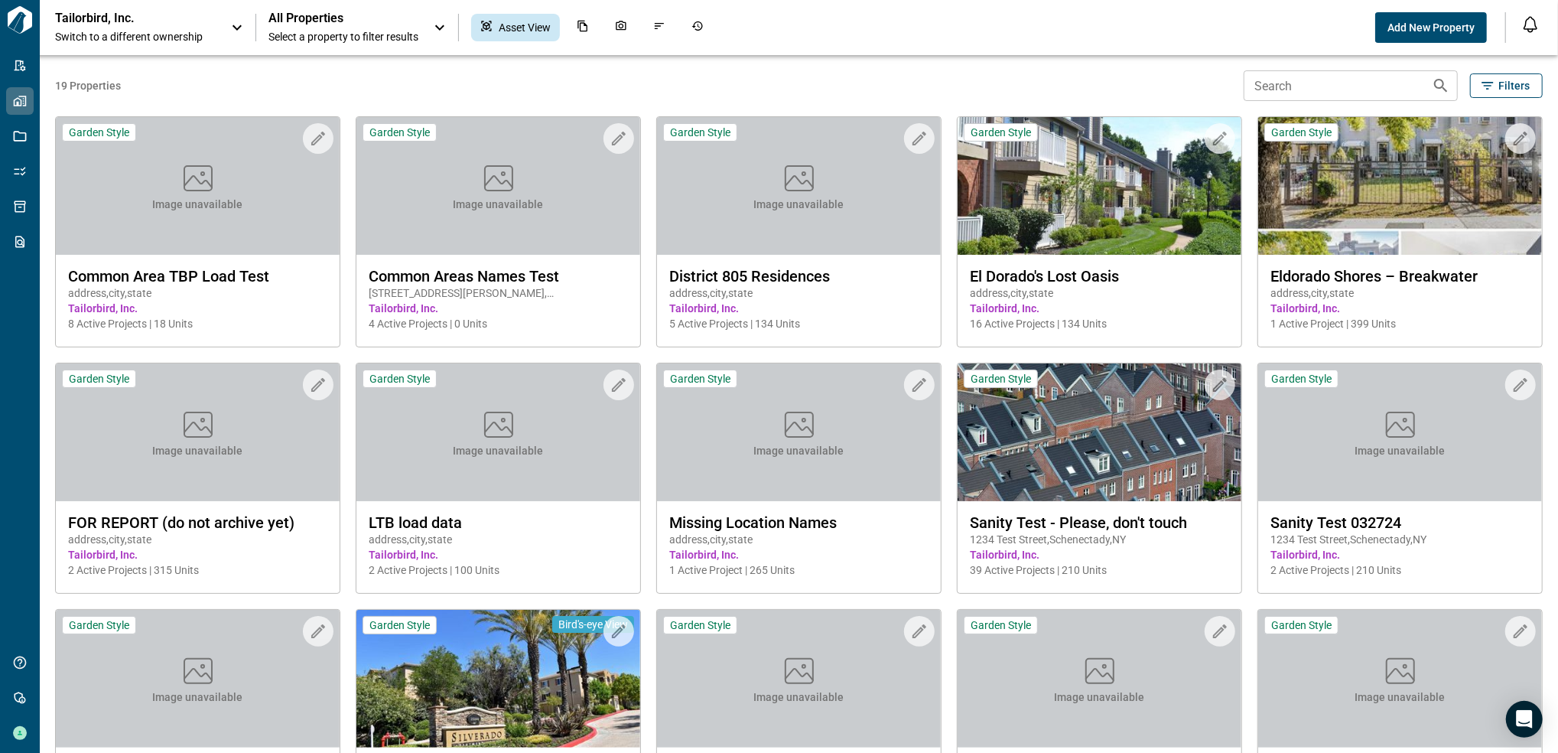
click at [1299, 83] on input "Search" at bounding box center [1332, 85] width 176 height 31
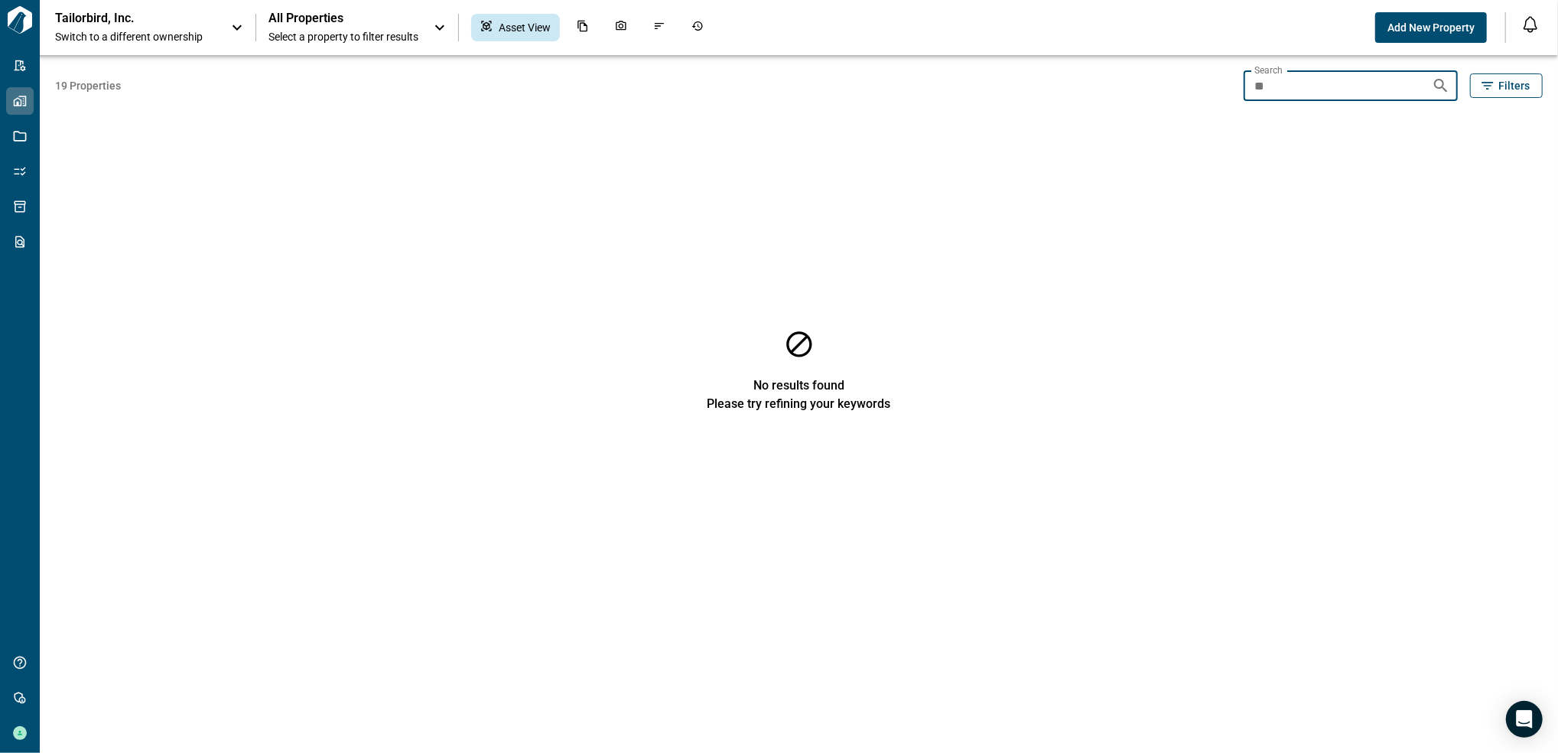
type input "*"
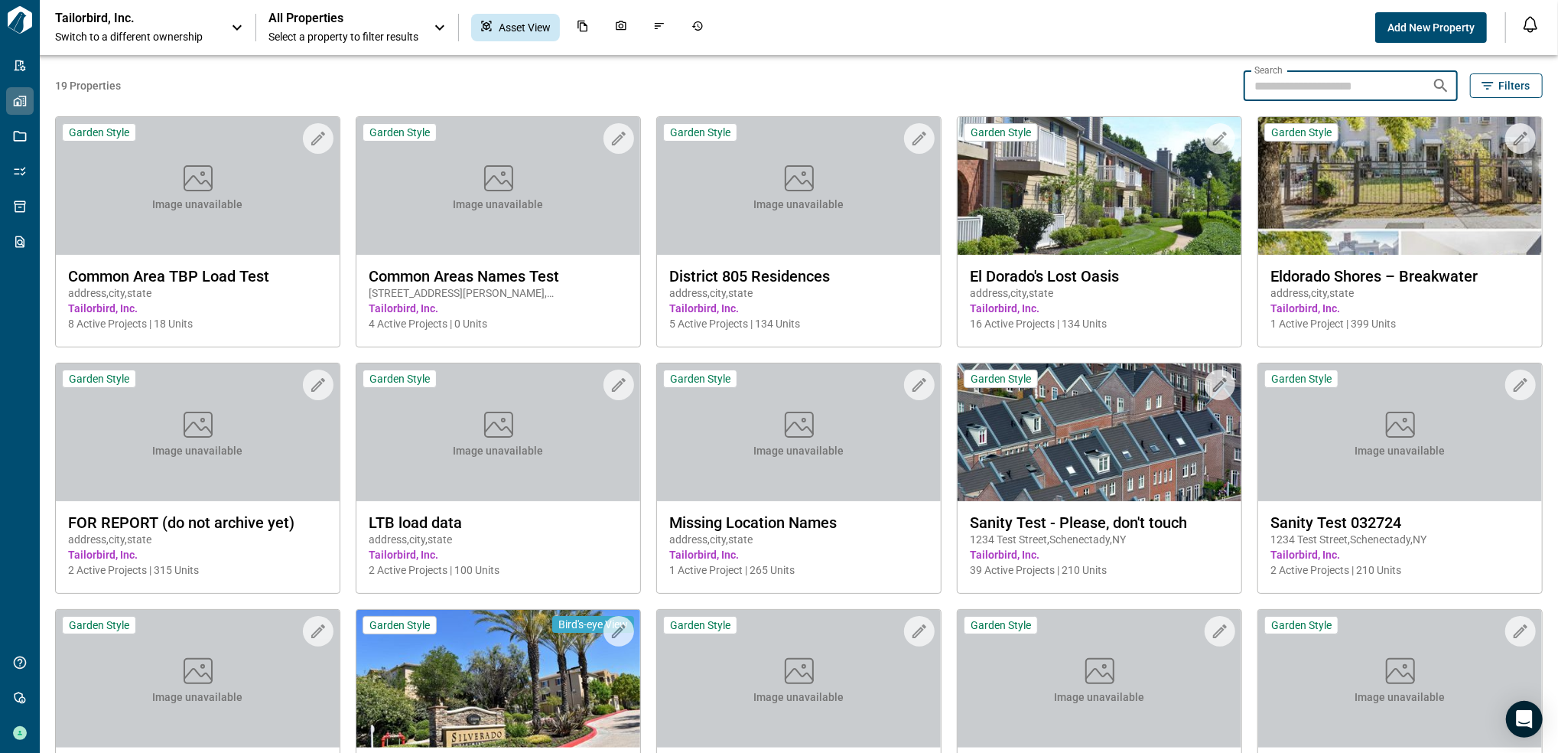
click at [310, 44] on div "Tailorbird, Inc. Switch to a different ownership All Properties Select a proper…" at bounding box center [779, 27] width 1558 height 55
click at [327, 31] on span "Select a property to filter results" at bounding box center [343, 36] width 150 height 15
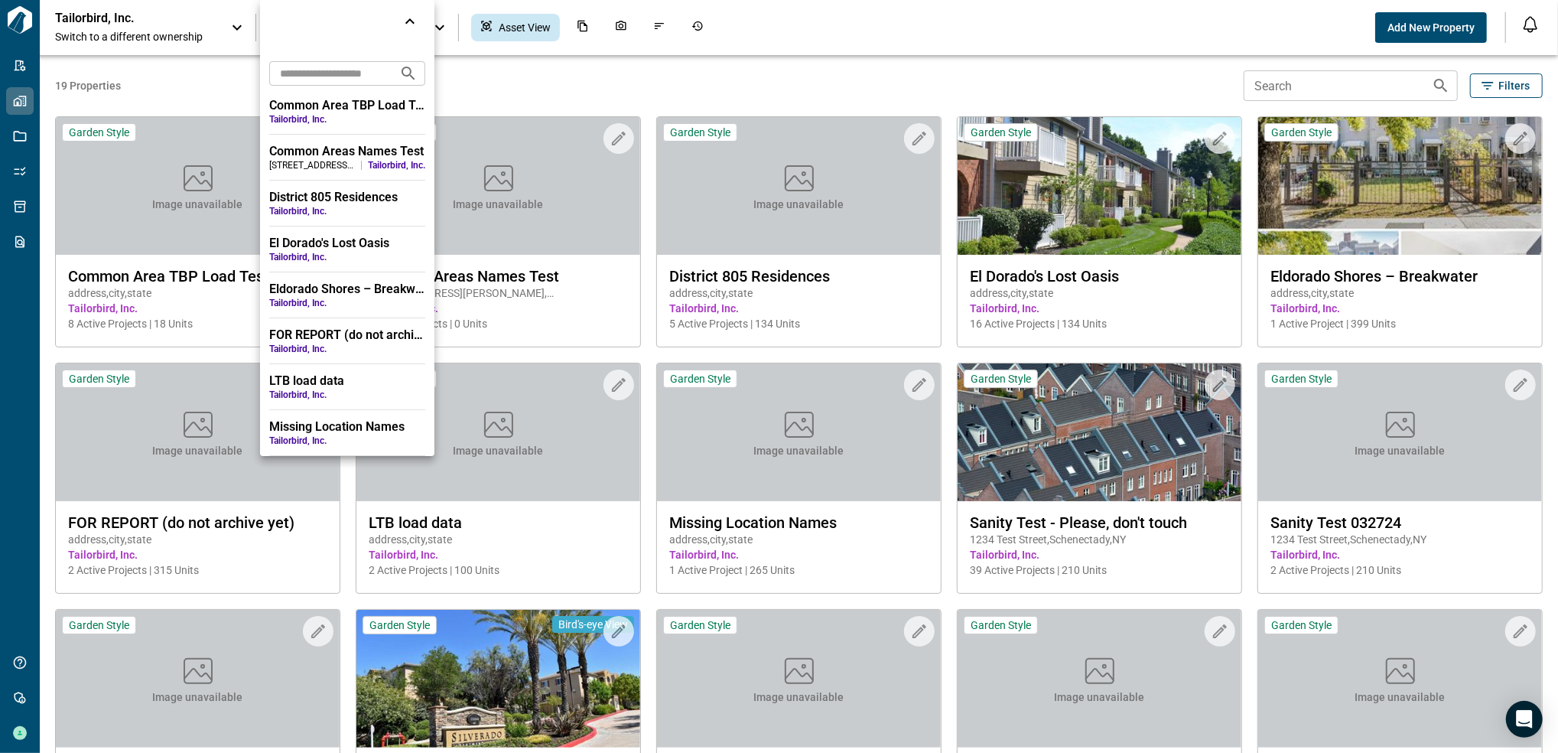
click at [191, 9] on div at bounding box center [779, 376] width 1558 height 753
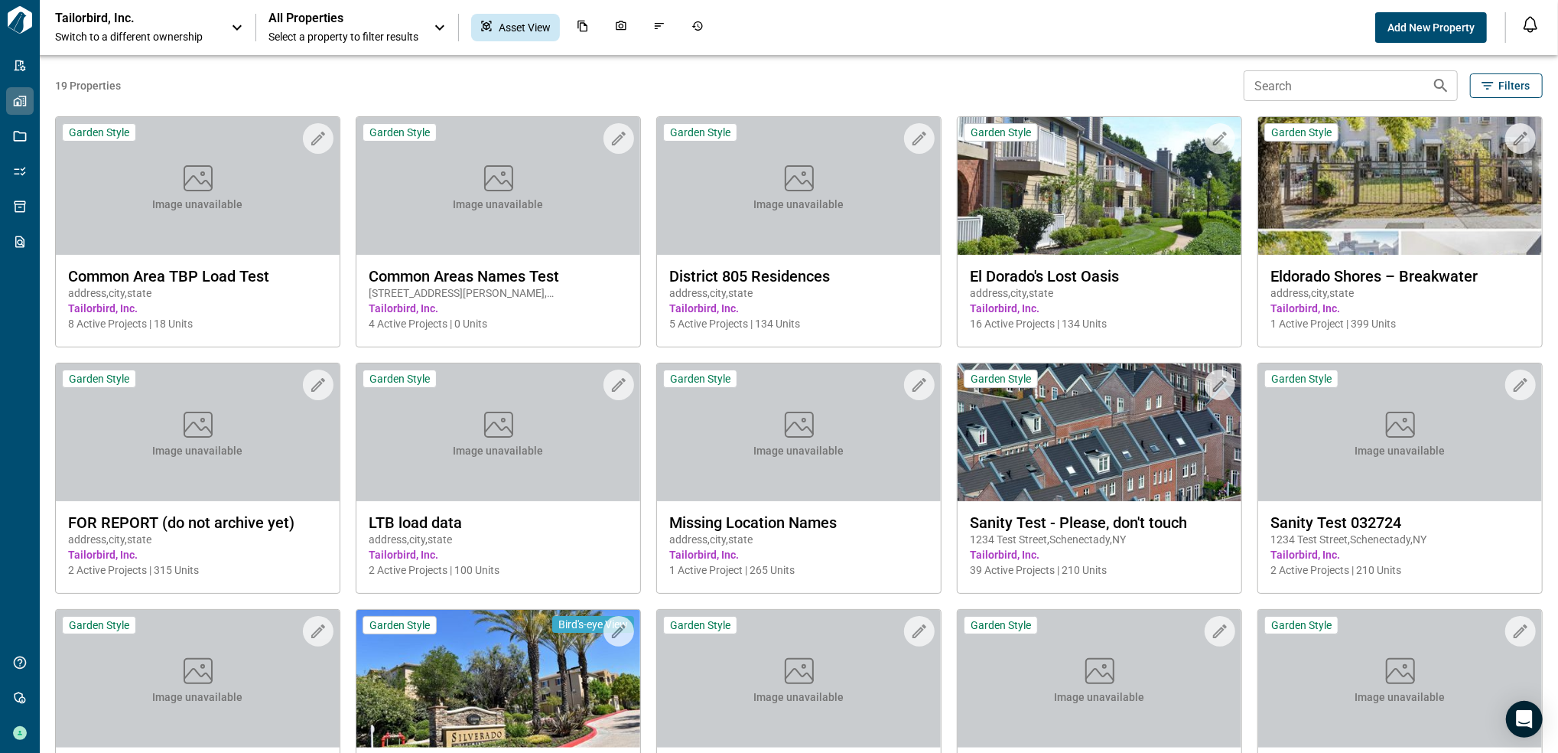
click at [182, 31] on span "Switch to a different ownership" at bounding box center [135, 36] width 161 height 15
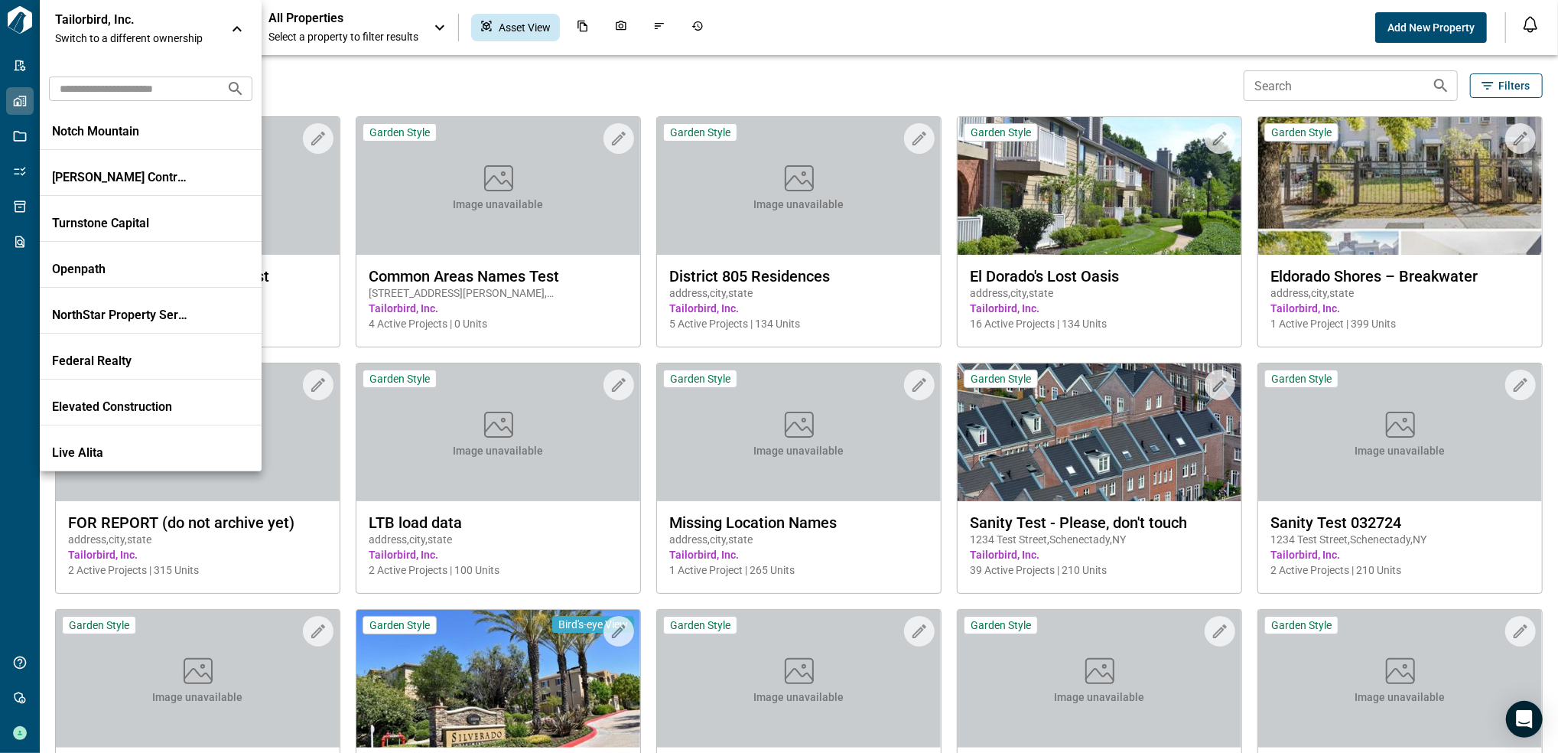
click at [159, 93] on input "text" at bounding box center [131, 88] width 165 height 28
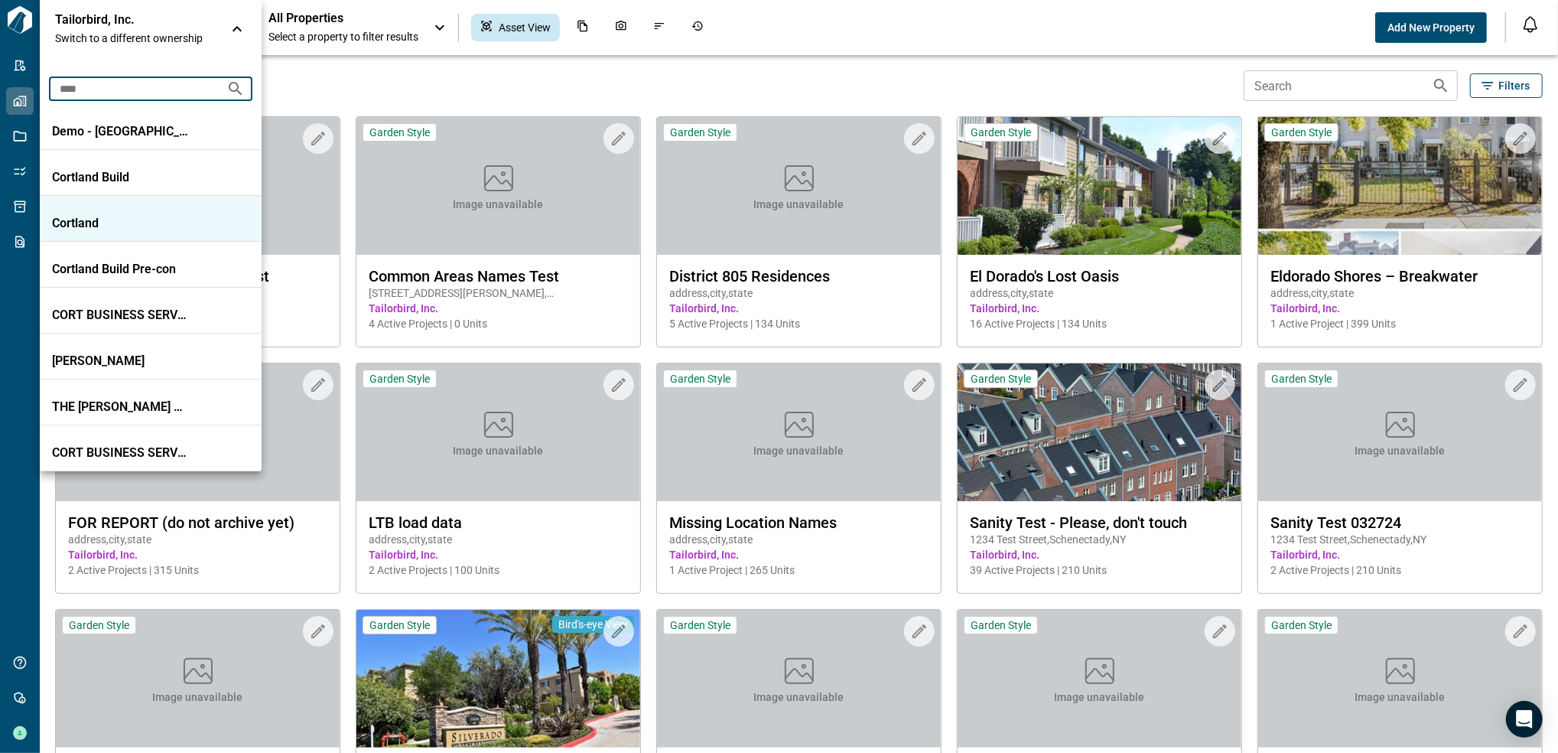
type input "****"
click at [148, 216] on p "Cortland" at bounding box center [121, 223] width 138 height 15
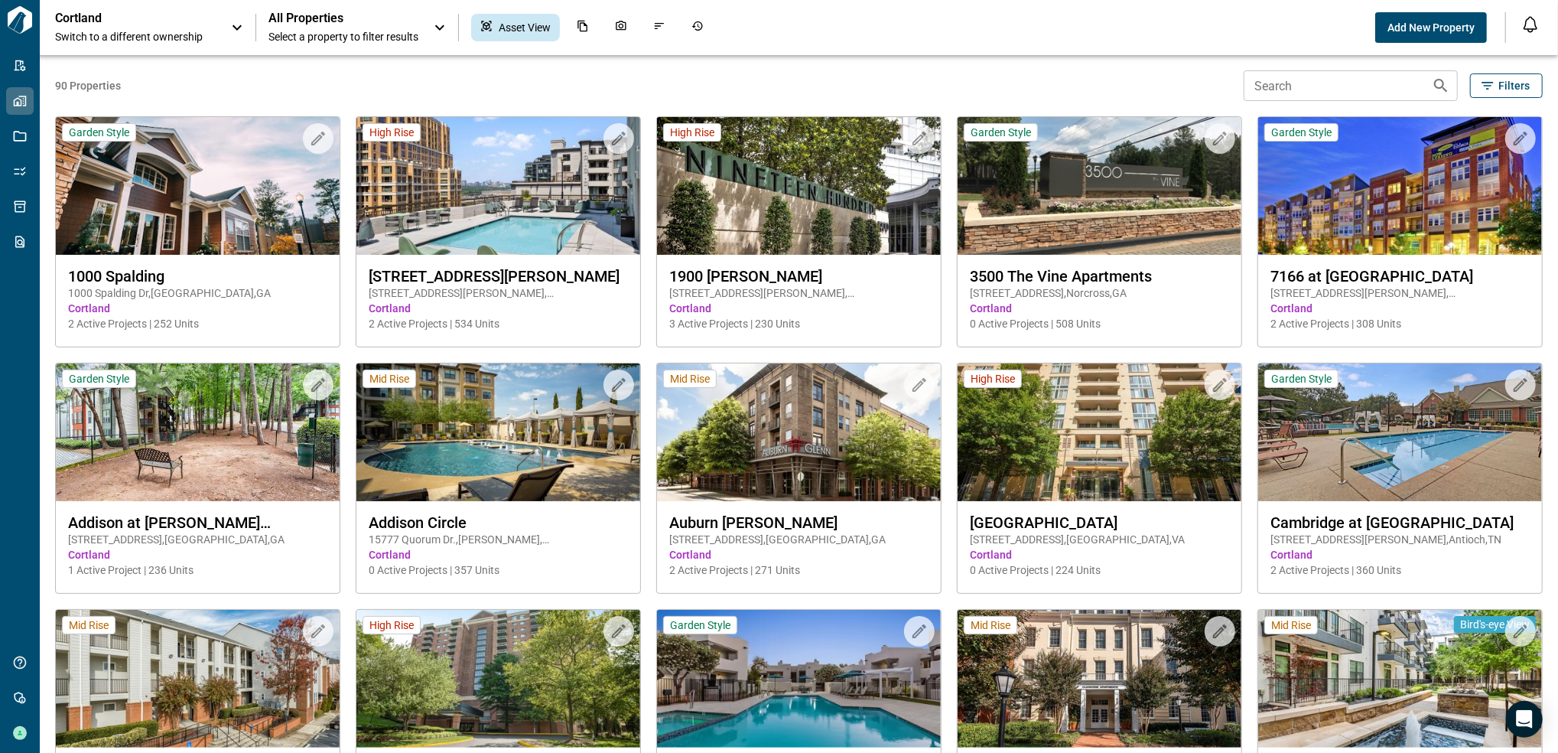
click at [1339, 88] on input "Search" at bounding box center [1332, 85] width 176 height 31
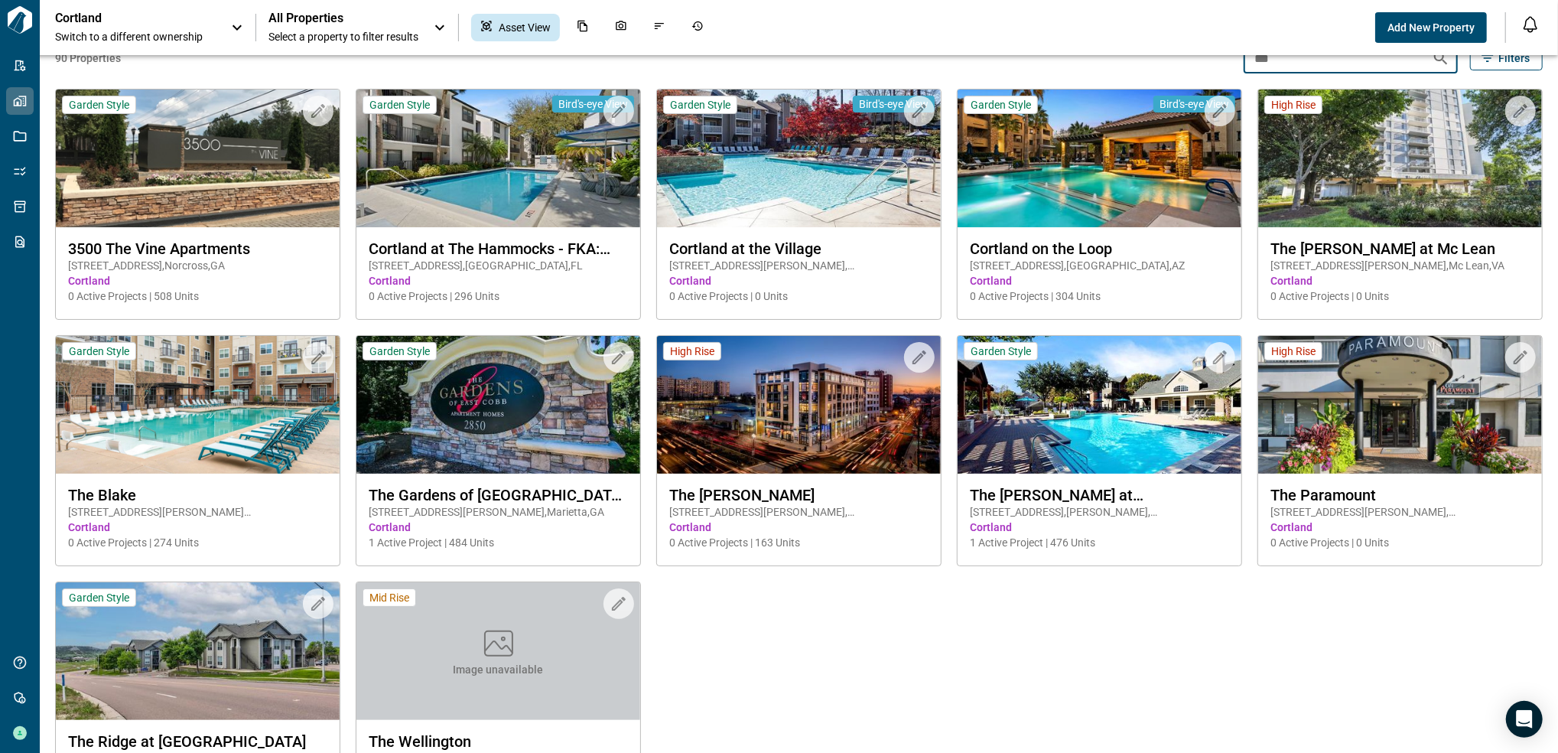
scroll to position [102, 0]
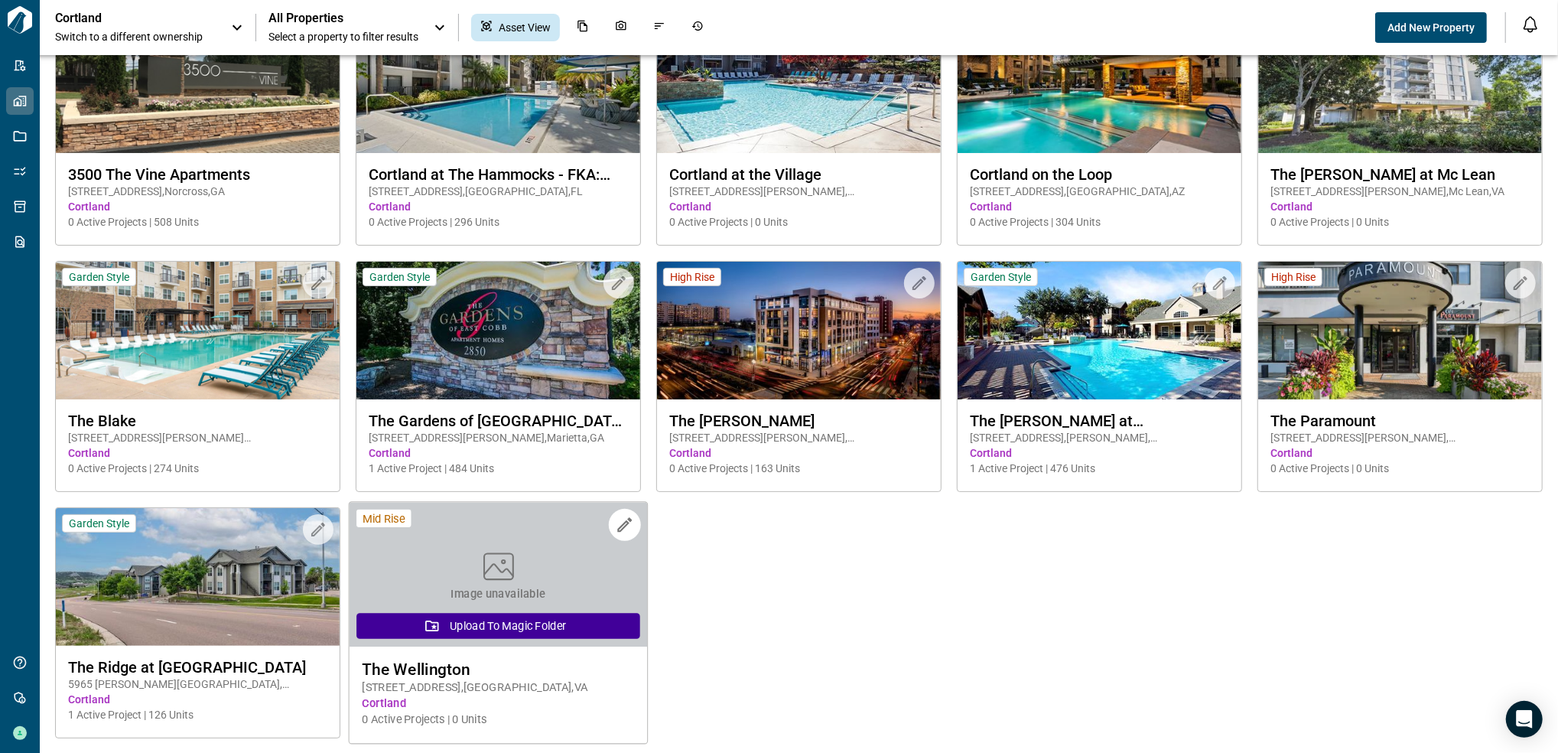
type input "***"
click at [458, 725] on span "0 Active Projects | 0 Units" at bounding box center [499, 719] width 272 height 16
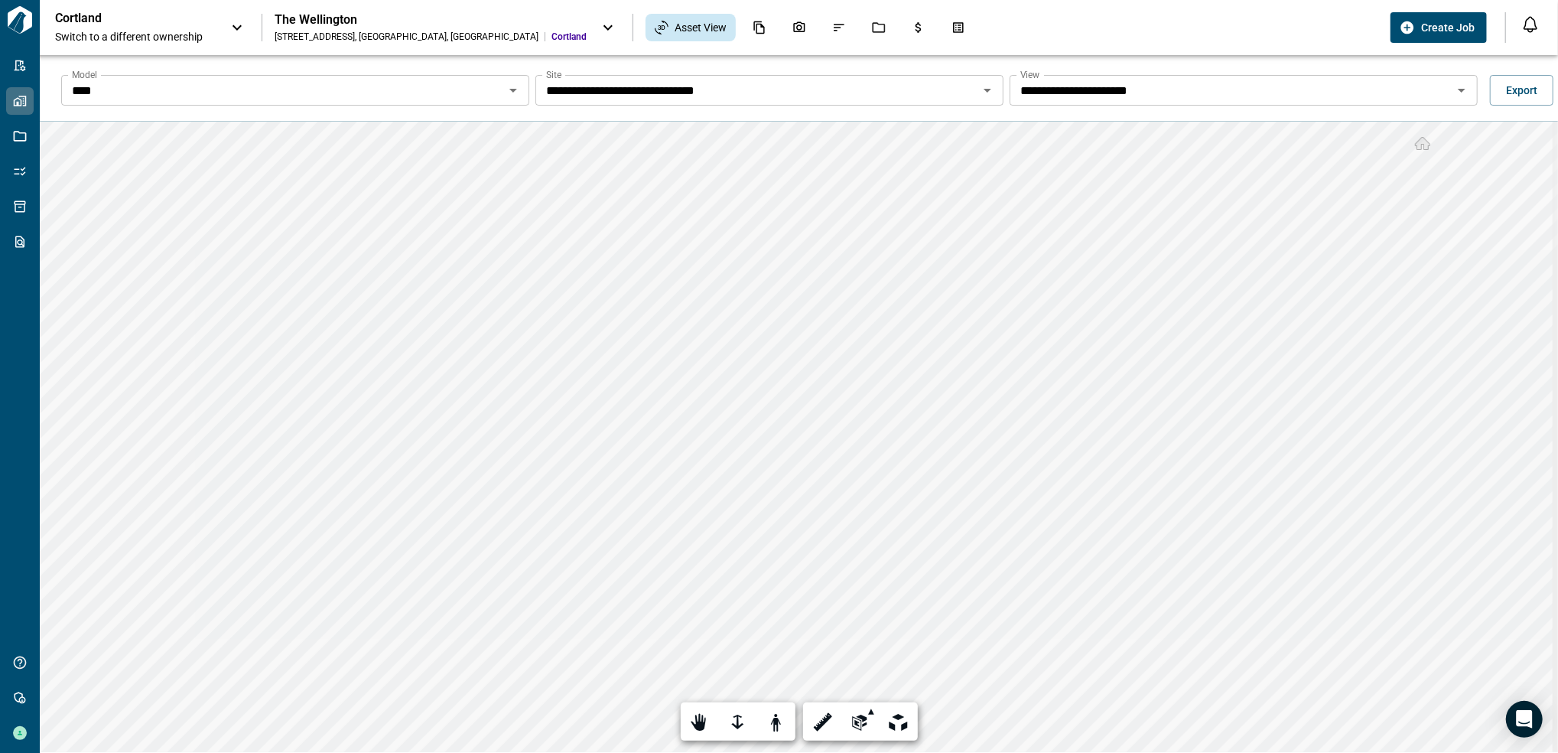
click at [483, 84] on input "****" at bounding box center [283, 90] width 434 height 21
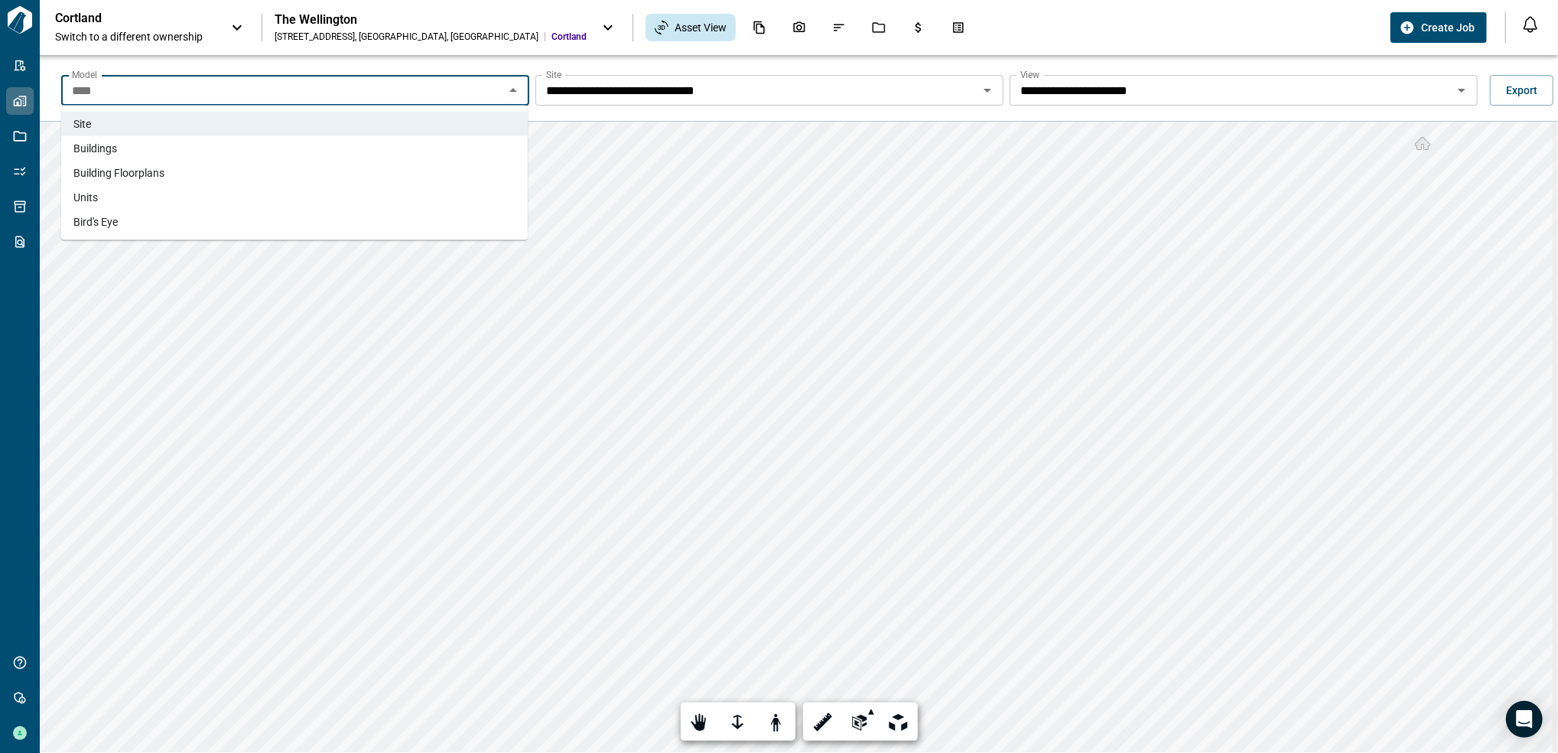
click at [185, 185] on li "Units" at bounding box center [294, 197] width 467 height 24
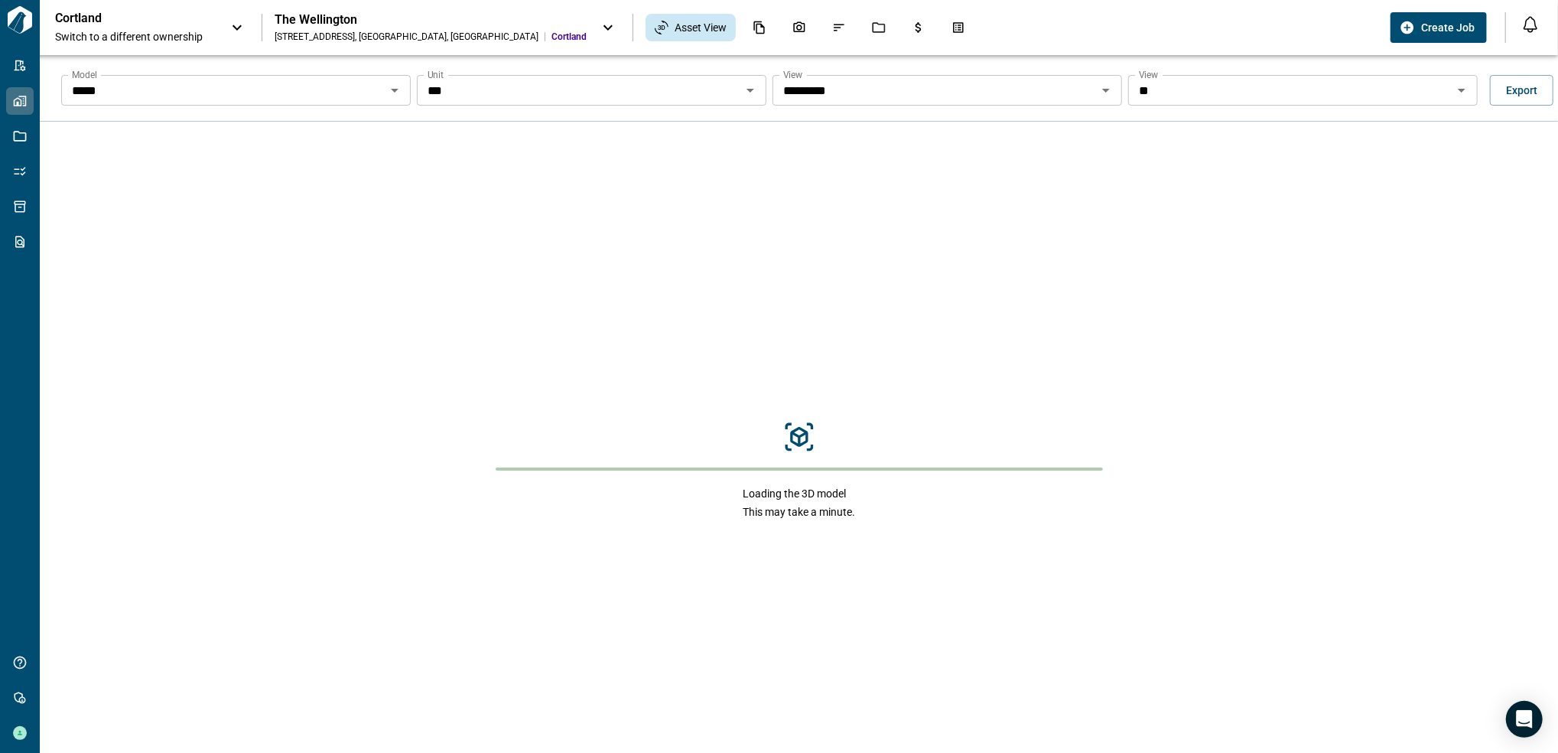
click at [395, 93] on icon "Open" at bounding box center [394, 90] width 18 height 18
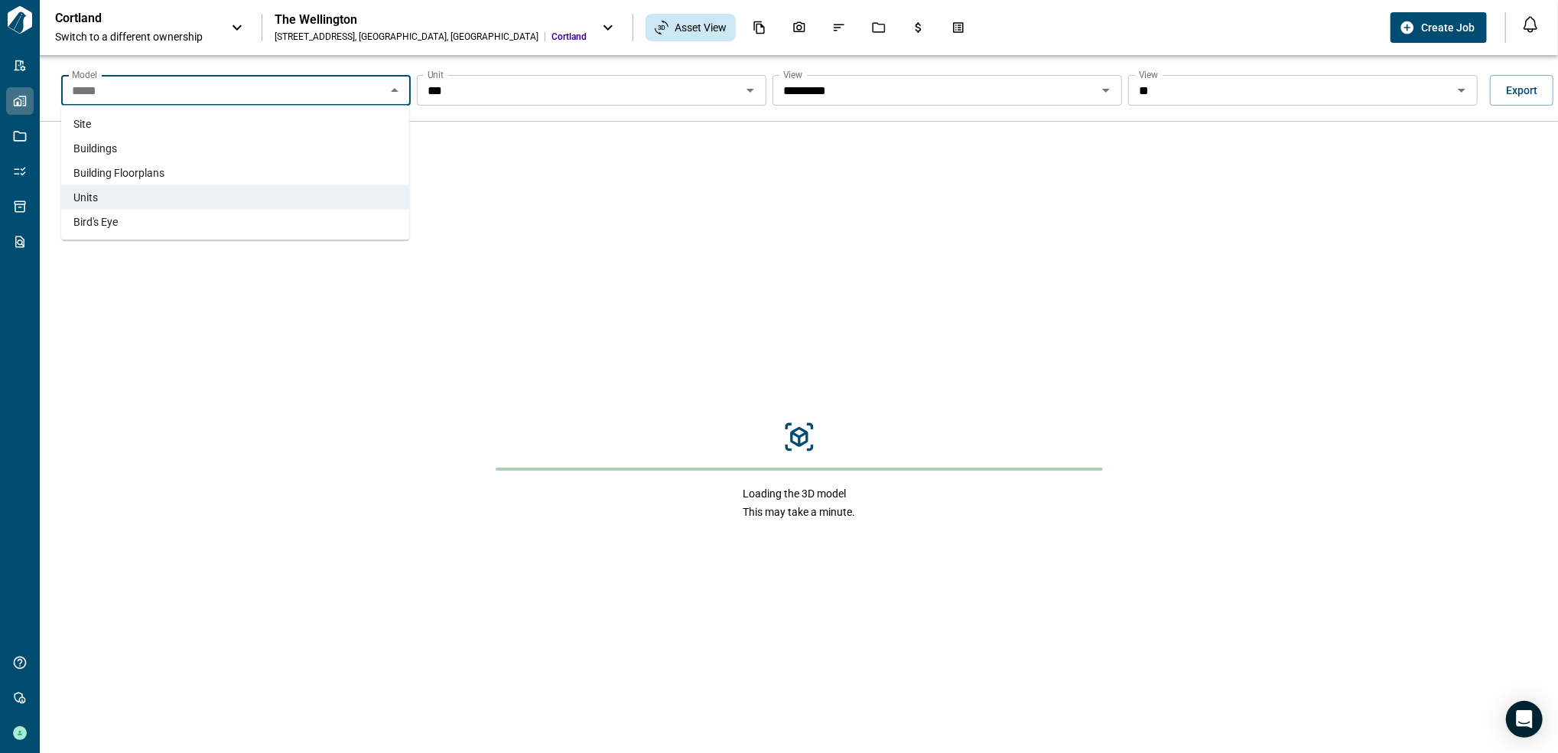
click at [217, 174] on li "Building Floorplans" at bounding box center [235, 173] width 348 height 24
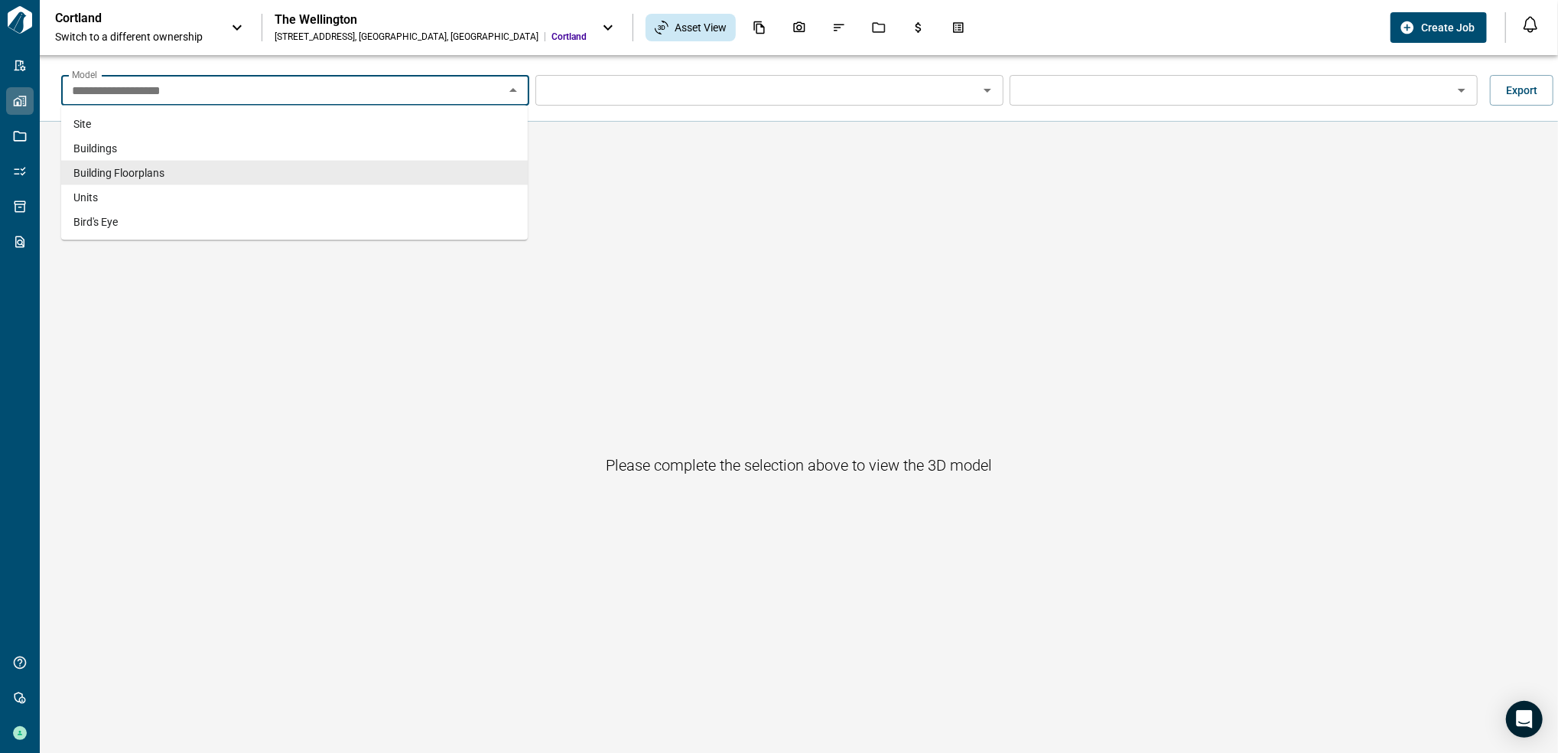
click at [194, 99] on input "**********" at bounding box center [283, 90] width 434 height 21
click at [119, 145] on li "Buildings" at bounding box center [294, 148] width 467 height 24
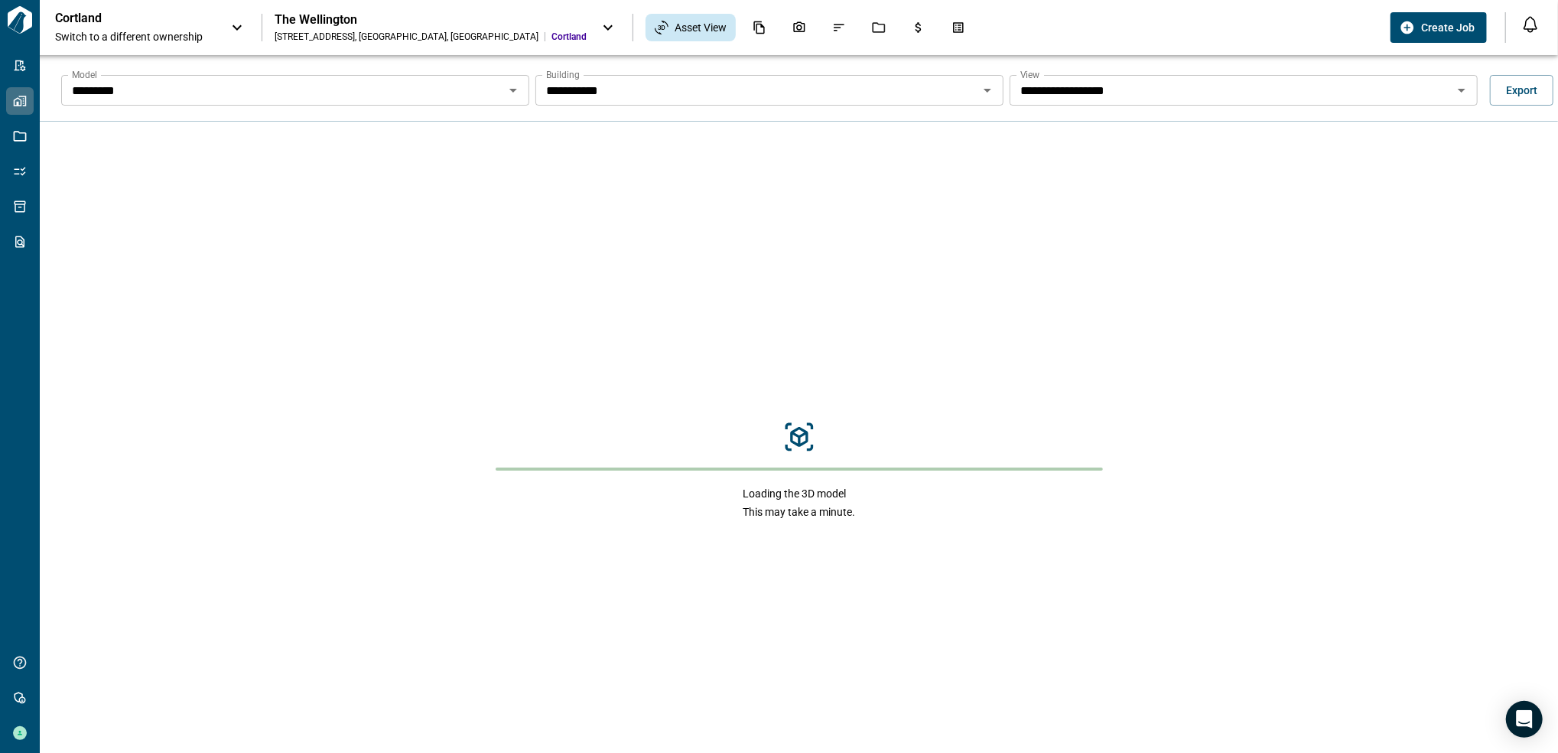
click at [977, 97] on div at bounding box center [987, 90] width 20 height 21
click at [992, 90] on icon "Open" at bounding box center [987, 90] width 18 height 18
